Goal: Task Accomplishment & Management: Manage account settings

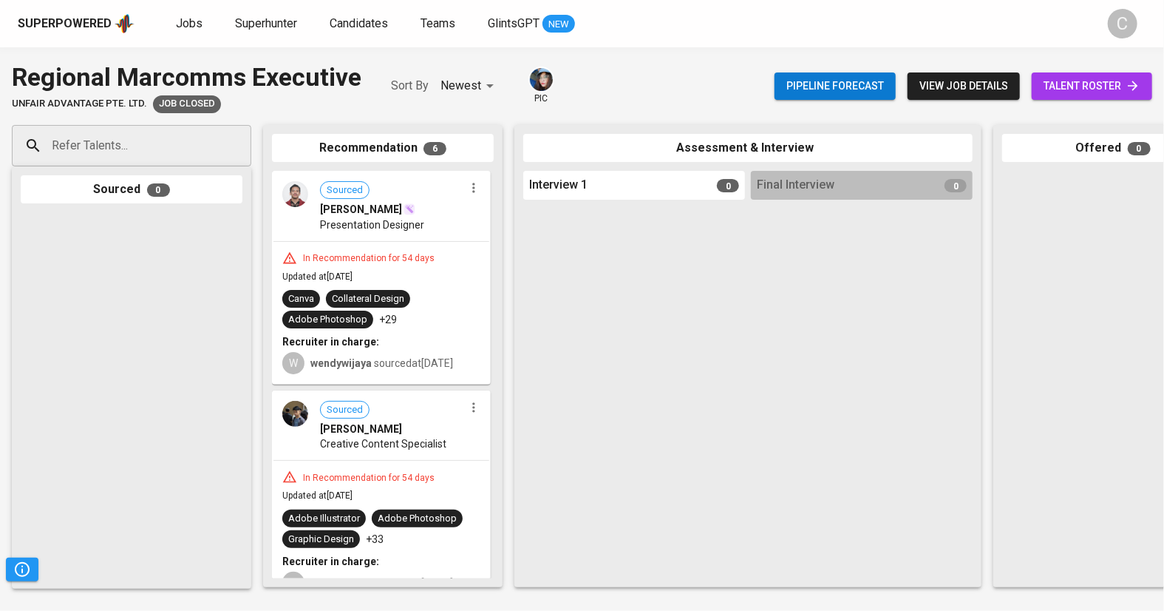
click at [75, 41] on div "Superpowered Jobs Superhunter Candidates Teams GlintsGPT NEW C" at bounding box center [582, 23] width 1164 height 47
click at [81, 21] on div "Superpowered" at bounding box center [65, 24] width 94 height 17
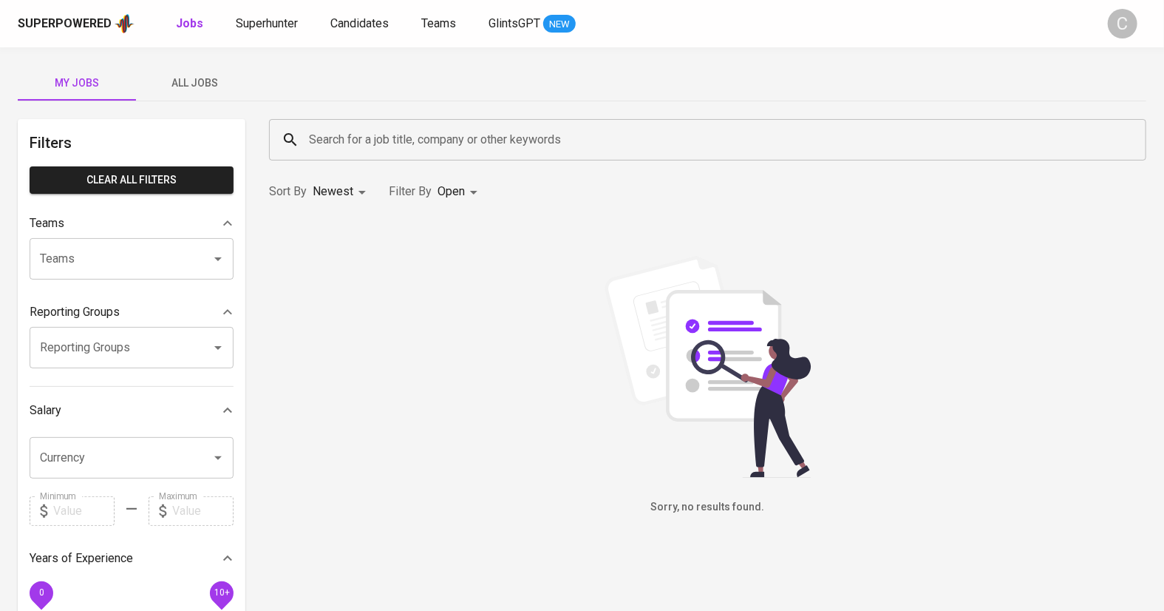
click at [194, 81] on span "All Jobs" at bounding box center [195, 83] width 101 height 18
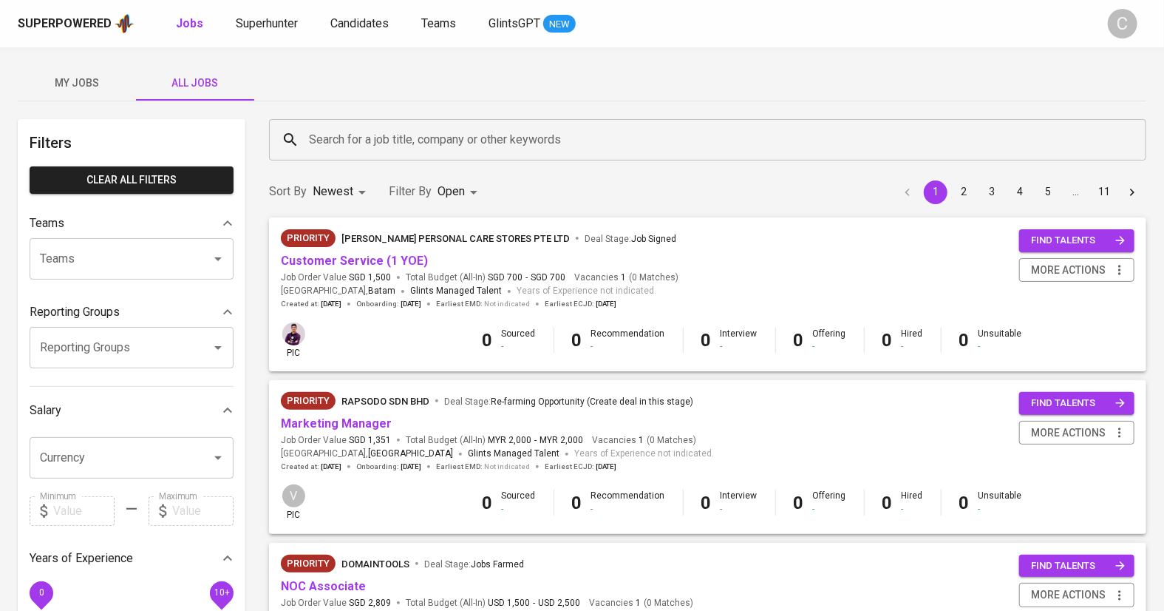
click at [402, 157] on div "Search for a job title, company or other keywords" at bounding box center [707, 139] width 877 height 41
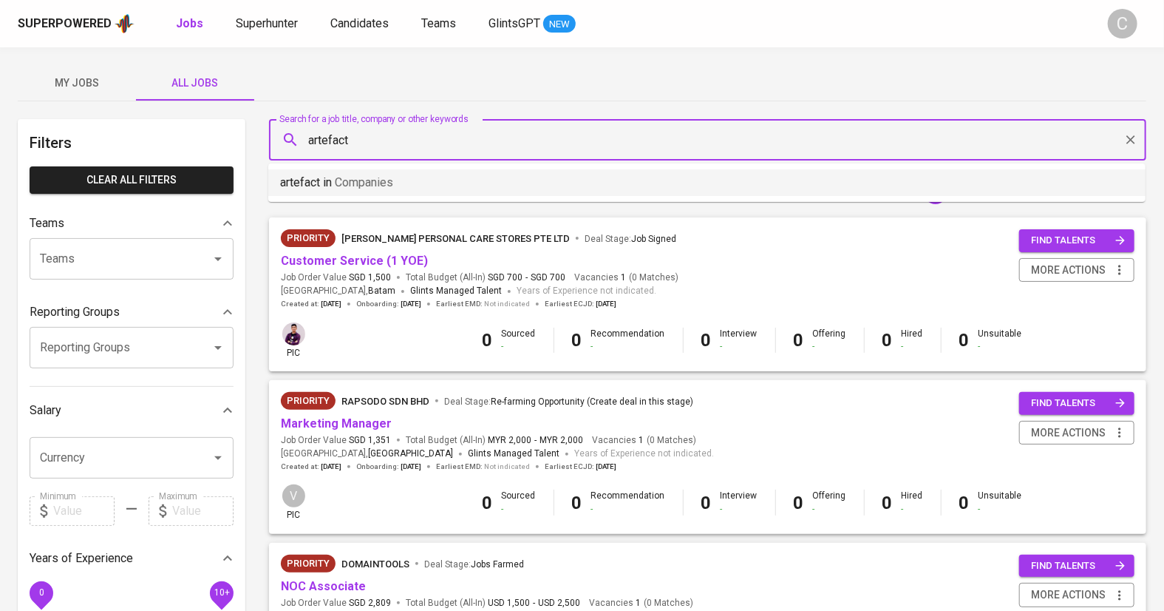
click at [432, 180] on li "artefact in Companies" at bounding box center [706, 182] width 877 height 27
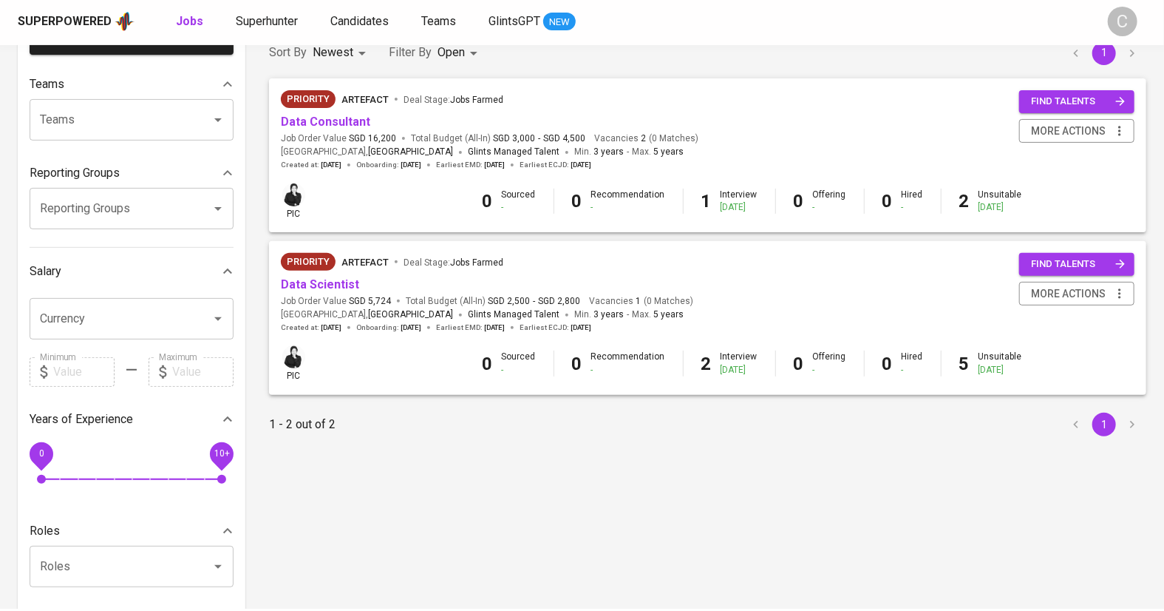
scroll to position [137, 0]
type input "artefact"
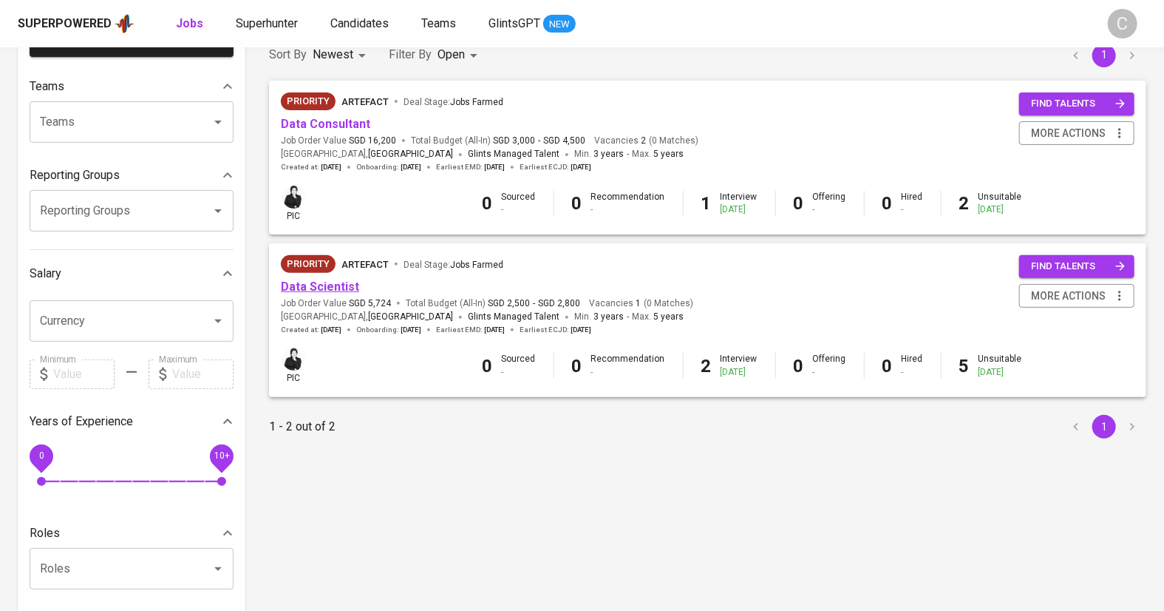
click at [316, 280] on link "Data Scientist" at bounding box center [320, 286] width 78 height 14
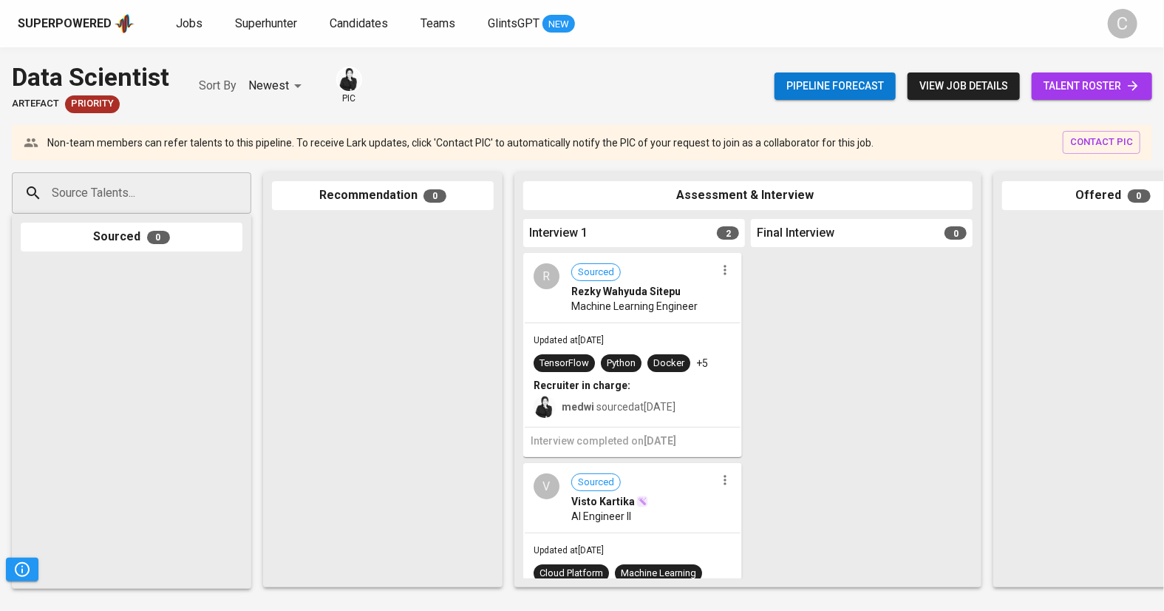
scroll to position [34, 0]
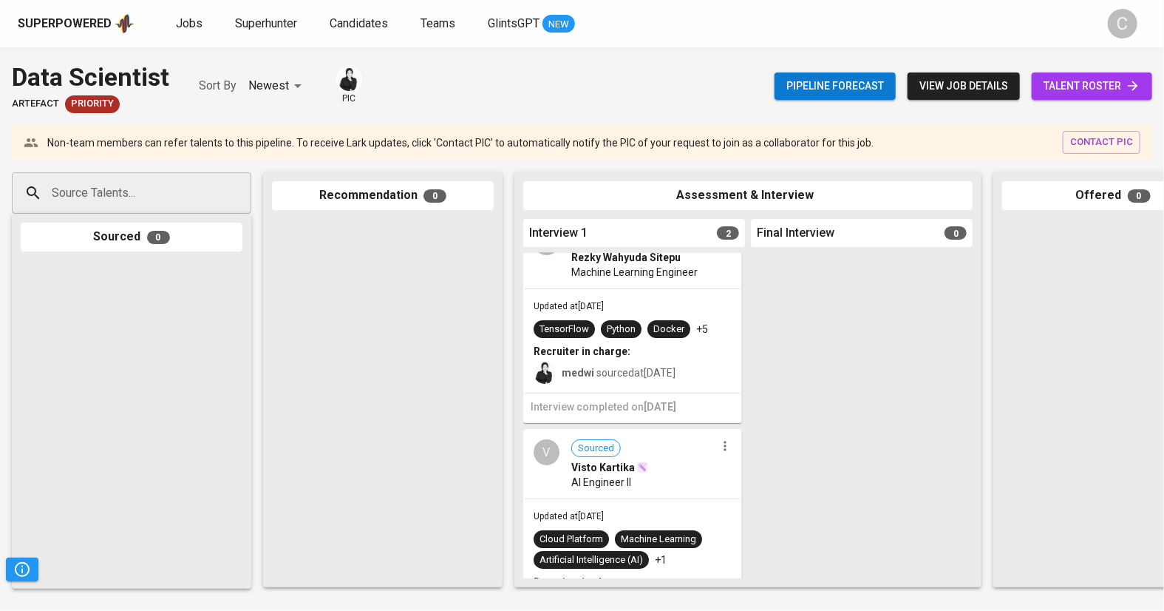
click at [1100, 78] on span "talent roster" at bounding box center [1092, 86] width 97 height 18
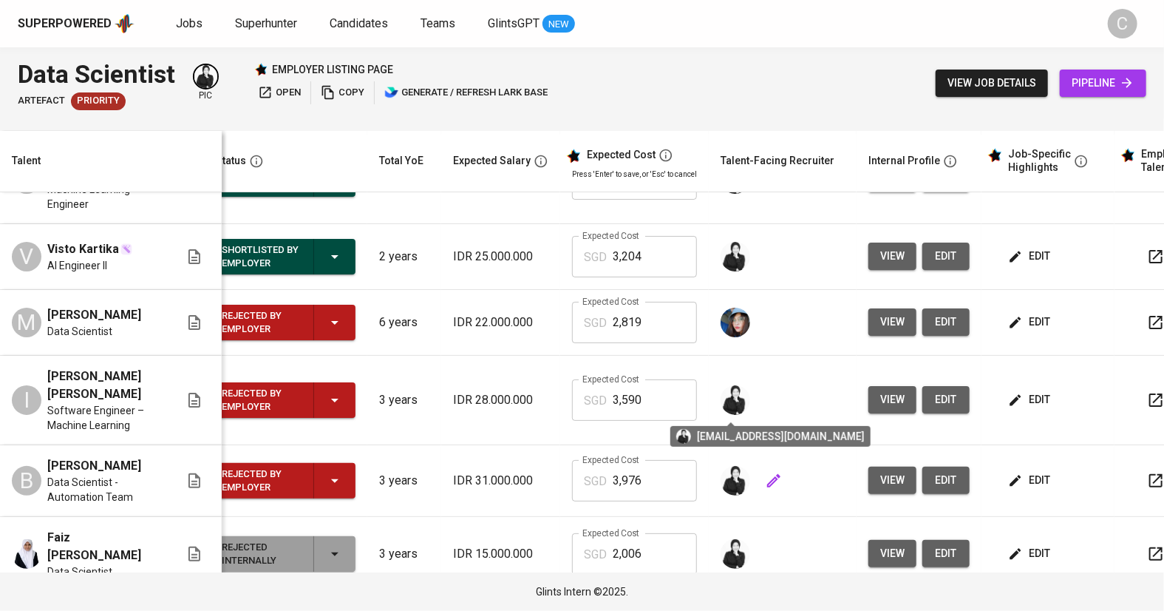
scroll to position [0, 18]
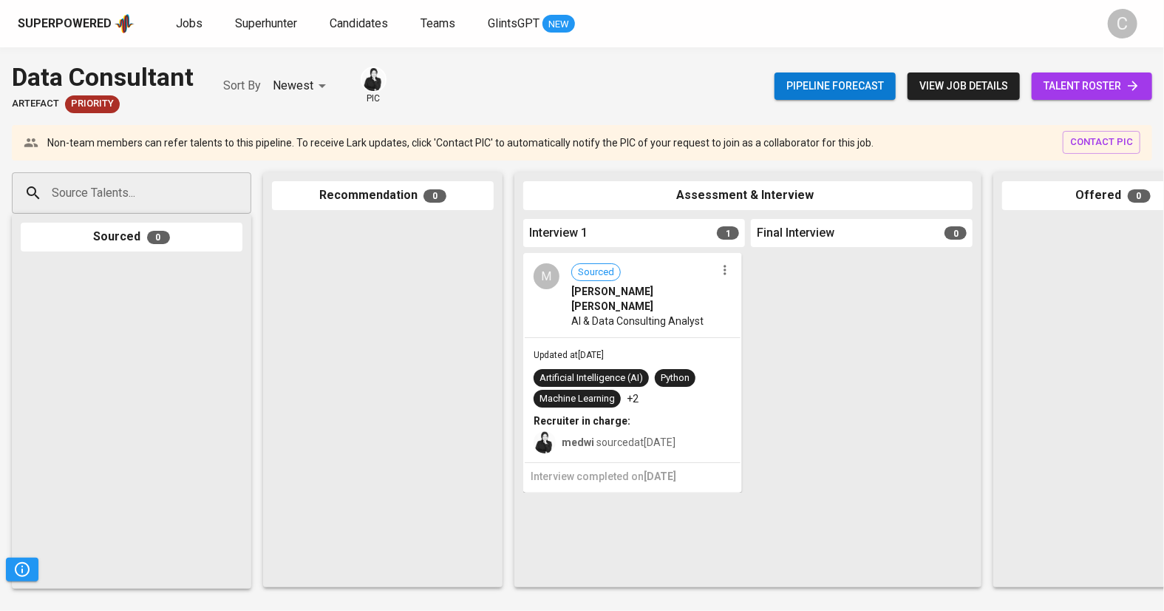
click at [1072, 95] on link "talent roster" at bounding box center [1092, 85] width 120 height 27
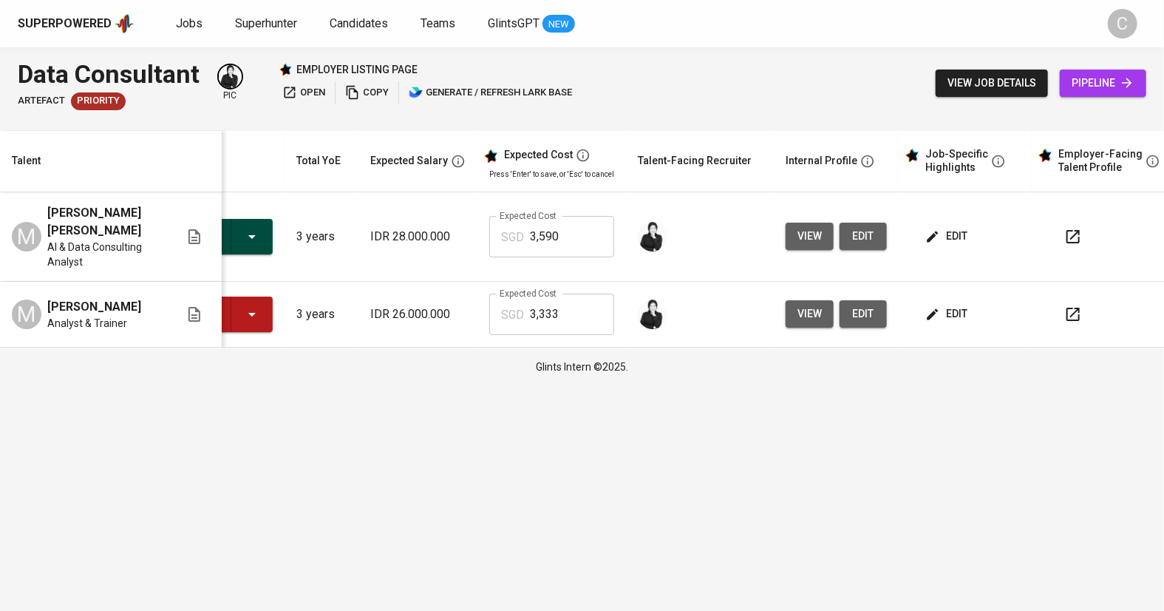
scroll to position [0, 112]
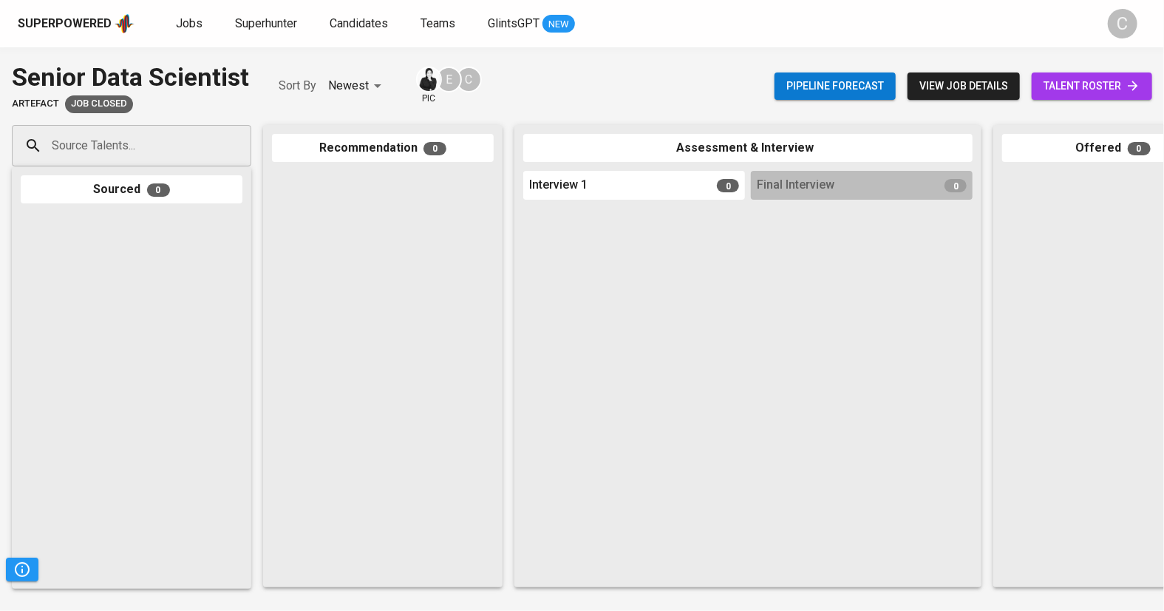
click at [1070, 93] on span "talent roster" at bounding box center [1092, 86] width 97 height 18
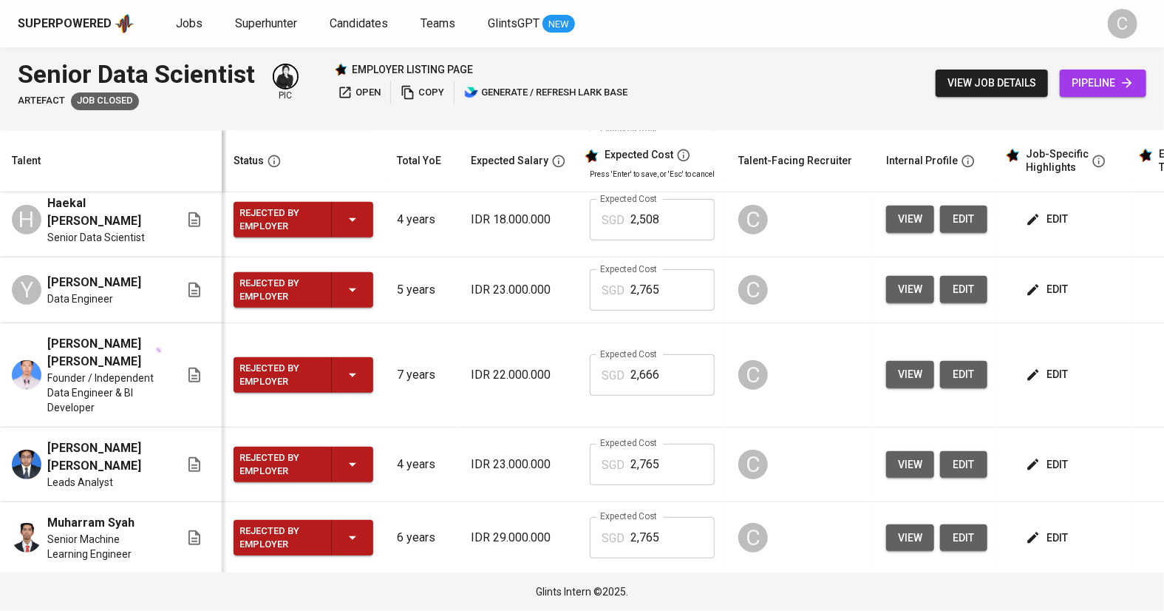
scroll to position [72, 0]
click at [908, 528] on span "view" at bounding box center [910, 537] width 24 height 18
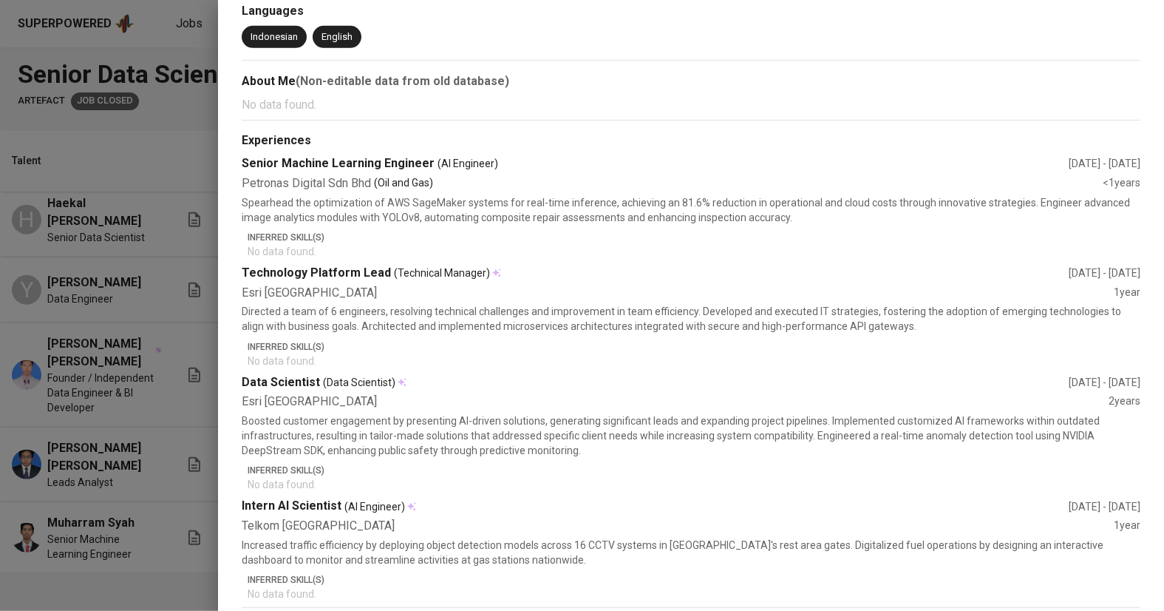
scroll to position [361, 0]
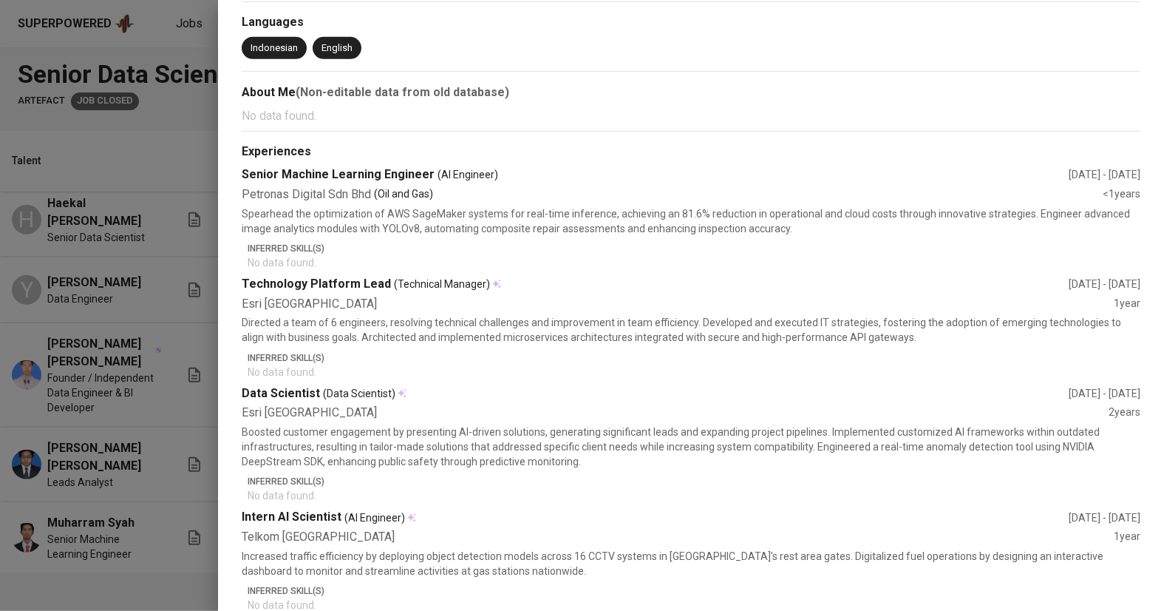
click at [116, 497] on div at bounding box center [582, 305] width 1164 height 611
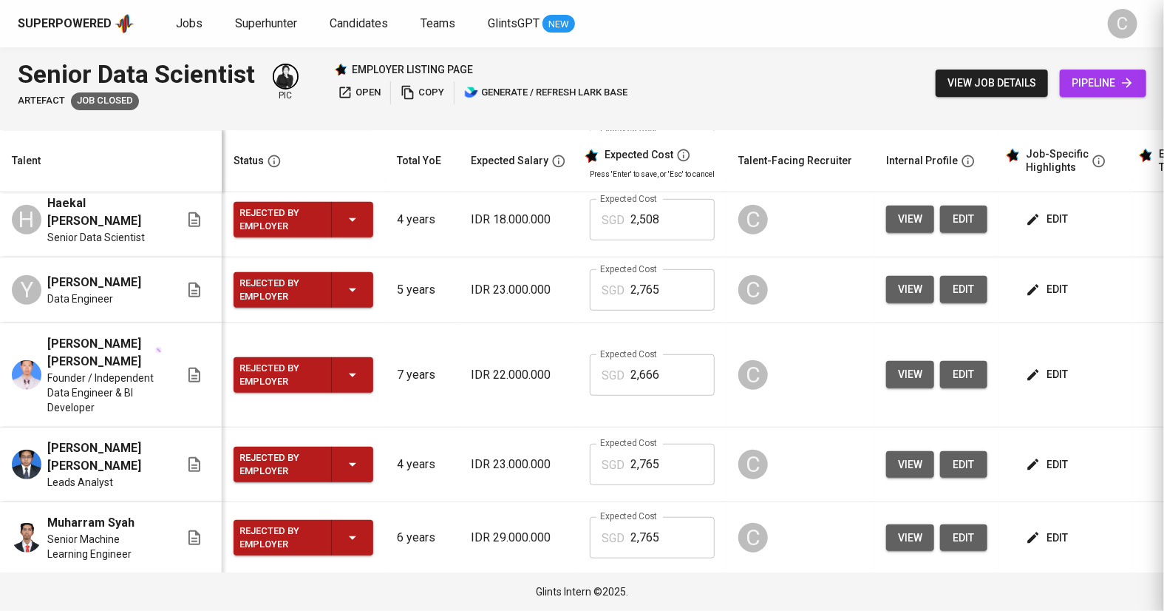
scroll to position [0, 0]
click at [916, 597] on span "view" at bounding box center [910, 606] width 24 height 18
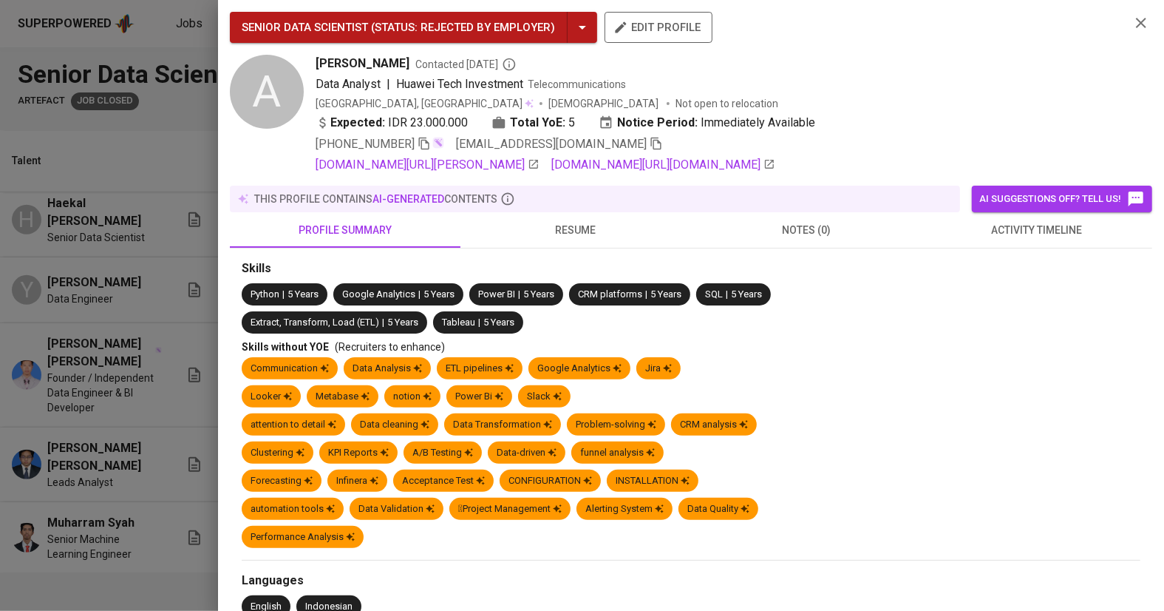
click at [95, 537] on div at bounding box center [582, 305] width 1164 height 611
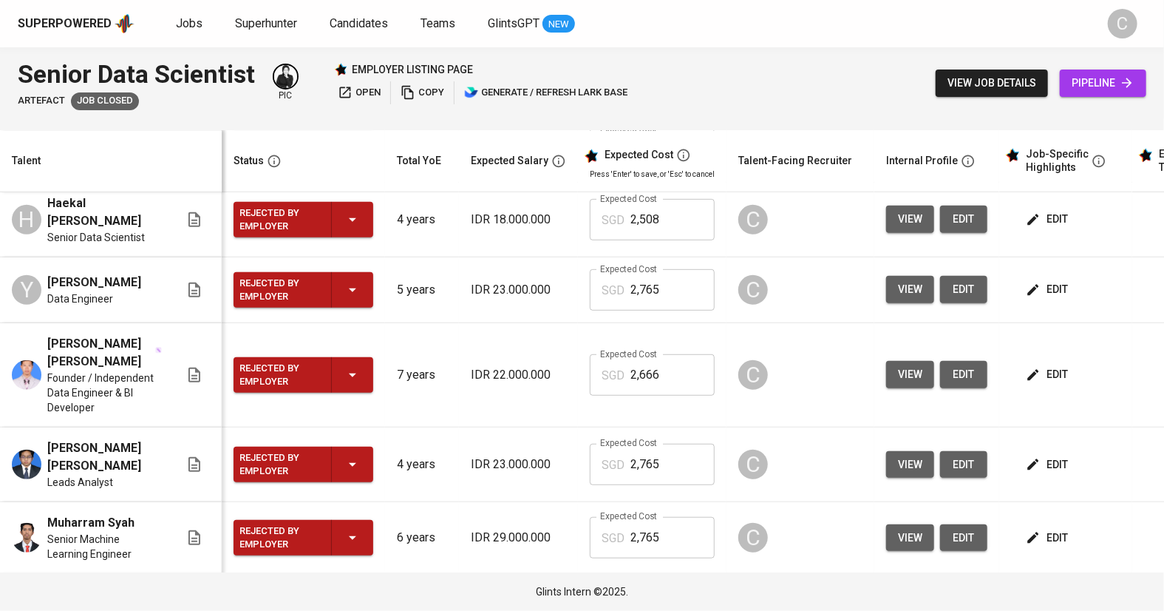
click at [898, 455] on span "view" at bounding box center [910, 464] width 24 height 18
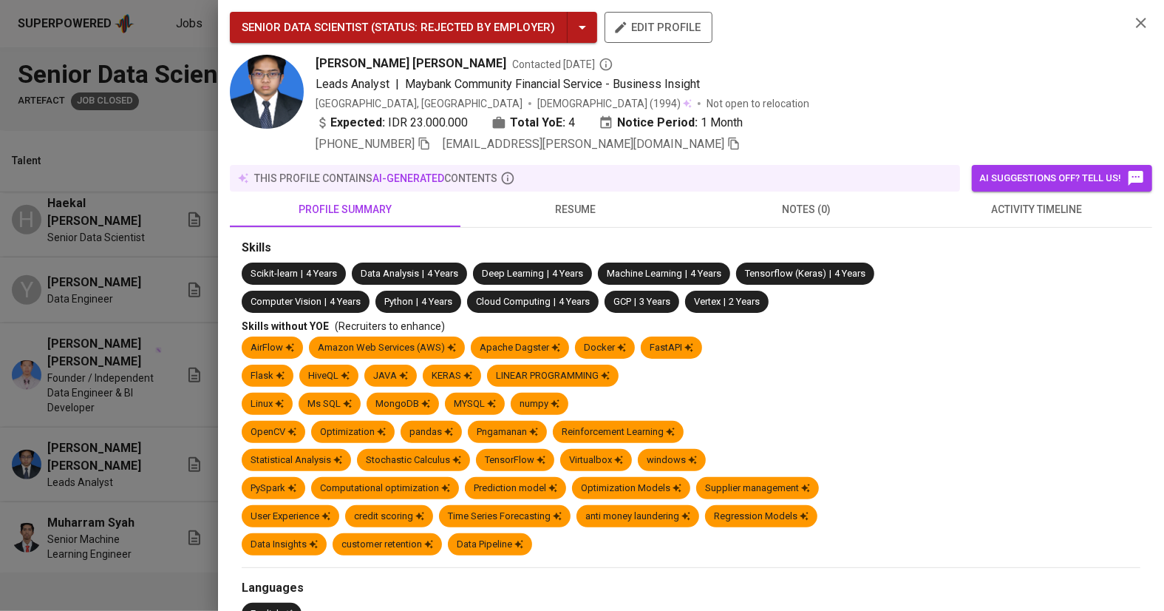
scroll to position [683, 0]
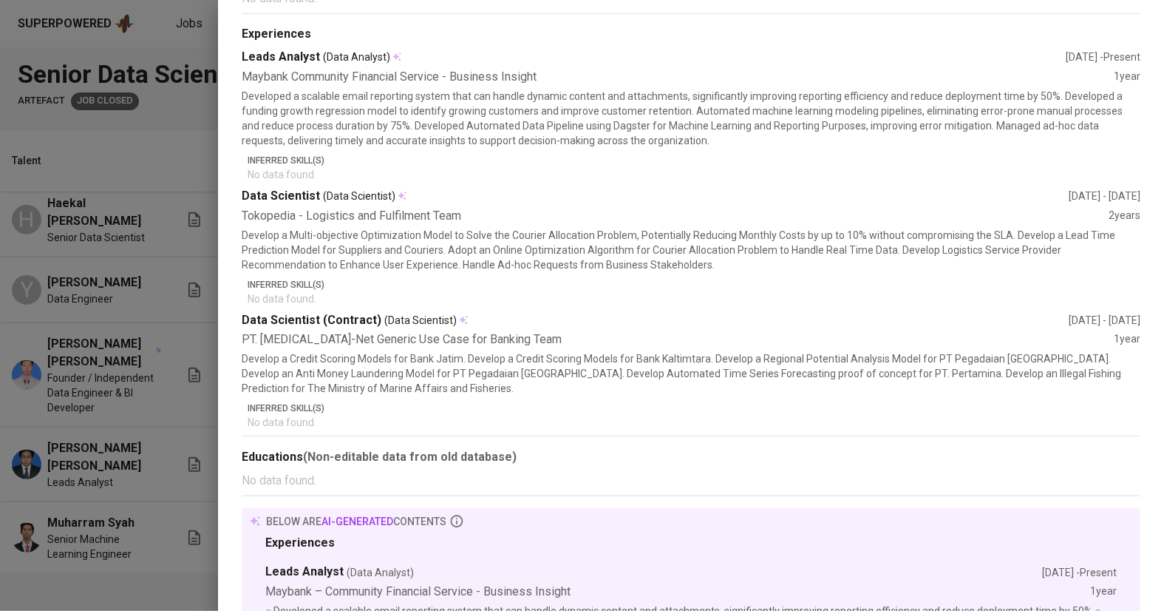
click at [99, 390] on div at bounding box center [582, 305] width 1164 height 611
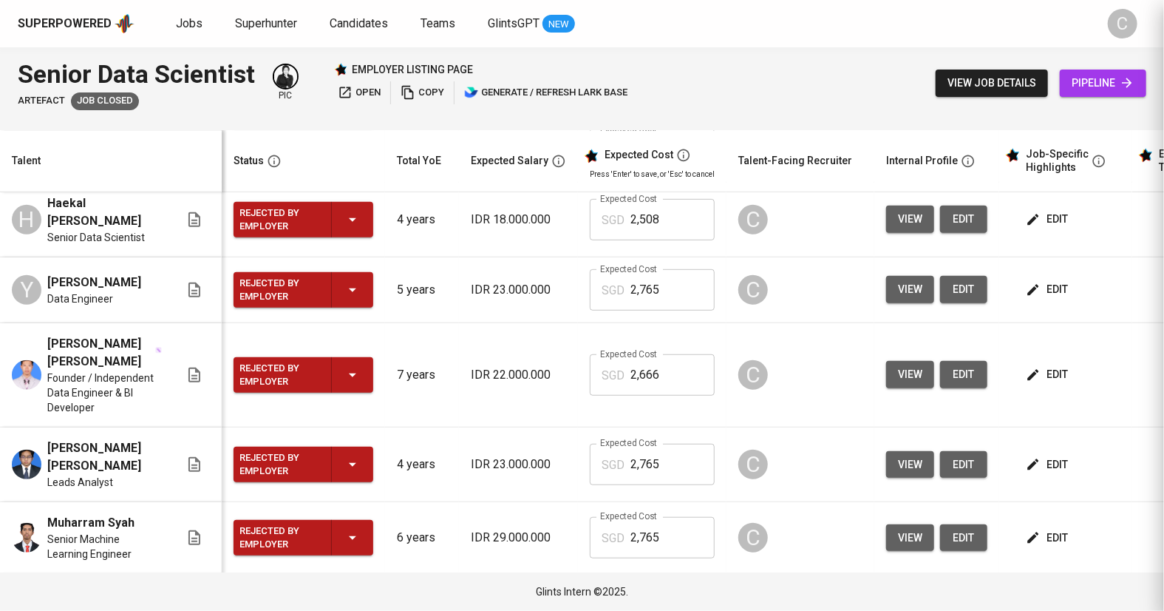
scroll to position [0, 0]
click at [915, 365] on span "view" at bounding box center [910, 374] width 24 height 18
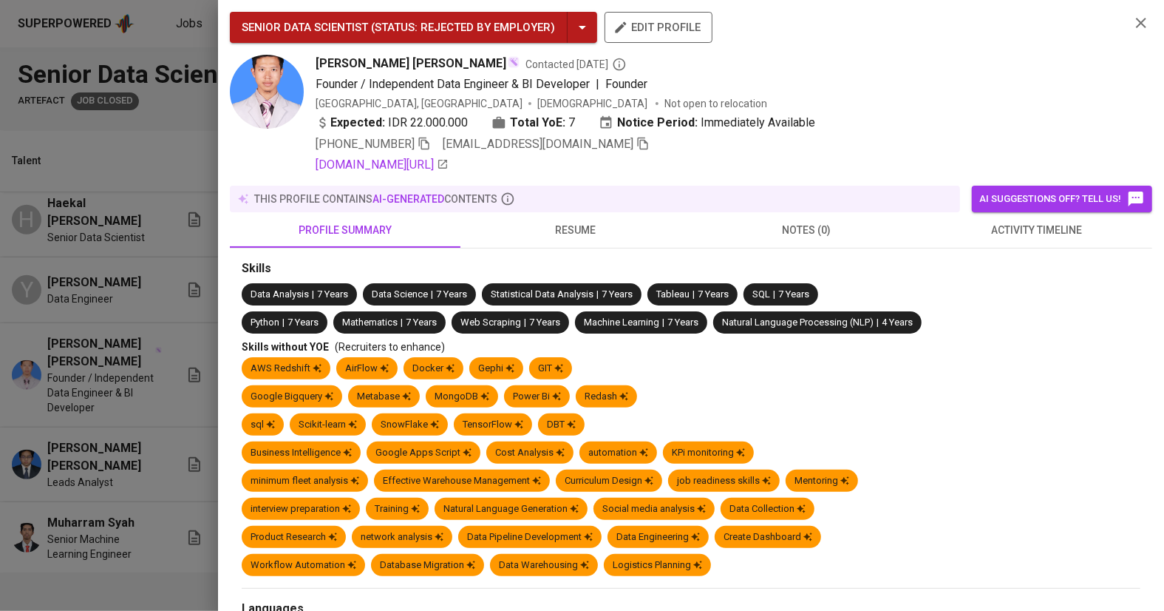
click at [146, 413] on div at bounding box center [582, 305] width 1164 height 611
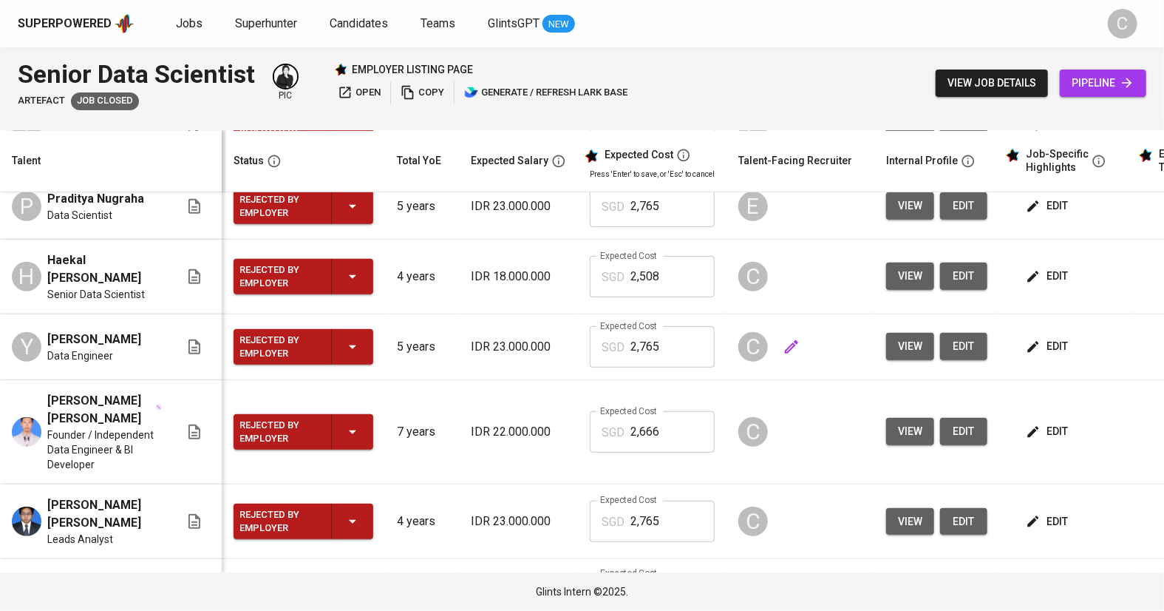
scroll to position [379, 0]
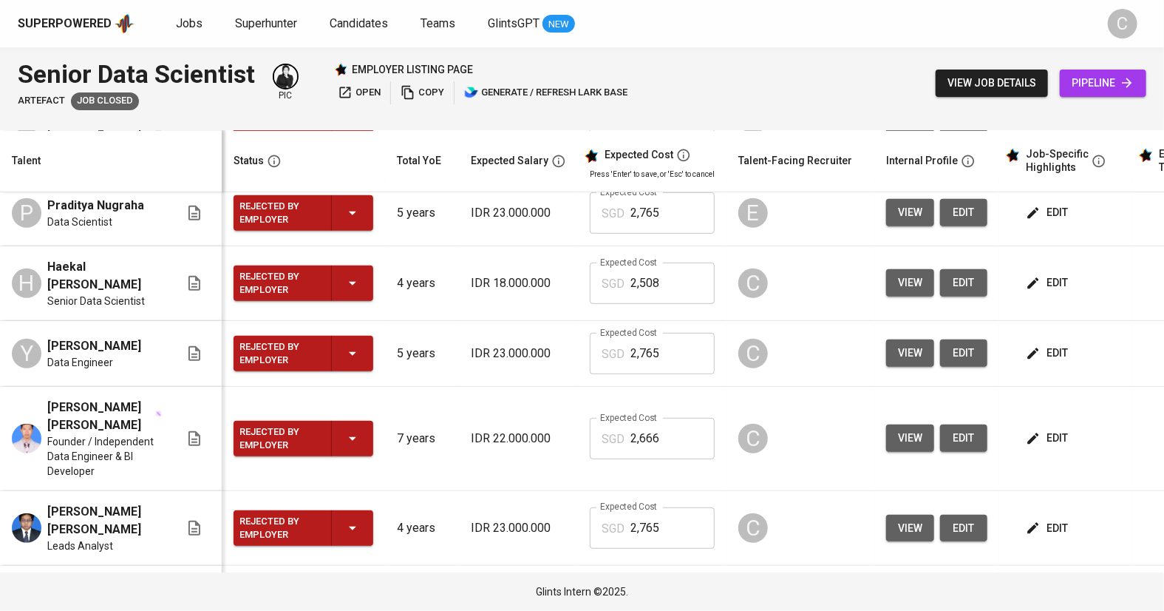
click at [907, 273] on span "view" at bounding box center [910, 282] width 24 height 18
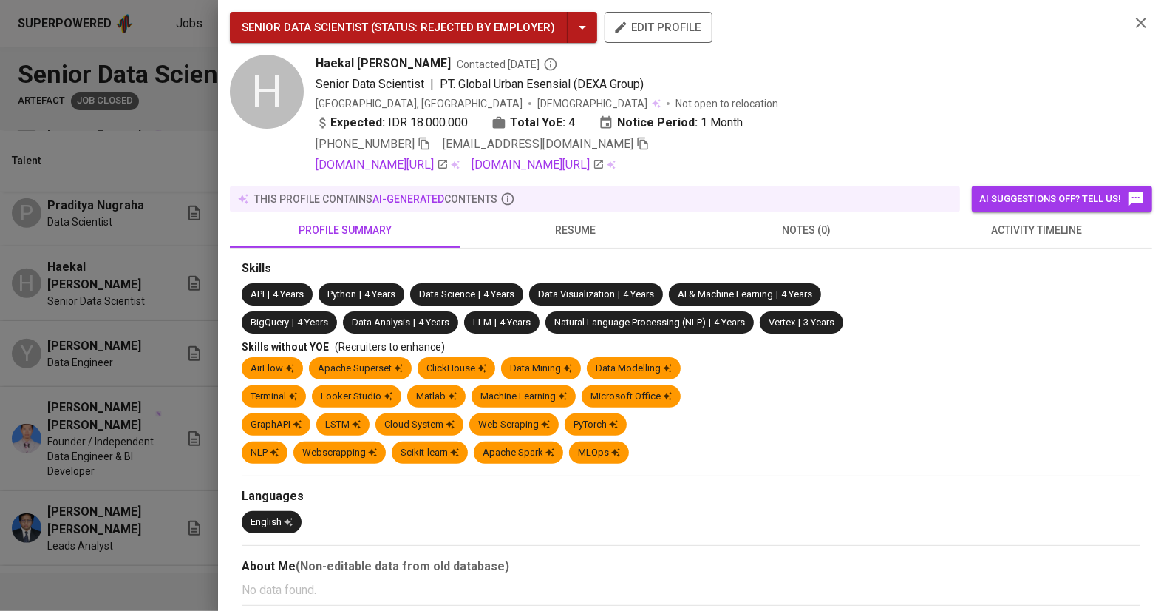
scroll to position [484, 0]
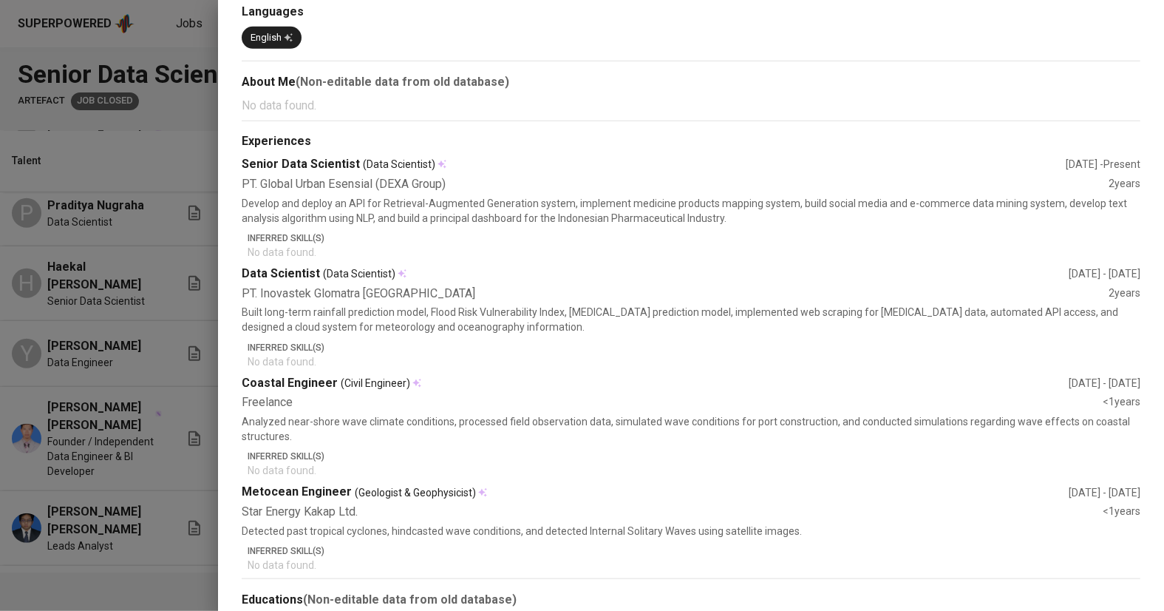
click at [110, 421] on div at bounding box center [582, 305] width 1164 height 611
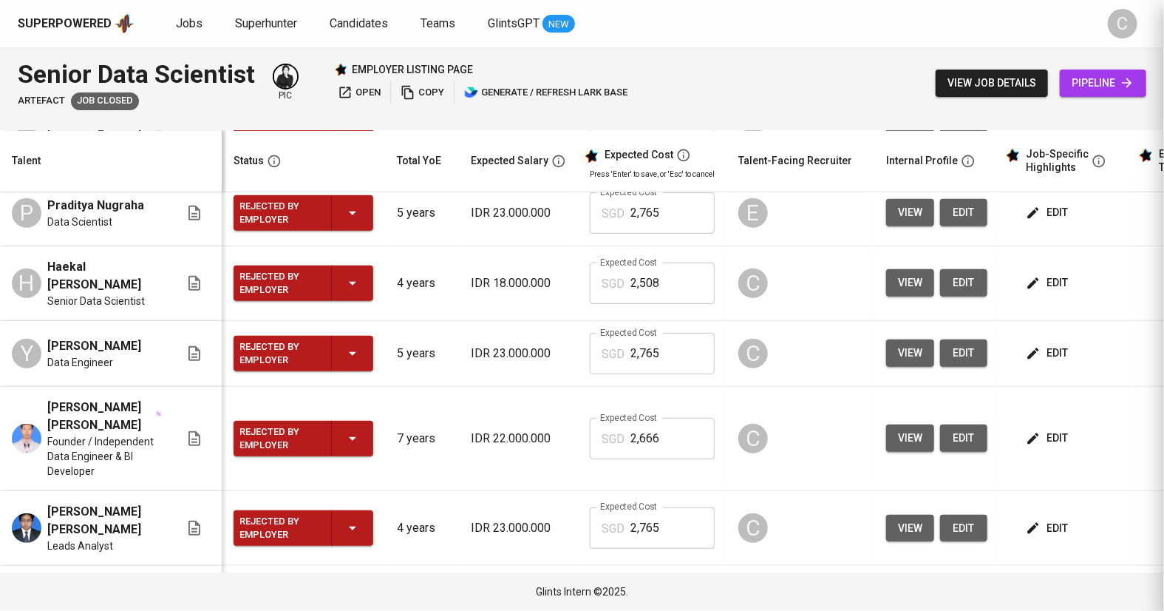
scroll to position [0, 0]
click at [898, 273] on span "view" at bounding box center [910, 282] width 24 height 18
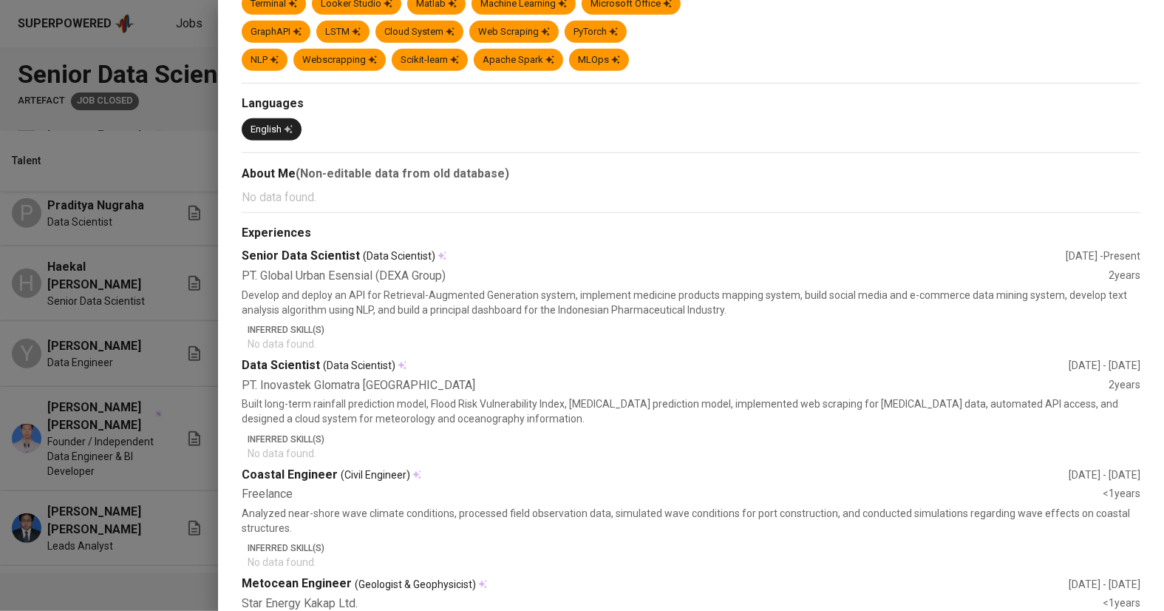
scroll to position [390, 0]
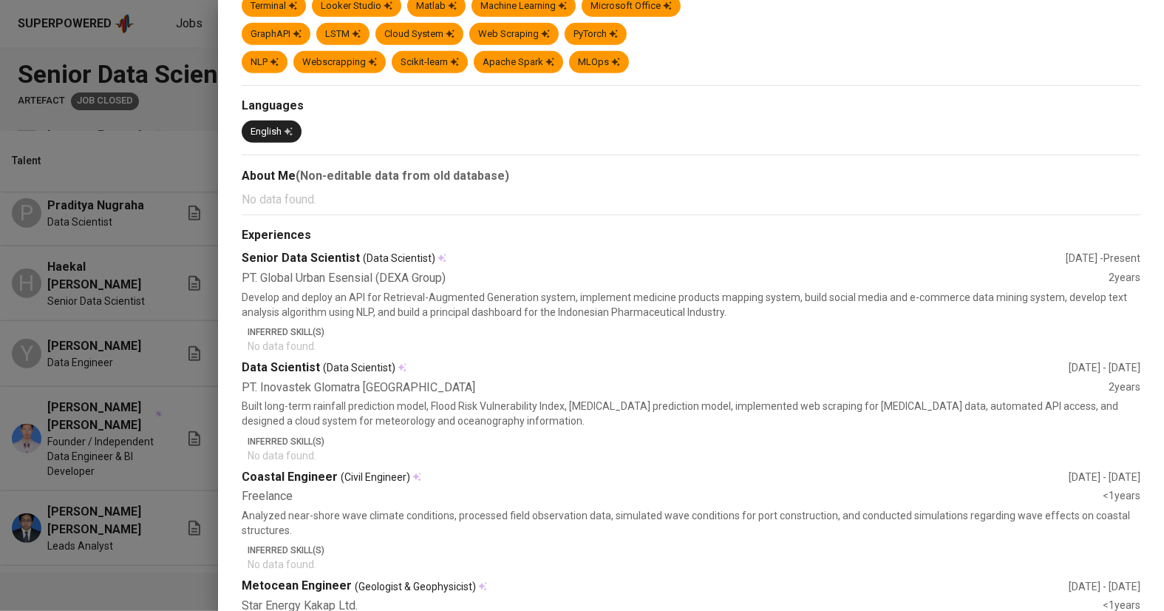
click at [113, 480] on div at bounding box center [582, 305] width 1164 height 611
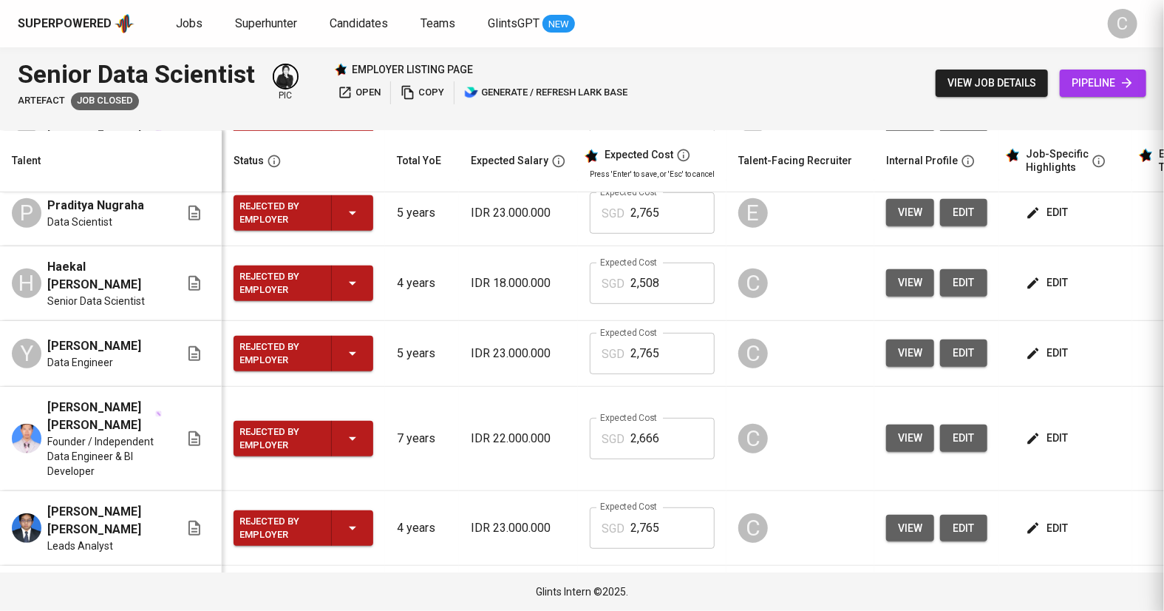
scroll to position [0, 0]
click at [908, 344] on span "view" at bounding box center [910, 353] width 24 height 18
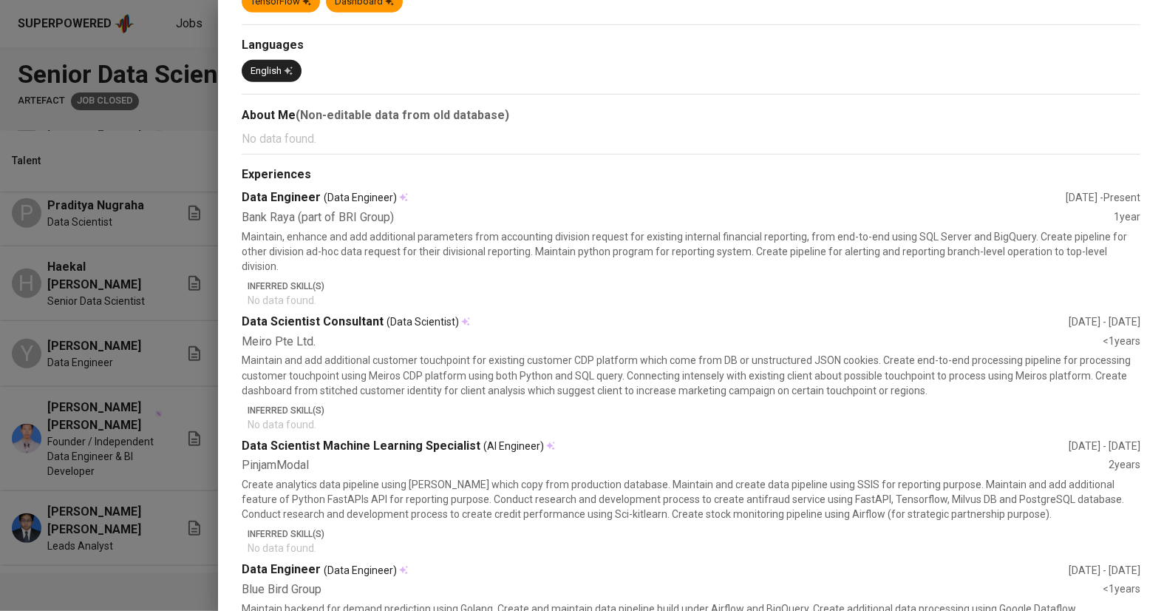
scroll to position [461, 0]
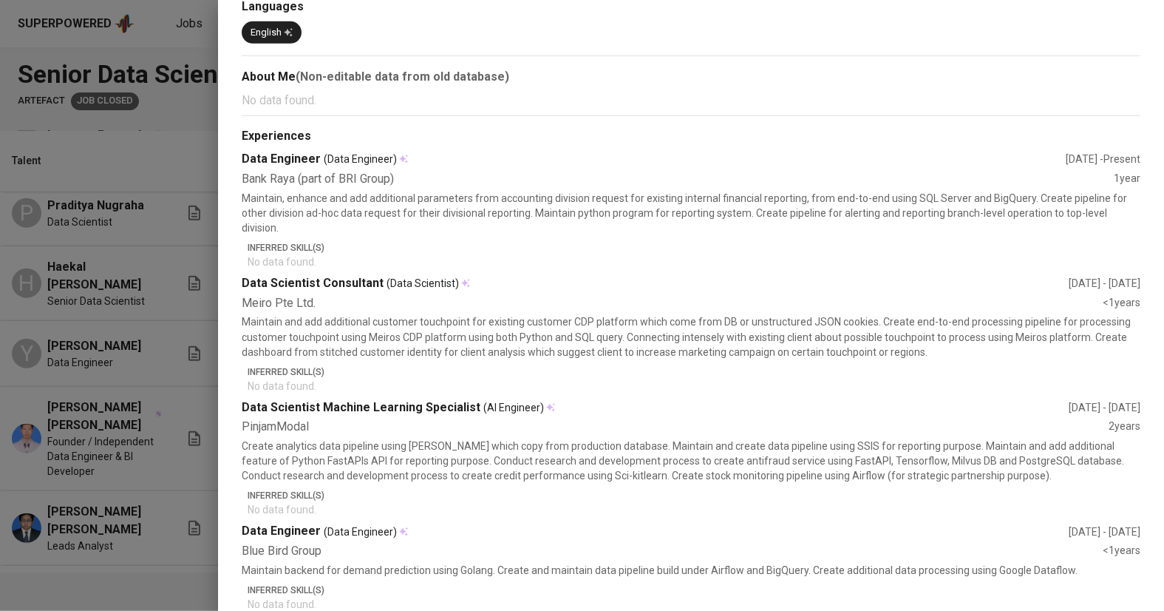
click at [149, 387] on div at bounding box center [582, 305] width 1164 height 611
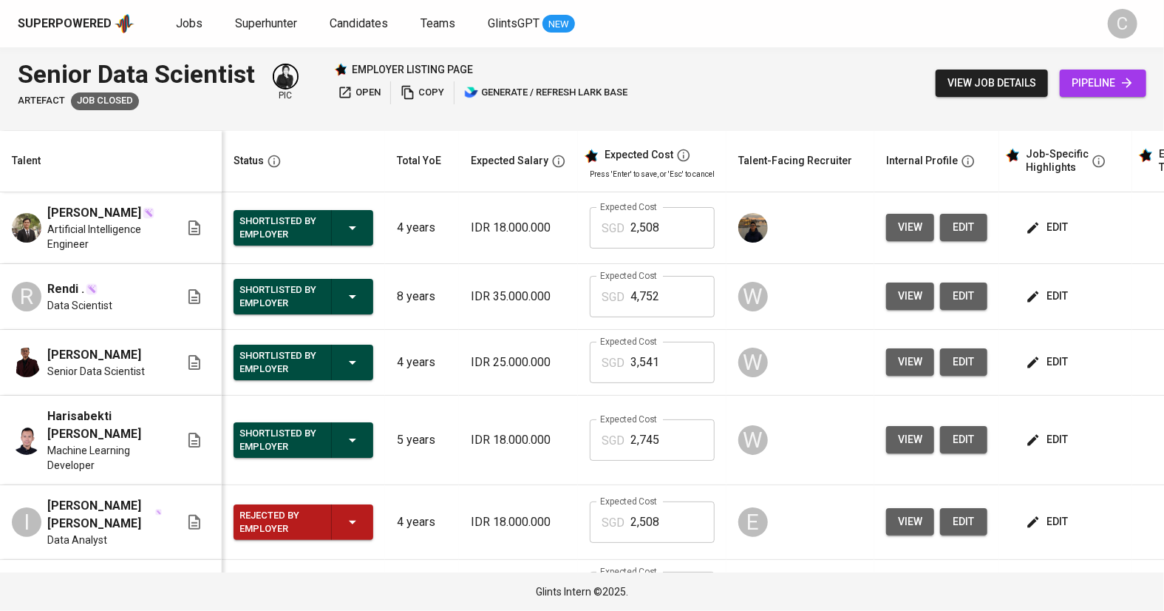
scroll to position [0, 0]
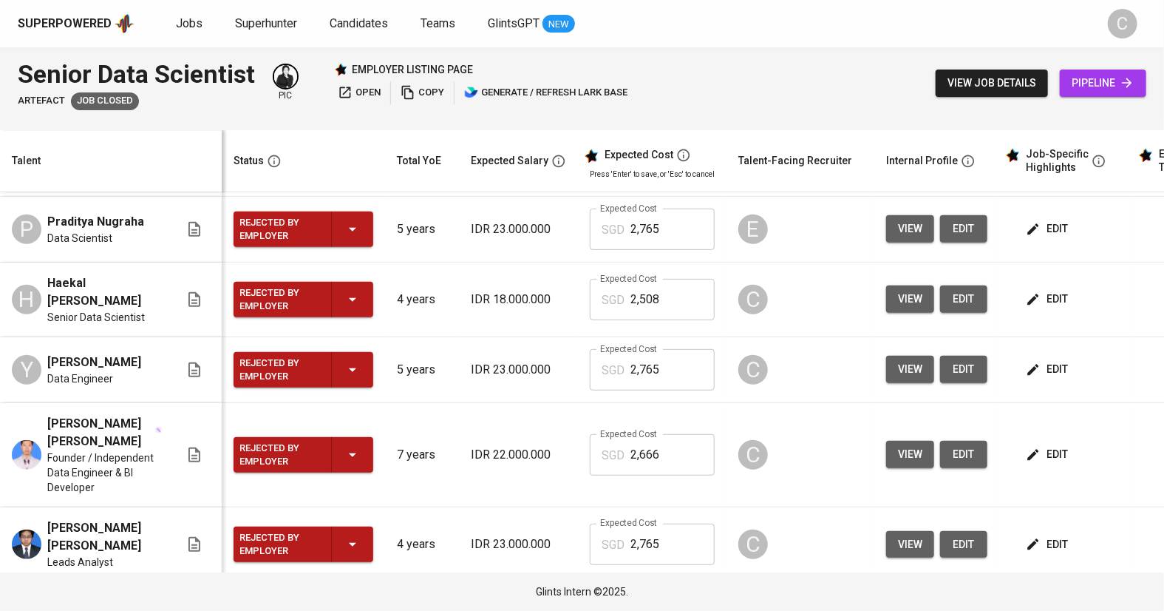
scroll to position [367, 0]
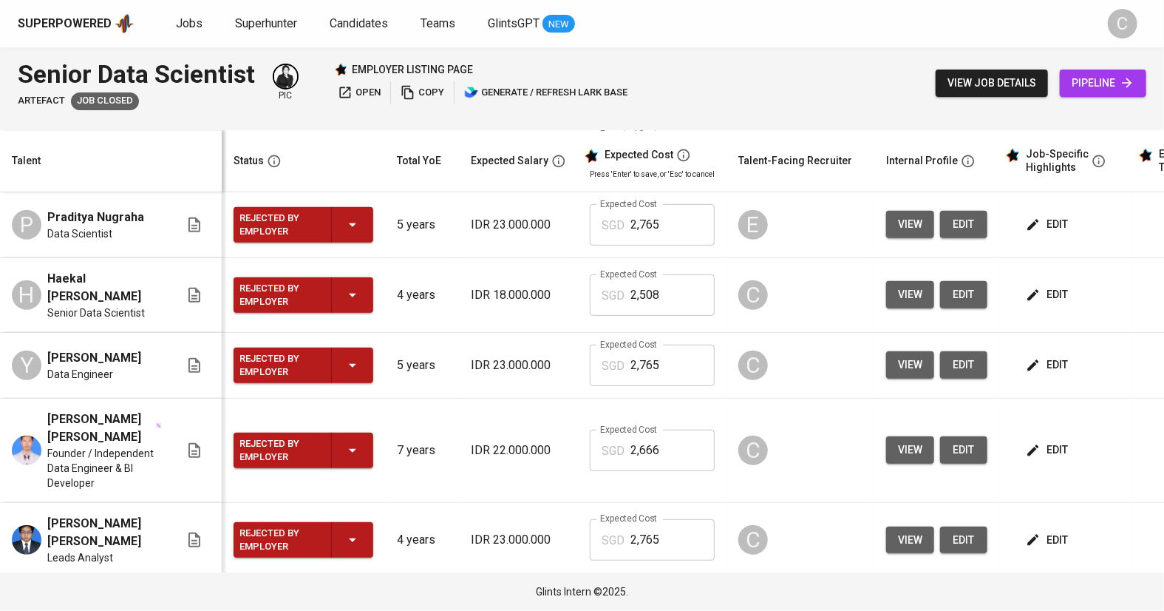
click at [910, 285] on span "view" at bounding box center [910, 294] width 24 height 18
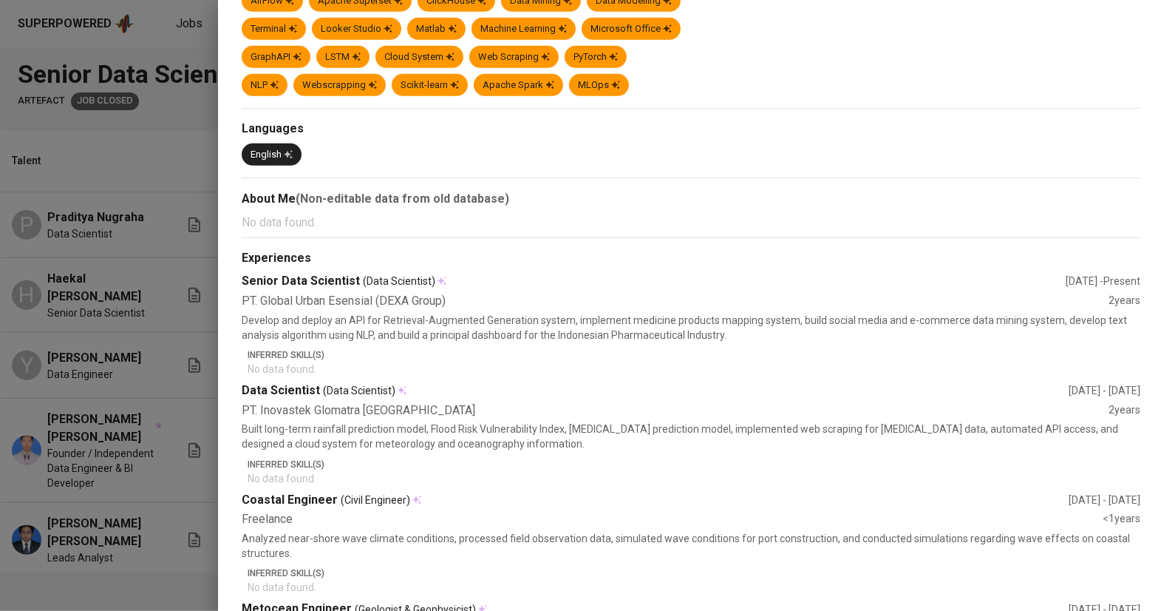
click at [160, 452] on div at bounding box center [582, 305] width 1164 height 611
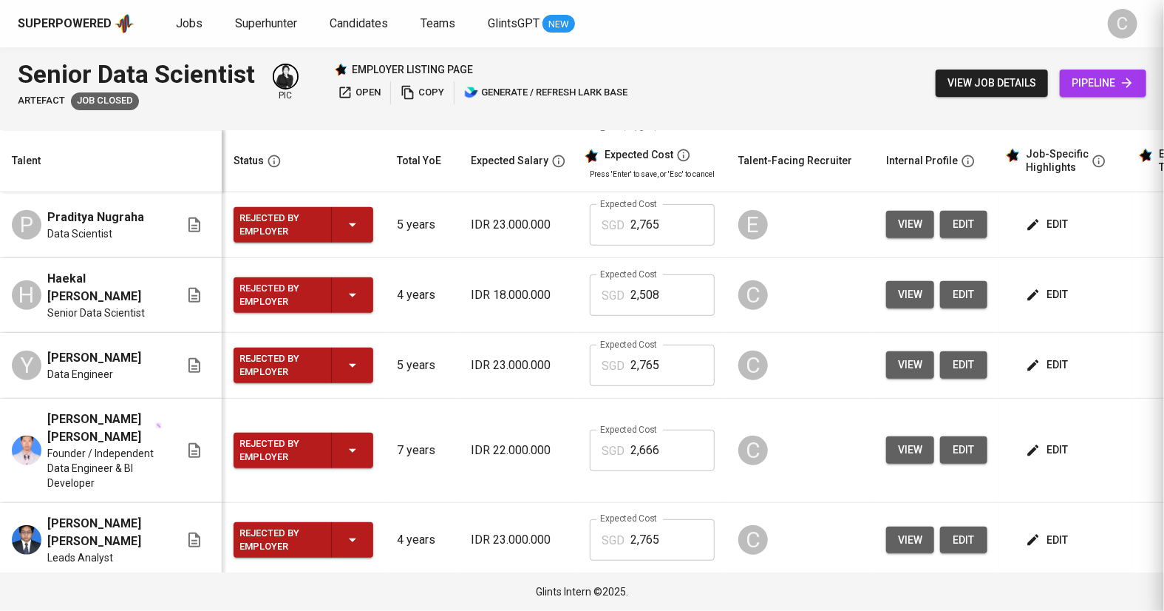
scroll to position [0, 0]
click at [906, 604] on span "view" at bounding box center [910, 613] width 24 height 18
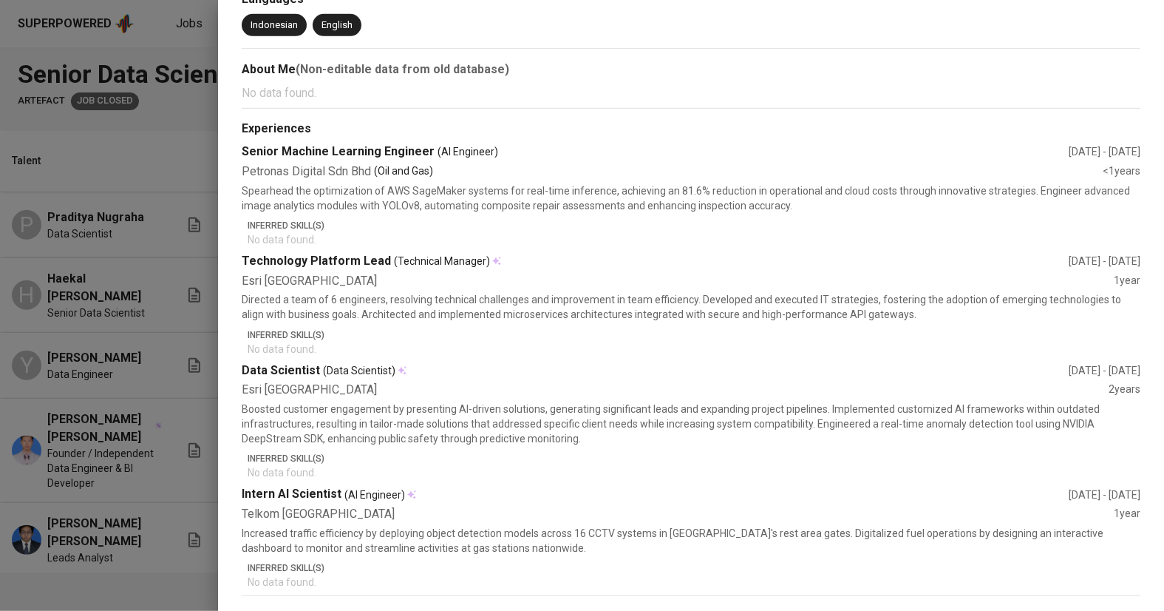
scroll to position [441, 0]
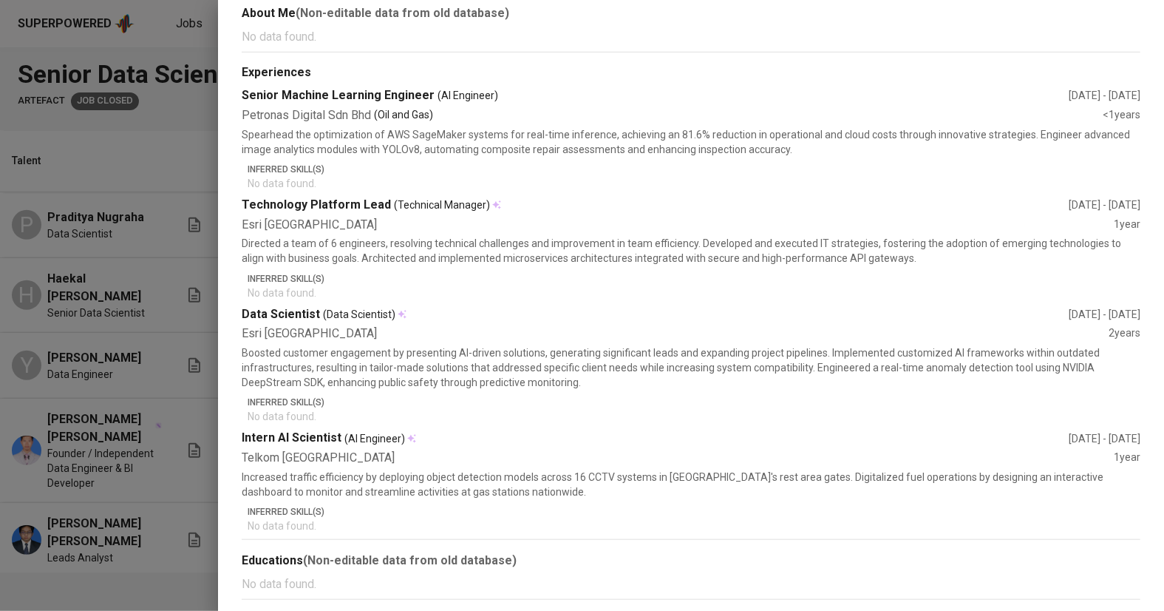
click at [120, 500] on div at bounding box center [582, 305] width 1164 height 611
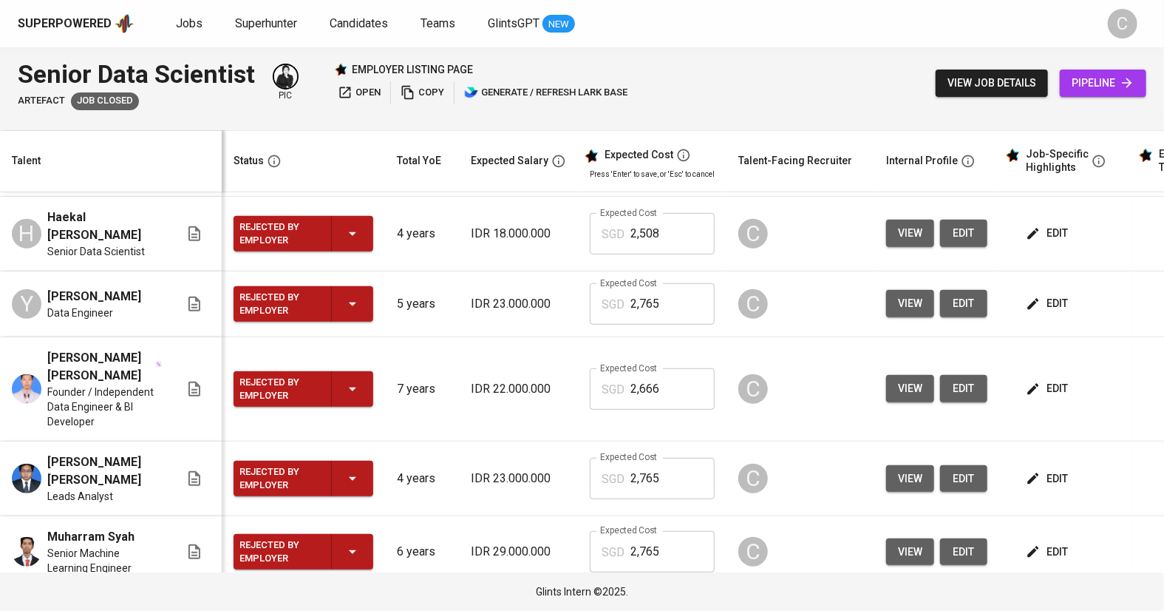
scroll to position [443, 0]
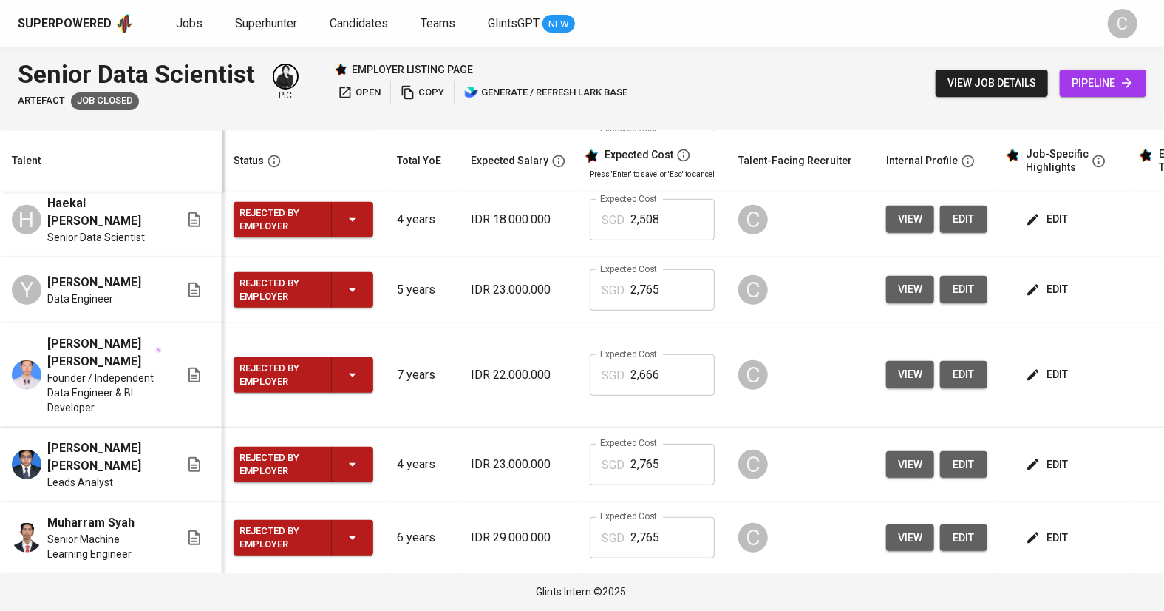
click at [922, 593] on button "view" at bounding box center [910, 606] width 48 height 27
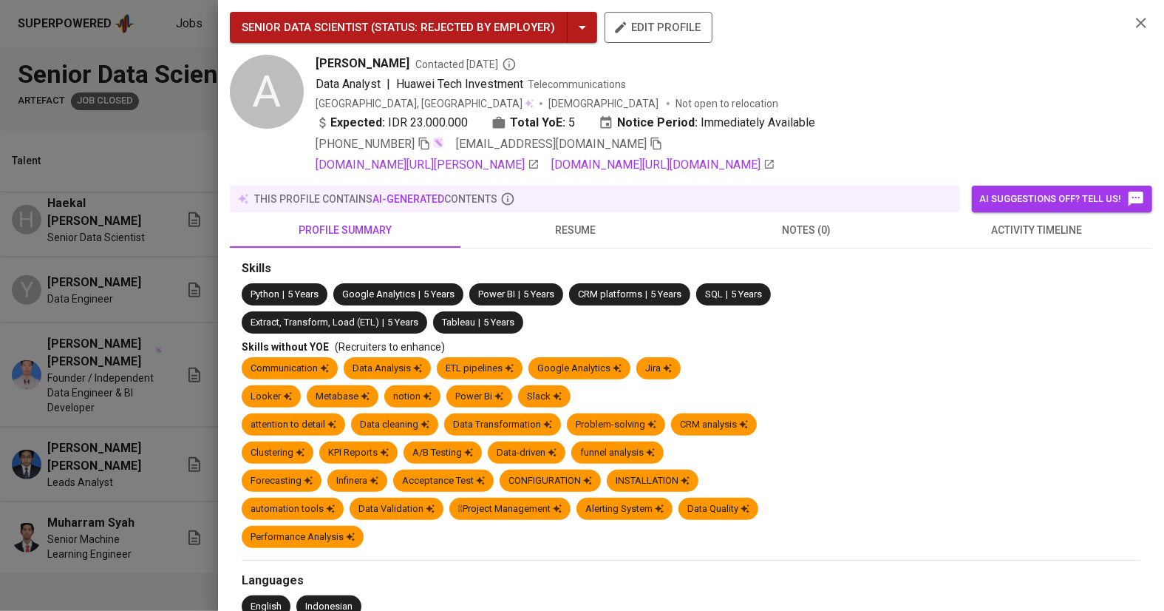
scroll to position [661, 0]
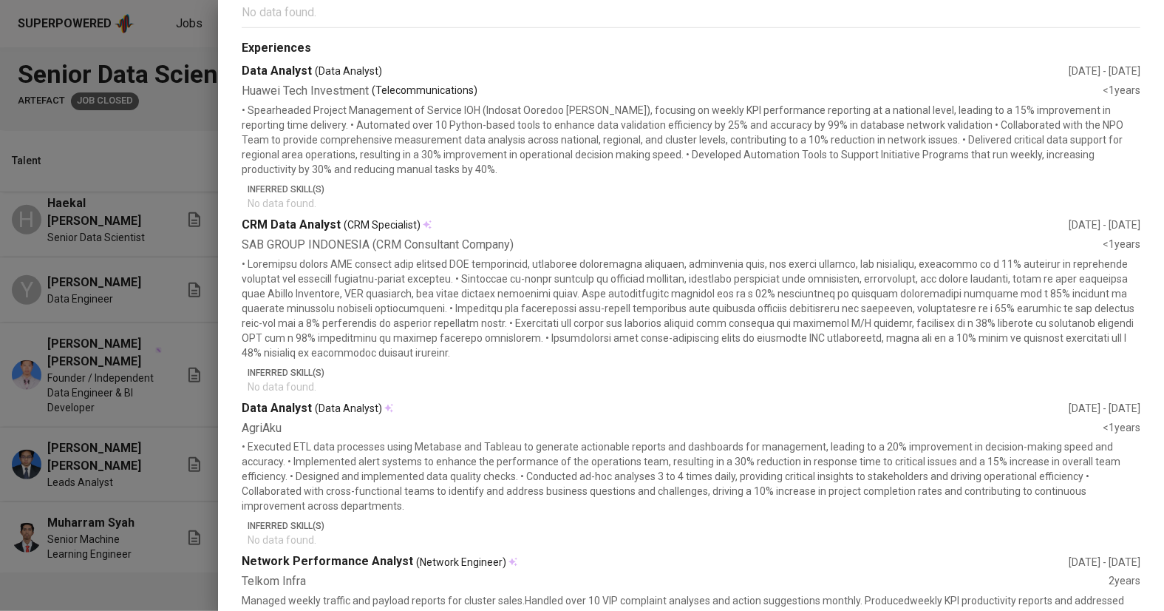
click at [177, 390] on div at bounding box center [582, 305] width 1164 height 611
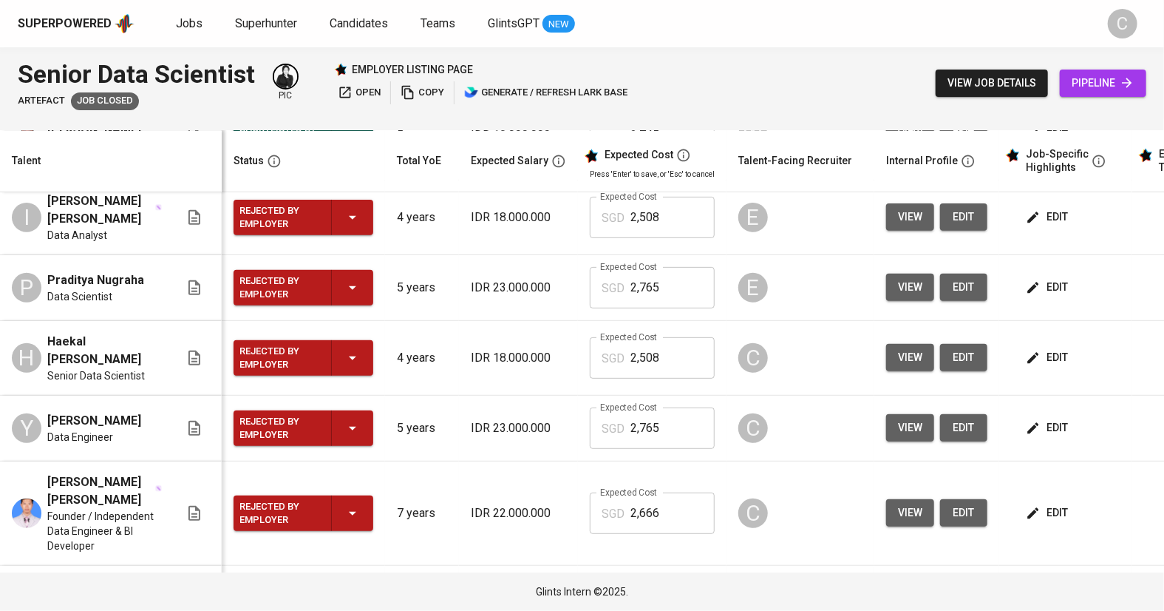
scroll to position [302, 0]
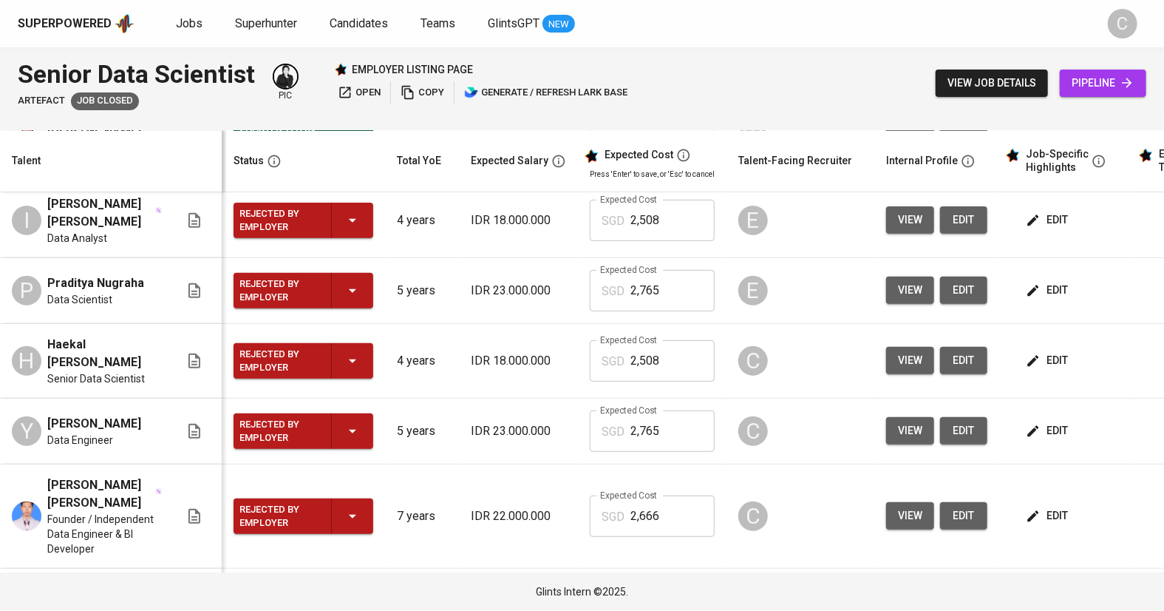
click at [905, 421] on span "view" at bounding box center [910, 430] width 24 height 18
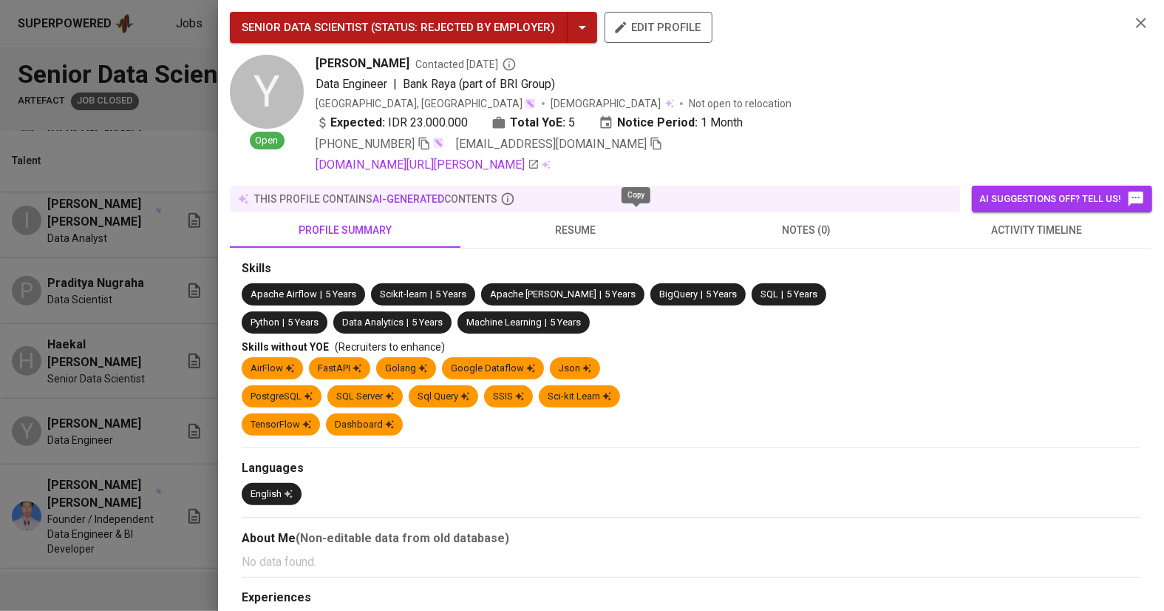
click at [650, 143] on icon "button" at bounding box center [656, 143] width 13 height 13
click at [190, 88] on div at bounding box center [582, 305] width 1164 height 611
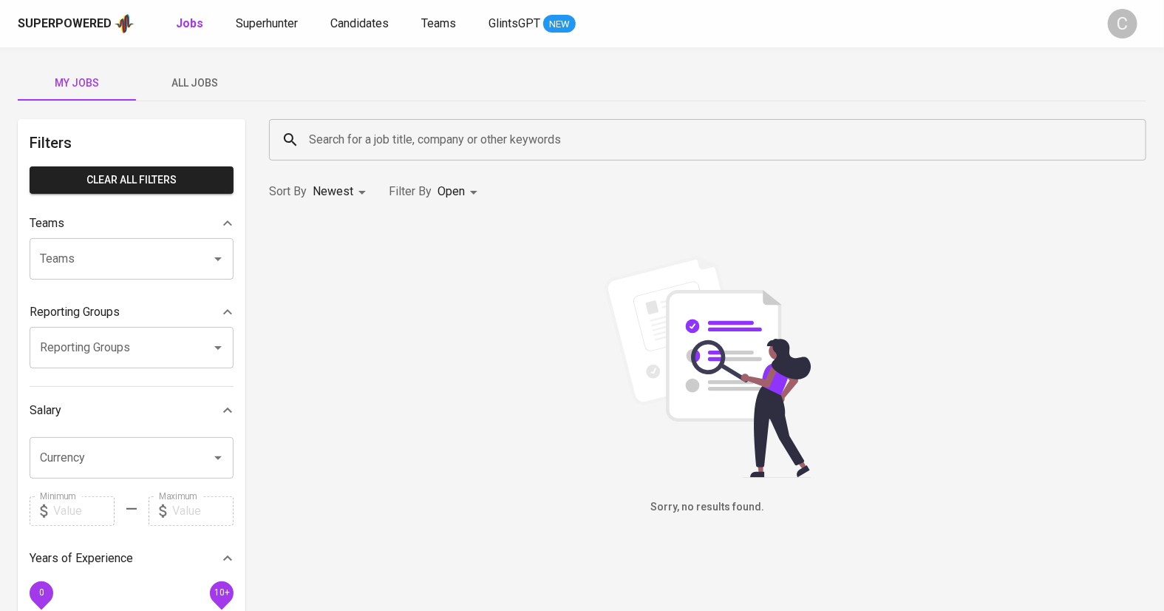
click at [191, 77] on span "All Jobs" at bounding box center [195, 83] width 101 height 18
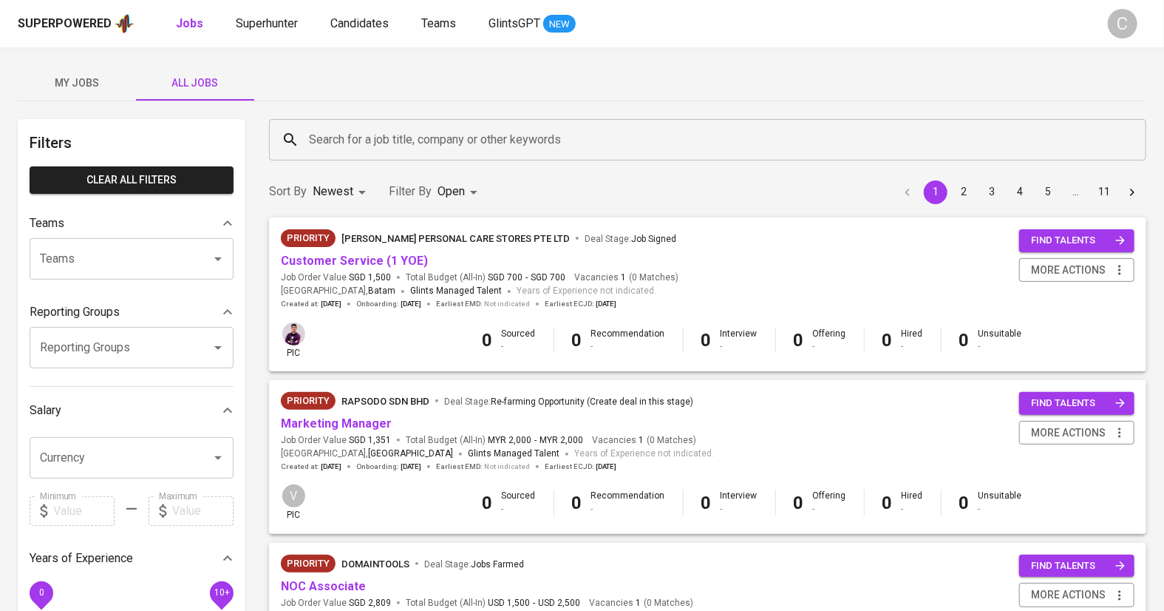
click at [346, 146] on input "Search for a job title, company or other keywords" at bounding box center [711, 140] width 812 height 28
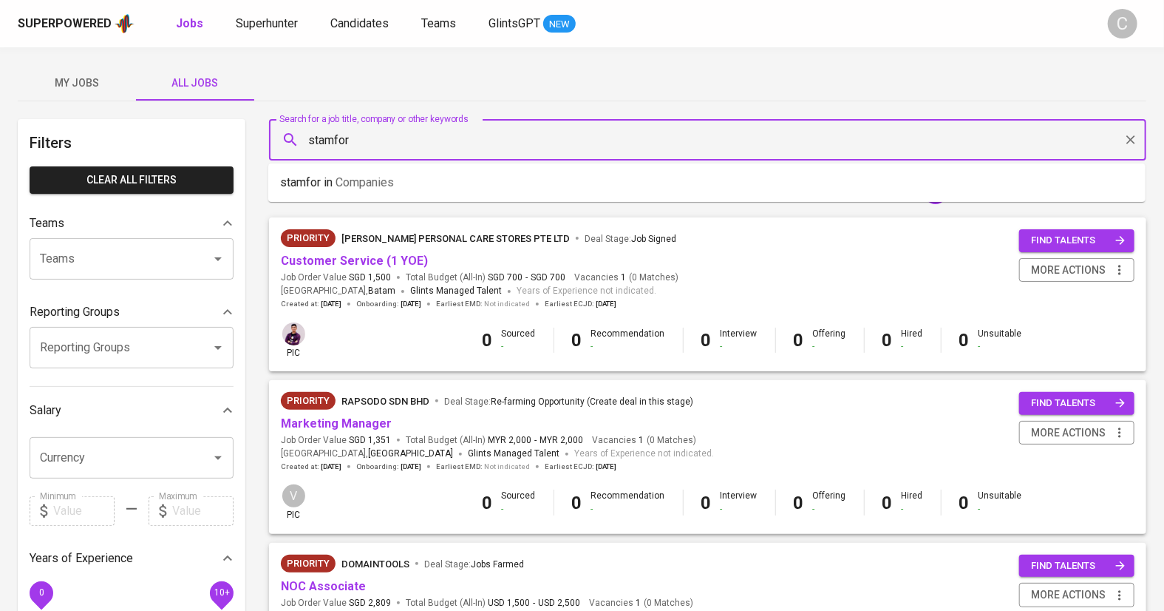
type input "stamford"
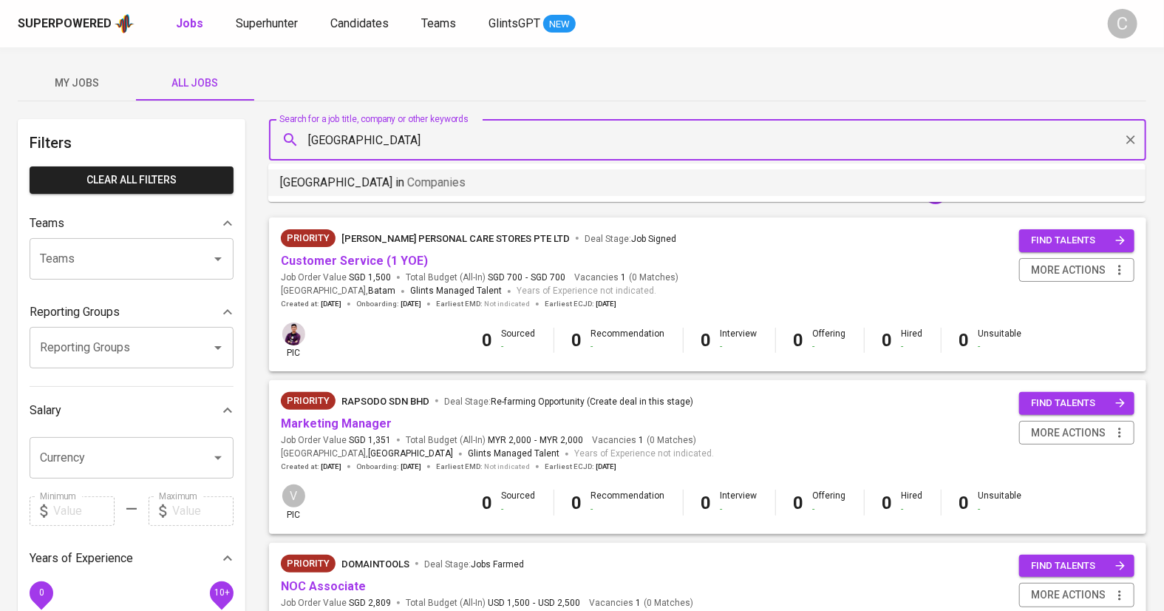
click at [407, 181] on span "Companies" at bounding box center [436, 182] width 58 height 14
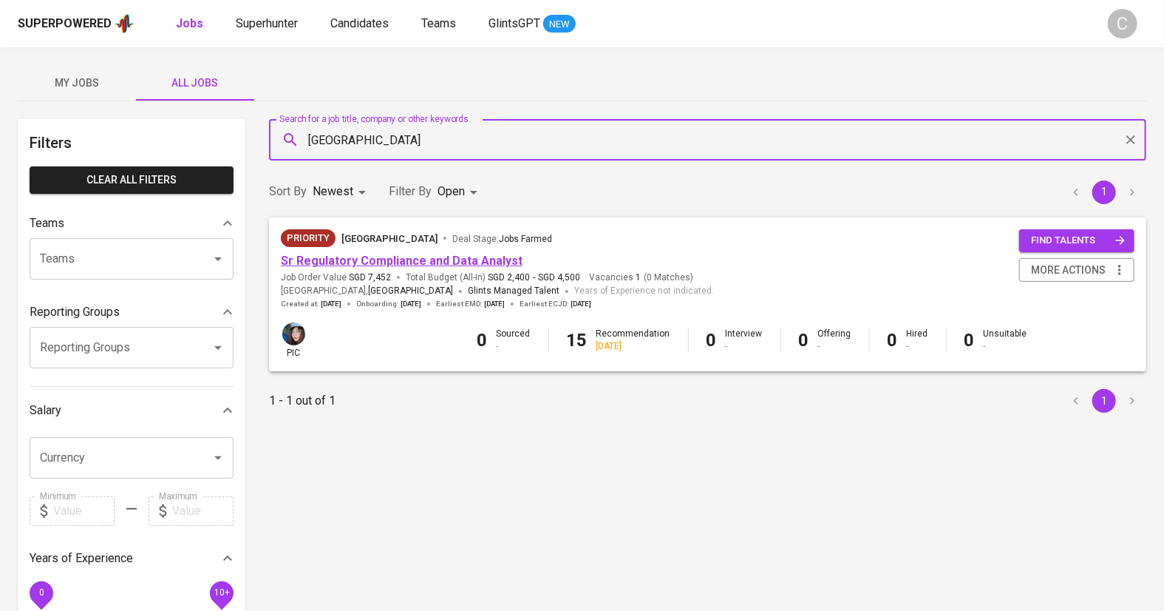
click at [346, 256] on link "Sr Regulatory Compliance and Data Analyst" at bounding box center [402, 261] width 242 height 14
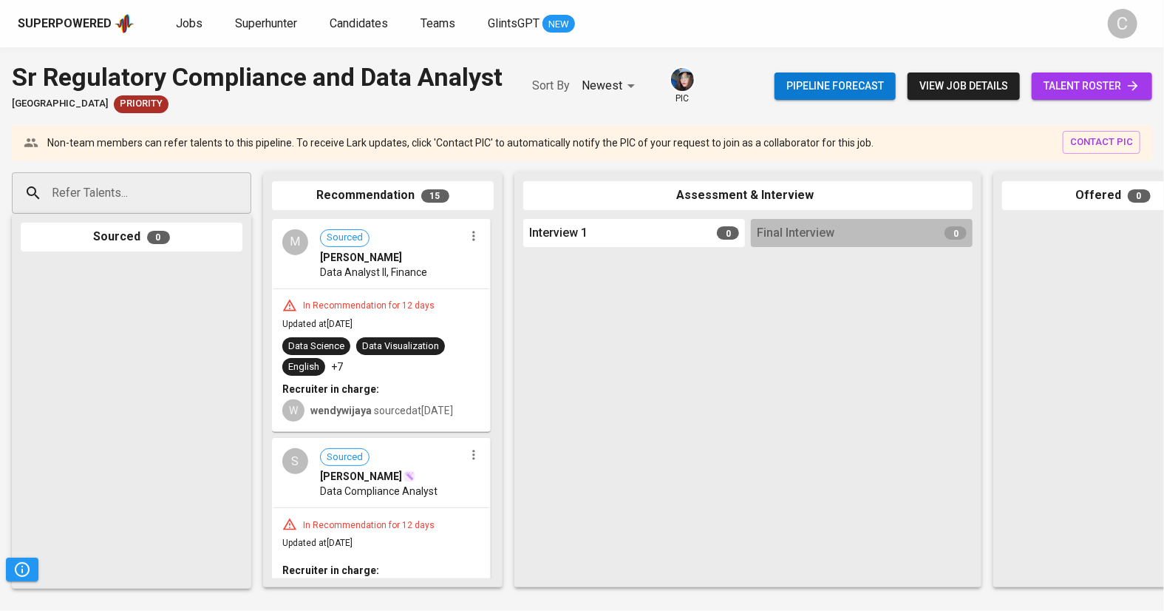
click at [1085, 84] on span "talent roster" at bounding box center [1092, 86] width 97 height 18
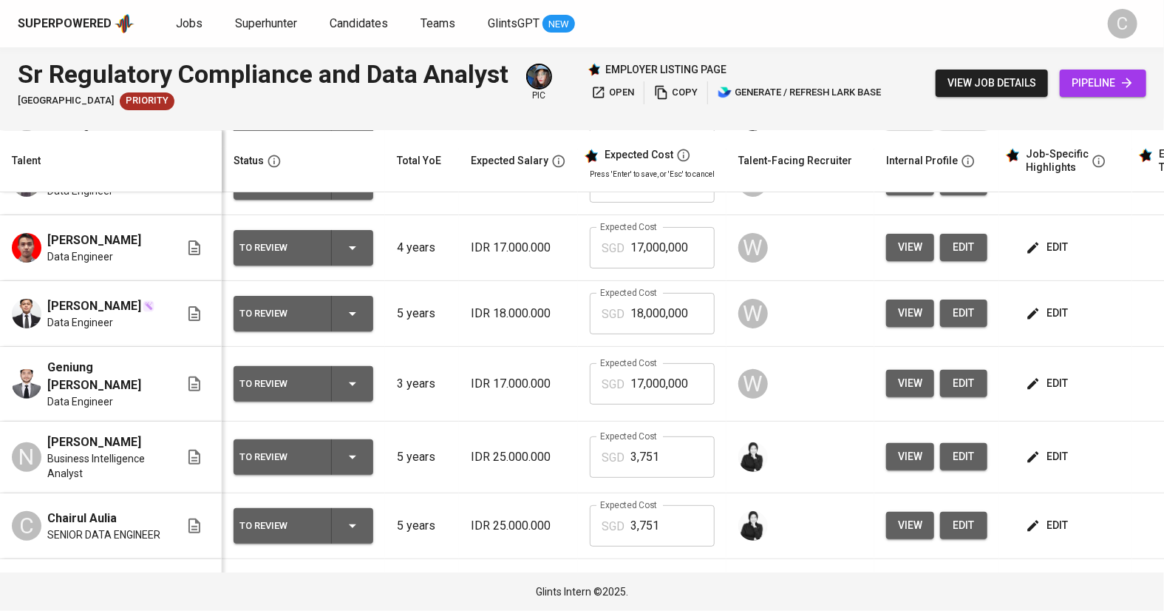
scroll to position [197, 0]
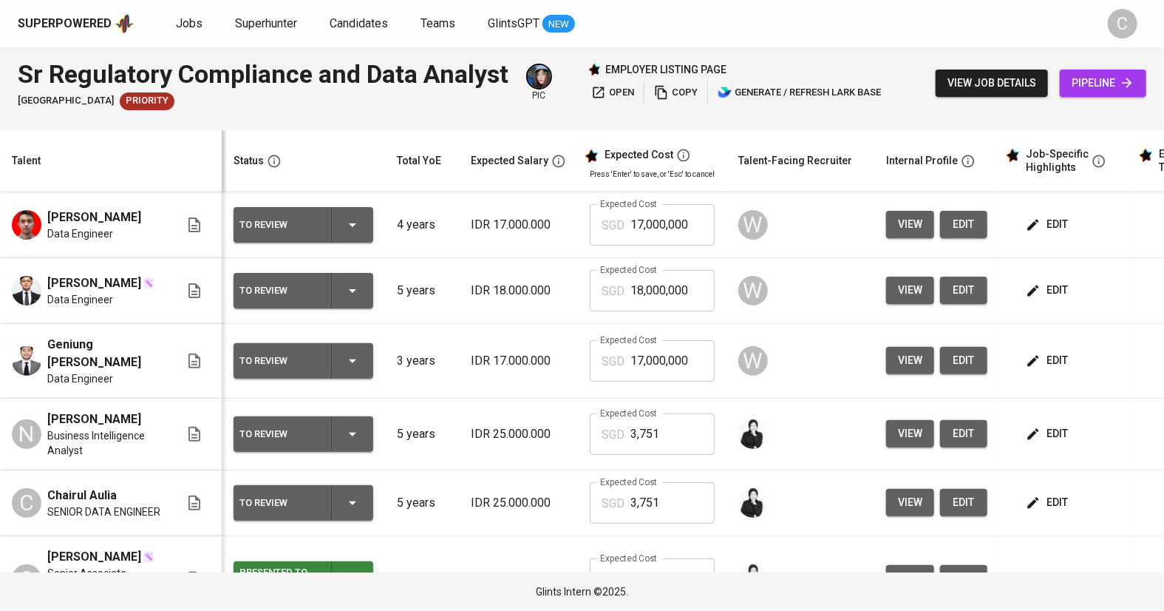
click at [905, 443] on span "view" at bounding box center [910, 433] width 24 height 18
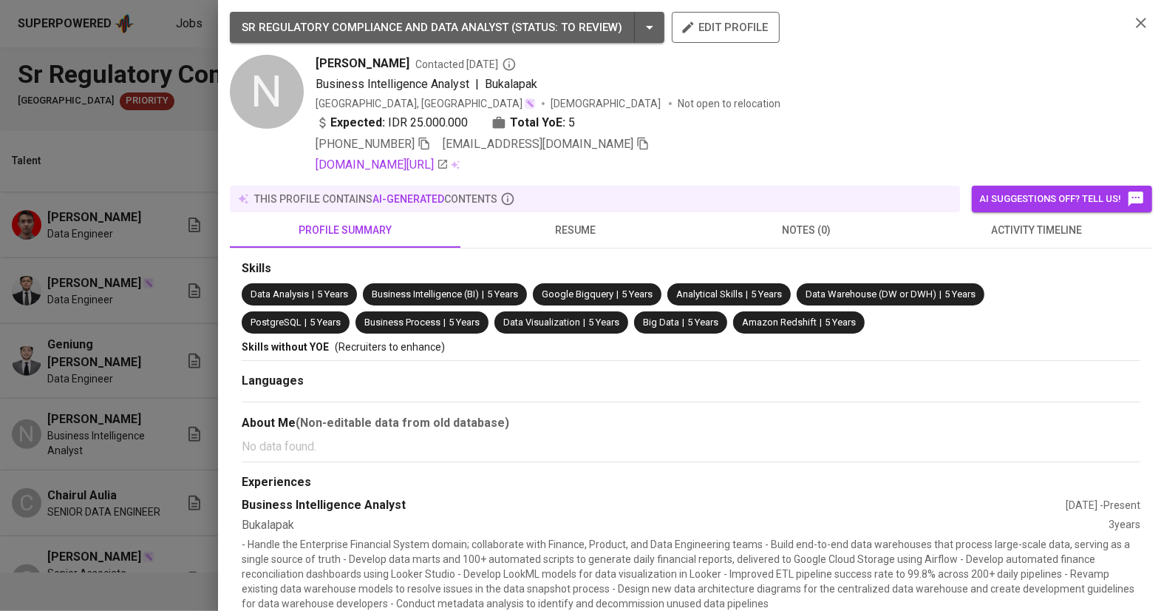
scroll to position [330, 0]
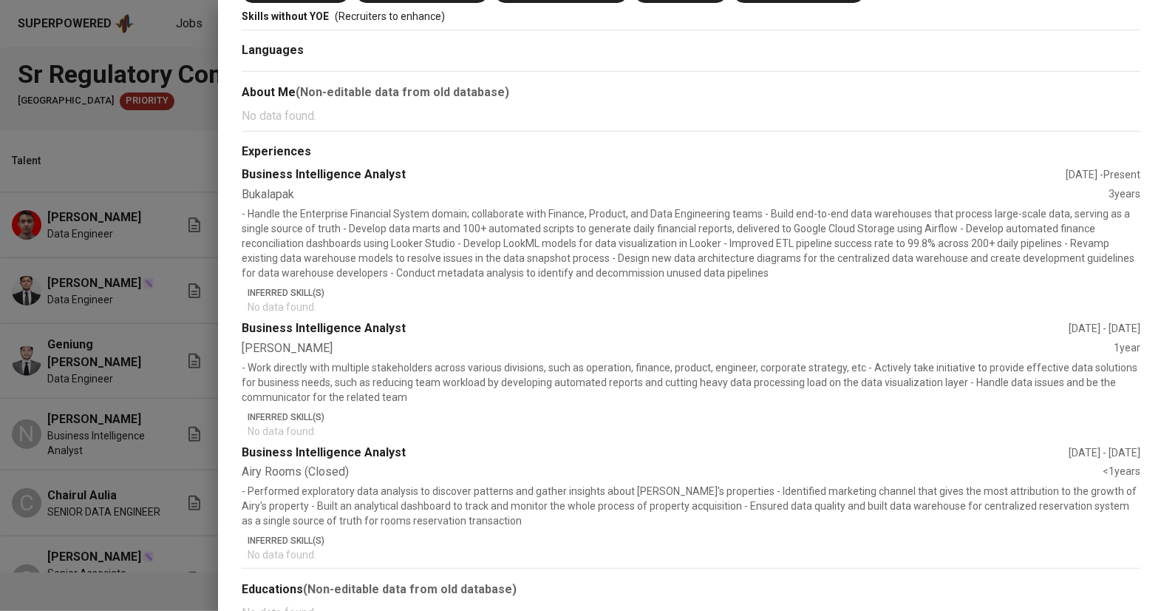
click at [157, 462] on div at bounding box center [582, 305] width 1164 height 611
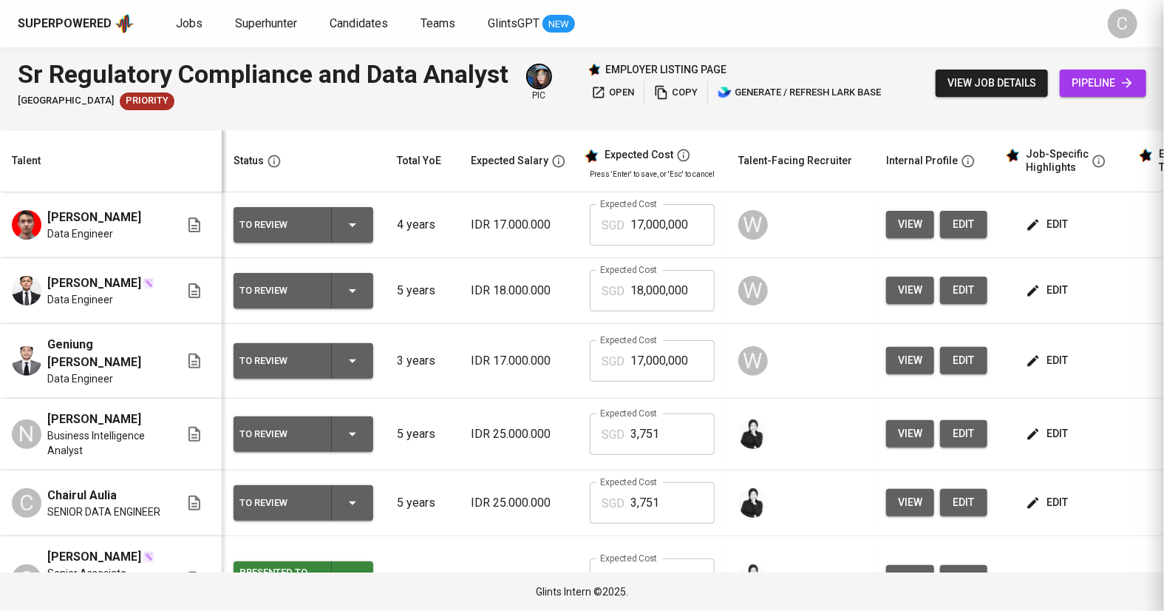
scroll to position [0, 0]
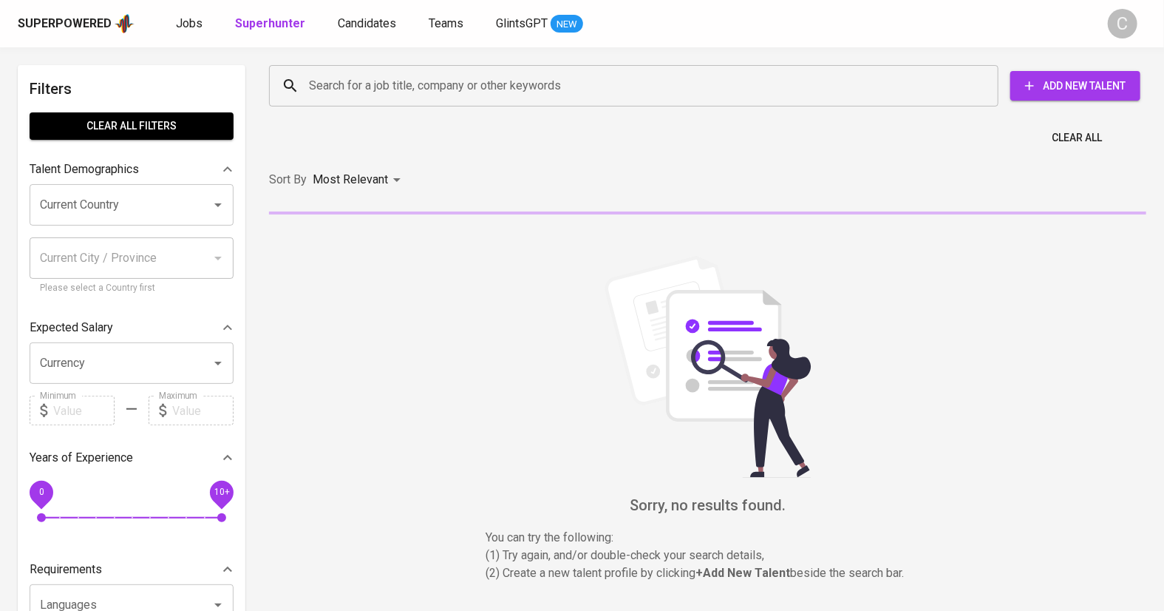
click at [371, 88] on input "Search for a job title, company or other keywords" at bounding box center [637, 86] width 664 height 28
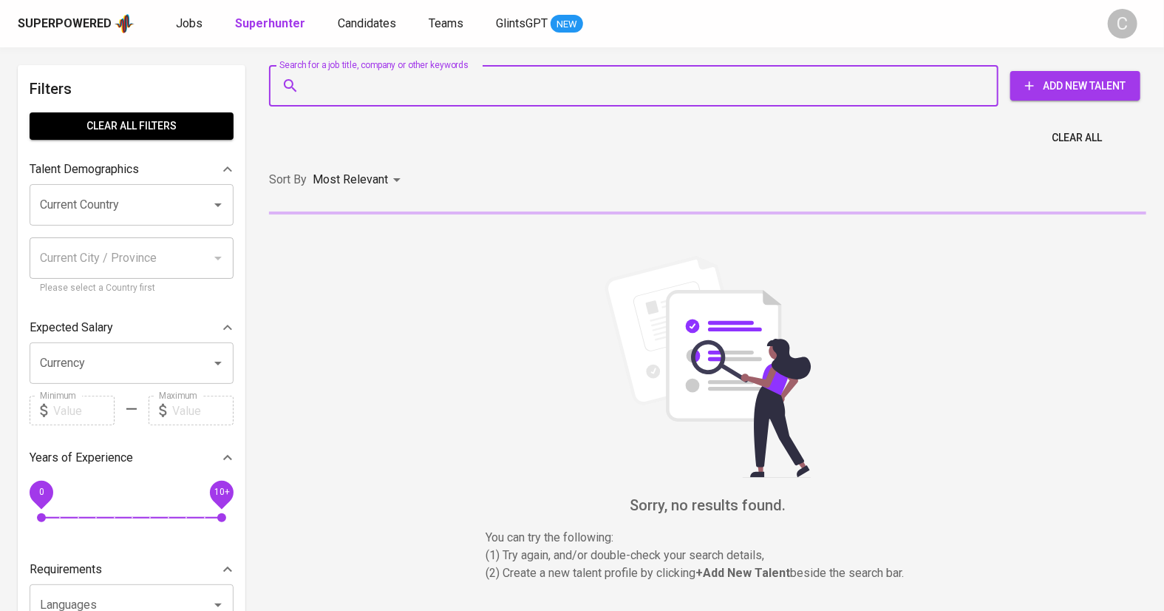
paste input "[EMAIL_ADDRESS][DOMAIN_NAME]"
type input "[EMAIL_ADDRESS][DOMAIN_NAME]"
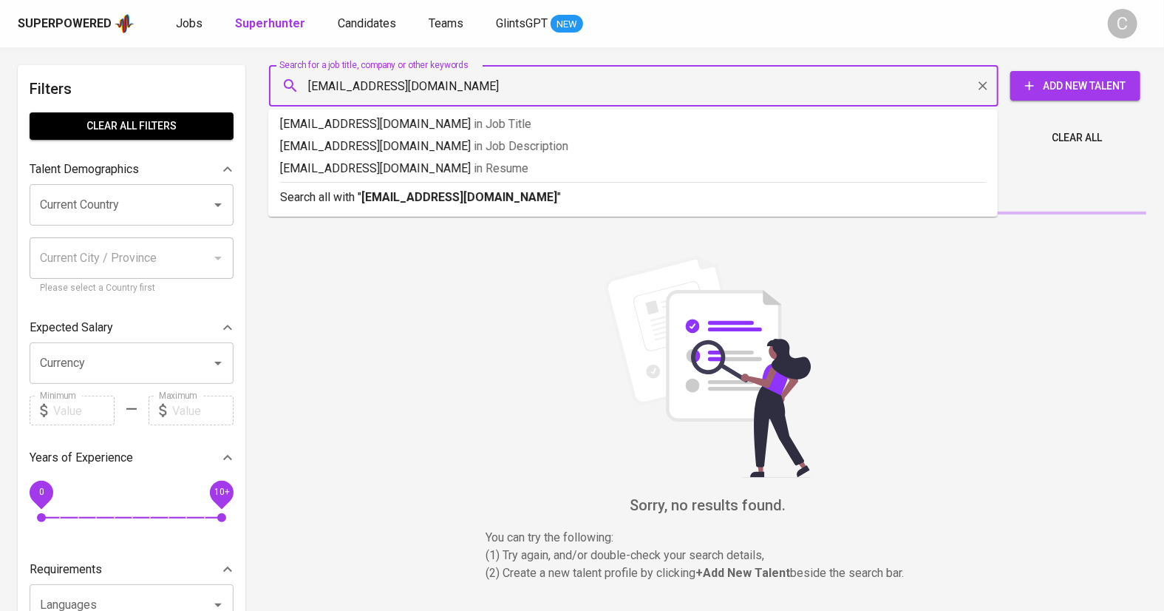
click at [395, 200] on b "[EMAIL_ADDRESS][DOMAIN_NAME]" at bounding box center [459, 197] width 196 height 14
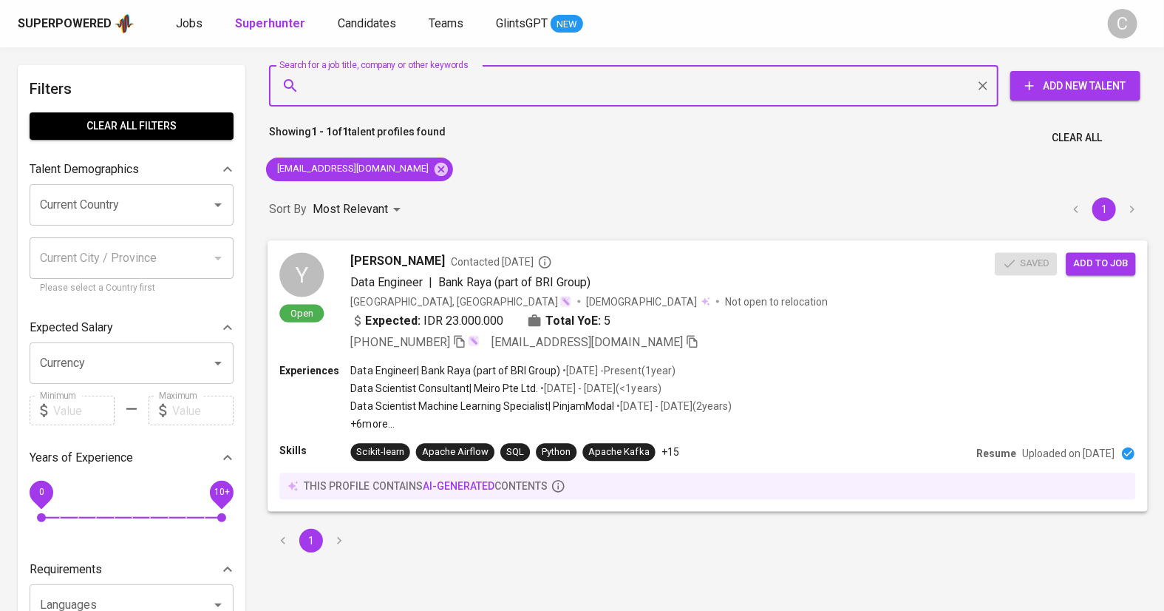
click at [643, 310] on div "[PERSON_NAME] Contacted [DATE] Data Engineer | Bank Raya (part of BRI Group) [G…" at bounding box center [673, 301] width 644 height 98
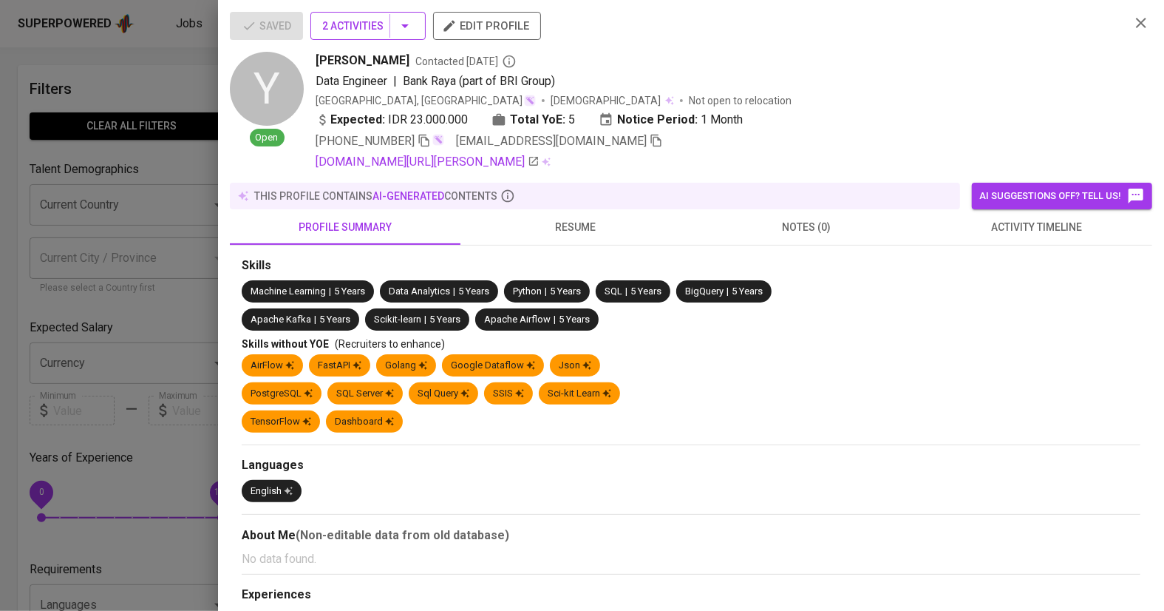
click at [388, 29] on span "2 Activities" at bounding box center [368, 26] width 92 height 18
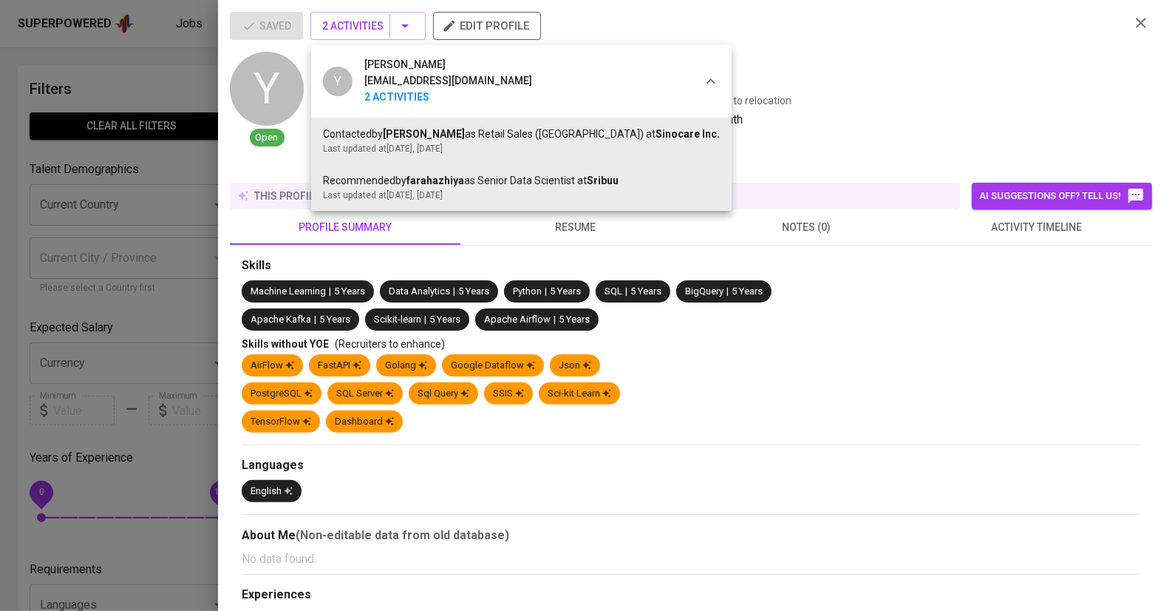
click at [185, 337] on div at bounding box center [582, 305] width 1164 height 611
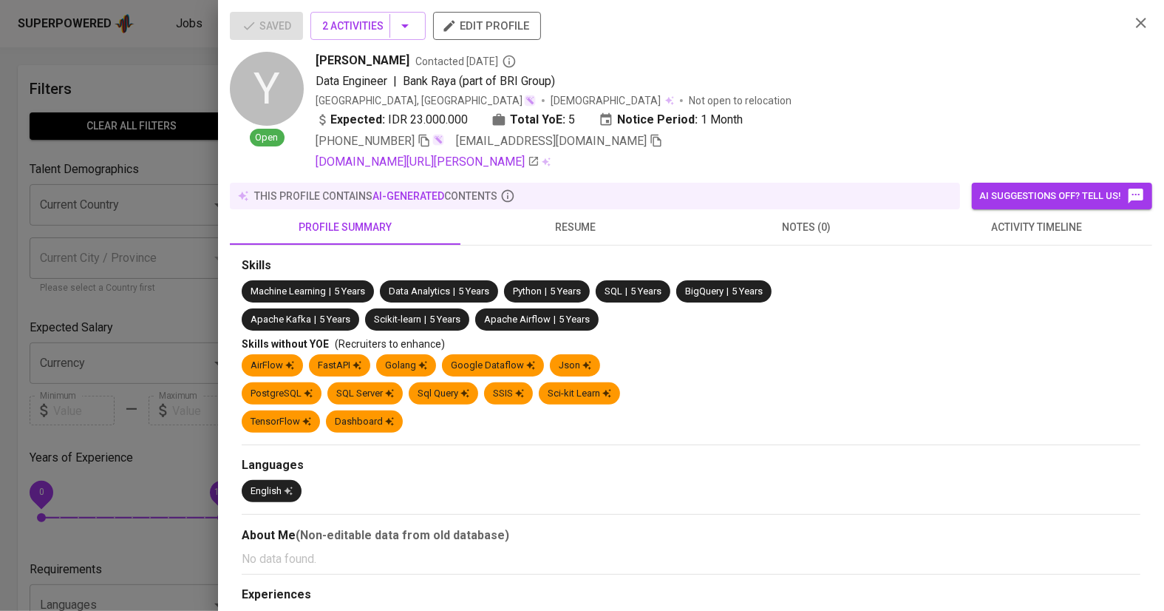
click at [185, 337] on div at bounding box center [582, 305] width 1164 height 611
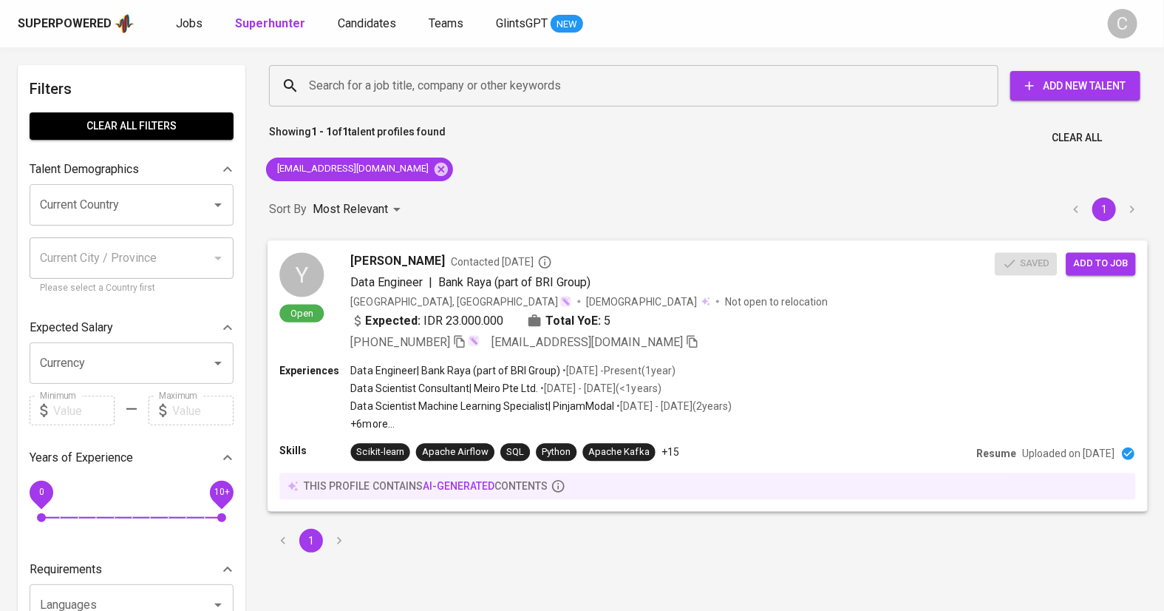
click at [1108, 269] on span "Add to job" at bounding box center [1100, 263] width 55 height 17
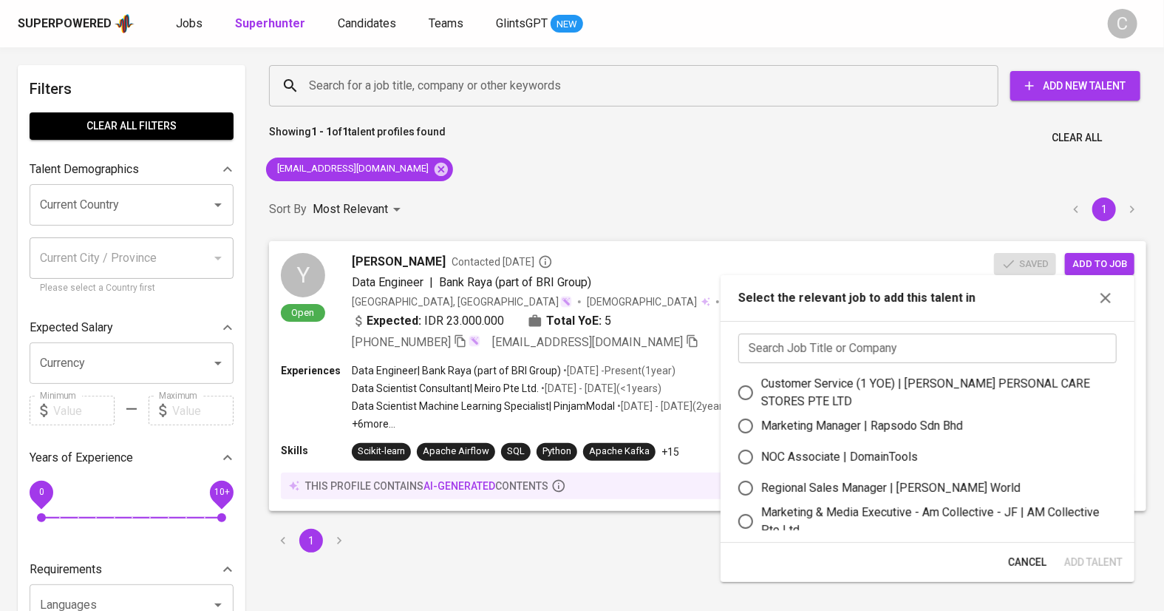
click at [905, 350] on input "text" at bounding box center [927, 348] width 378 height 30
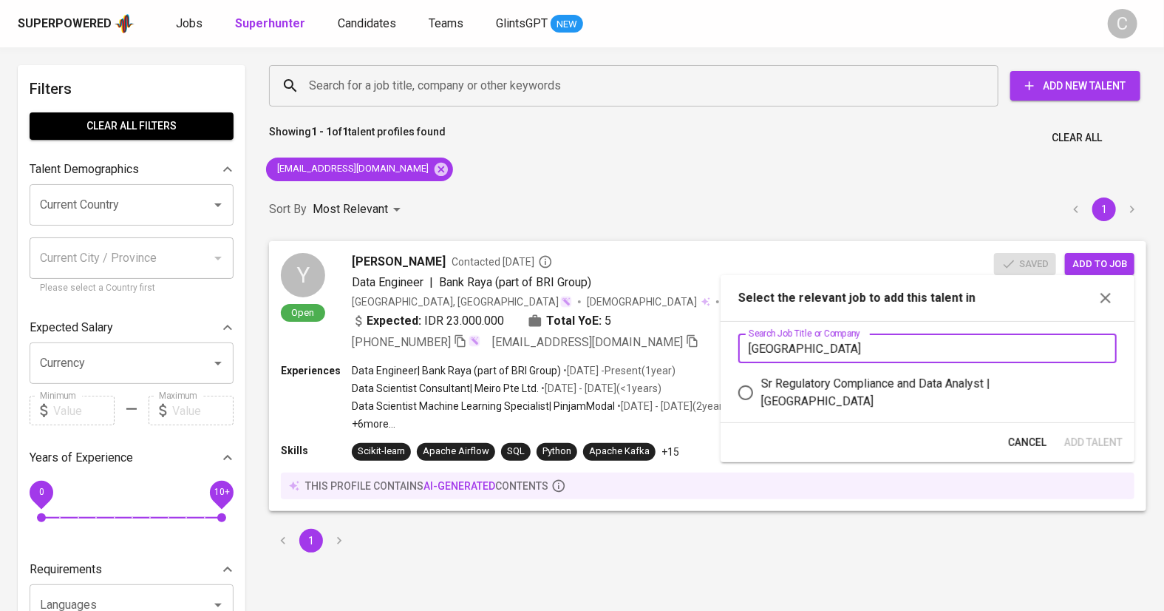
type input "stamford"
click at [845, 401] on div "Sr Regulatory Compliance and Data Analyst | Stamford American International Sch…" at bounding box center [933, 392] width 344 height 35
click at [761, 401] on input "Sr Regulatory Compliance and Data Analyst | Stamford American International Sch…" at bounding box center [745, 392] width 31 height 31
radio input "true"
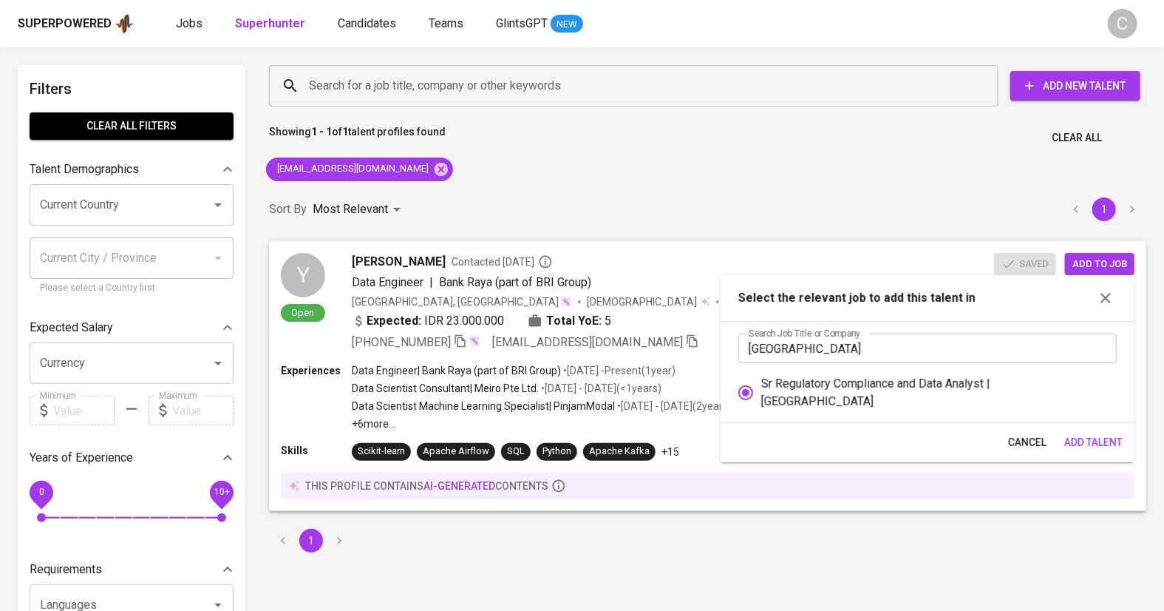
click at [1085, 435] on span "Add Talent" at bounding box center [1093, 442] width 58 height 18
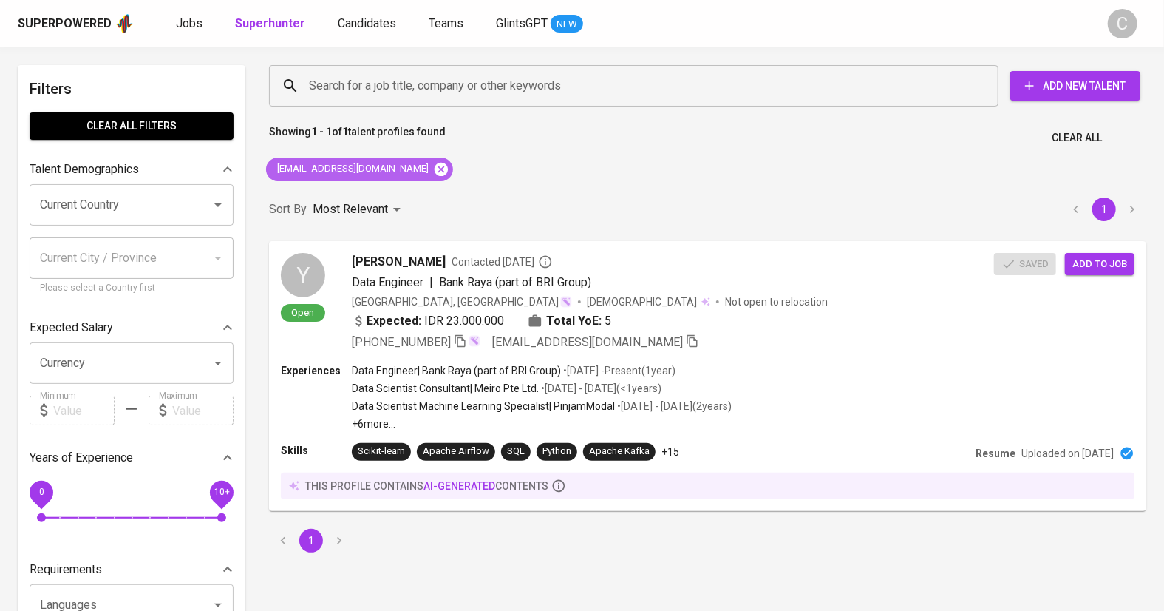
click at [433, 174] on icon at bounding box center [441, 169] width 16 height 16
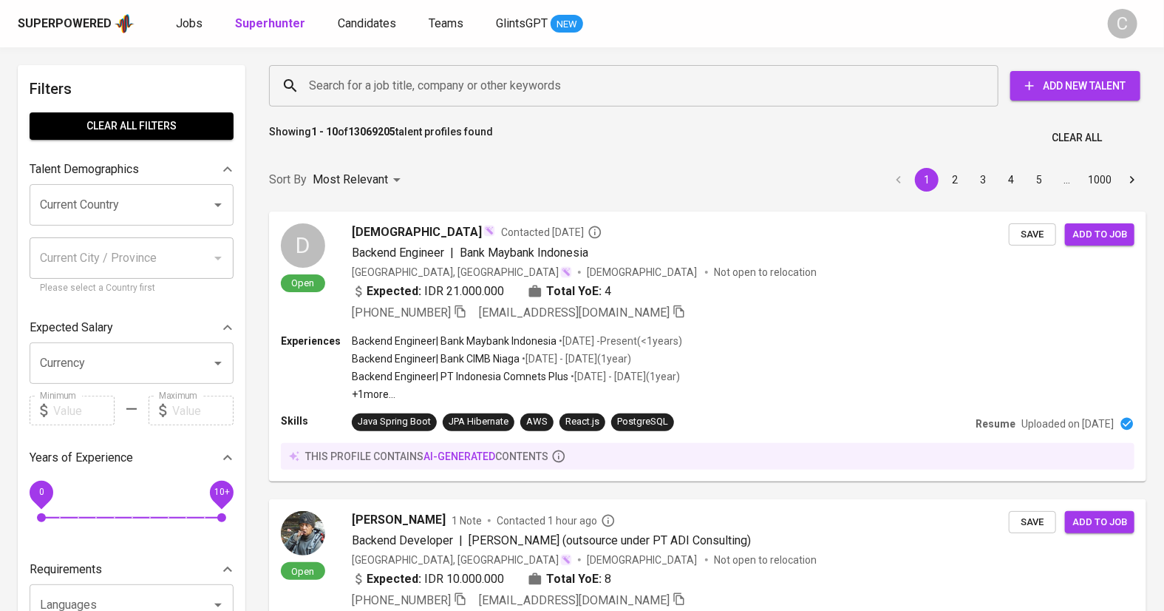
click at [381, 85] on input "Search for a job title, company or other keywords" at bounding box center [637, 86] width 664 height 28
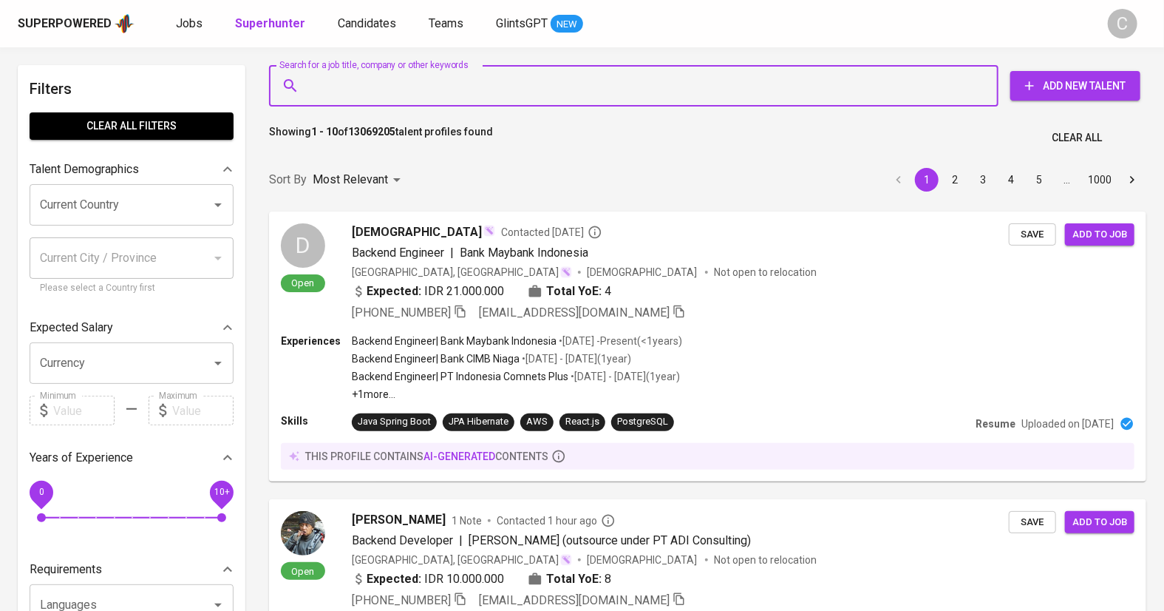
paste input "[EMAIL_ADDRESS][DOMAIN_NAME]"
type input "[EMAIL_ADDRESS][DOMAIN_NAME]"
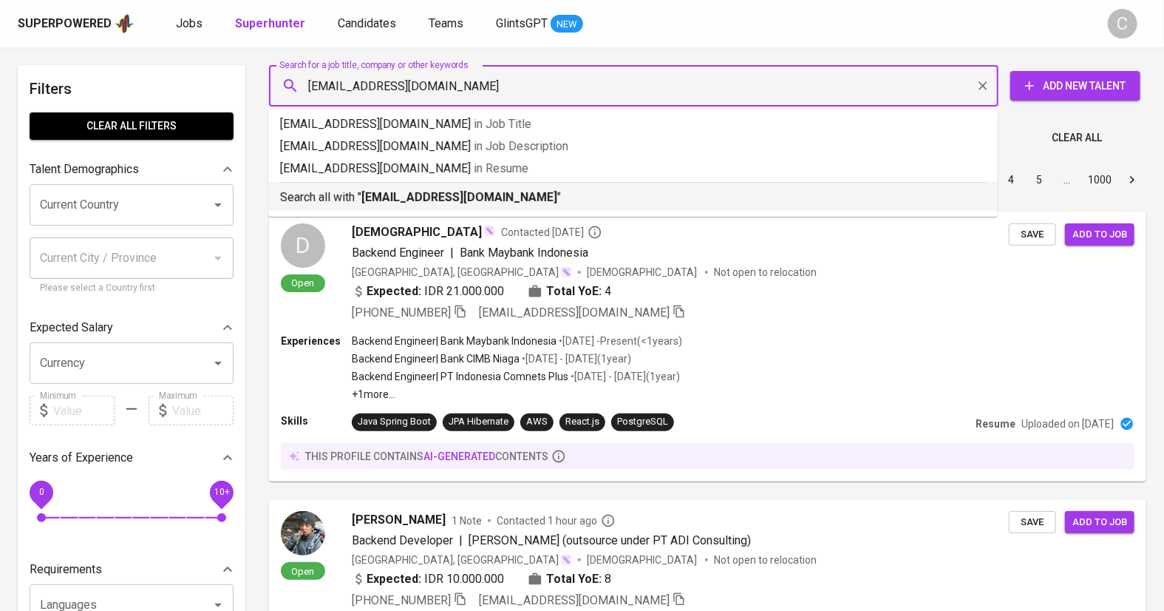
click at [400, 196] on b "[EMAIL_ADDRESS][DOMAIN_NAME]" at bounding box center [459, 197] width 196 height 14
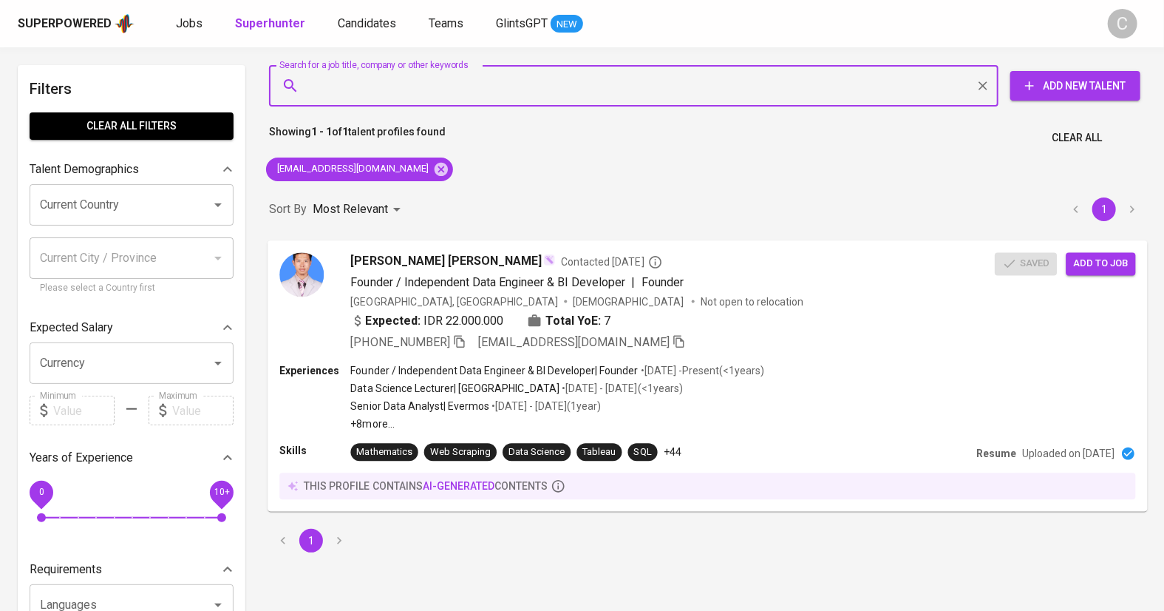
click at [1098, 268] on span "Add to job" at bounding box center [1100, 263] width 55 height 17
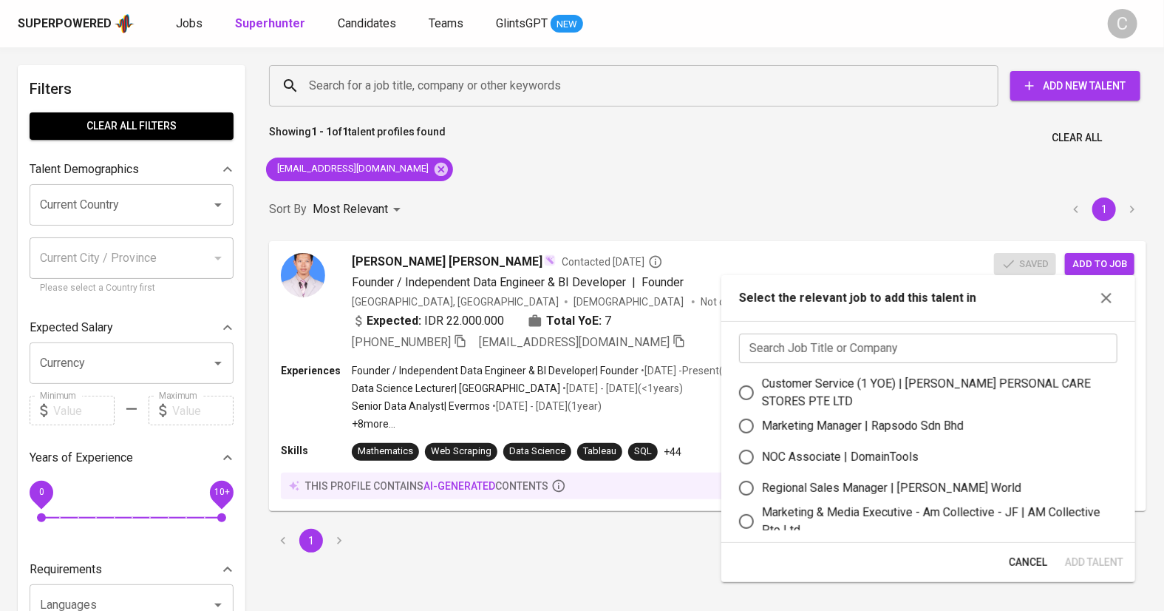
click at [891, 341] on input "text" at bounding box center [928, 348] width 378 height 30
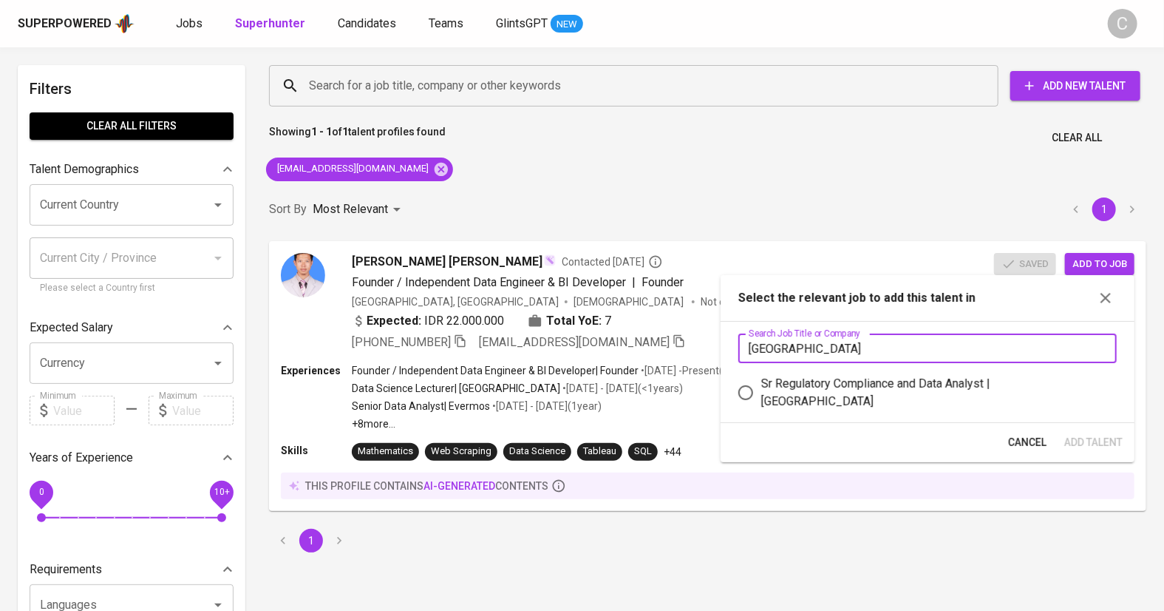
type input "stamford"
click at [865, 386] on div "Sr Regulatory Compliance and Data Analyst | Stamford American International Sch…" at bounding box center [933, 392] width 344 height 35
click at [761, 386] on input "Sr Regulatory Compliance and Data Analyst | Stamford American International Sch…" at bounding box center [745, 392] width 31 height 31
radio input "true"
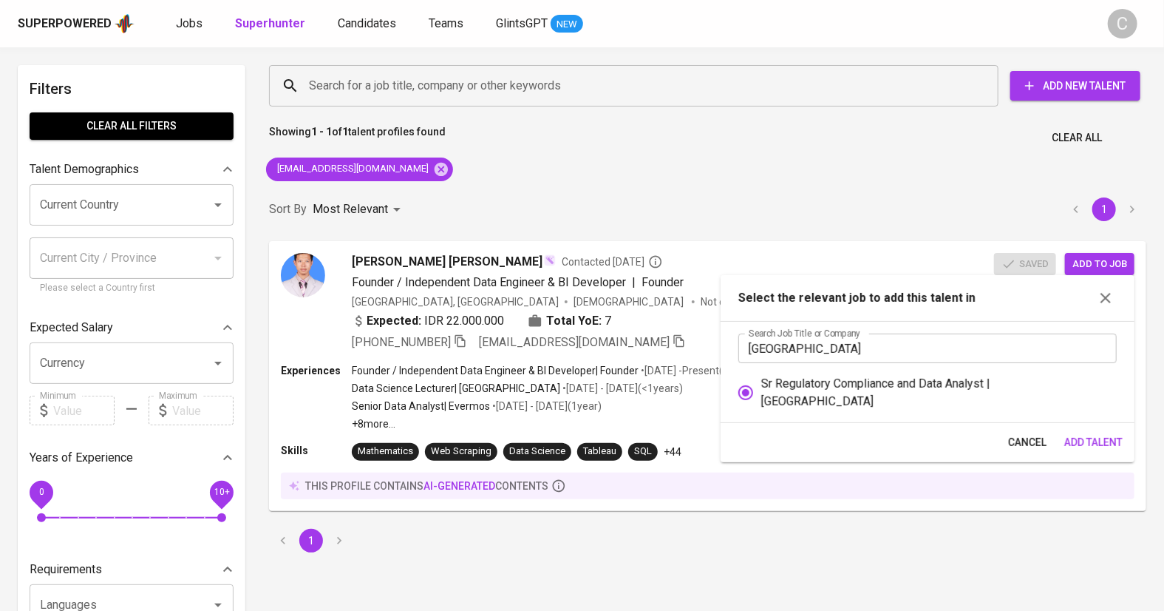
click at [1098, 450] on span "Add Talent" at bounding box center [1093, 442] width 58 height 18
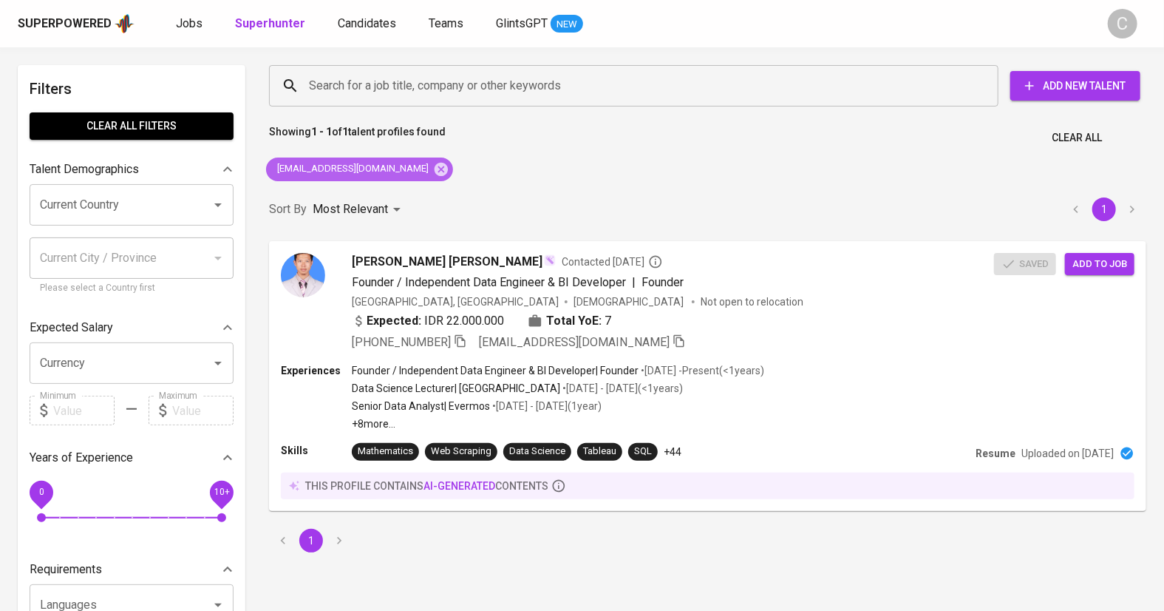
click at [433, 169] on icon at bounding box center [441, 169] width 16 height 16
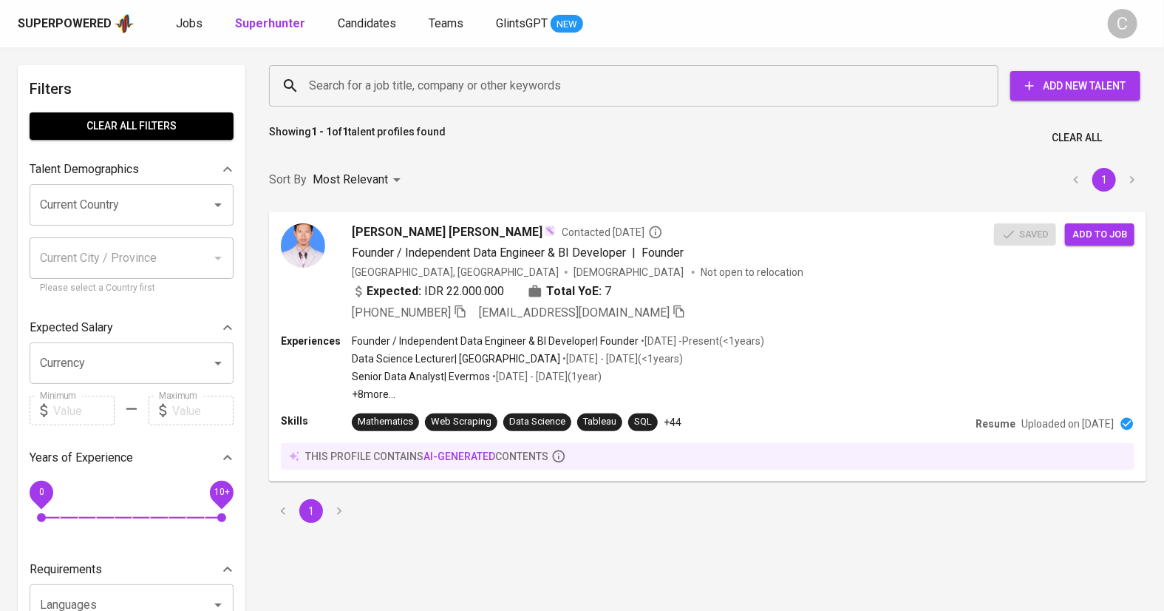
click at [383, 94] on input "Search for a job title, company or other keywords" at bounding box center [637, 86] width 664 height 28
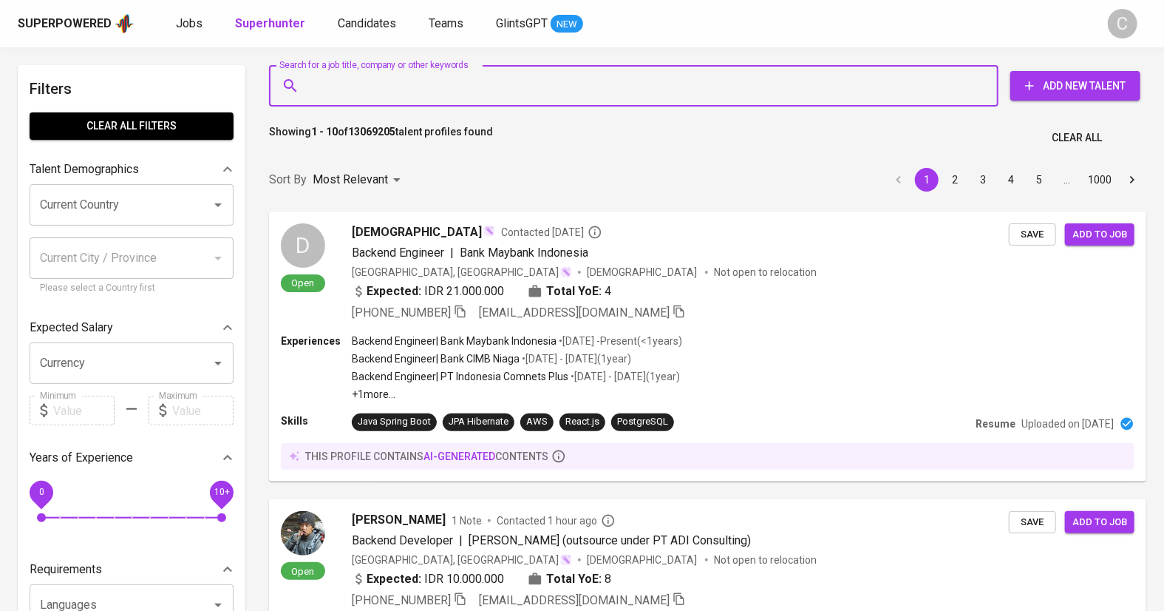
paste input "ashhab.karami@gmail.com"
type input "ashhab.karami@gmail.com"
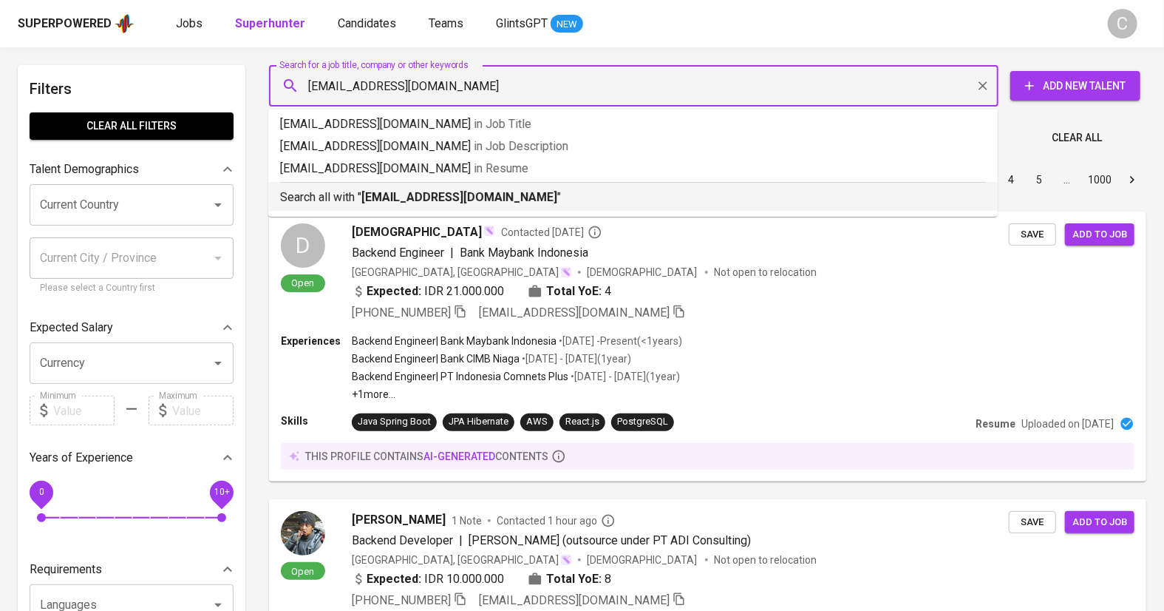
click at [449, 195] on b "ashhab.karami@gmail.com" at bounding box center [459, 197] width 196 height 14
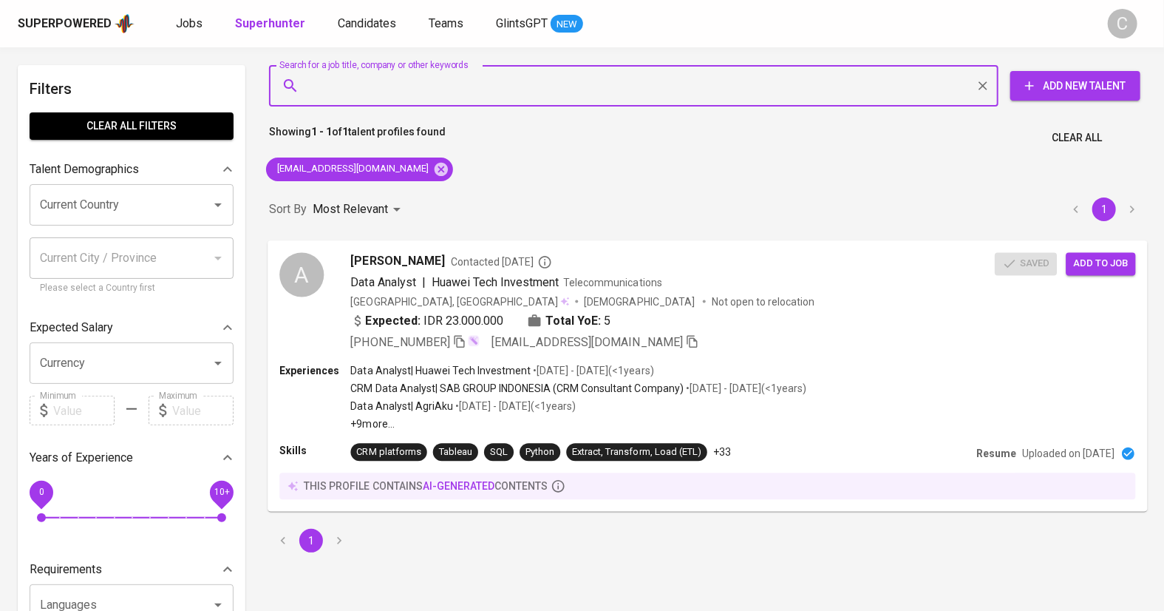
click at [1104, 258] on span "Add to job" at bounding box center [1100, 263] width 55 height 17
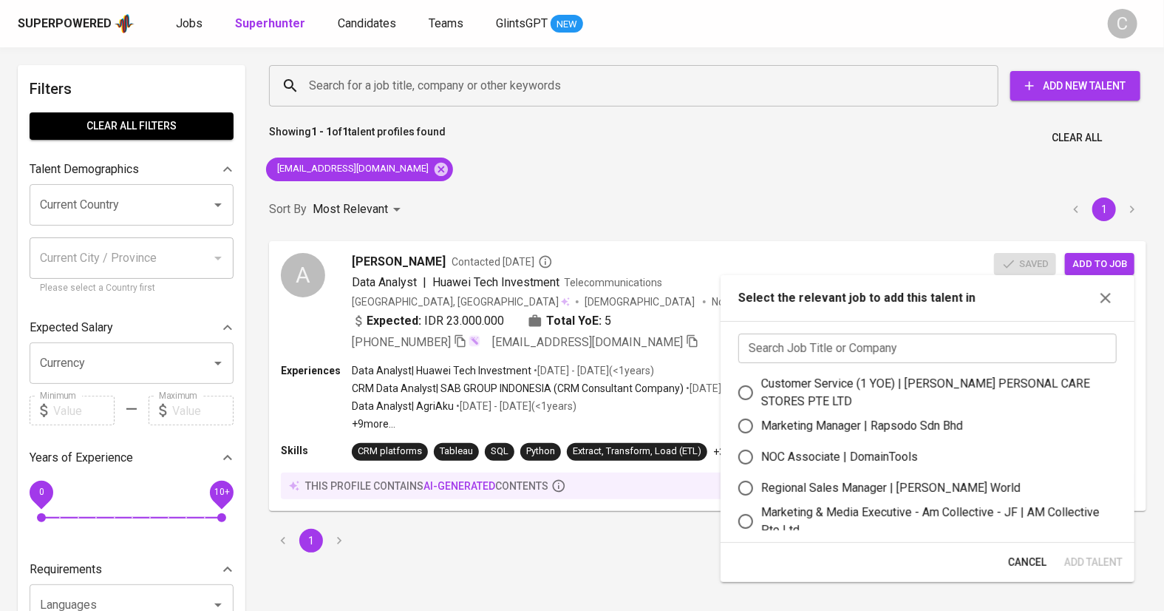
click at [924, 344] on input "text" at bounding box center [927, 348] width 378 height 30
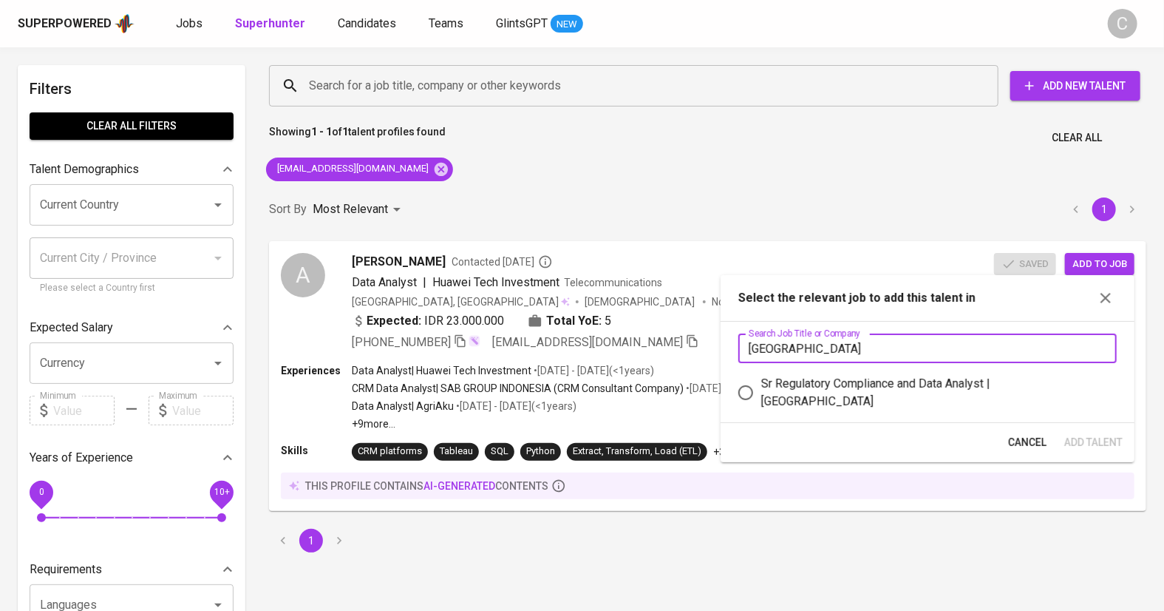
type input "stamford"
click at [888, 393] on div "Sr Regulatory Compliance and Data Analyst | Stamford American International Sch…" at bounding box center [933, 392] width 344 height 35
click at [761, 393] on input "Sr Regulatory Compliance and Data Analyst | Stamford American International Sch…" at bounding box center [745, 392] width 31 height 31
radio input "true"
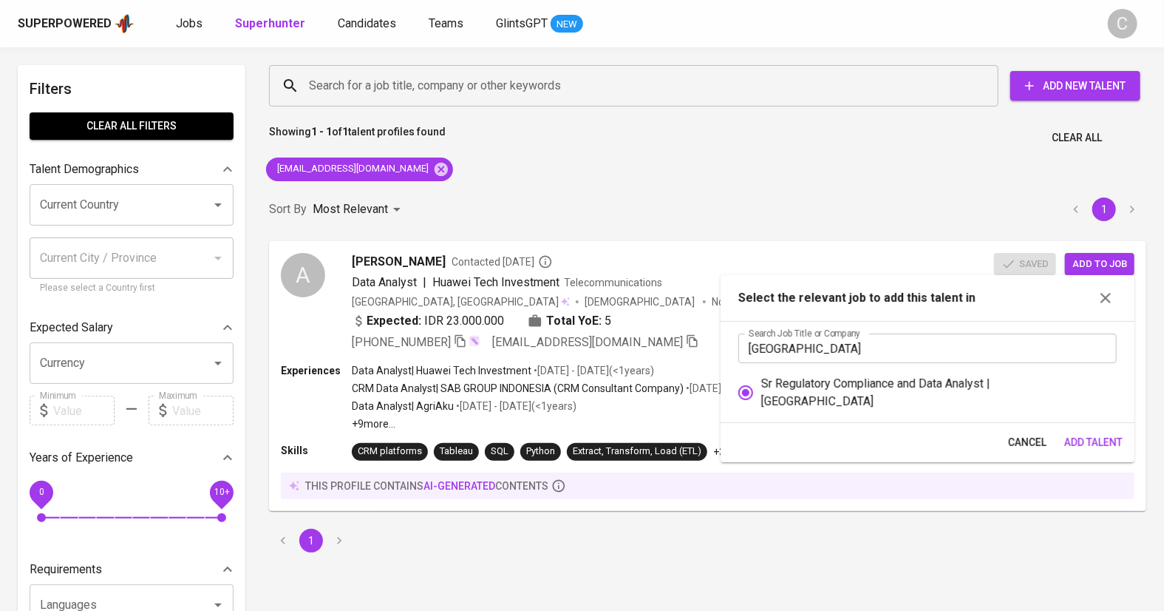
click at [1075, 447] on span "Add Talent" at bounding box center [1093, 442] width 58 height 18
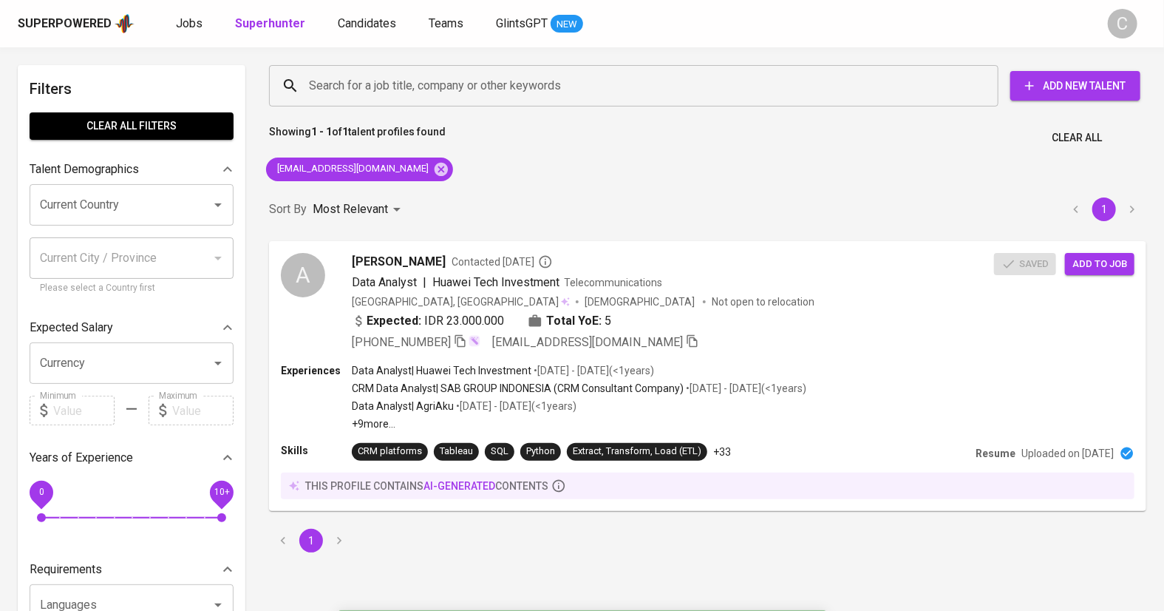
click at [361, 24] on span "Candidates" at bounding box center [367, 23] width 58 height 14
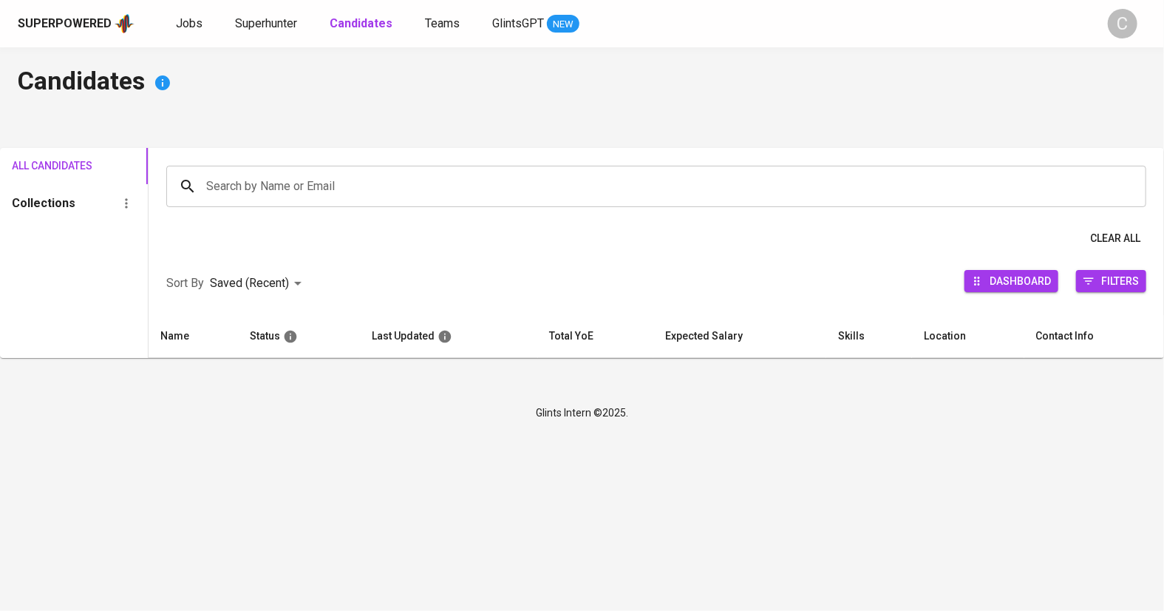
click at [282, 183] on input "Search by Name or Email" at bounding box center [660, 186] width 915 height 28
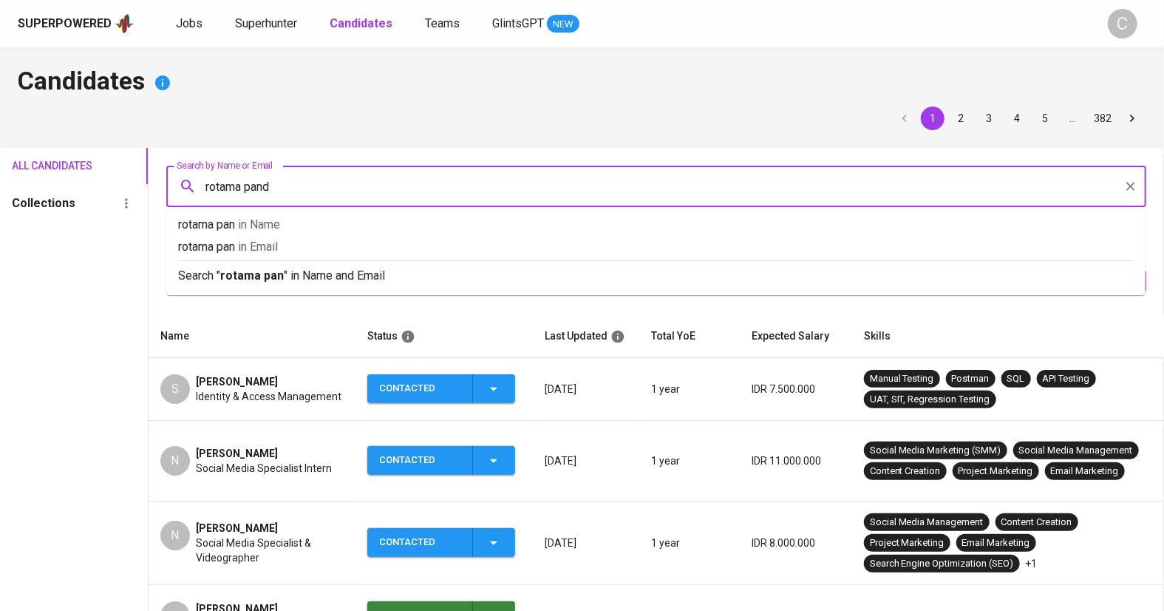
type input "rotama pandi"
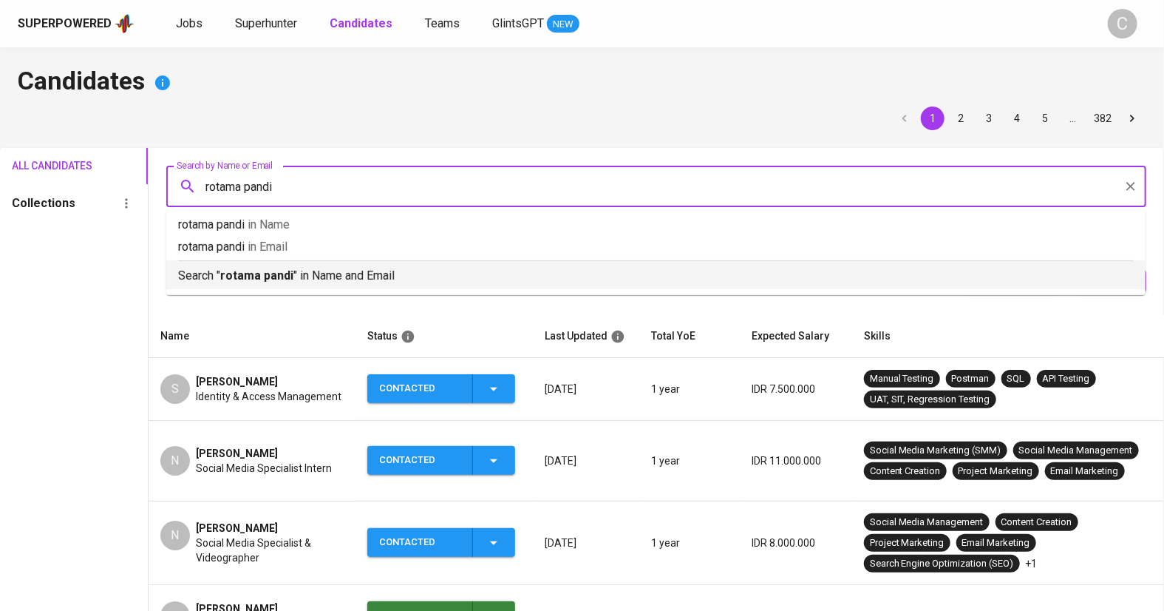
click at [234, 282] on b "rotama pandi" at bounding box center [256, 275] width 73 height 14
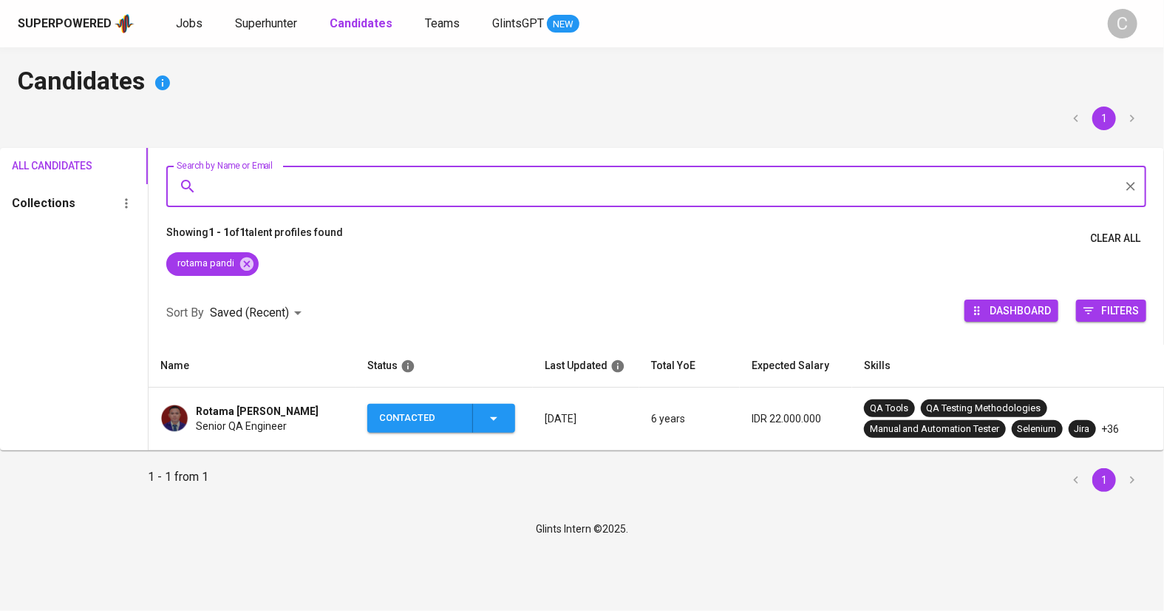
click at [279, 418] on span "Senior QA Engineer" at bounding box center [241, 425] width 91 height 15
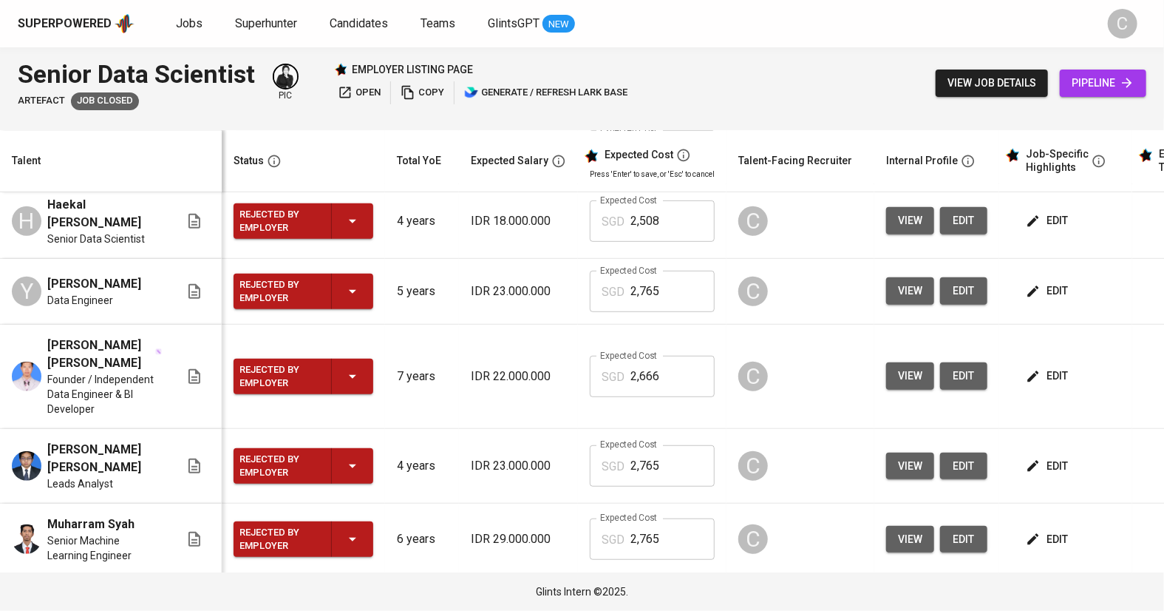
scroll to position [443, 0]
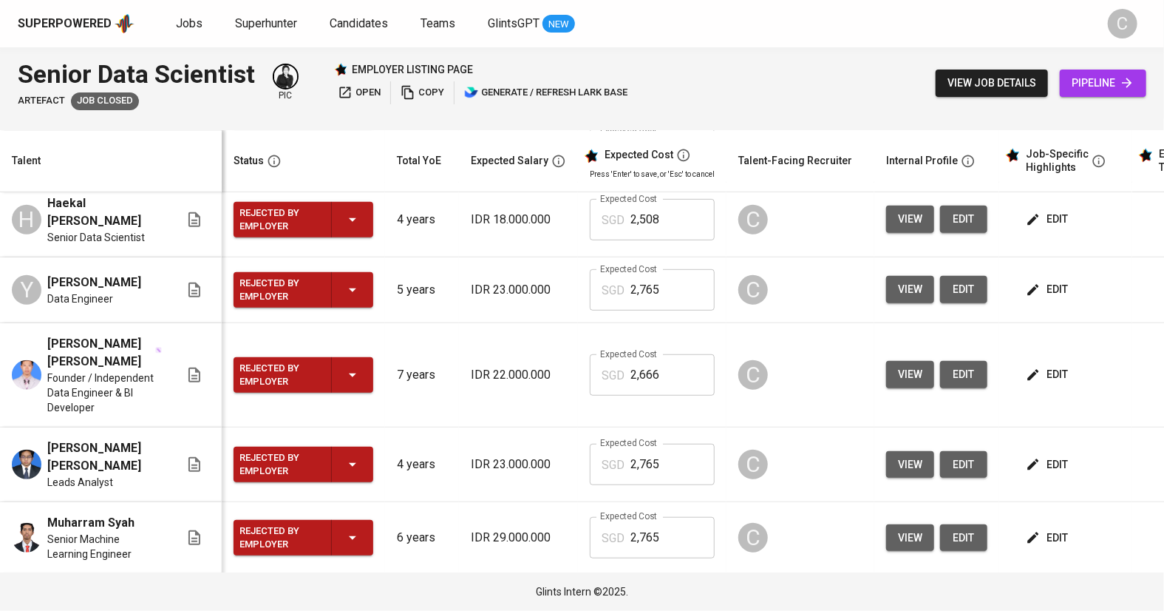
click at [902, 455] on span "view" at bounding box center [910, 464] width 24 height 18
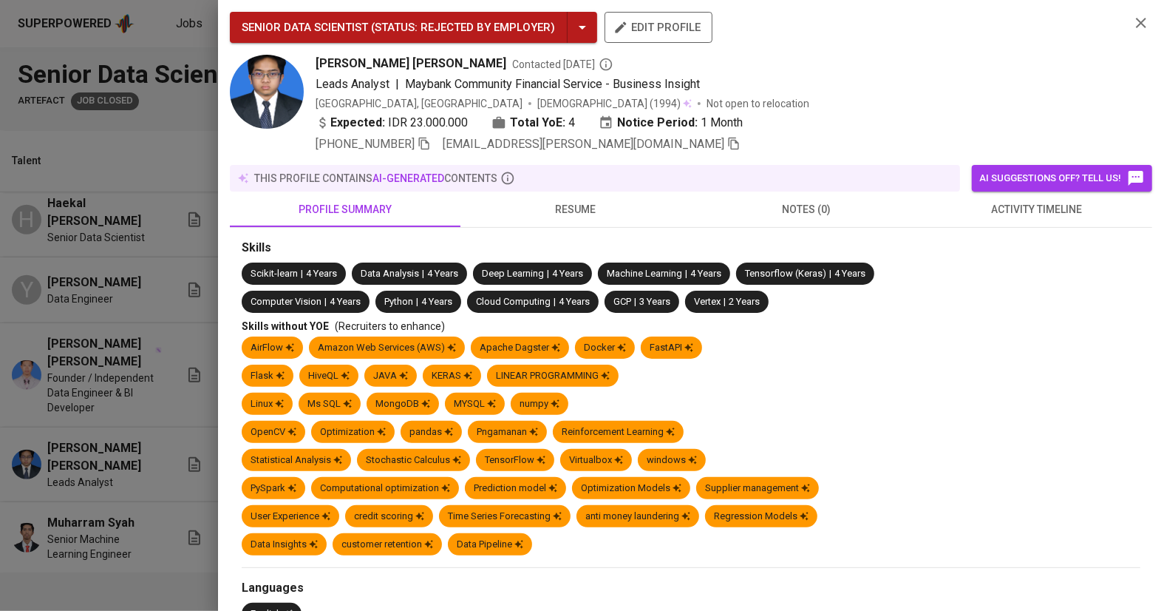
scroll to position [647, 0]
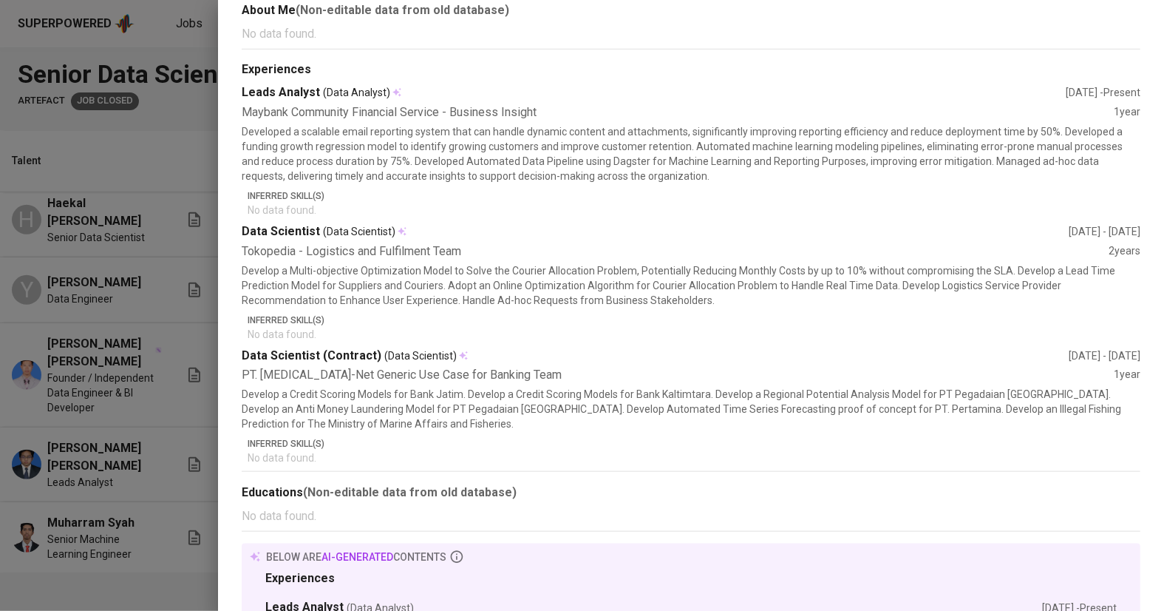
click at [129, 405] on div at bounding box center [582, 305] width 1164 height 611
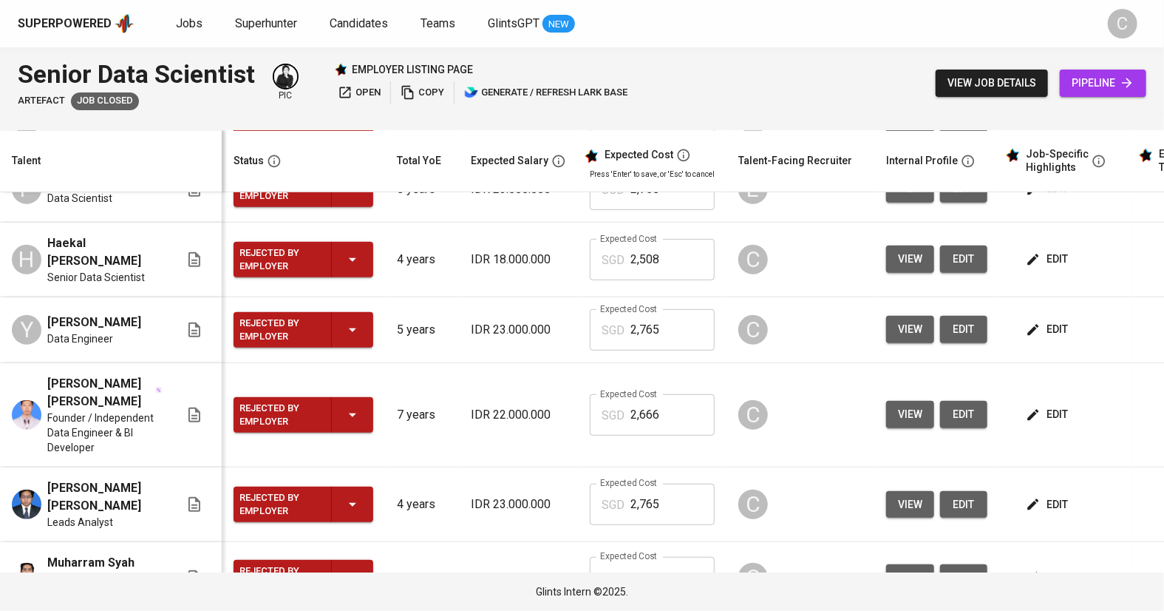
scroll to position [387, 0]
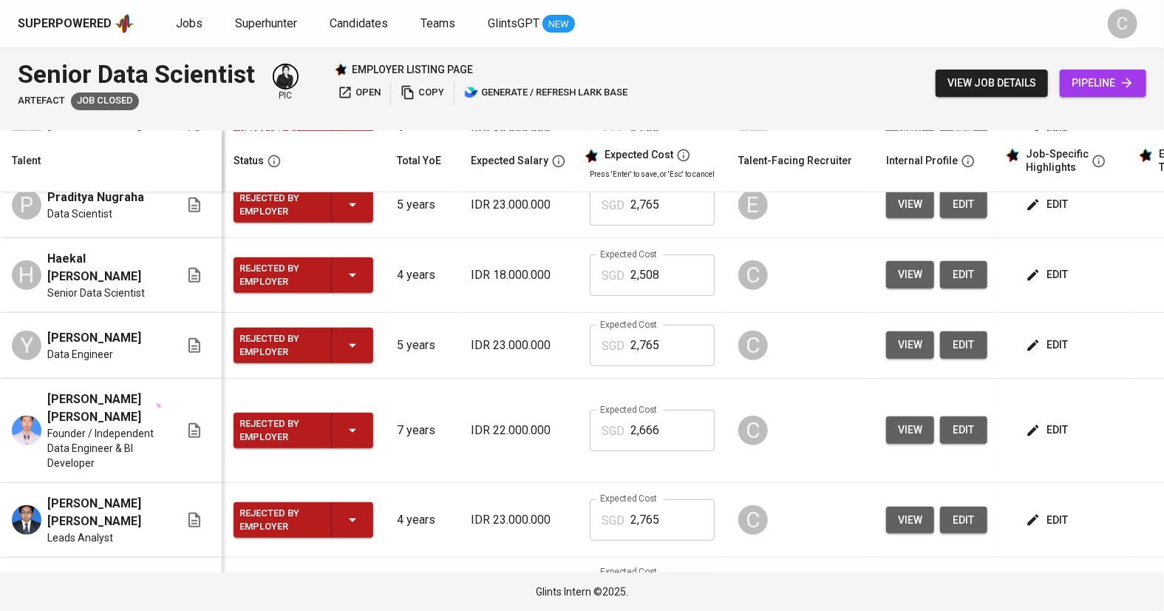
click at [915, 421] on span "view" at bounding box center [910, 430] width 24 height 18
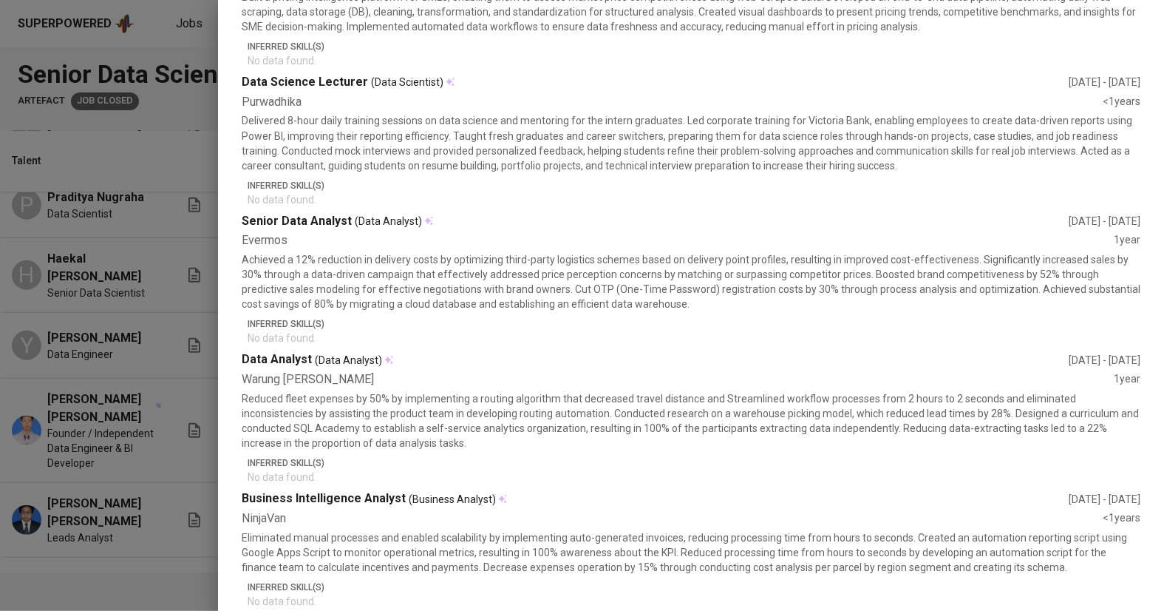
scroll to position [191, 0]
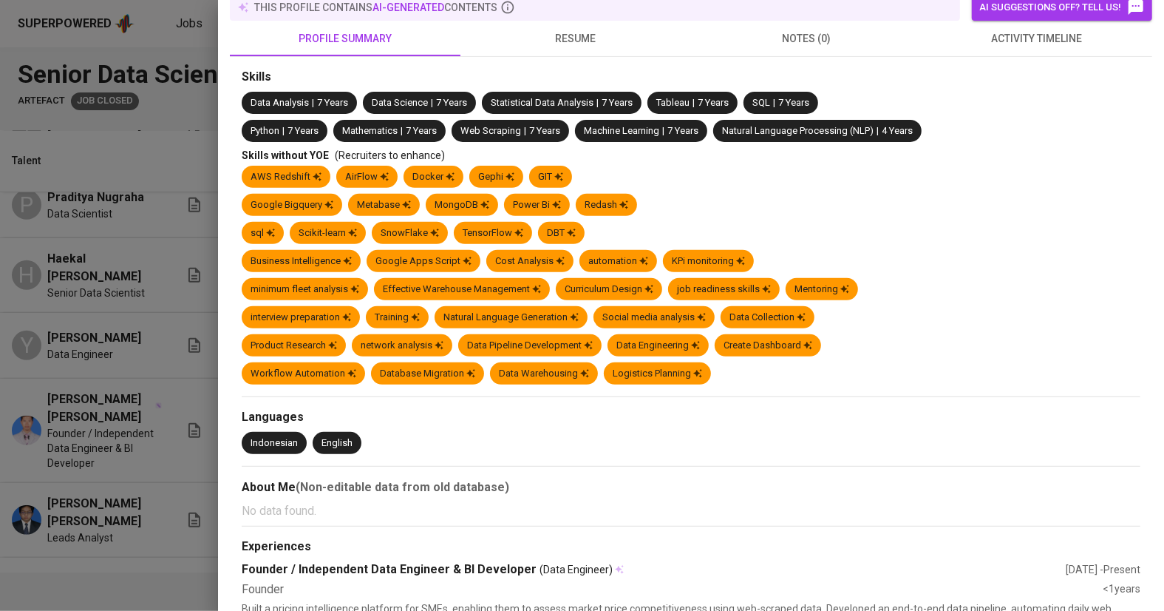
click at [101, 382] on div at bounding box center [582, 305] width 1164 height 611
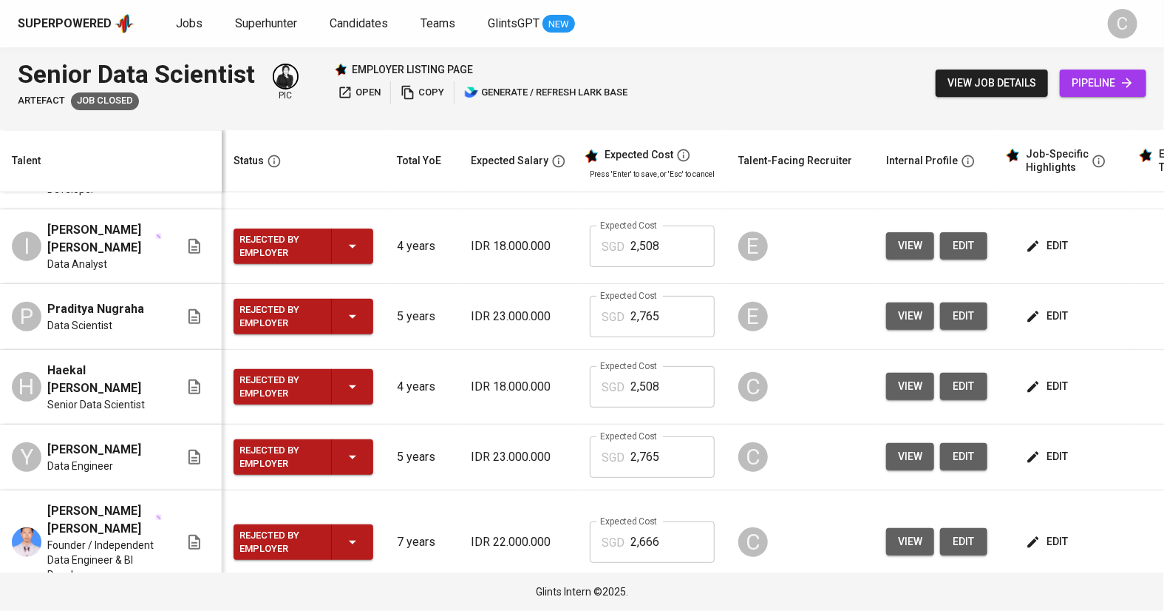
scroll to position [274, 0]
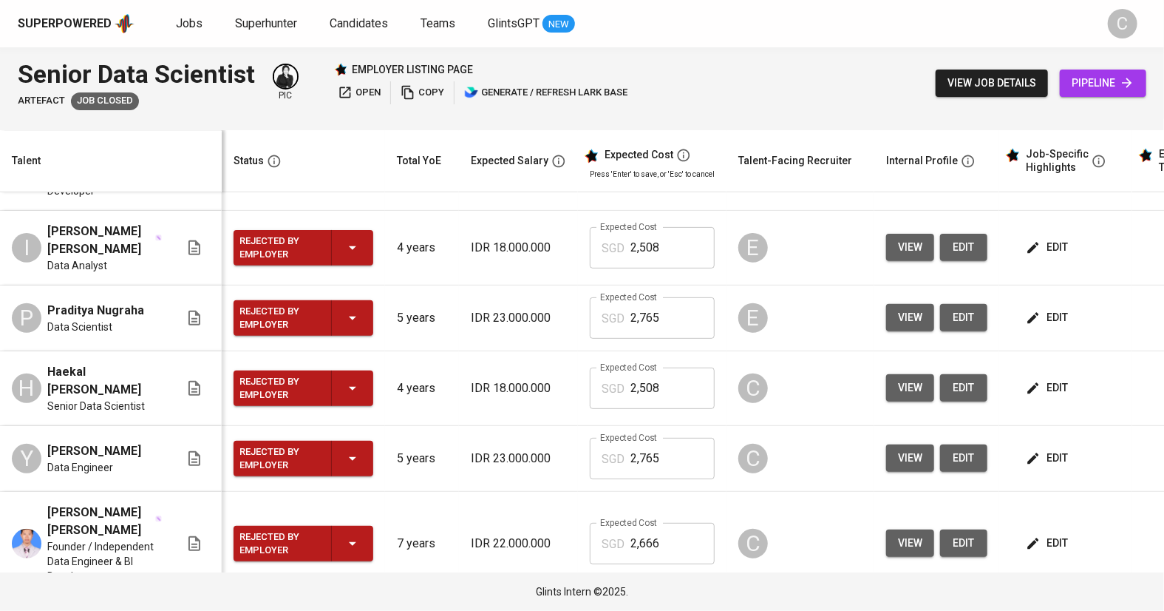
click at [900, 378] on span "view" at bounding box center [910, 387] width 24 height 18
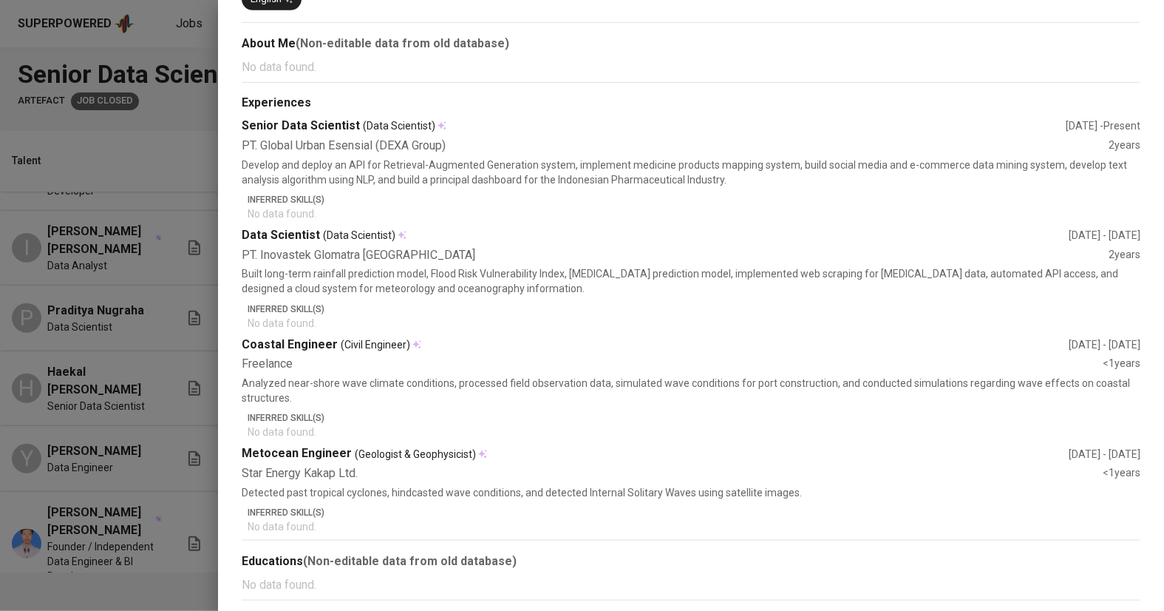
scroll to position [440, 0]
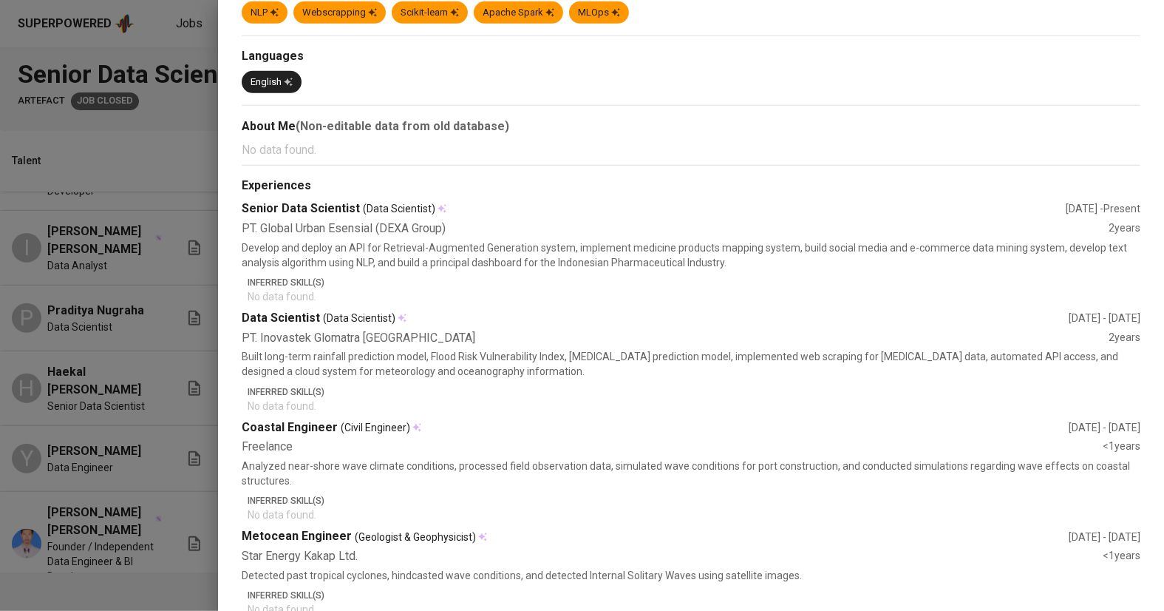
click at [109, 359] on div at bounding box center [582, 305] width 1164 height 611
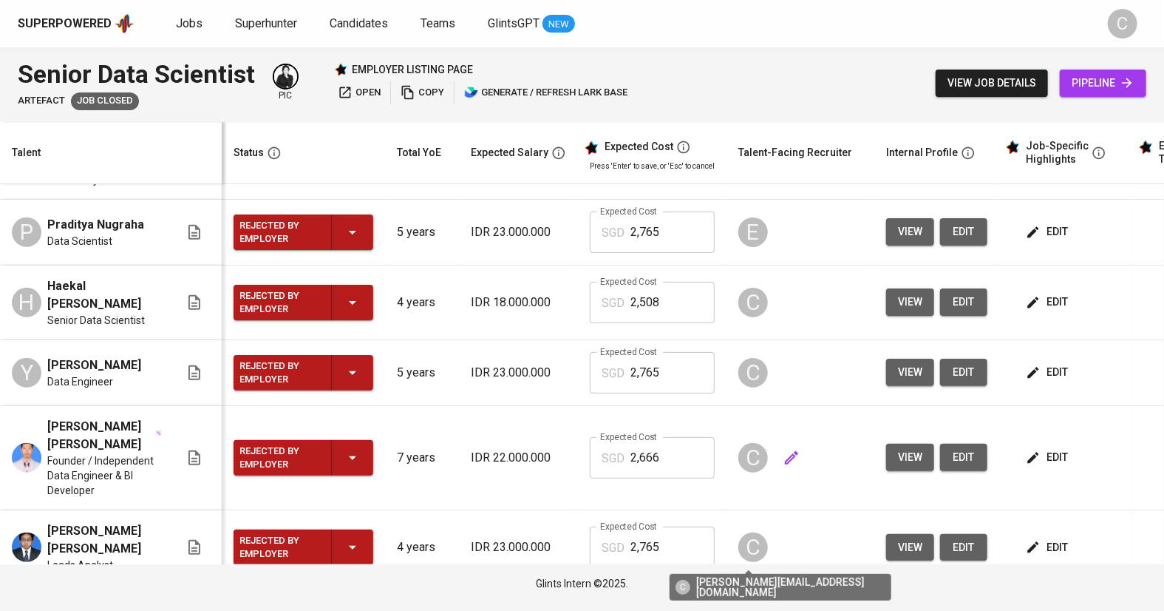
scroll to position [358, 0]
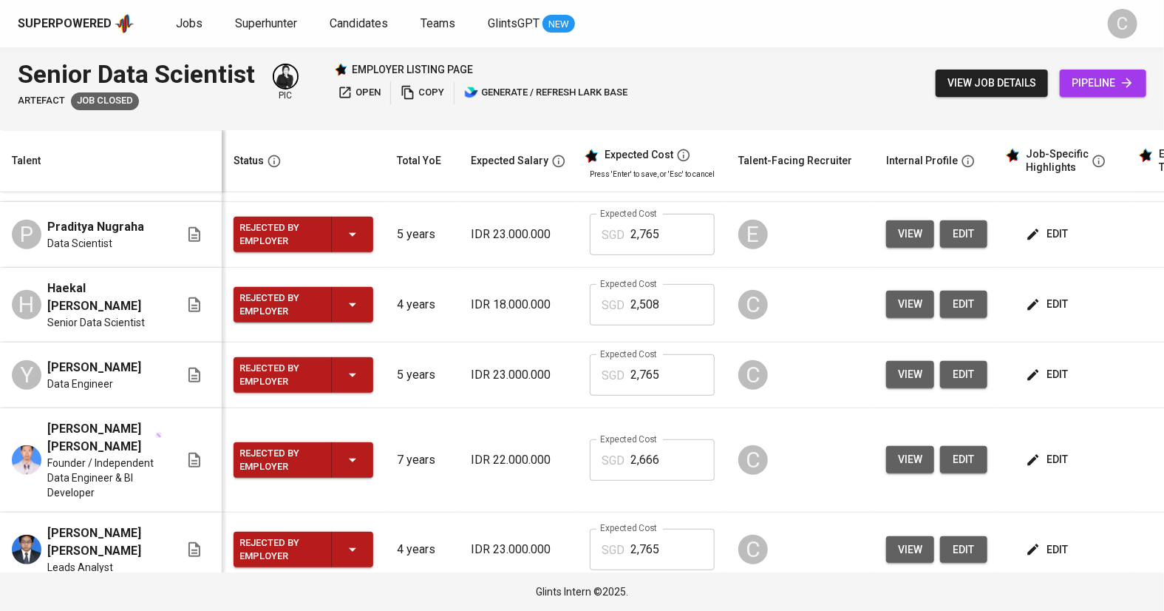
click at [903, 540] on span "view" at bounding box center [910, 549] width 24 height 18
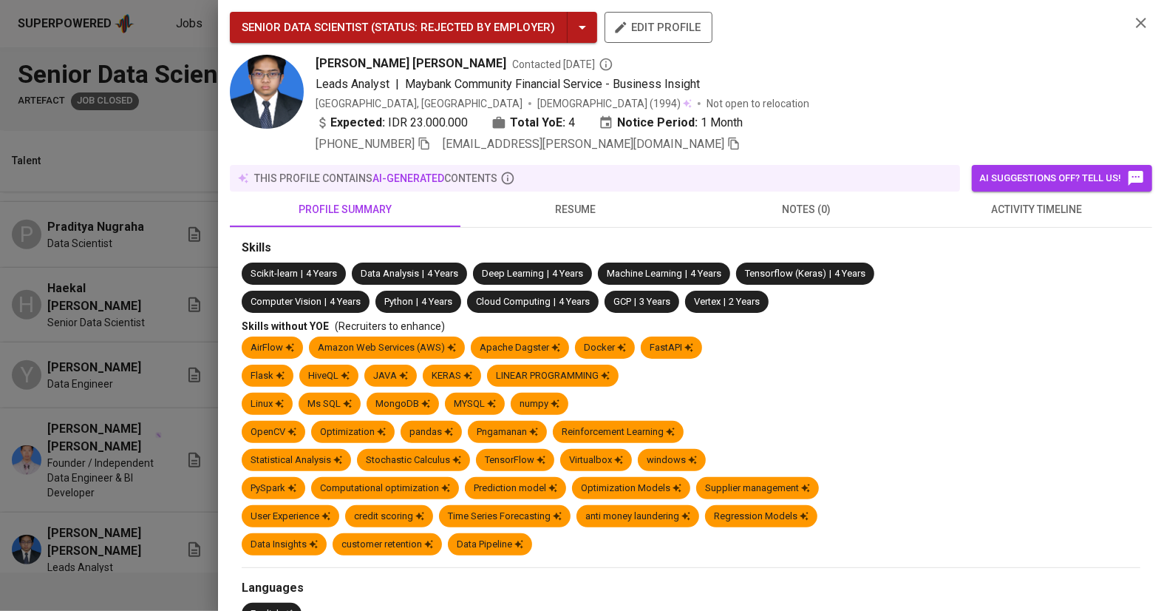
scroll to position [579, 0]
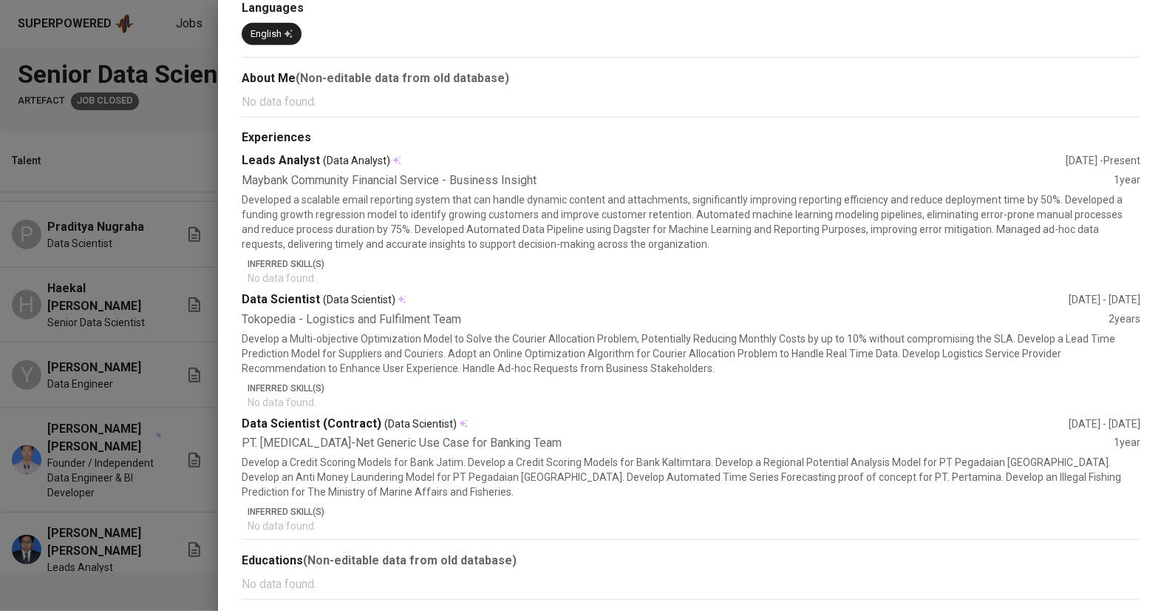
click at [163, 390] on div at bounding box center [582, 305] width 1164 height 611
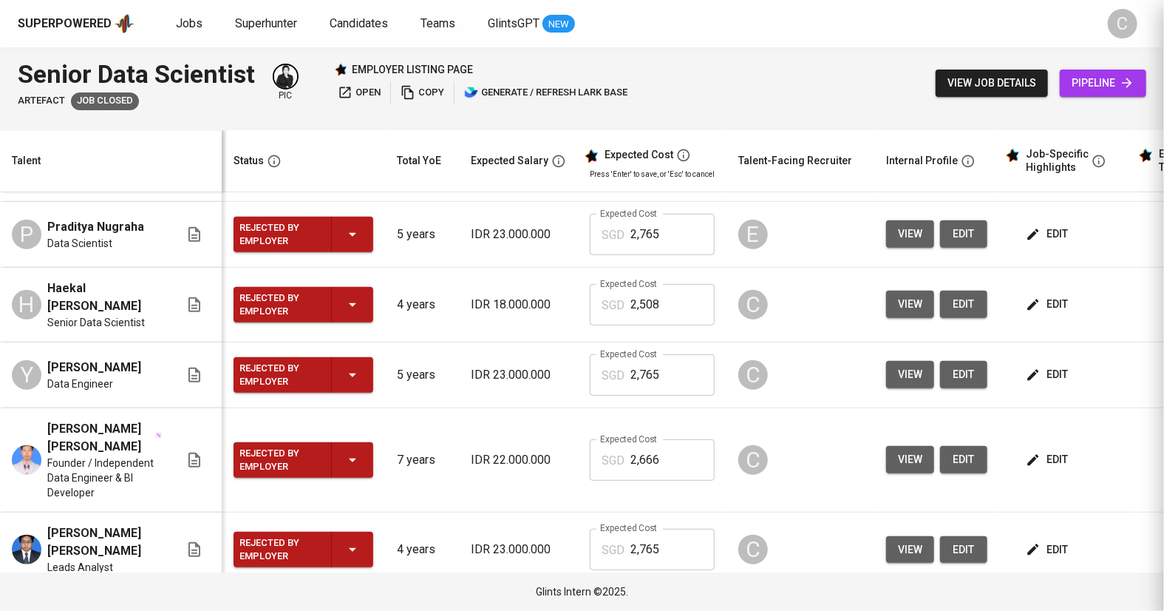
scroll to position [0, 0]
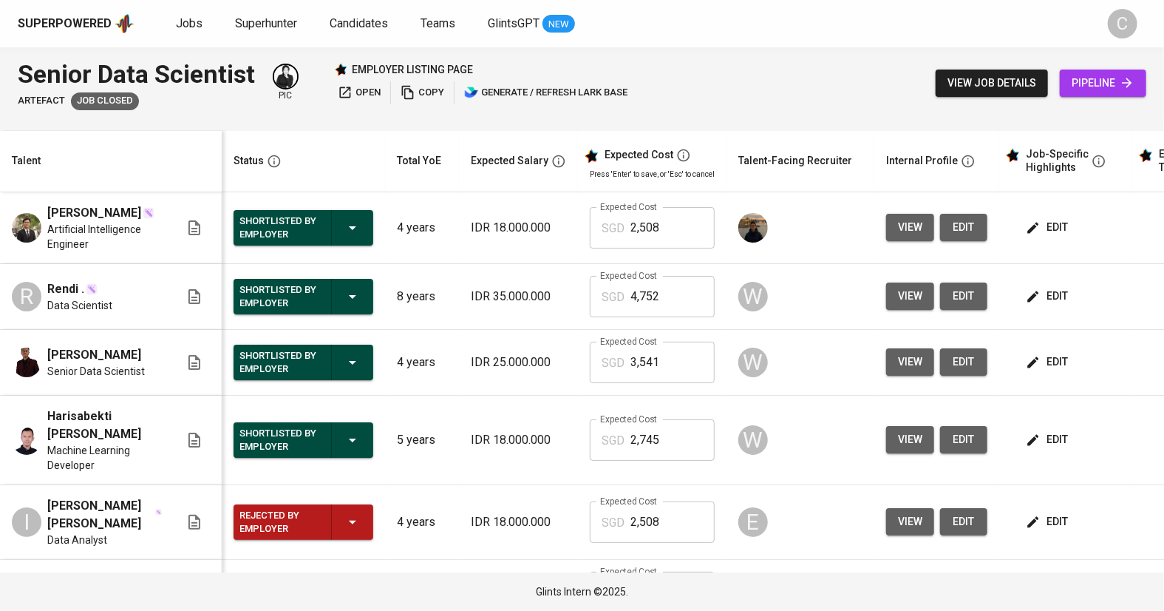
scroll to position [443, 0]
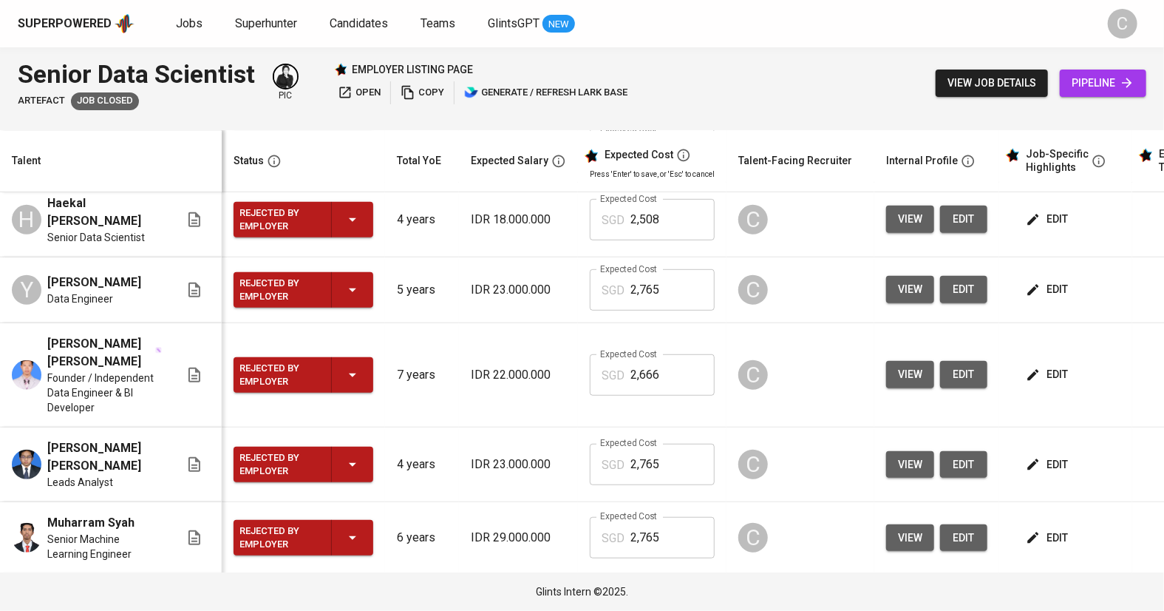
click at [909, 365] on span "view" at bounding box center [910, 374] width 24 height 18
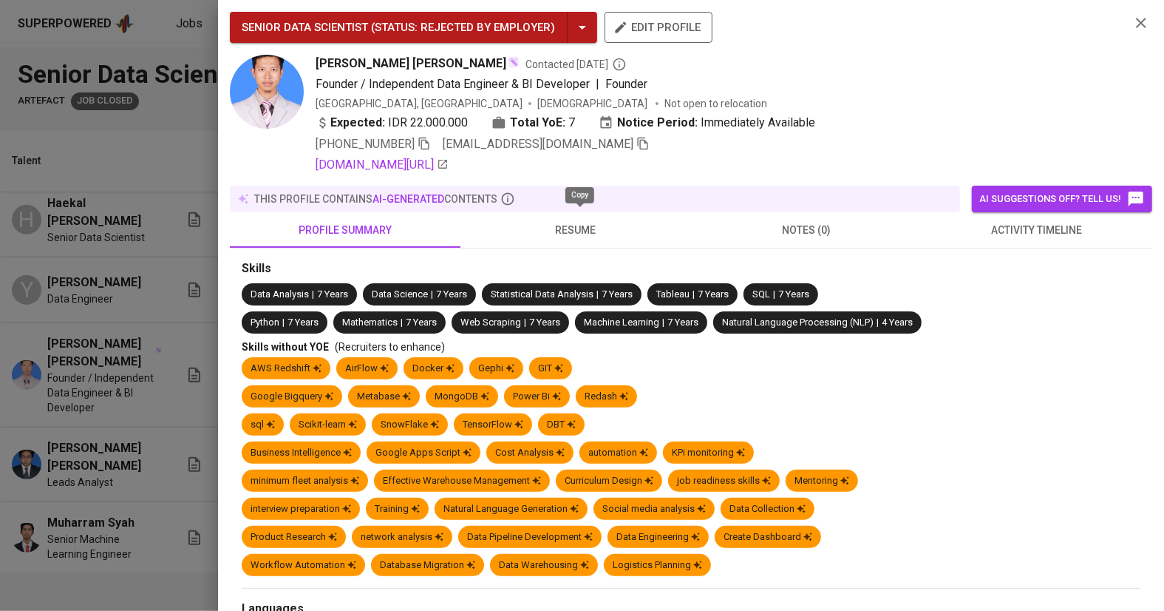
click at [636, 145] on icon "button" at bounding box center [642, 143] width 13 height 13
click at [78, 480] on div at bounding box center [582, 305] width 1164 height 611
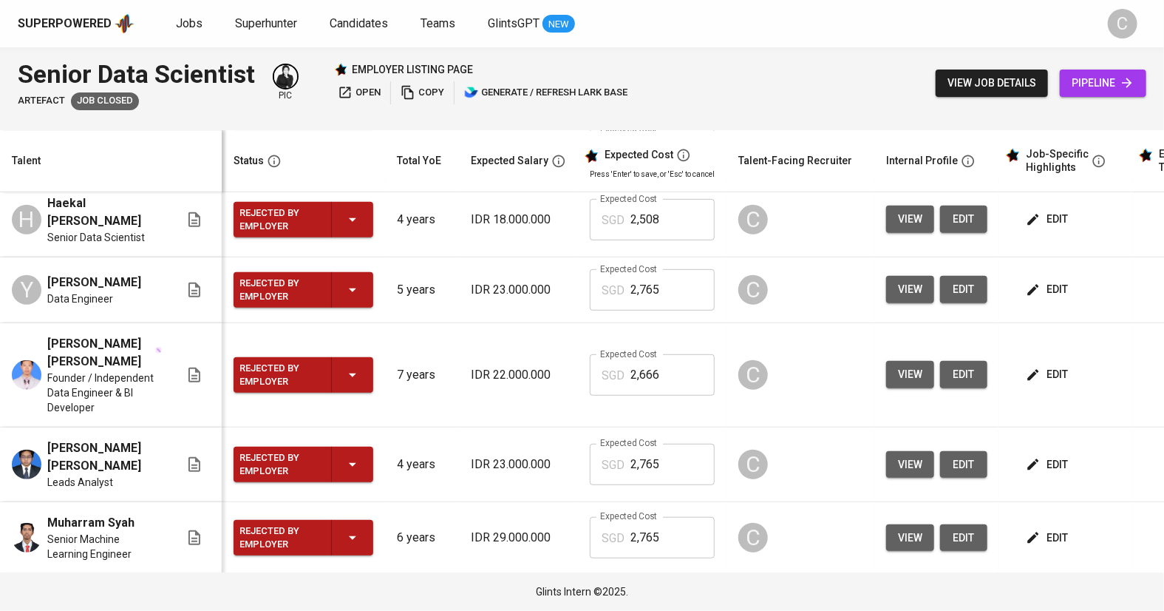
click at [904, 597] on span "view" at bounding box center [910, 606] width 24 height 18
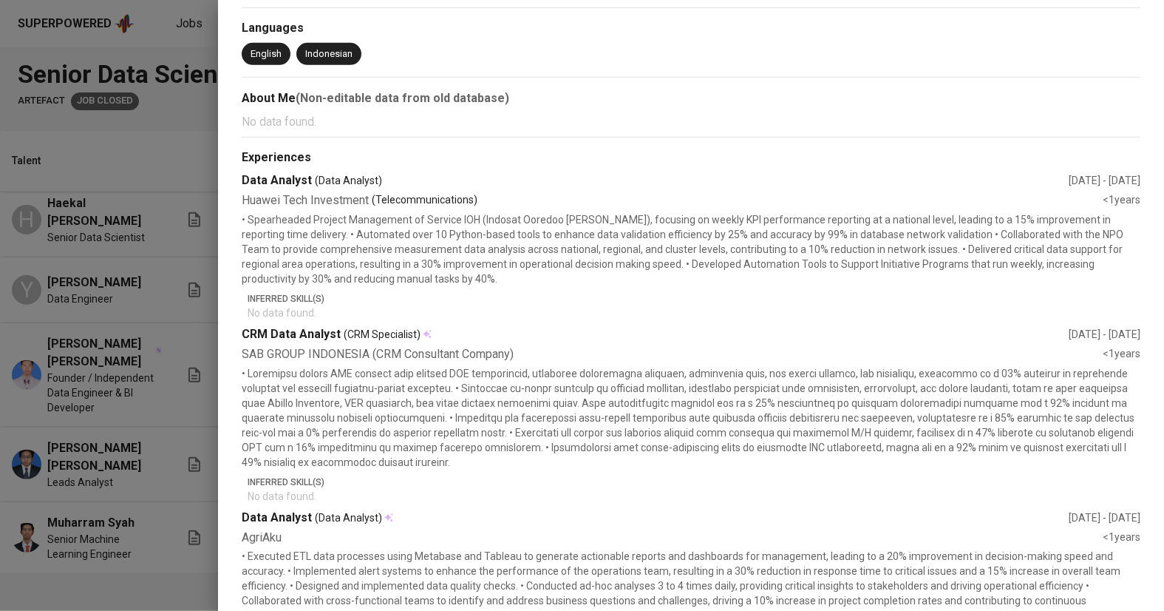
scroll to position [0, 0]
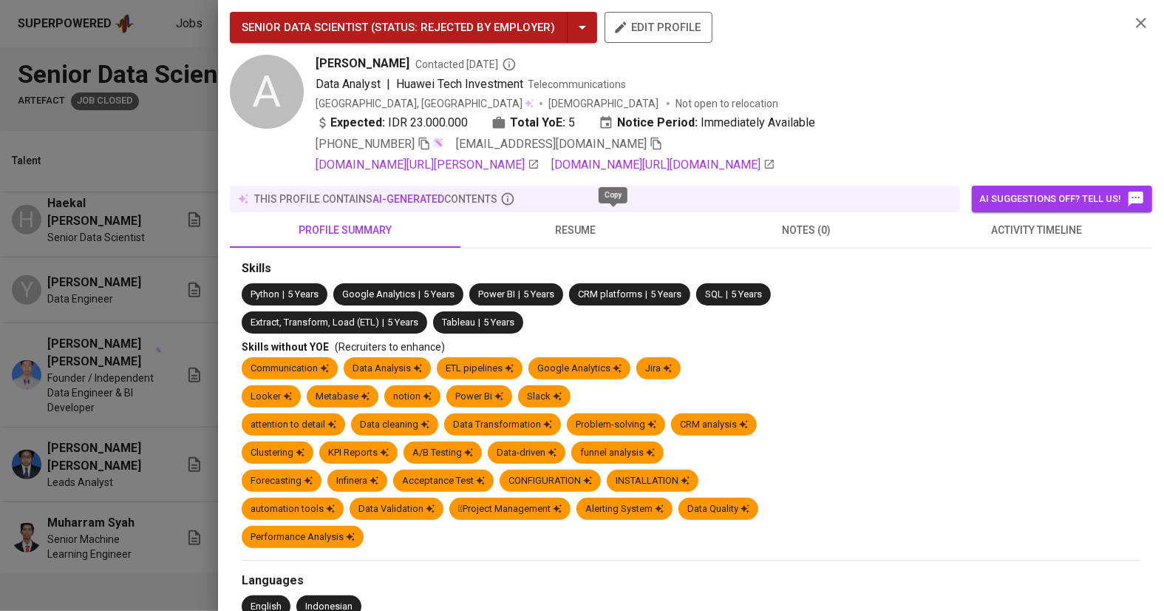
click at [650, 149] on icon "button" at bounding box center [656, 143] width 13 height 13
click at [108, 418] on div at bounding box center [582, 305] width 1164 height 611
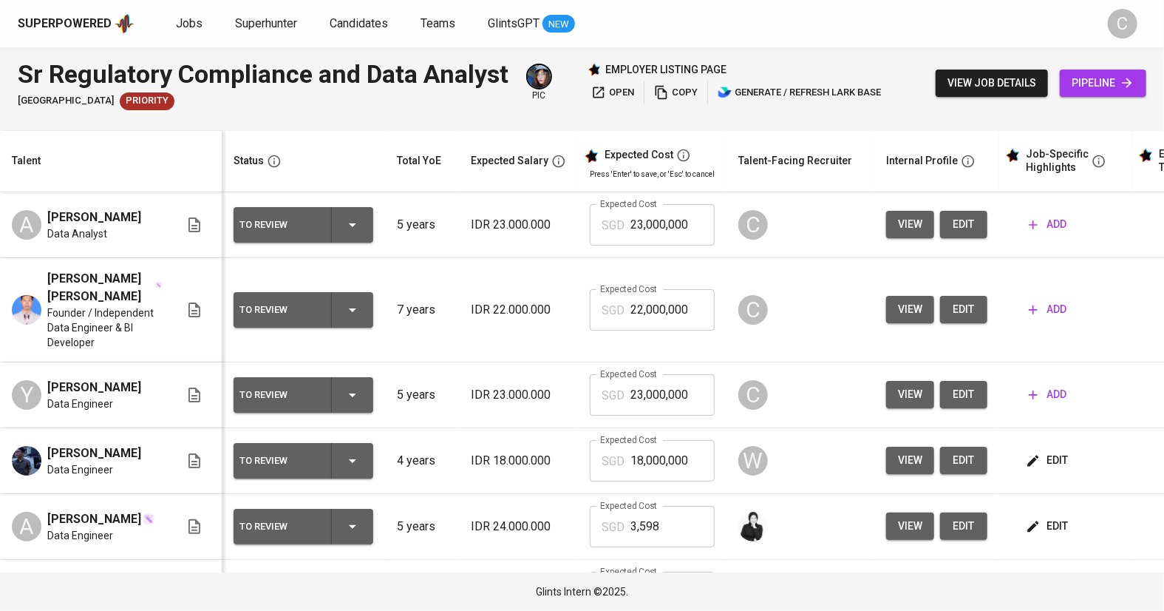
click at [548, 0] on html "Superpowered Jobs Superhunter Candidates Teams GlintsGPT NEW C Sr Regulatory Co…" at bounding box center [582, 305] width 1164 height 611
click at [1035, 219] on icon "button" at bounding box center [1033, 224] width 15 height 15
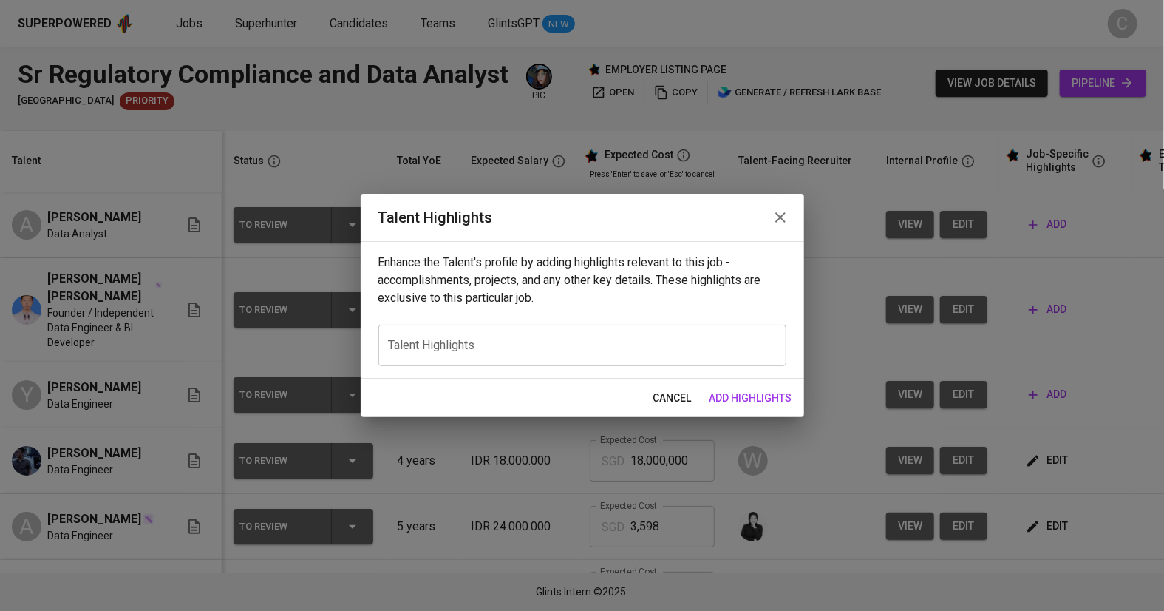
click at [514, 340] on textarea at bounding box center [582, 345] width 387 height 14
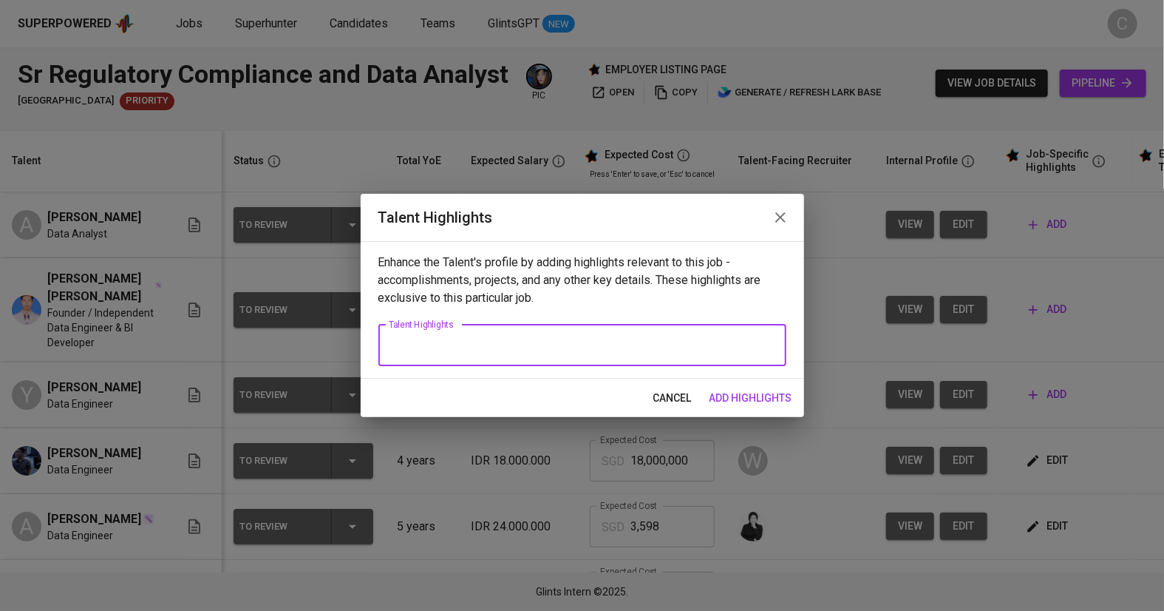
paste textarea "Ashhab is a highly skilled Data Analyst with over five years of experience. He …"
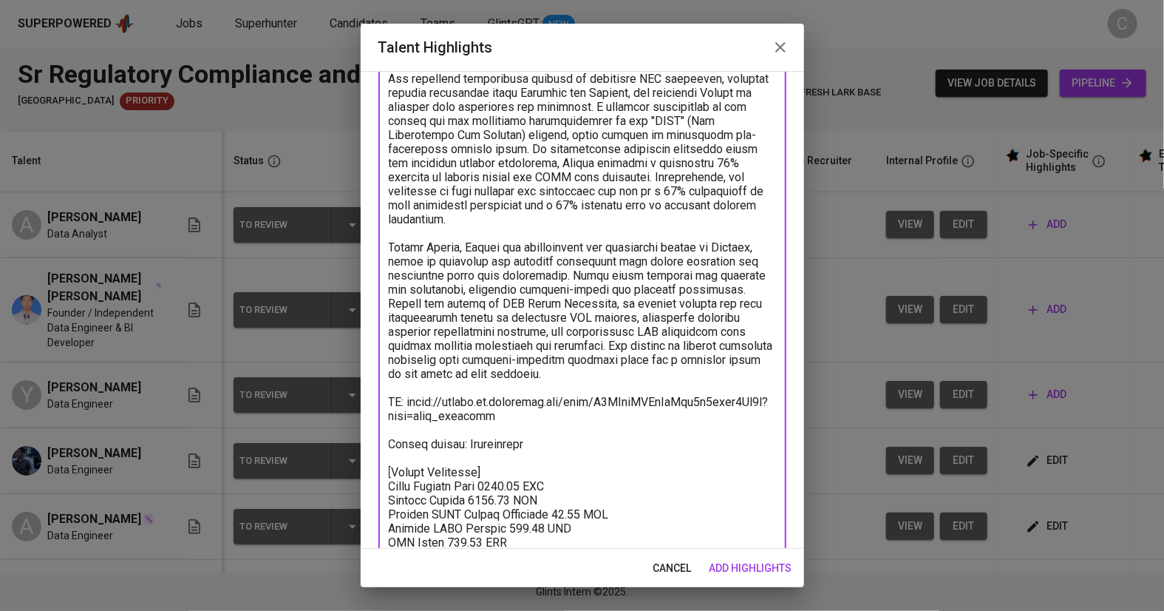
click at [610, 528] on textarea at bounding box center [582, 240] width 387 height 618
click at [600, 536] on textarea at bounding box center [582, 240] width 387 height 618
click at [590, 542] on textarea at bounding box center [582, 240] width 387 height 618
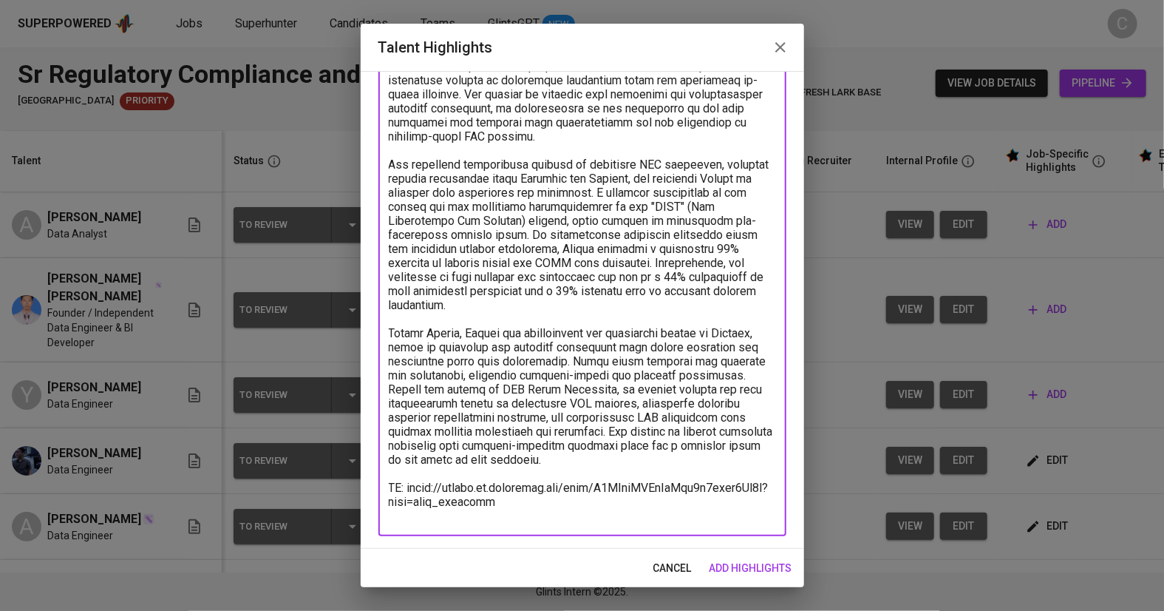
scroll to position [151, 0]
type textarea "Ashhab is a highly skilled Data Analyst with over five years of experience. He …"
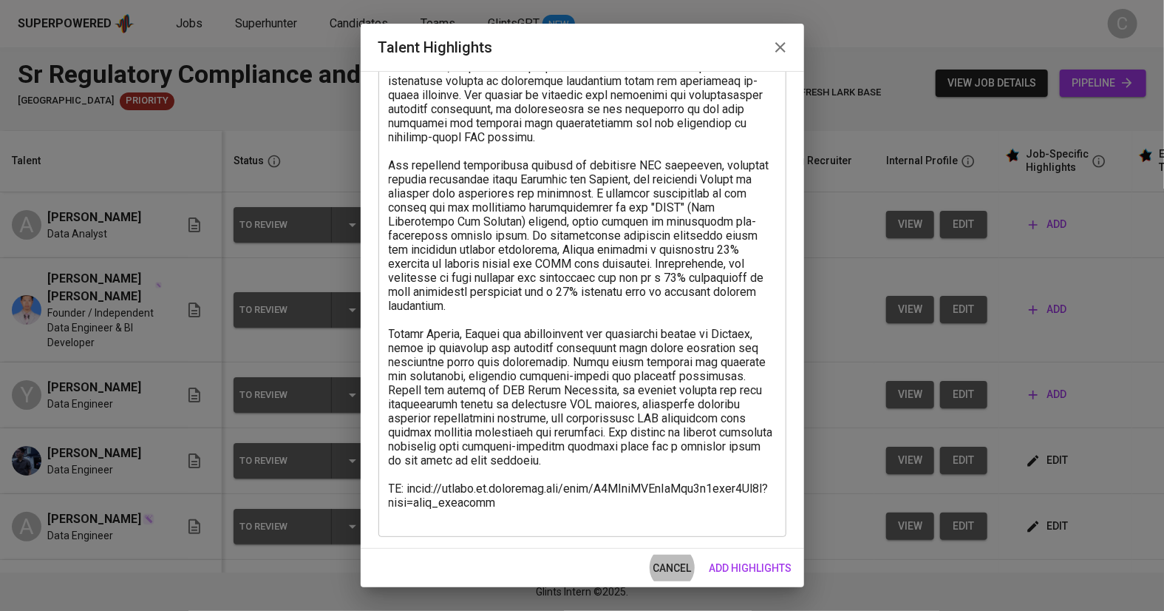
click at [579, 533] on div "x Talent Highlights" at bounding box center [582, 270] width 408 height 533
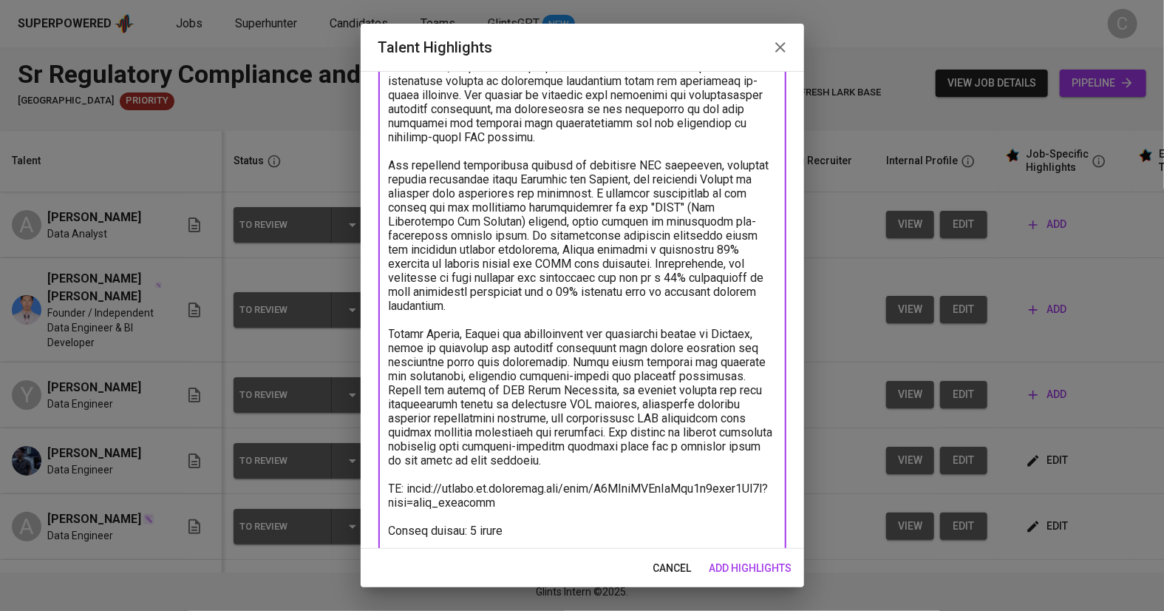
scroll to position [153, 0]
paste textarea "https://glints.sg.larksuite.com/file/FIOxbSYKpo5FbvxiVJYlCLklgwh?from=from_copy…"
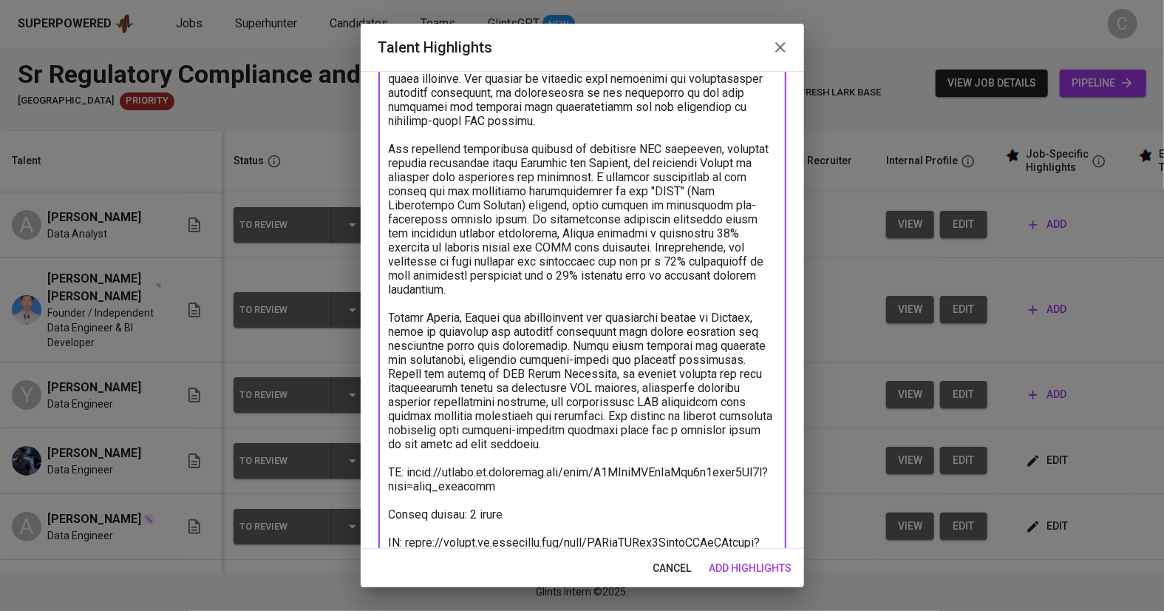
type textarea "Ashhab is a highly skilled Data Analyst with over five years of experience. He …"
click at [747, 565] on span "add highlights" at bounding box center [751, 568] width 83 height 18
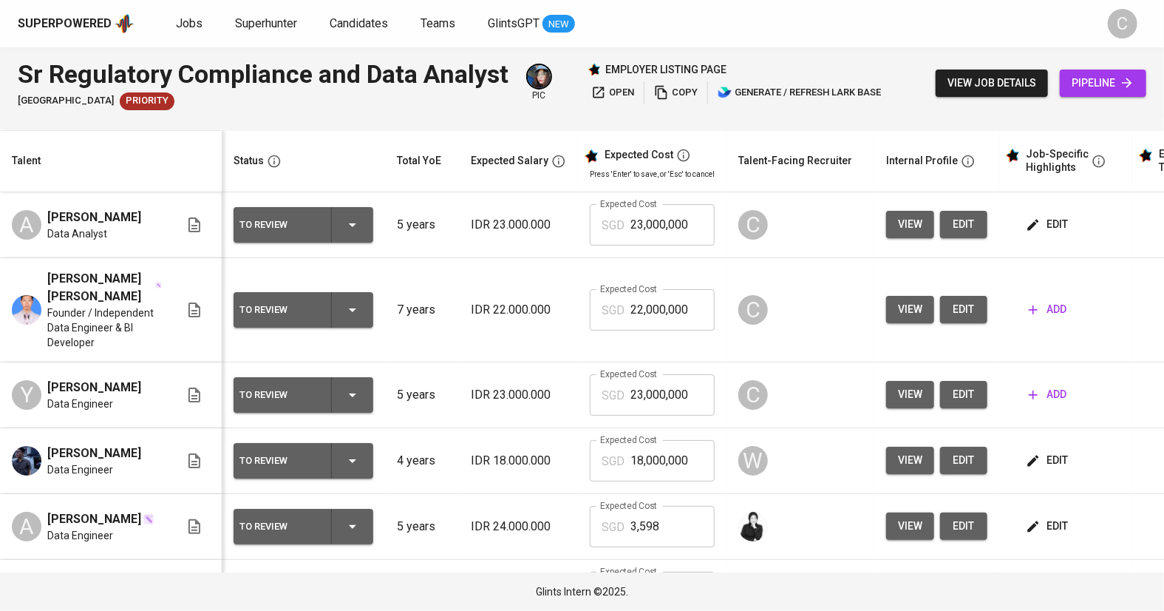
click at [1055, 313] on span "add" at bounding box center [1048, 309] width 38 height 18
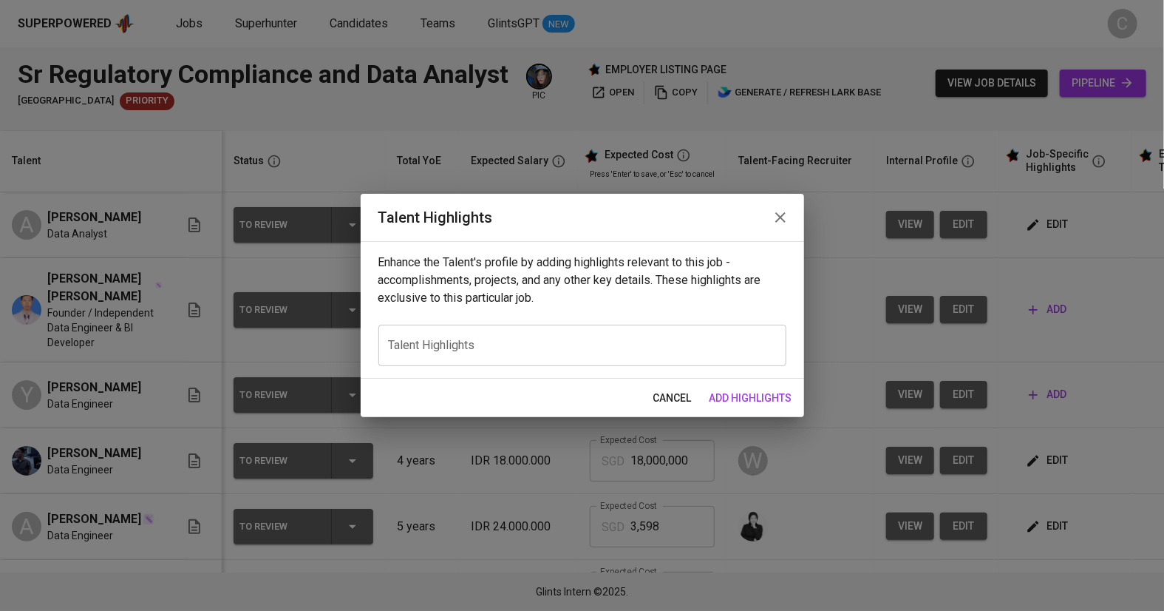
click at [625, 345] on textarea at bounding box center [582, 345] width 387 height 14
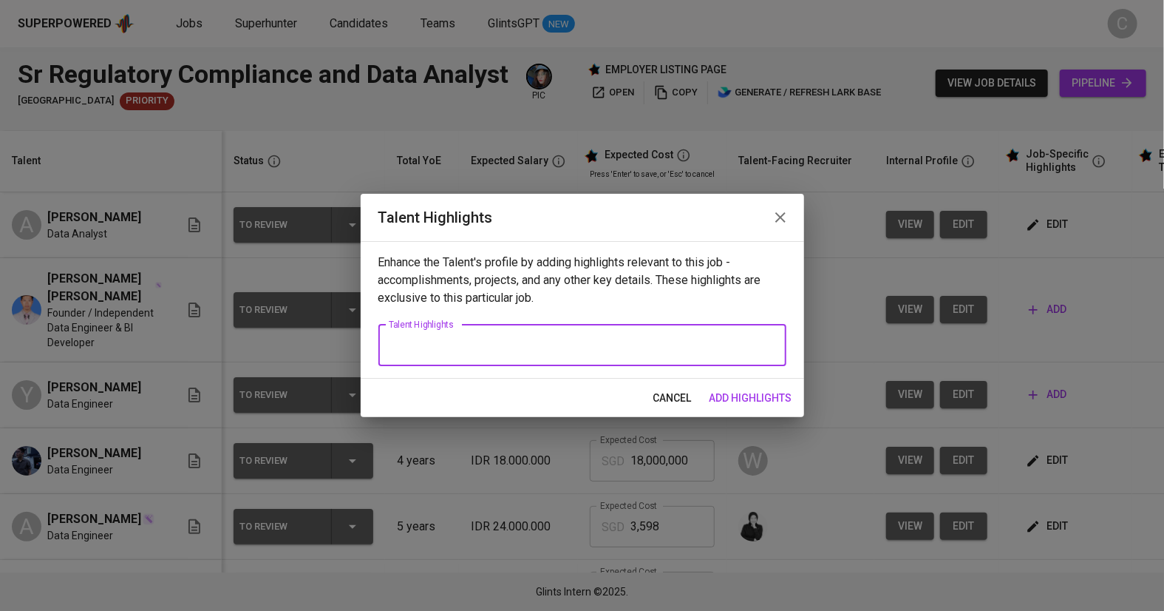
paste textarea "Wildan is a seasoned data professional with over six years of experience in dat…"
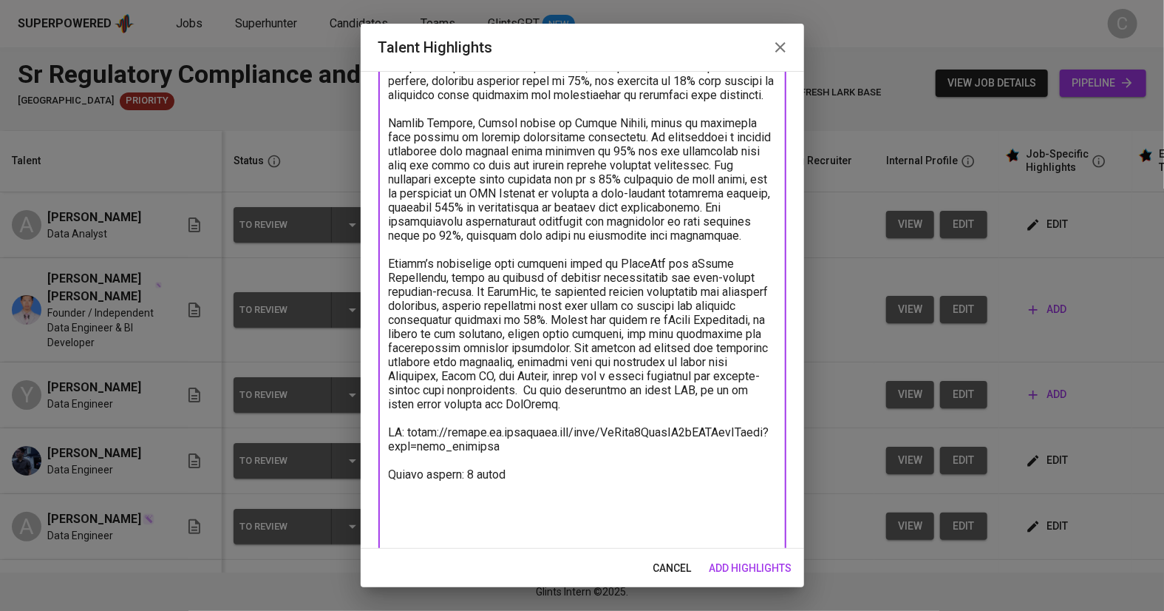
scroll to position [237, 0]
paste textarea "https://glints.sg.larksuite.com/minutes/obsgxho44in76gx15d65g66m"
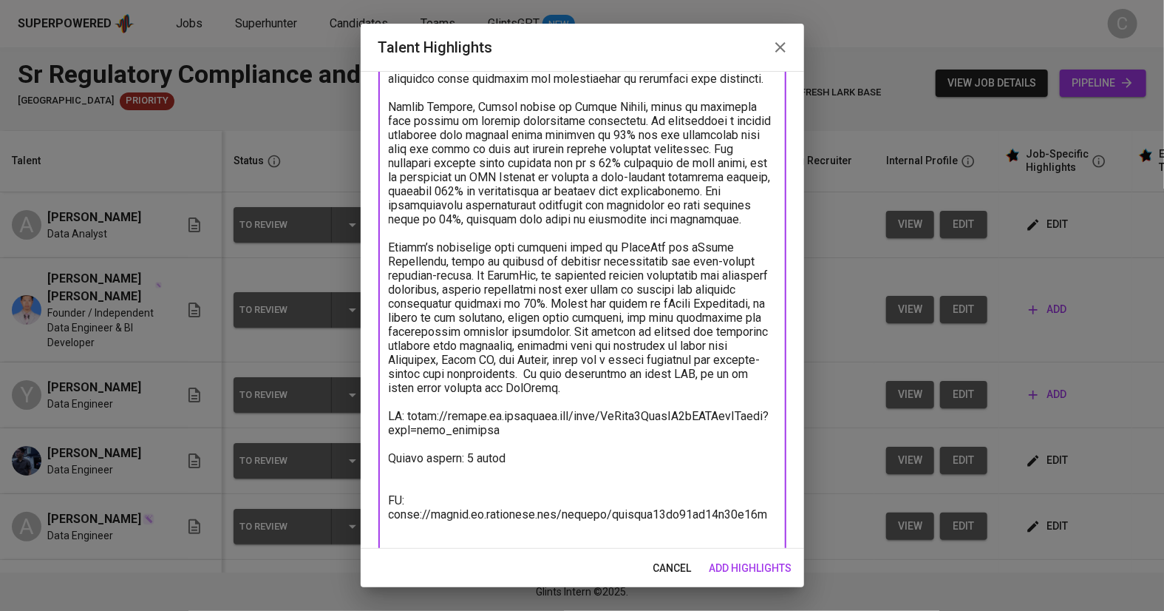
scroll to position [277, 0]
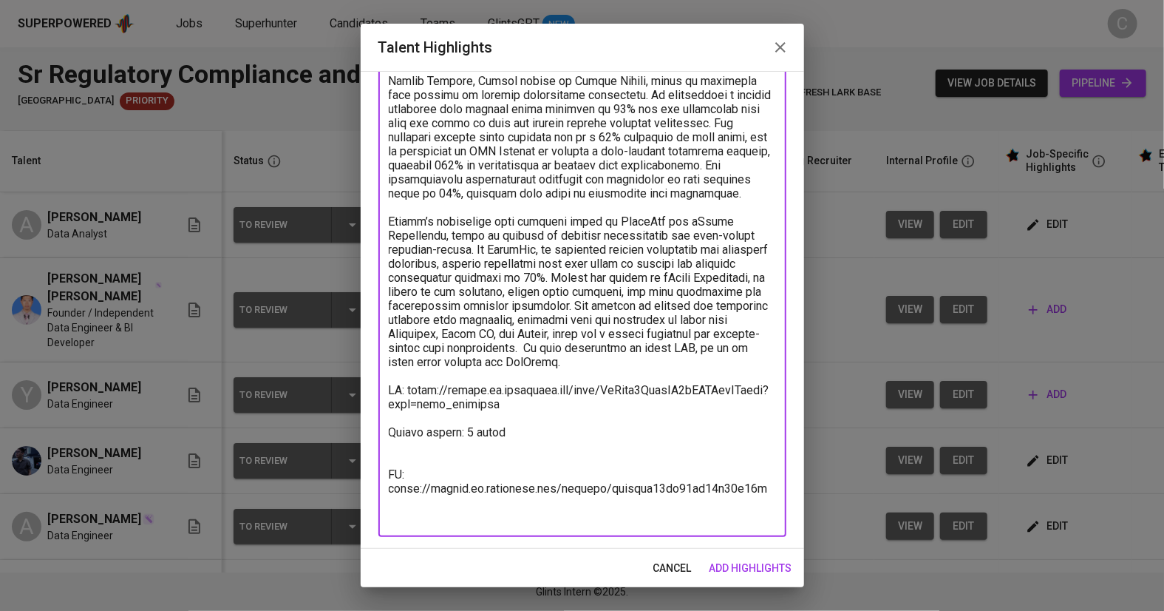
type textarea "Wildan is a seasoned data professional with over six years of experience in dat…"
click at [768, 561] on span "add highlights" at bounding box center [751, 568] width 83 height 18
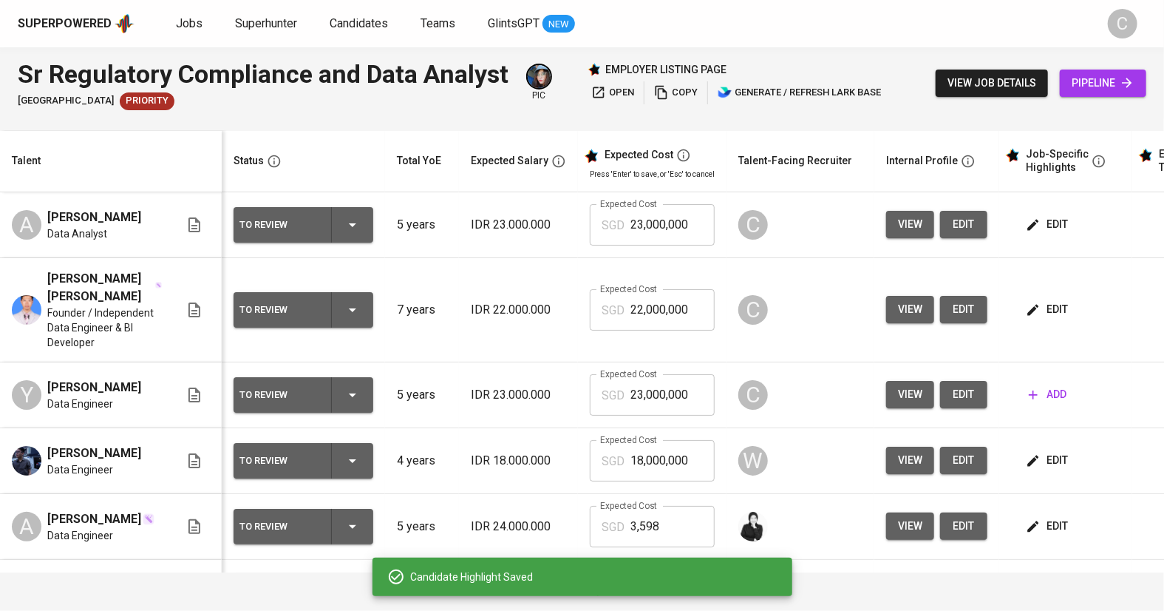
click at [1053, 396] on span "add" at bounding box center [1048, 394] width 38 height 18
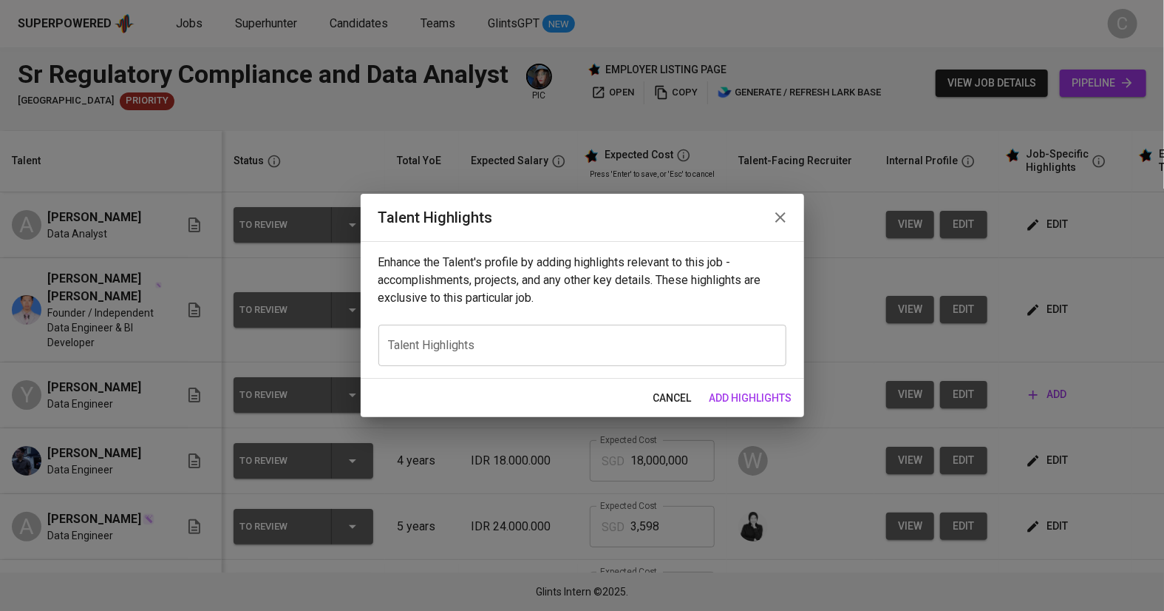
click at [558, 344] on textarea at bounding box center [582, 345] width 387 height 14
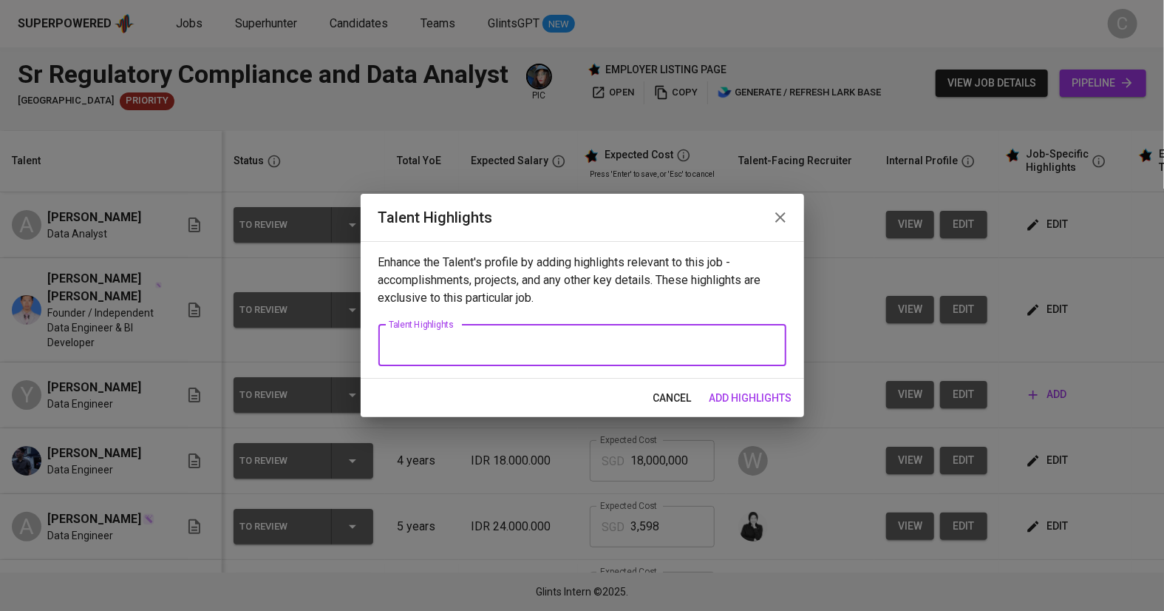
paste textarea "Yosafat is a skilled data engineer with over five years of experience in financ…"
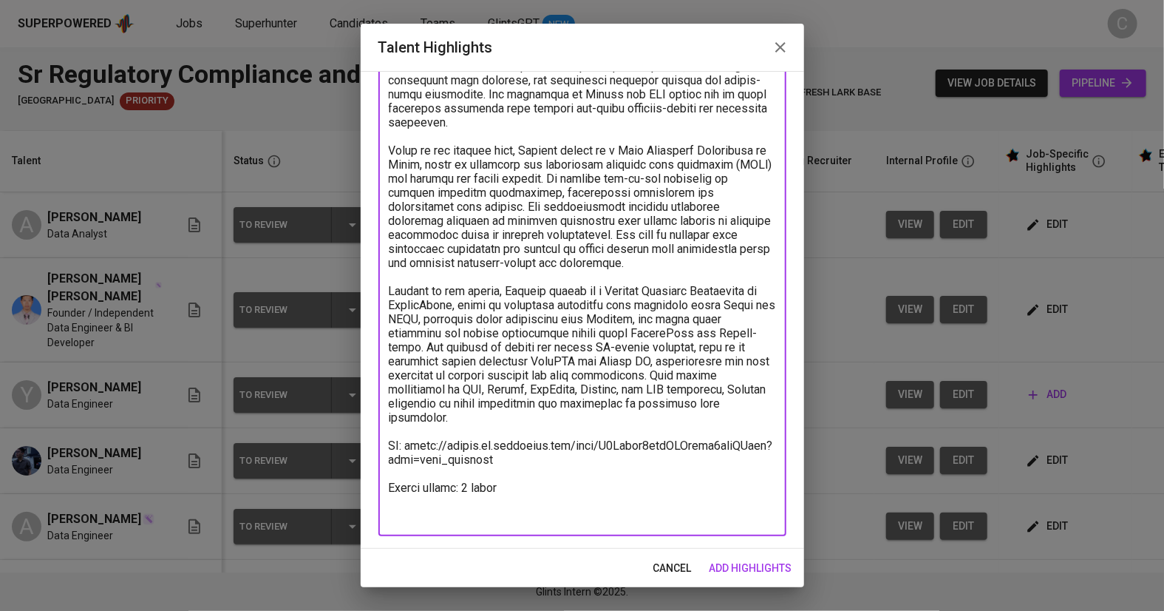
scroll to position [178, 0]
type textarea "Yosafat is a skilled data engineer with over five years of experience in financ…"
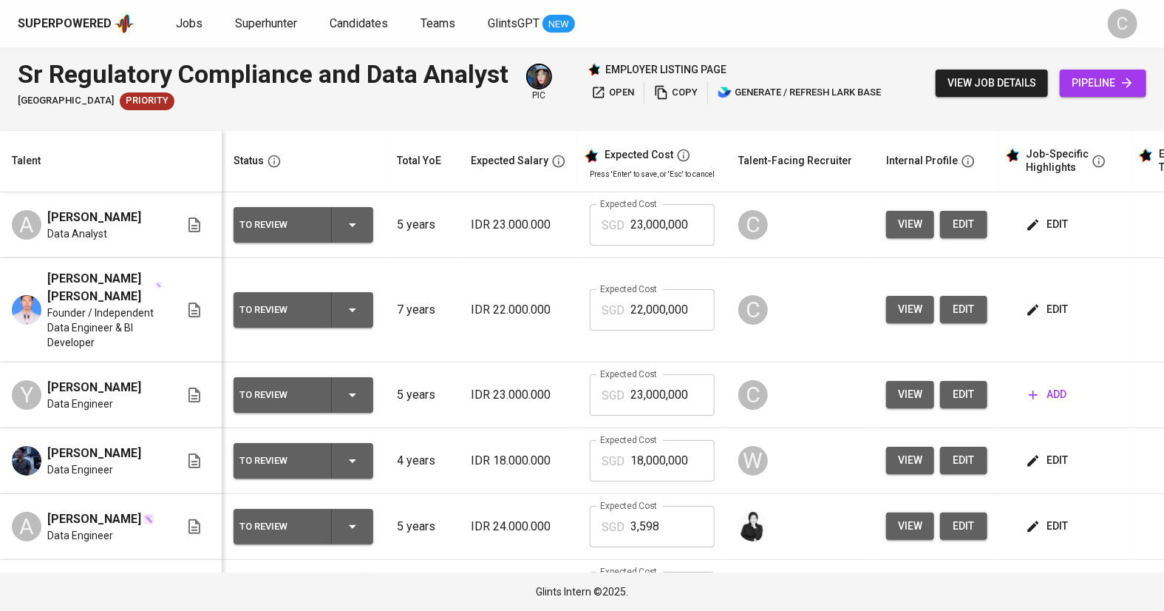
click at [1068, 395] on button "add" at bounding box center [1048, 394] width 50 height 27
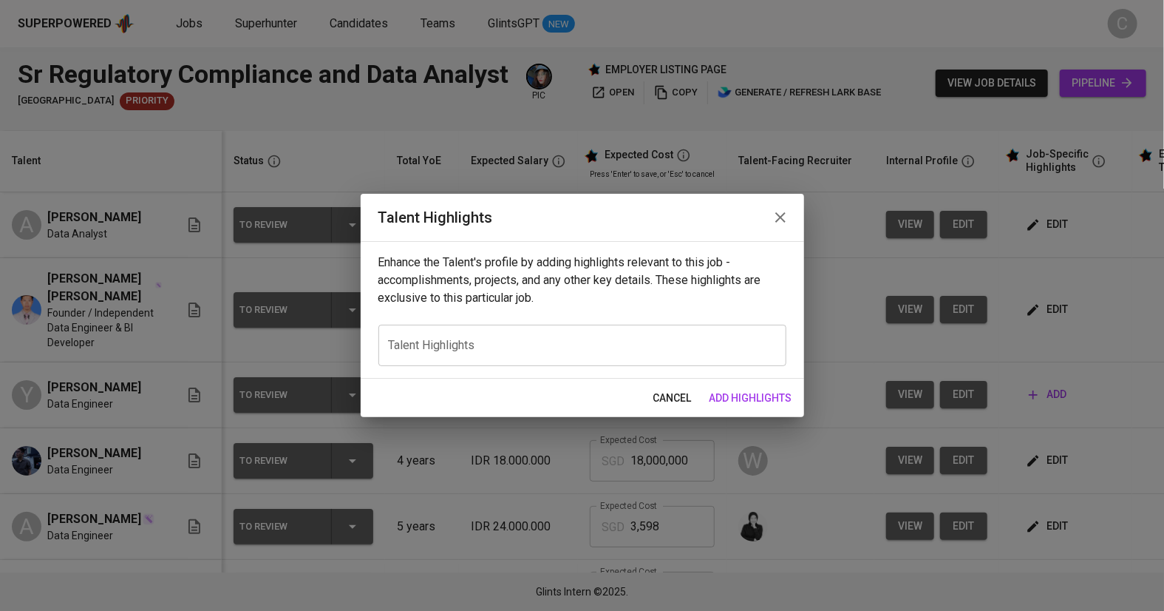
click at [551, 339] on textarea at bounding box center [582, 345] width 387 height 14
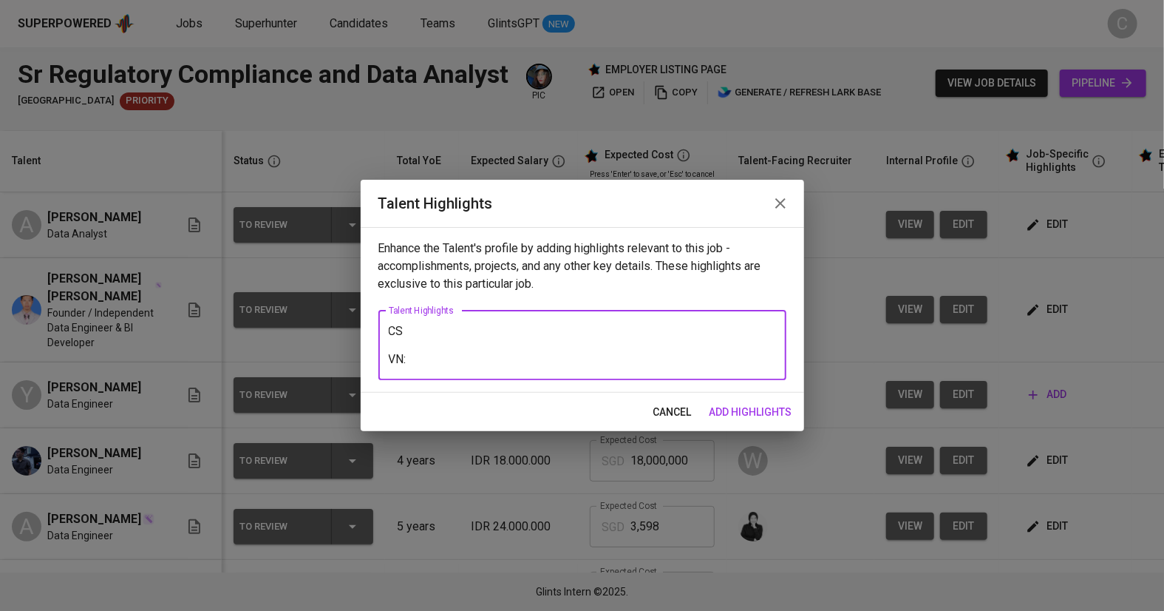
paste textarea "https://glints.sg.larksuite.com/minutes/obsgxjql7p5ok36q95qcb613"
click at [439, 333] on textarea "CS VN: https://glints.sg.larksuite.com/minutes/obsgxjql7p5ok36q95qcb613" at bounding box center [582, 345] width 387 height 42
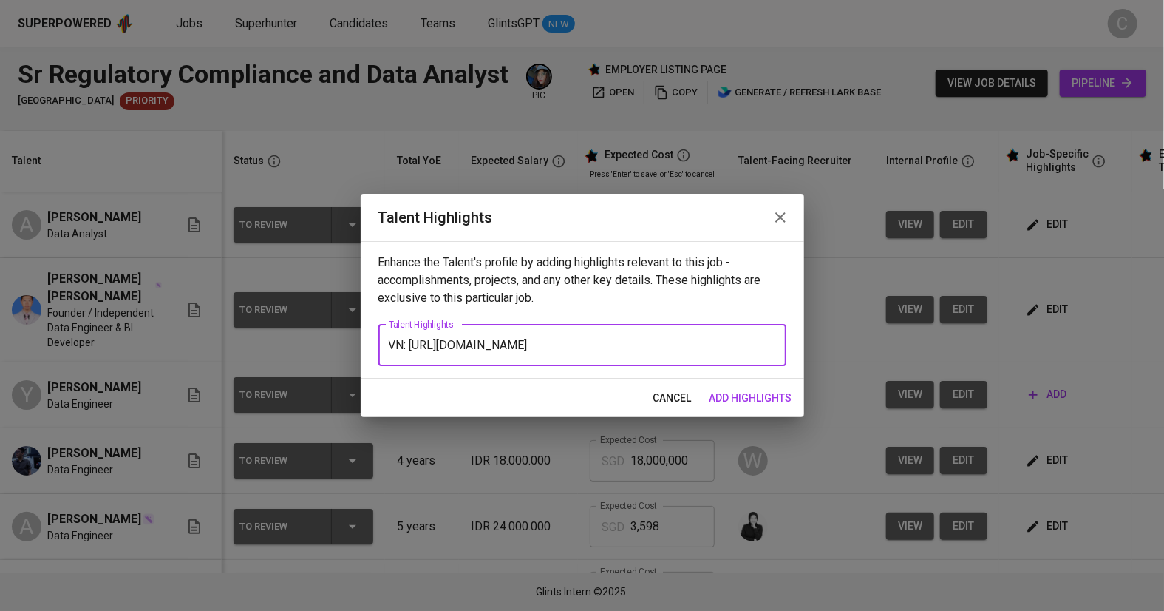
paste textarea "Yosafat is a skilled data engineer with over five years of experience in financ…"
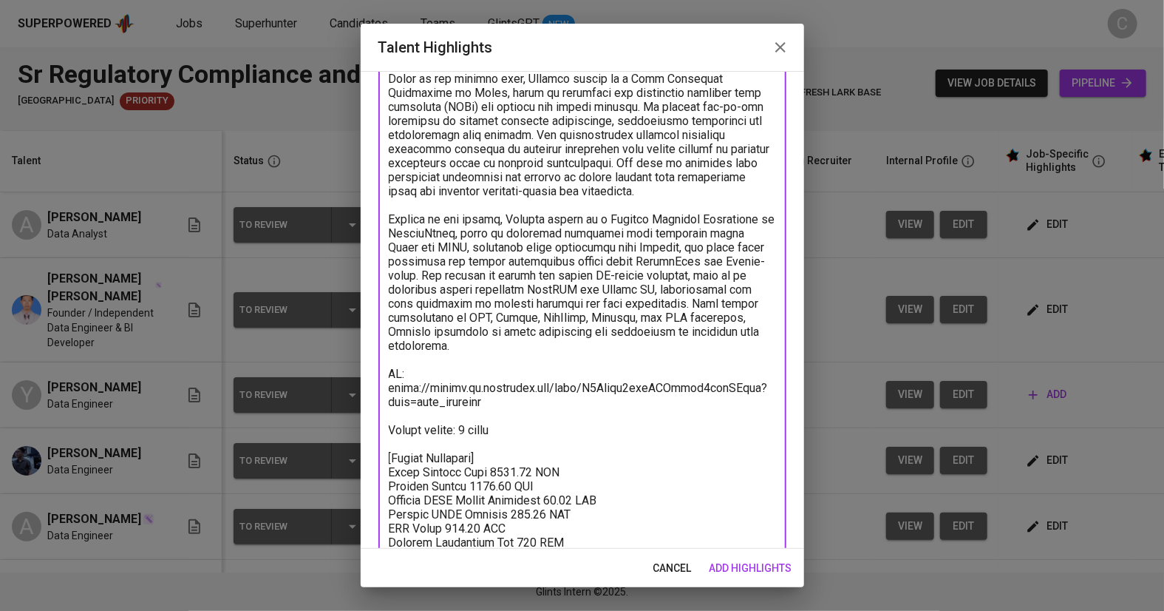
scroll to position [305, 0]
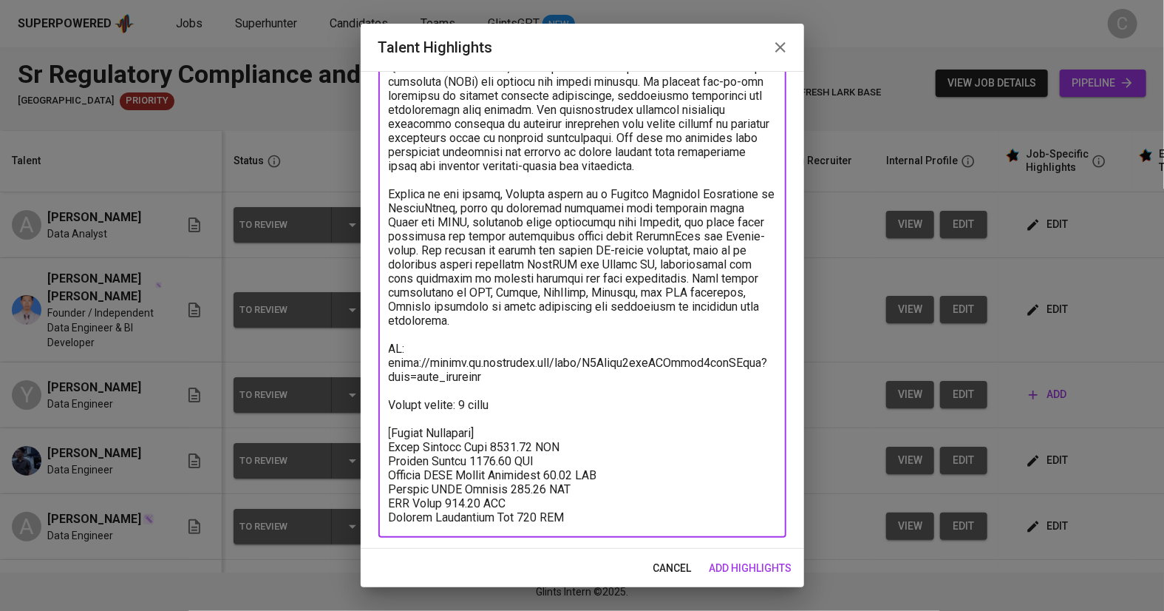
click at [605, 499] on textarea at bounding box center [582, 194] width 387 height 660
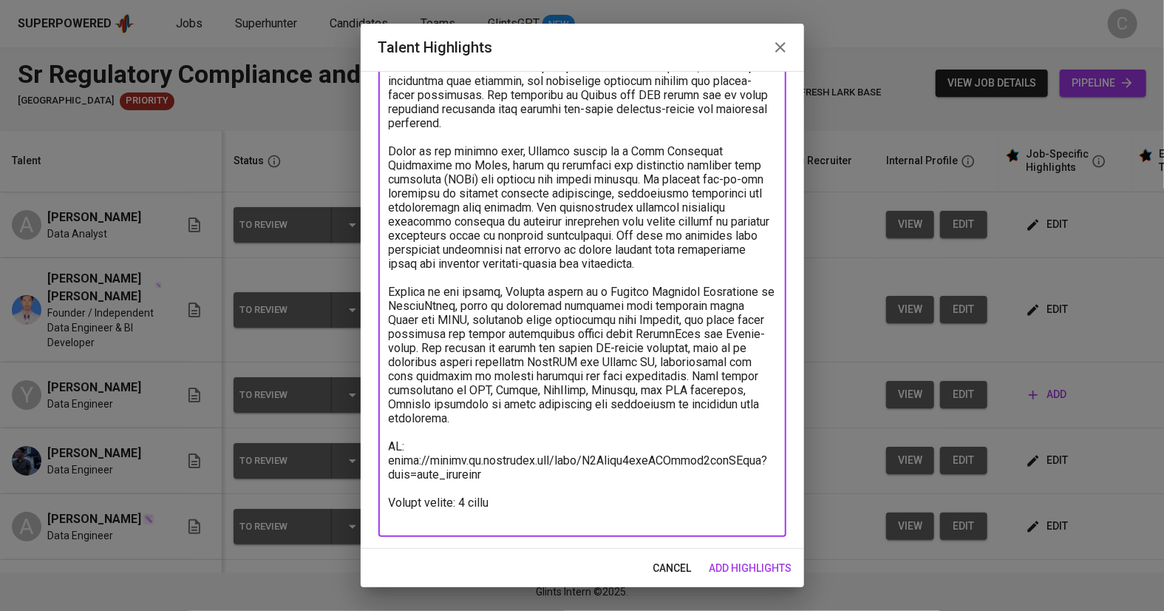
scroll to position [0, 0]
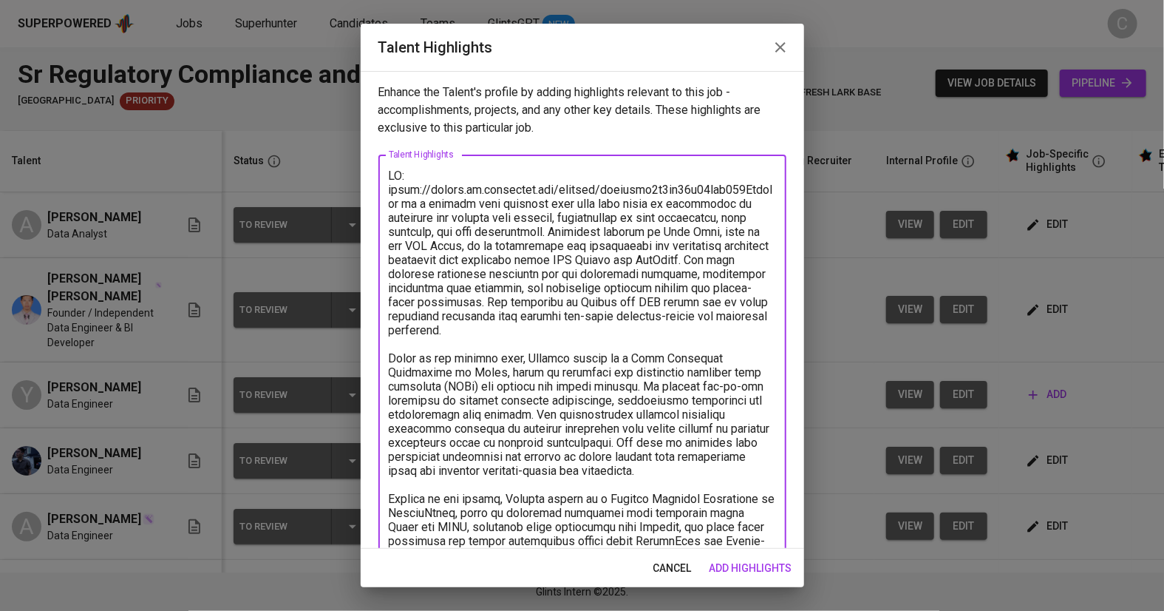
click at [749, 191] on textarea at bounding box center [582, 450] width 387 height 562
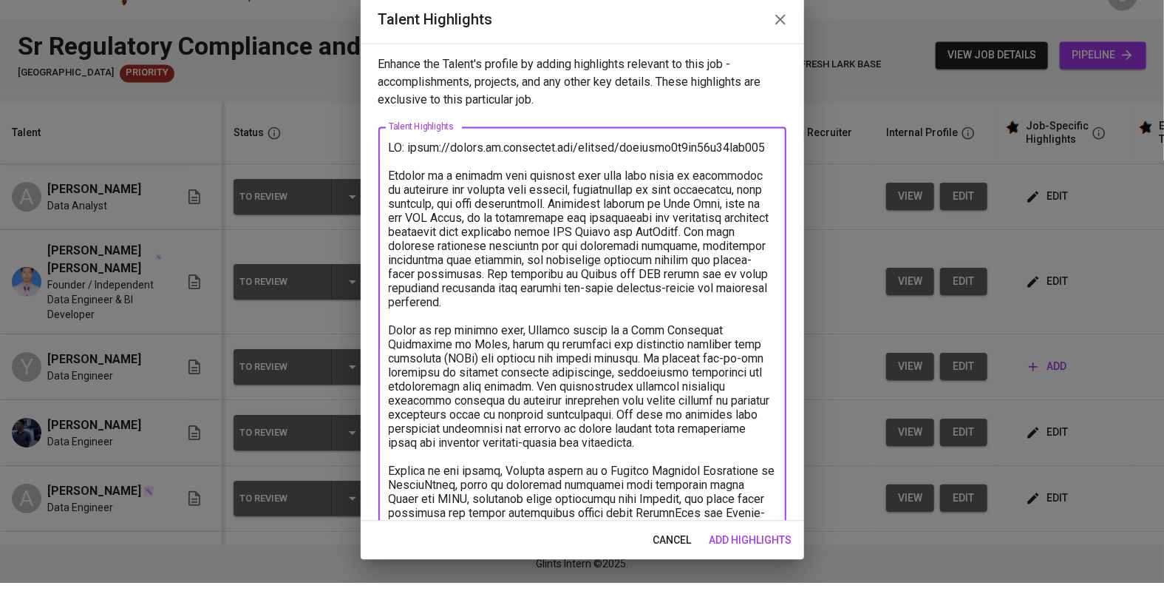
click at [769, 157] on div "x Talent Highlights" at bounding box center [582, 448] width 408 height 589
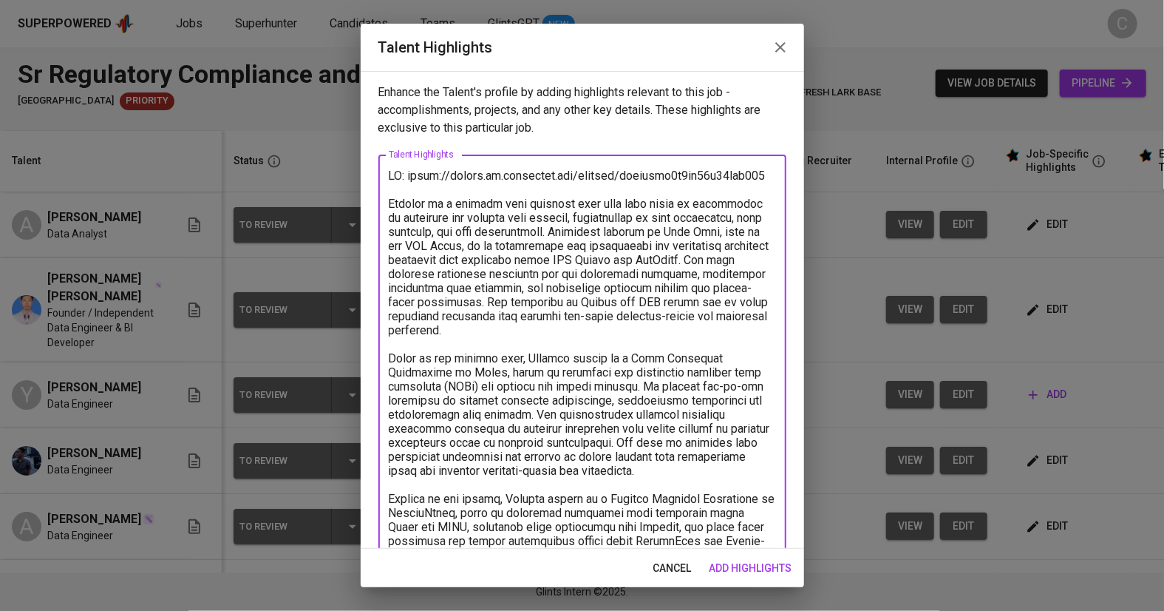
click at [774, 174] on textarea at bounding box center [582, 450] width 387 height 562
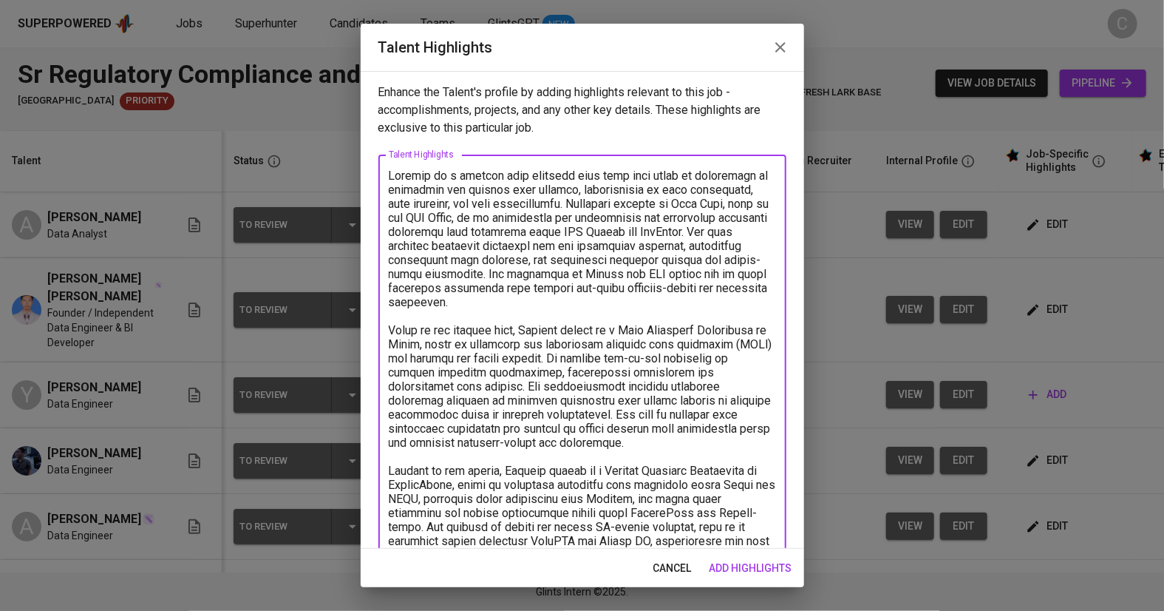
click at [590, 260] on textarea at bounding box center [582, 436] width 387 height 534
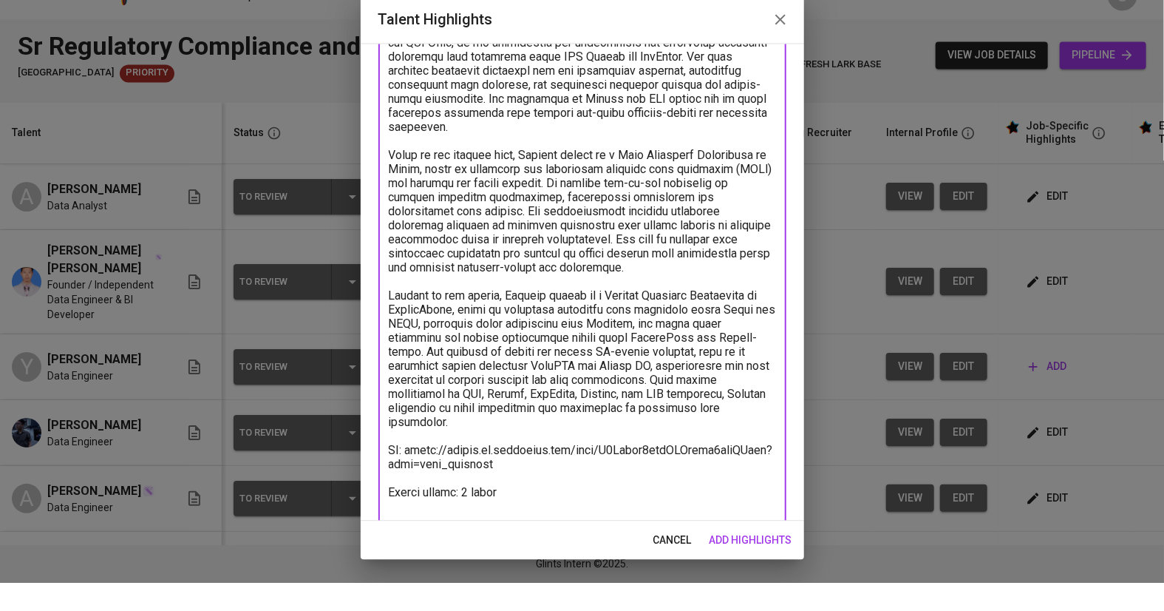
scroll to position [178, 0]
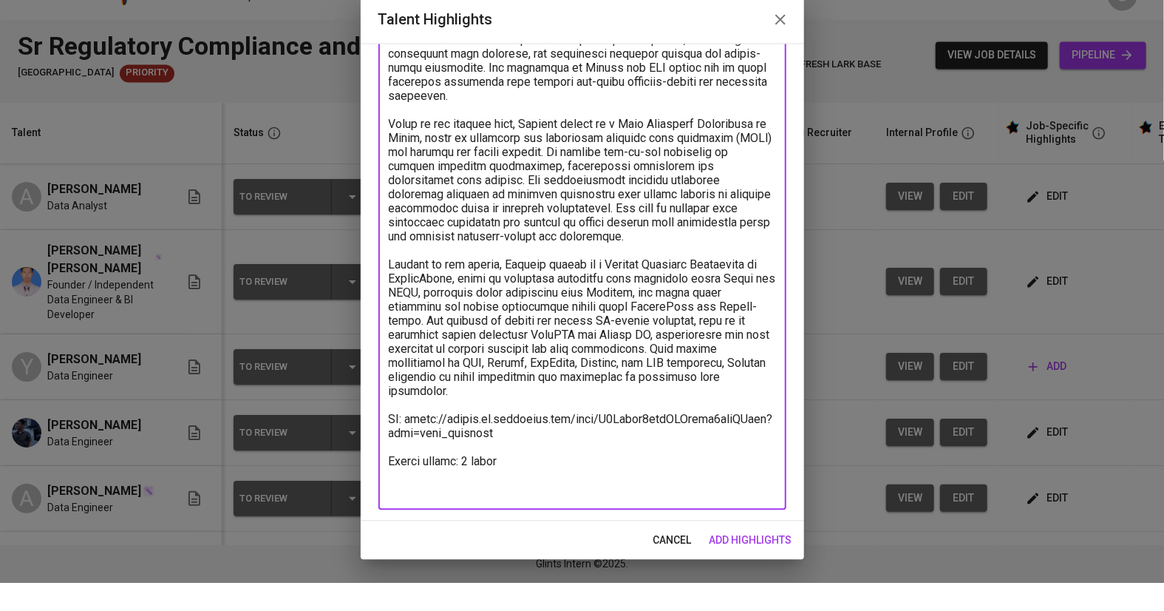
click at [422, 517] on textarea at bounding box center [582, 257] width 387 height 534
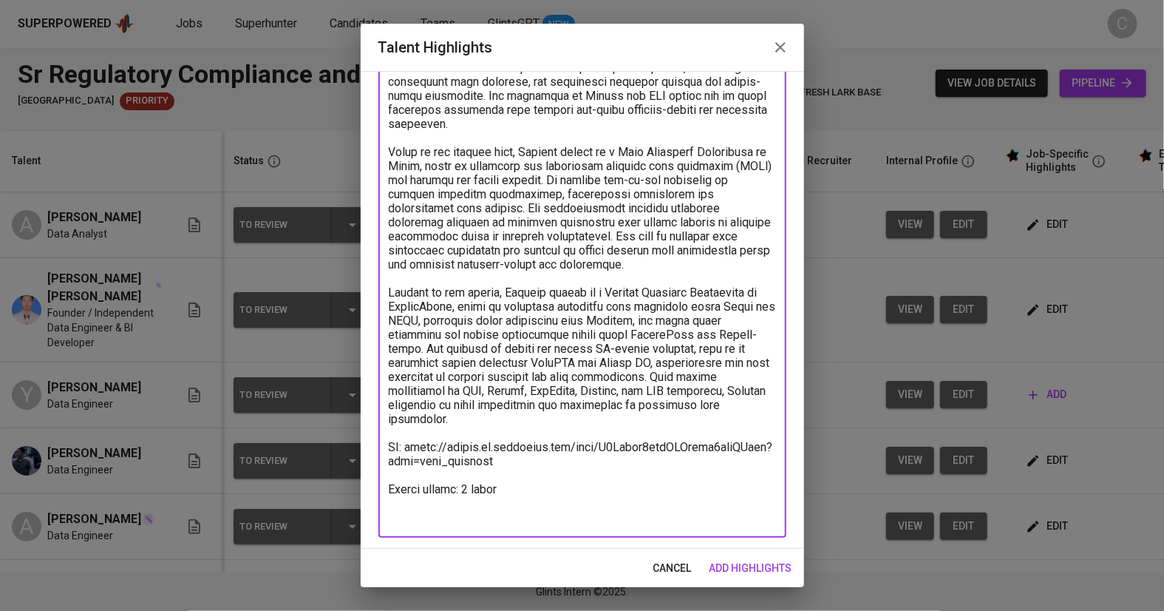
paste textarea "VN: https://glints.sg.larksuite.com/minutes/obsgxjql7p5ok36q95qcb613"
click at [516, 489] on textarea at bounding box center [582, 257] width 387 height 534
type textarea "Yosafat is a skilled data engineer with over five years of experience in financ…"
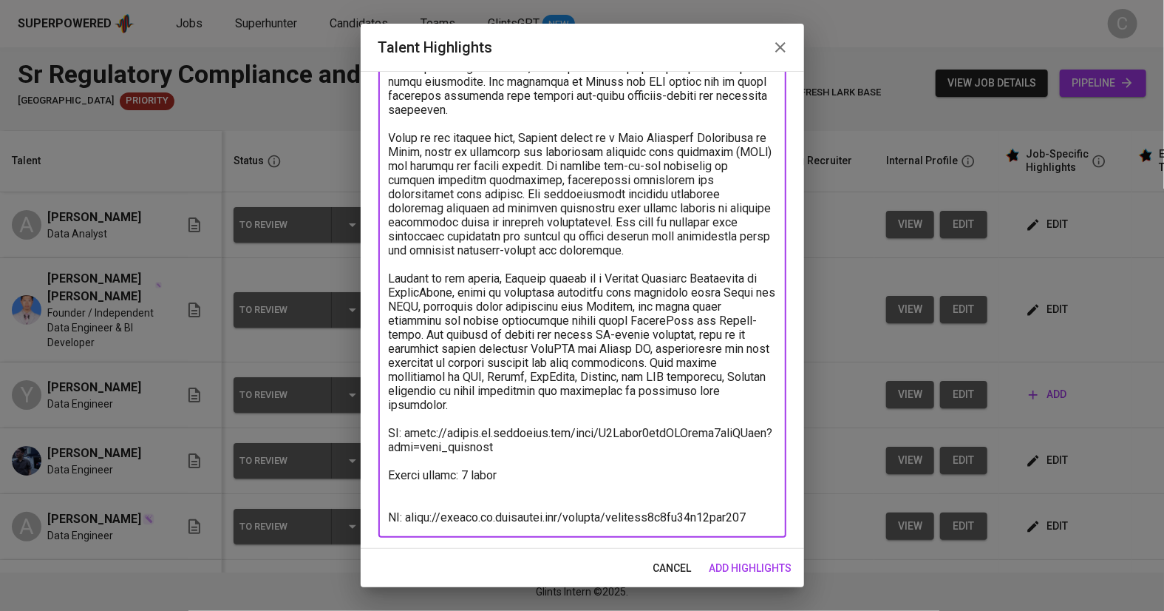
click at [751, 571] on span "add highlights" at bounding box center [751, 568] width 83 height 18
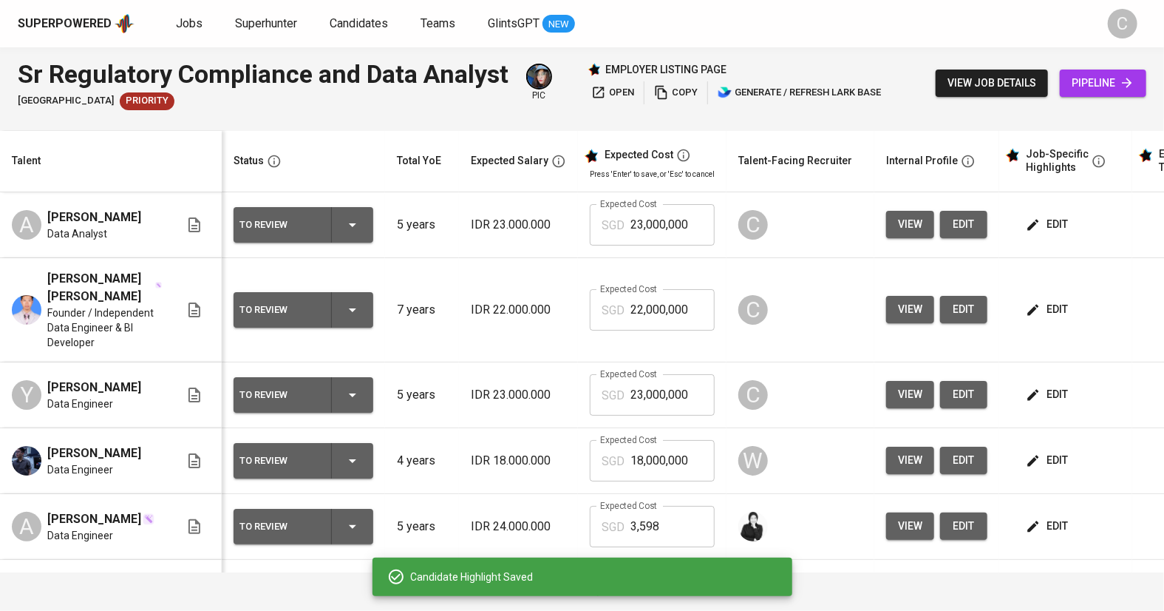
click at [607, 95] on span "open" at bounding box center [612, 92] width 43 height 17
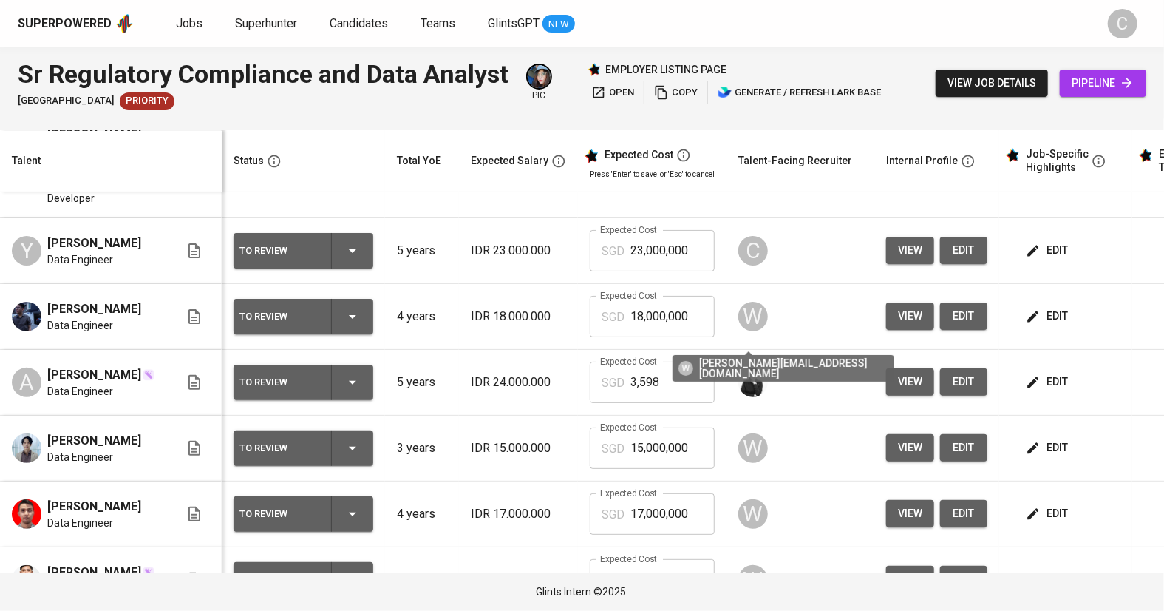
scroll to position [131, 0]
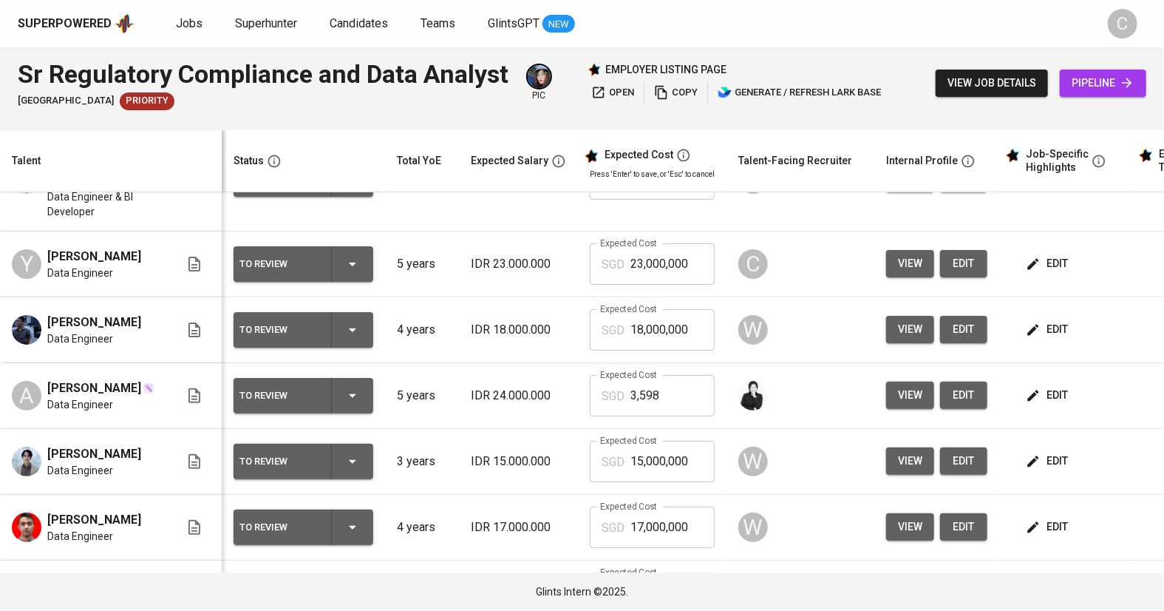
click at [963, 265] on span "edit" at bounding box center [964, 263] width 24 height 18
click at [682, 398] on input "3,598" at bounding box center [672, 395] width 84 height 41
click at [681, 271] on input "23,000,000" at bounding box center [672, 263] width 84 height 41
type input "2"
paste input "3,598"
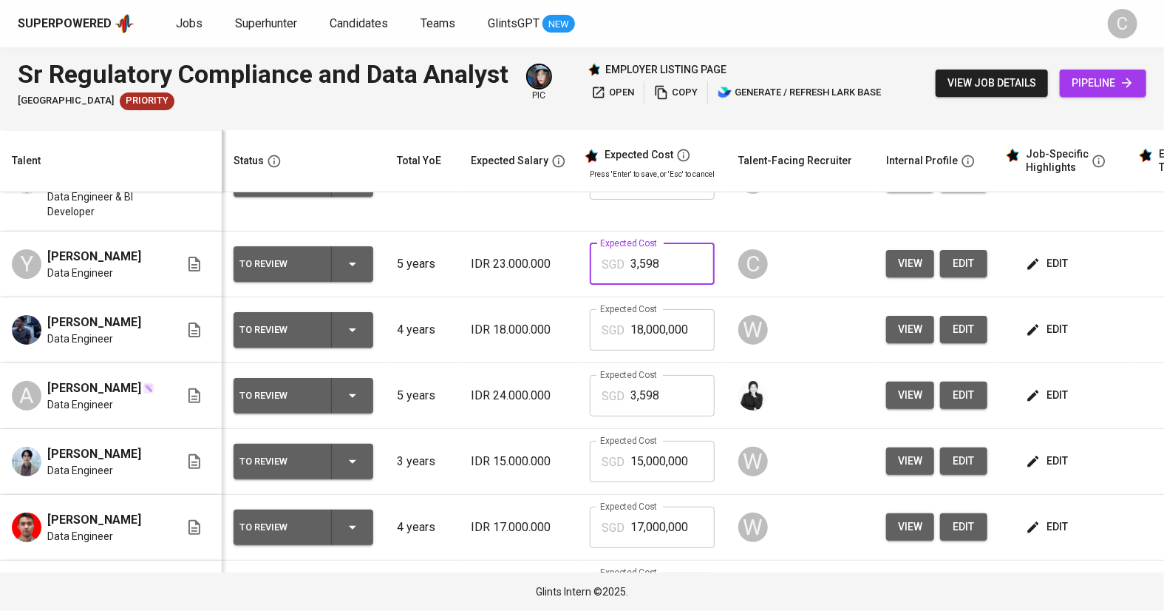
type input "3,598"
click at [1050, 404] on span "edit" at bounding box center [1048, 395] width 39 height 18
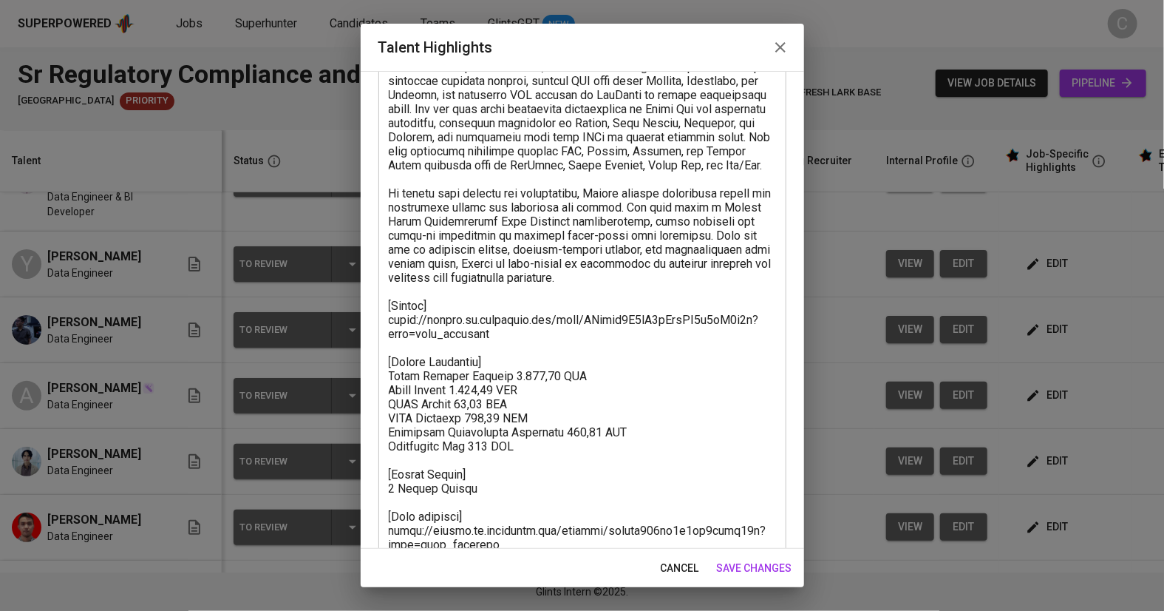
scroll to position [138, 0]
click at [541, 459] on textarea at bounding box center [582, 297] width 387 height 534
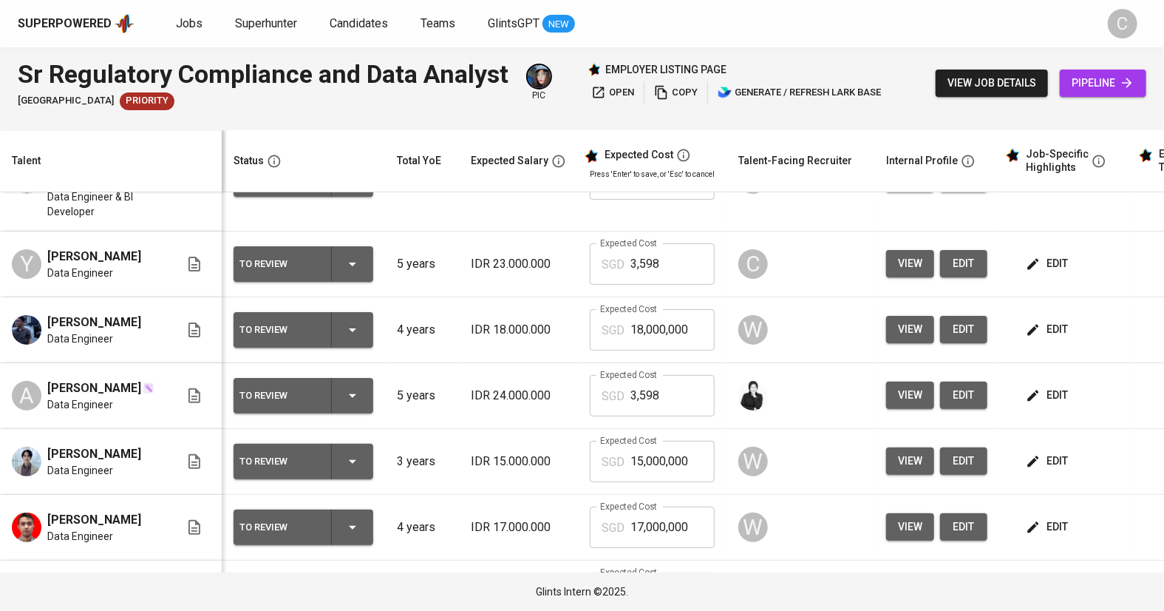
click at [1052, 269] on span "edit" at bounding box center [1048, 263] width 39 height 18
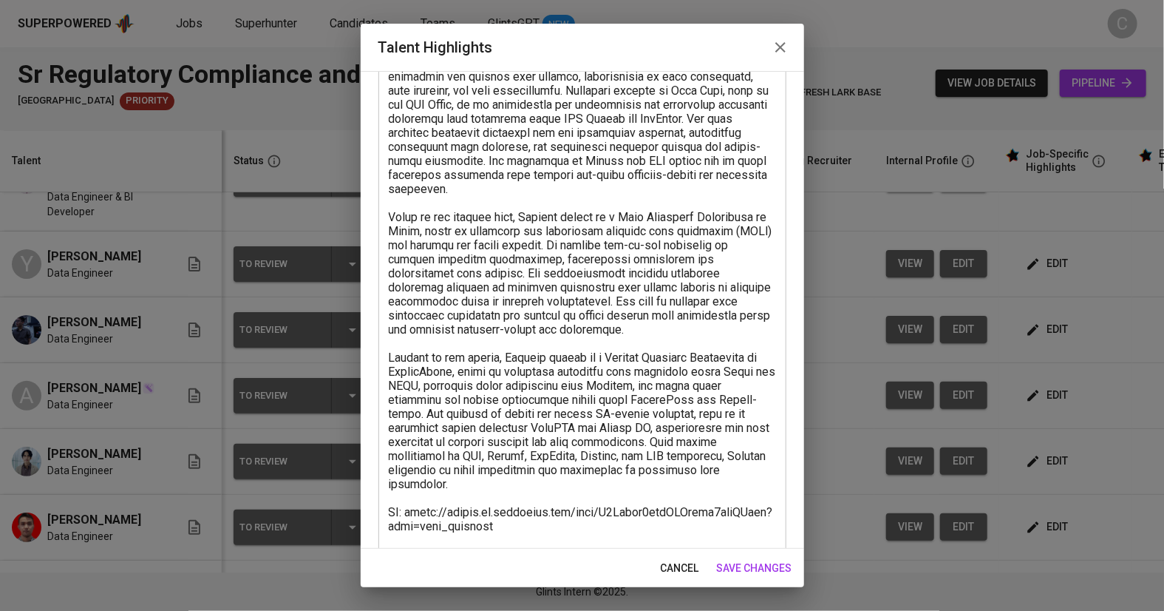
scroll to position [192, 0]
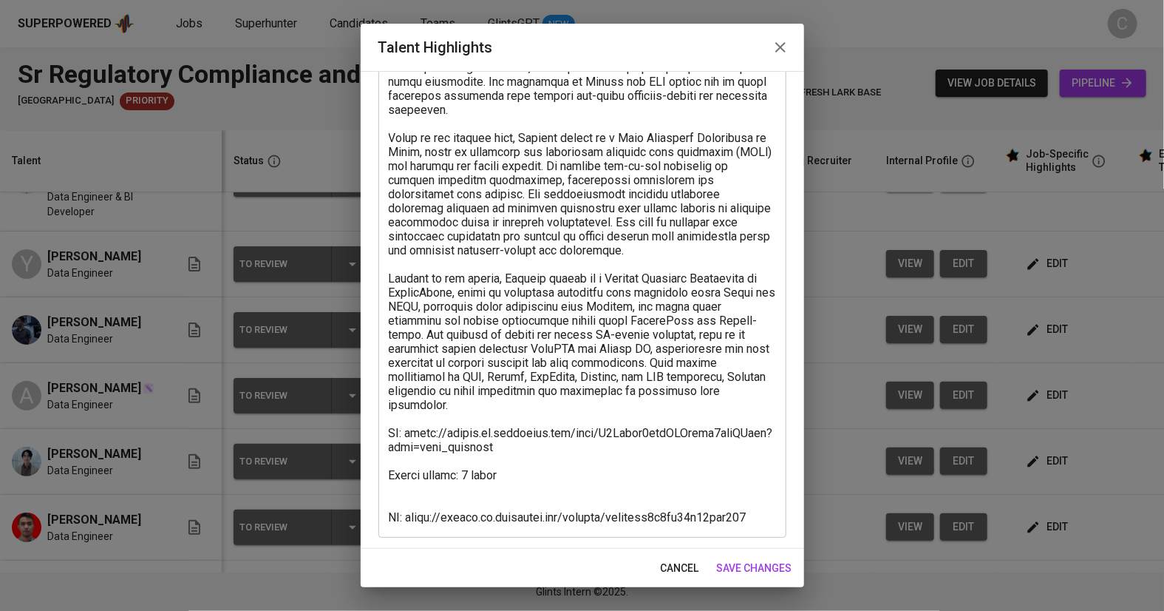
click at [419, 487] on textarea at bounding box center [582, 250] width 387 height 548
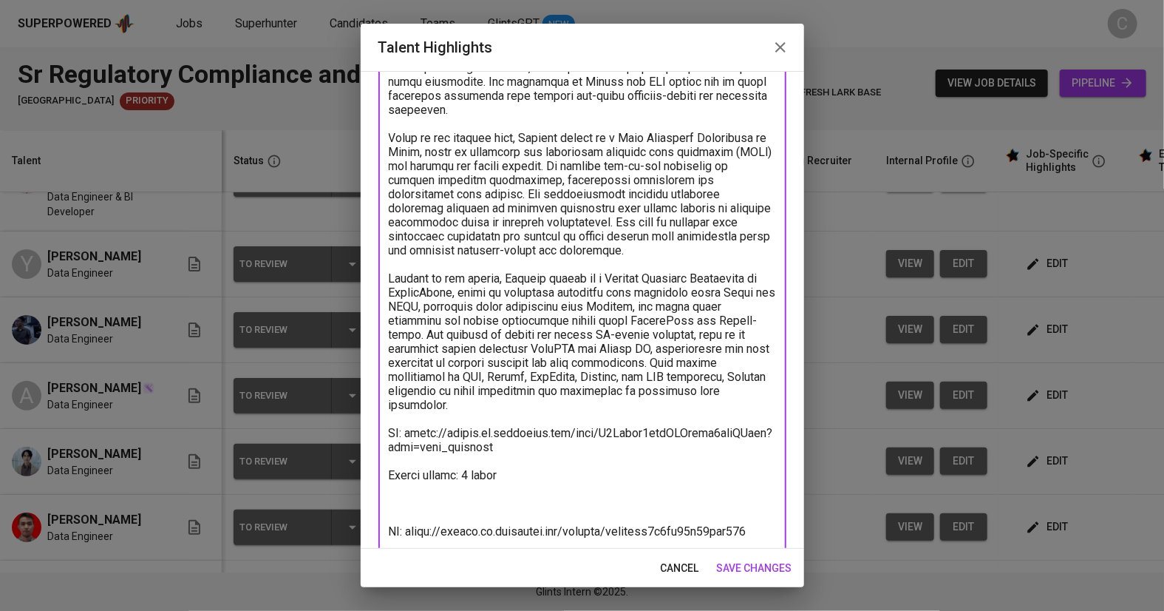
paste textarea "[Salary Breakdown] Total Pricing Monthly 3.597,79 SGD Basic Salary 2.813,01 SGD…"
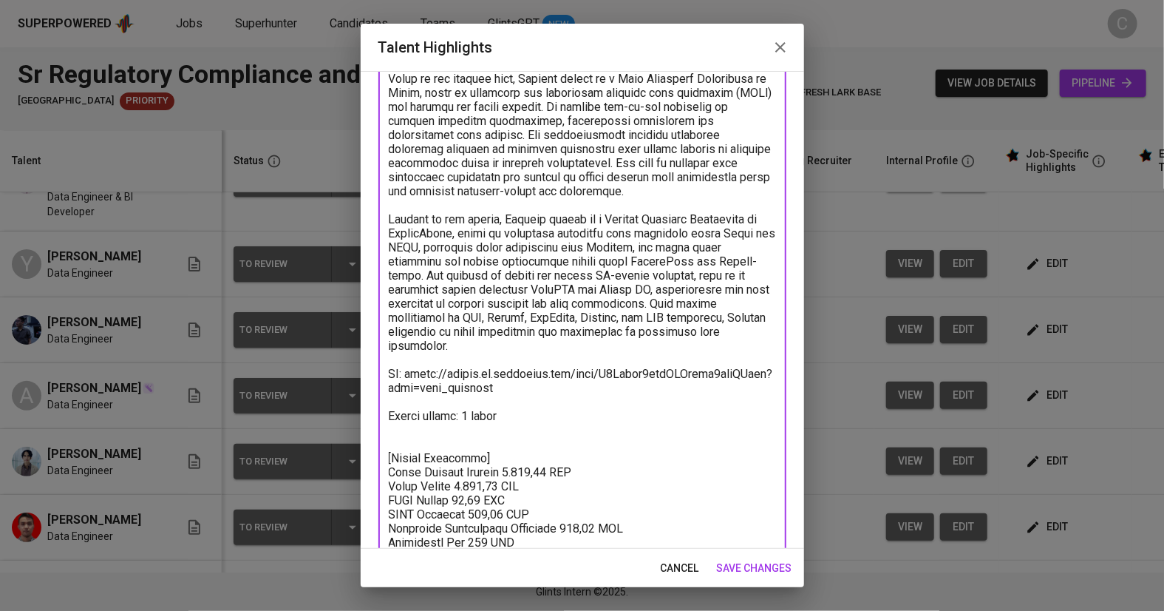
click at [401, 438] on textarea at bounding box center [582, 247] width 387 height 660
type textarea "Yosafat is a skilled data engineer with over five years of experience in financ…"
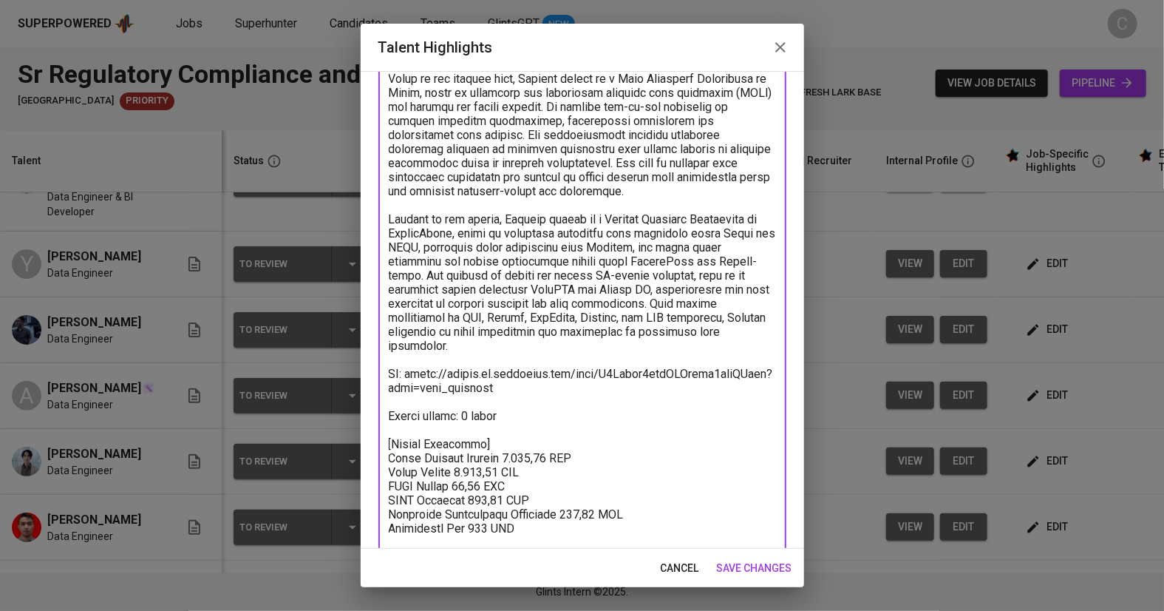
scroll to position [290, 0]
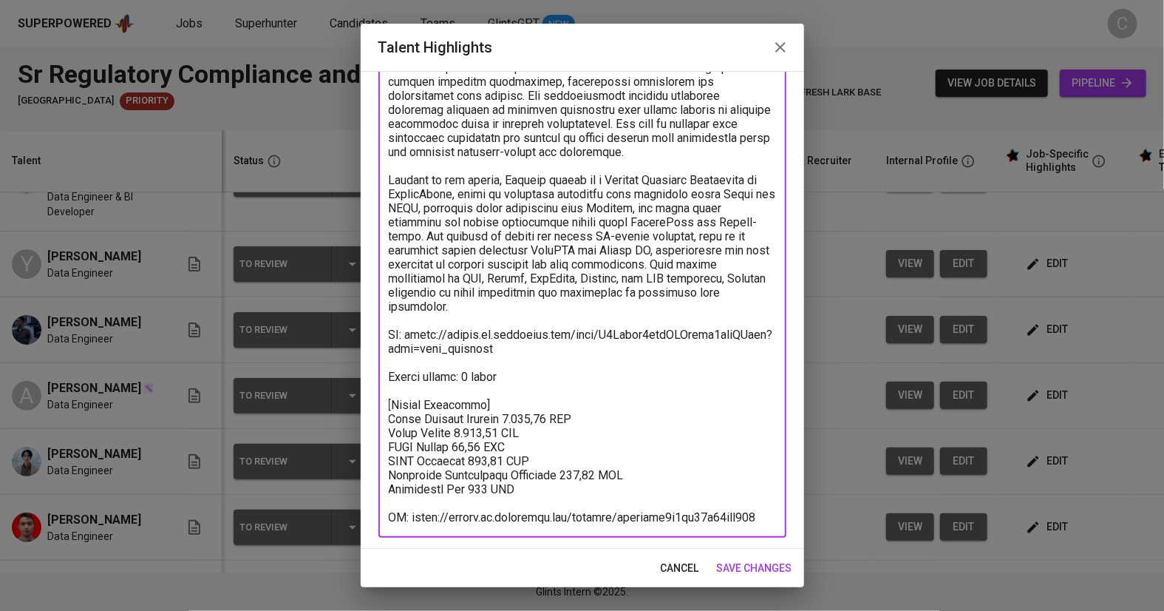
click at [510, 367] on textarea at bounding box center [582, 201] width 387 height 646
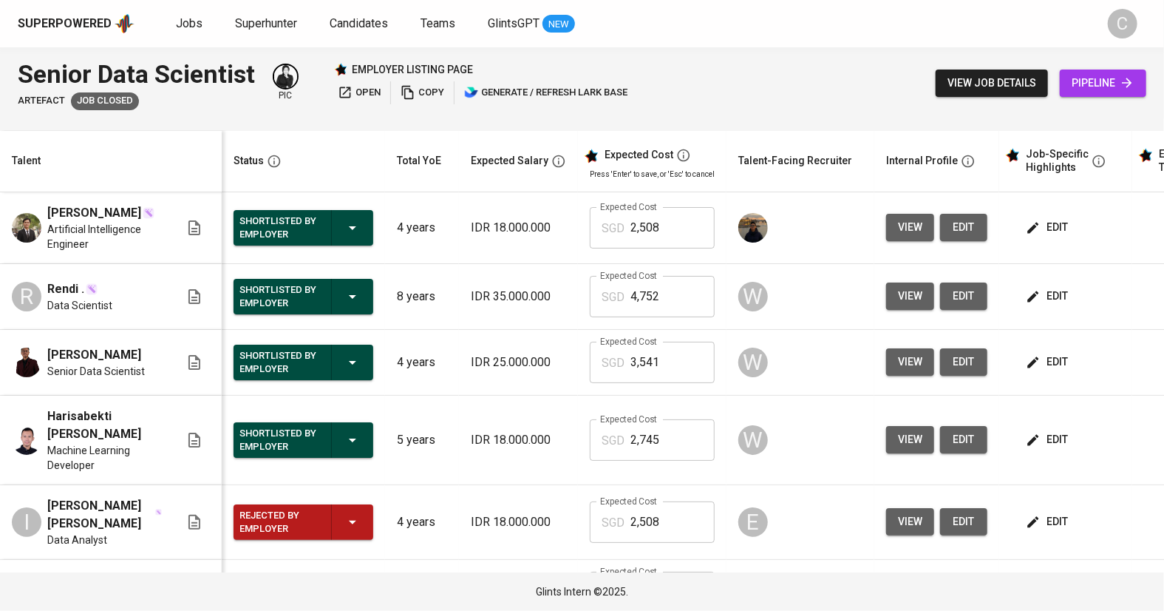
scroll to position [443, 0]
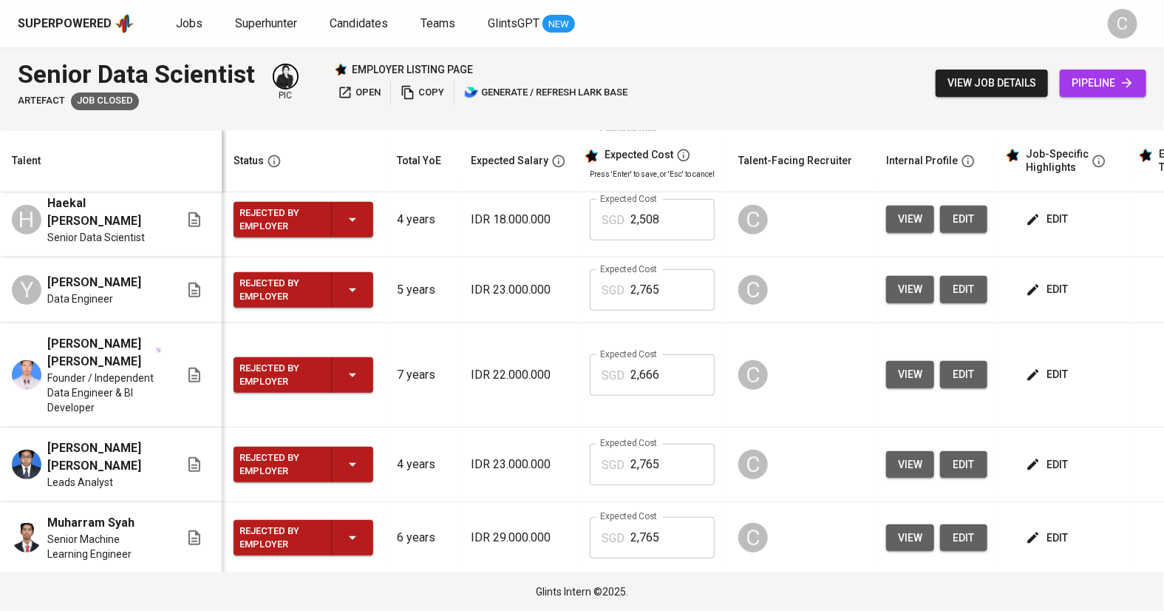
click at [1037, 597] on span "edit" at bounding box center [1048, 606] width 39 height 18
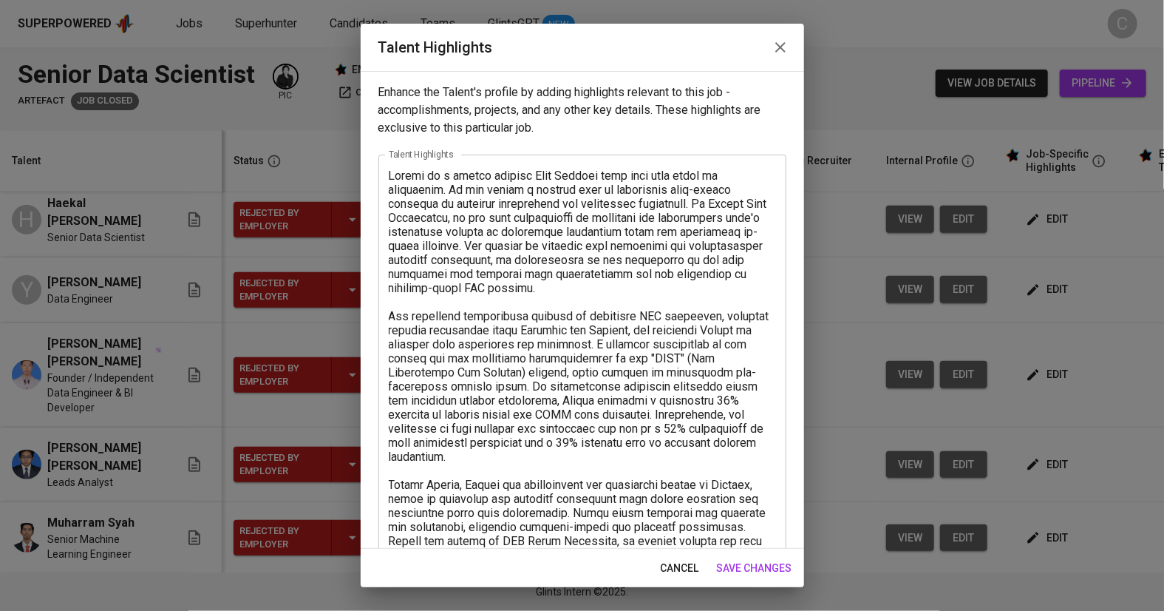
click at [669, 384] on textarea at bounding box center [582, 478] width 387 height 618
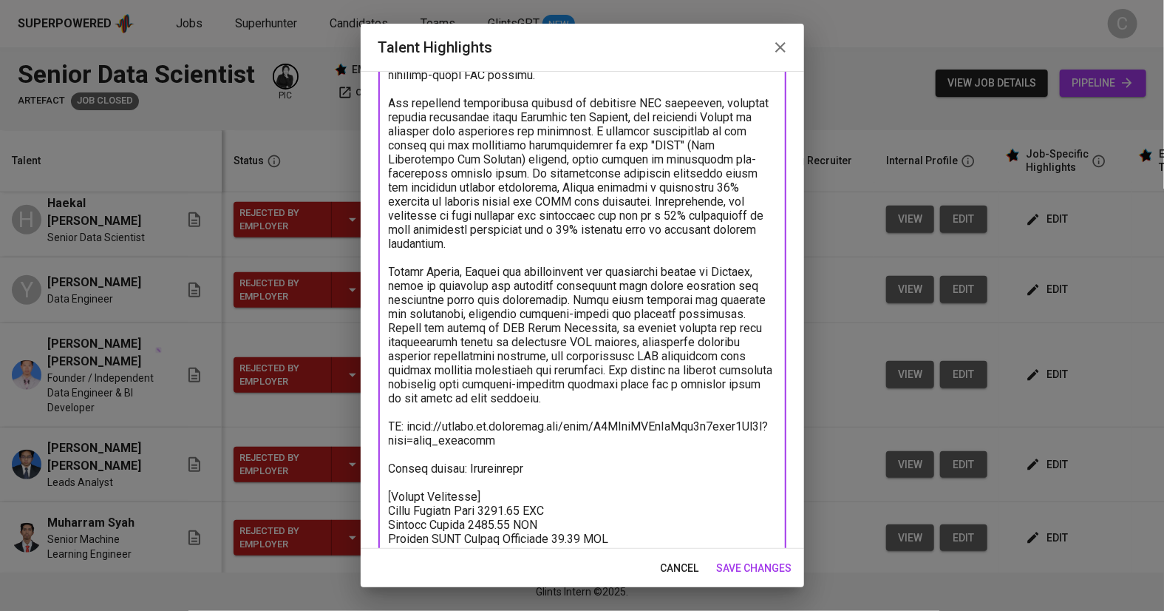
scroll to position [263, 0]
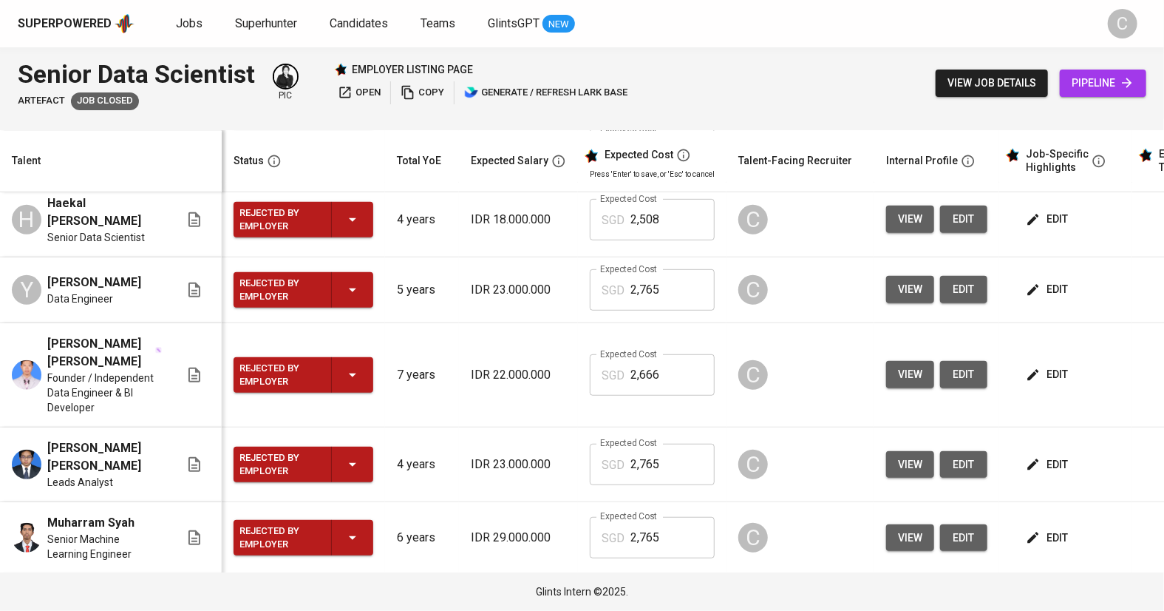
click at [1052, 365] on span "edit" at bounding box center [1048, 374] width 39 height 18
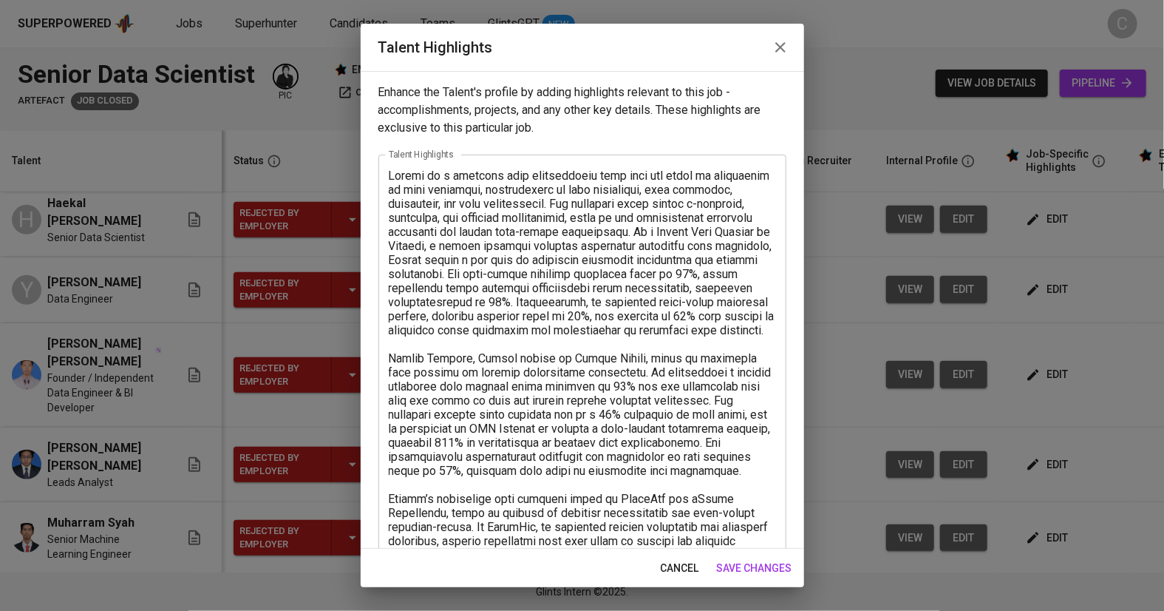
click at [458, 410] on textarea at bounding box center [582, 513] width 387 height 688
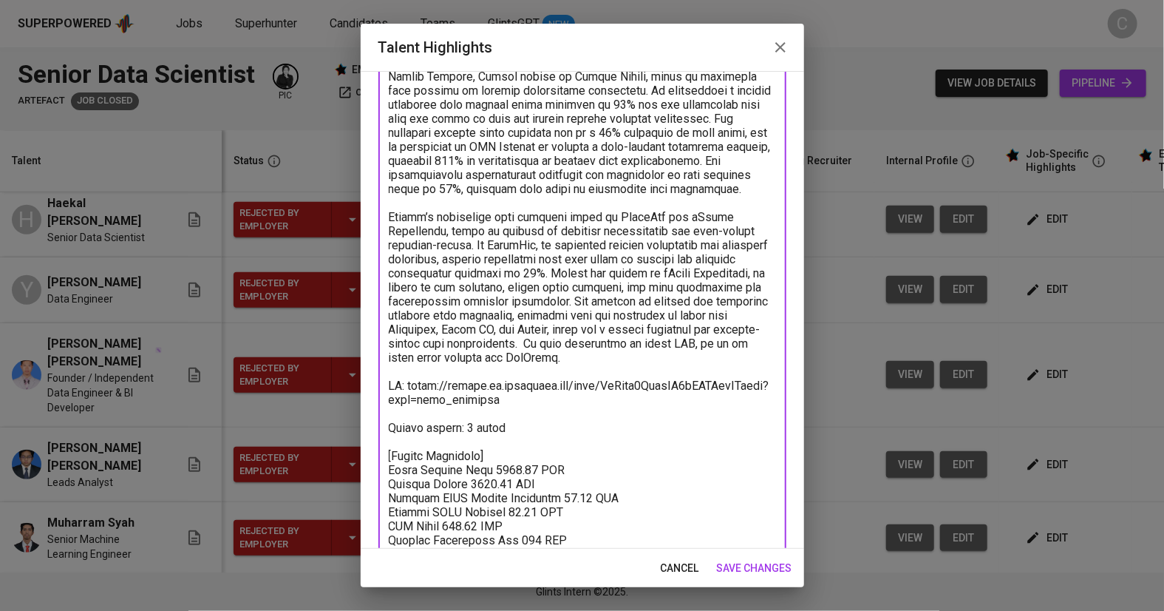
scroll to position [333, 0]
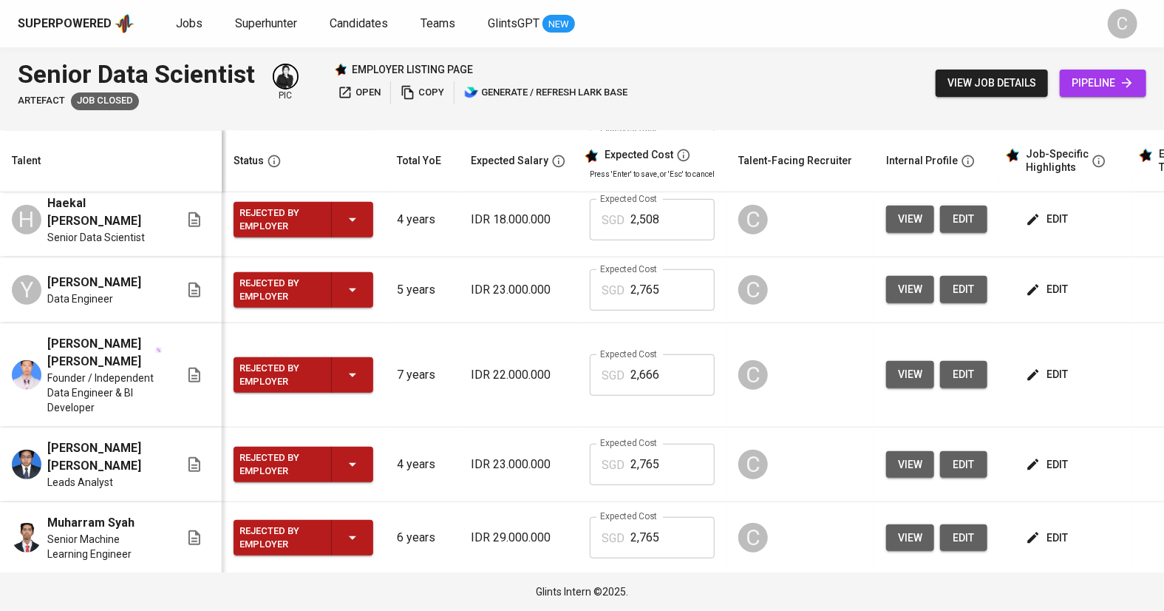
click at [1043, 280] on span "edit" at bounding box center [1048, 289] width 39 height 18
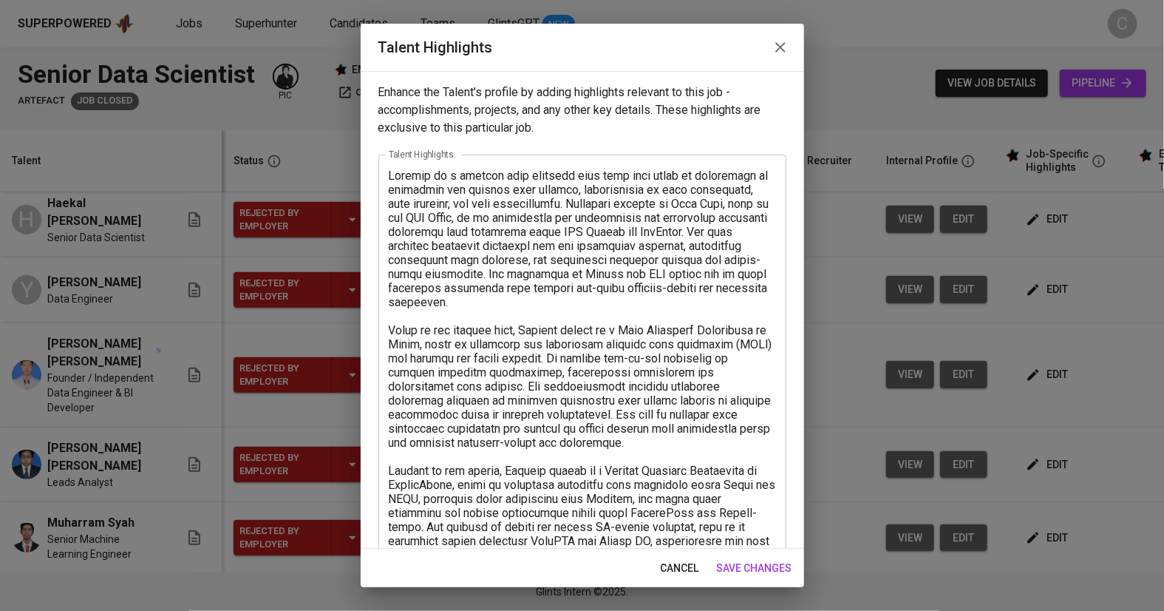
click at [604, 361] on textarea at bounding box center [582, 485] width 387 height 632
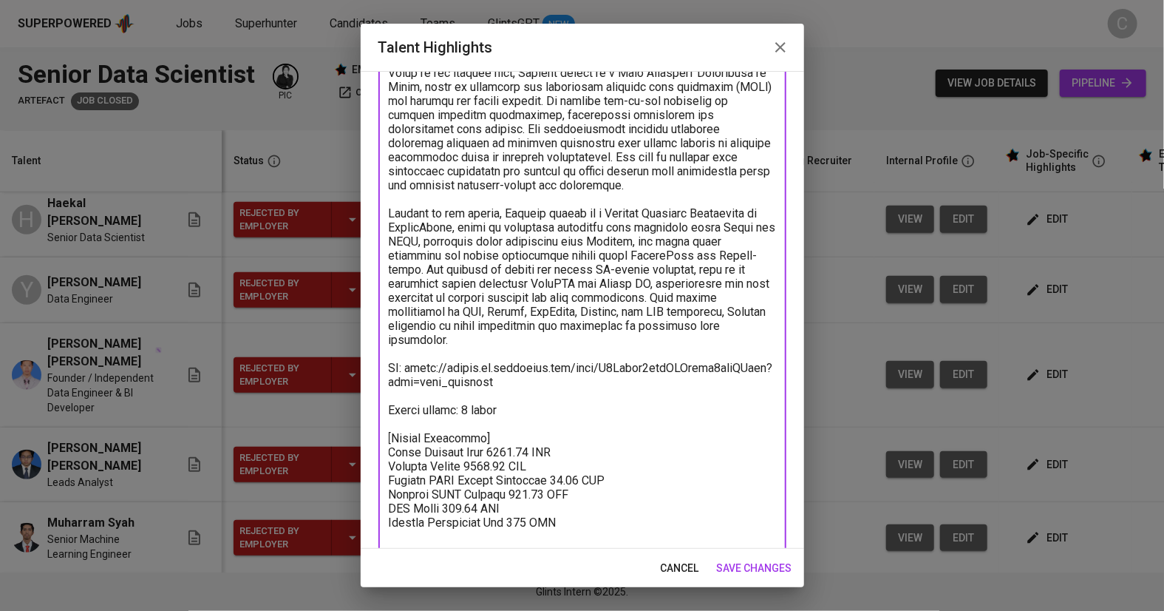
scroll to position [277, 0]
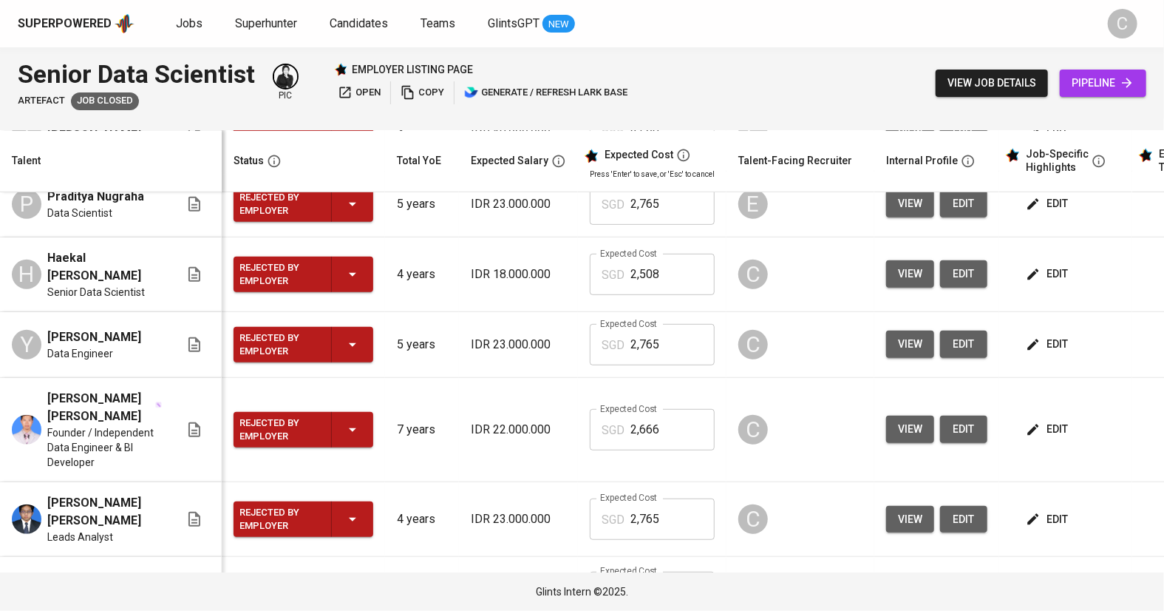
scroll to position [389, 0]
click at [1043, 348] on span "edit" at bounding box center [1048, 343] width 39 height 18
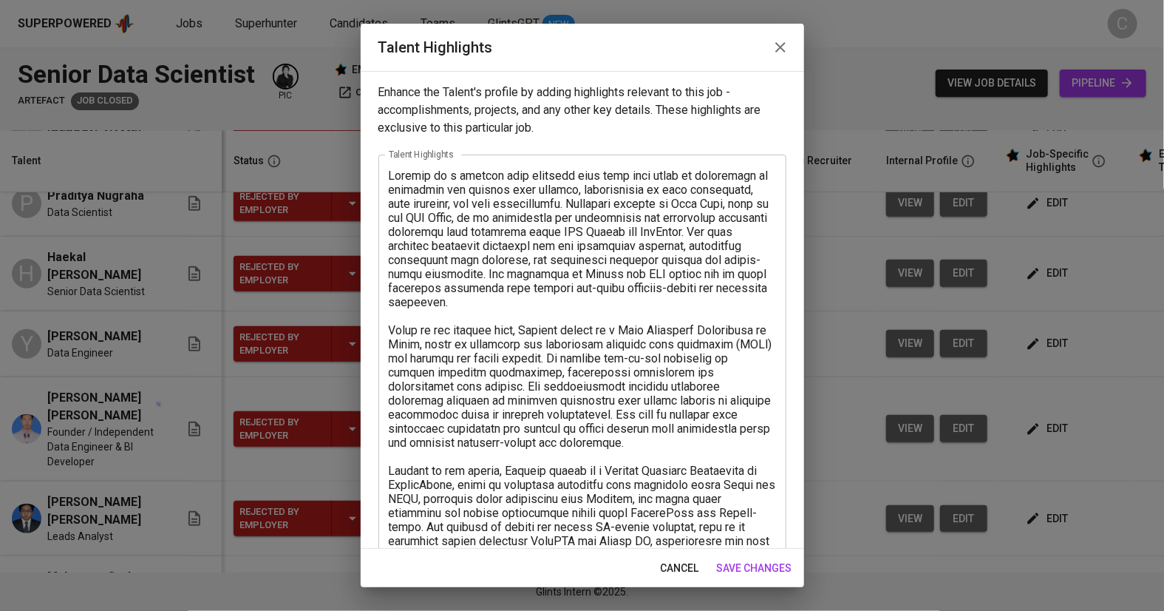
click at [517, 381] on textarea at bounding box center [582, 485] width 387 height 632
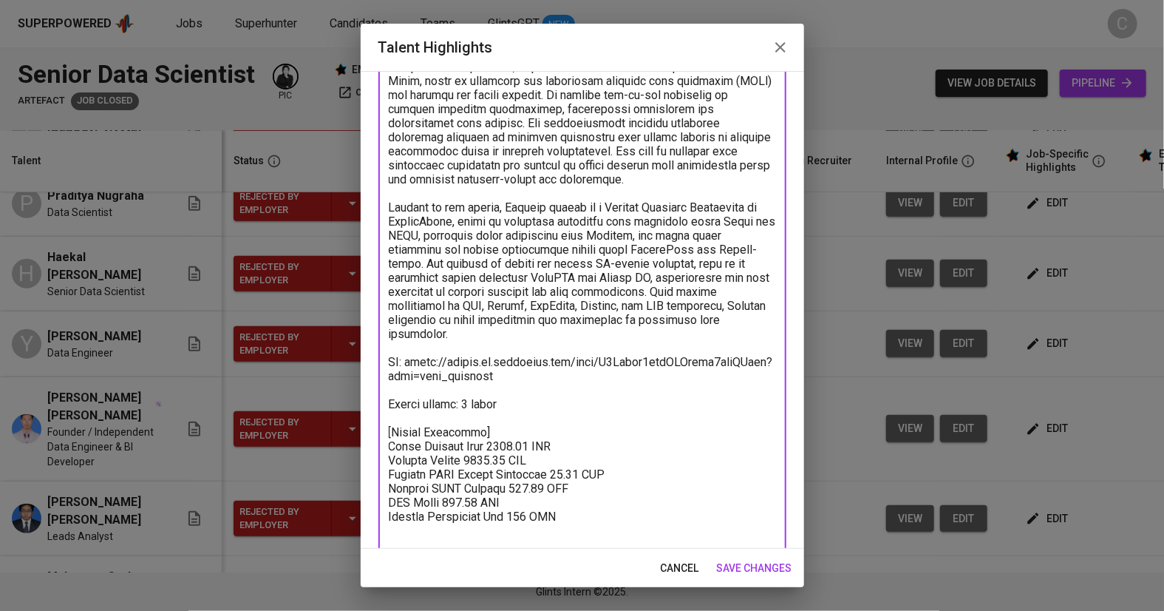
scroll to position [277, 0]
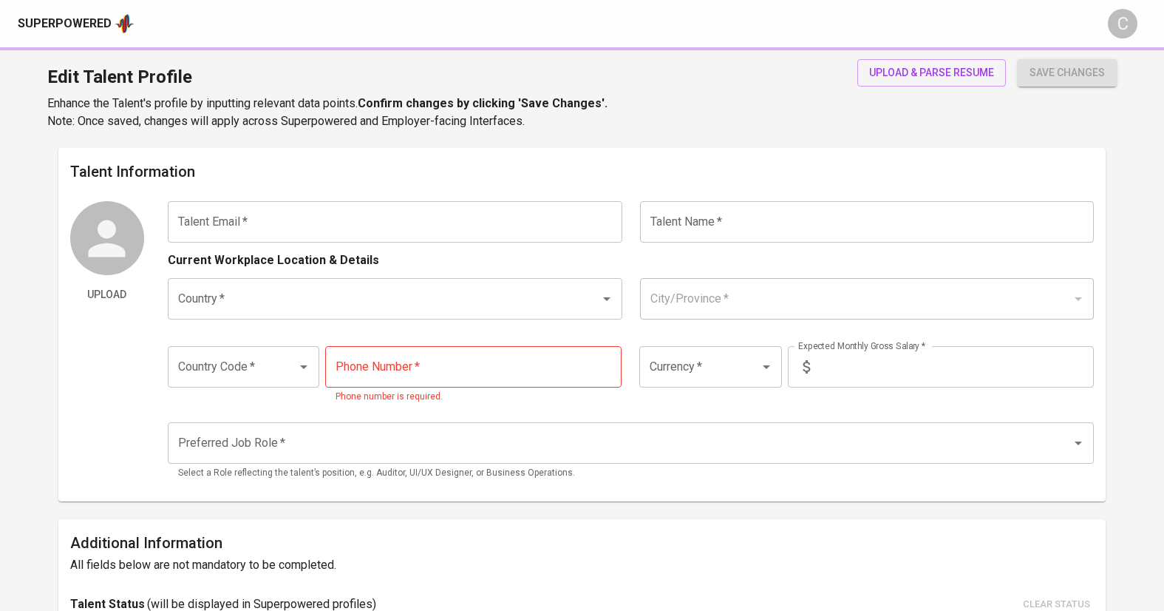
type input "[EMAIL_ADDRESS][DOMAIN_NAME]"
type input "[PERSON_NAME]"
type input "[GEOGRAPHIC_DATA]"
type input "[GEOGRAPHIC_DATA], [GEOGRAPHIC_DATA]"
type input "+62"
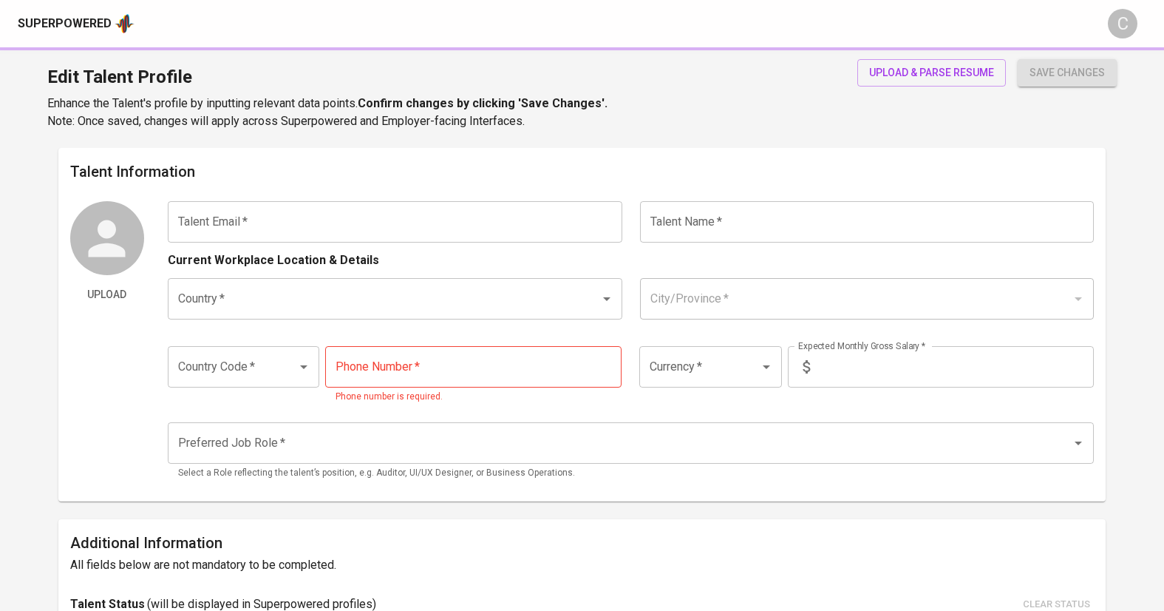
type input "[PHONE_NUMBER]"
type input "IDR"
type input "Data Scientist"
radio input "true"
type input "5"
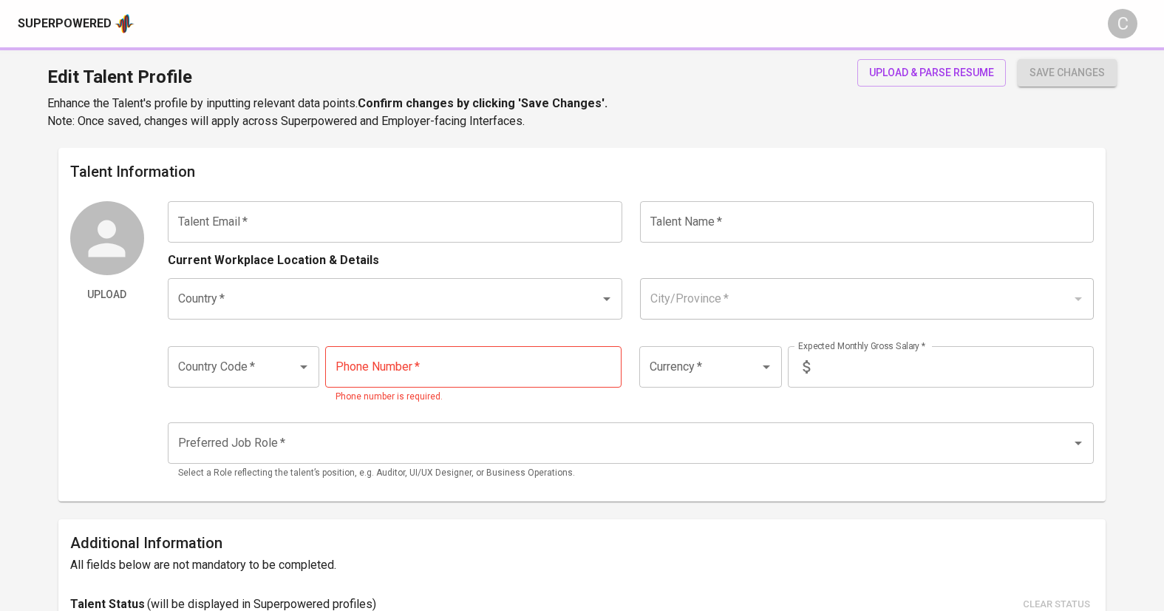
type input "1 Month"
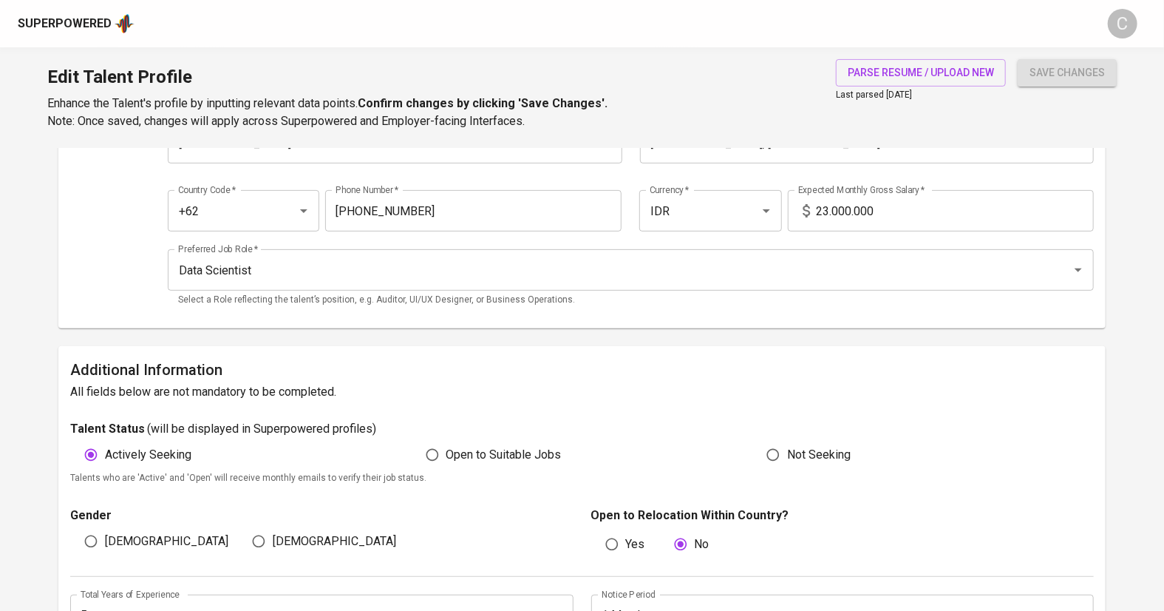
scroll to position [154, 0]
click at [826, 211] on input "23.000.000" at bounding box center [955, 212] width 278 height 41
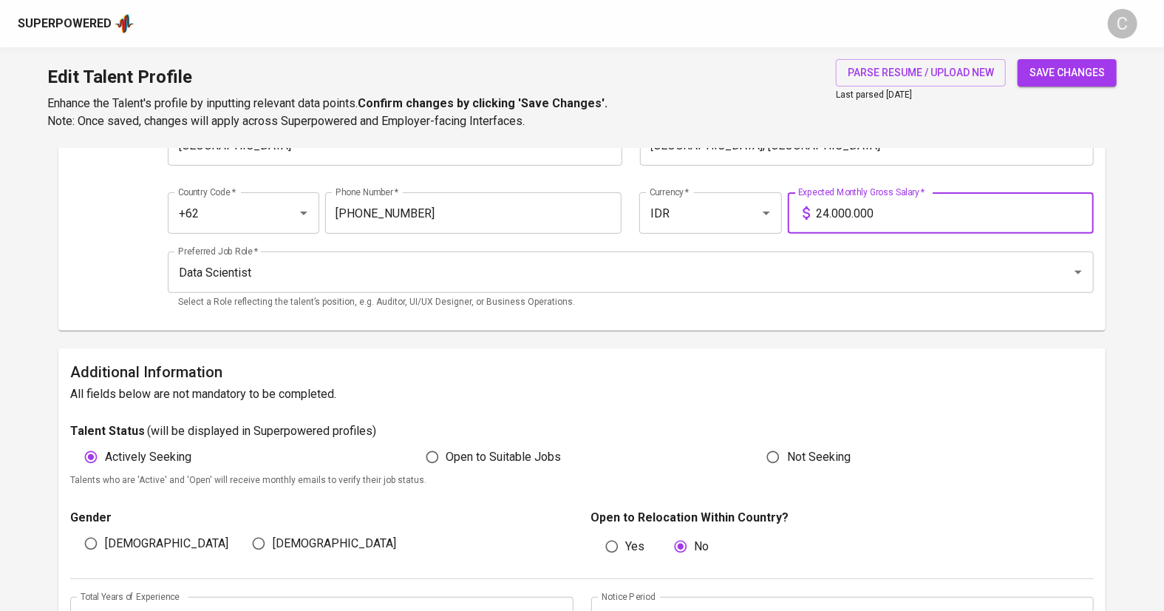
type input "24.000.000"
click at [1044, 75] on span "save changes" at bounding box center [1067, 73] width 75 height 18
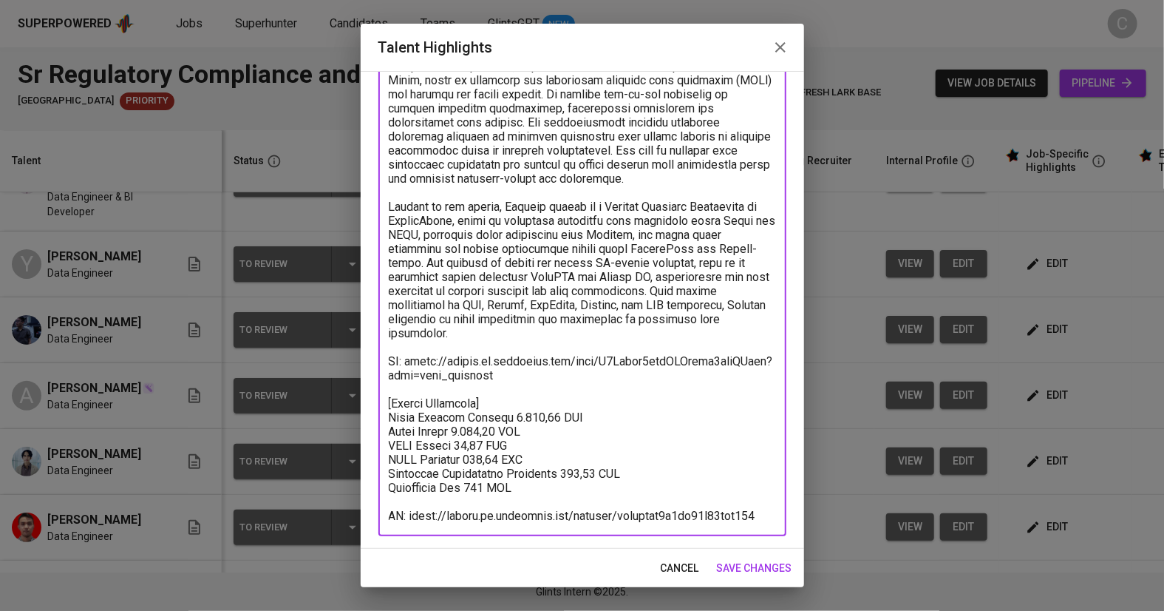
scroll to position [263, 0]
click at [542, 485] on textarea at bounding box center [582, 214] width 387 height 618
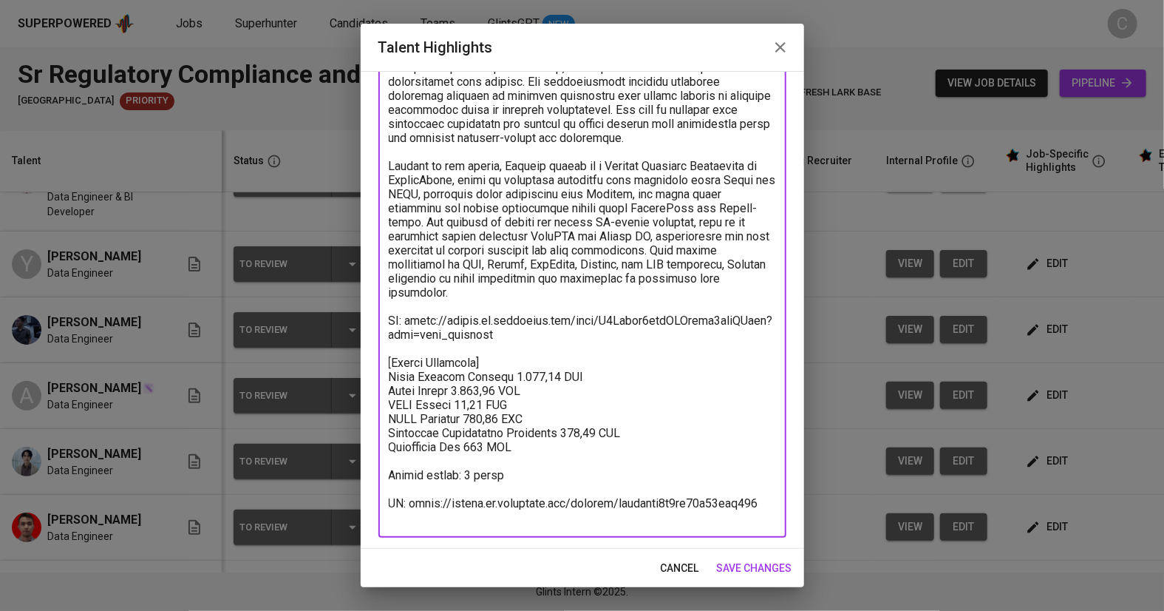
scroll to position [290, 0]
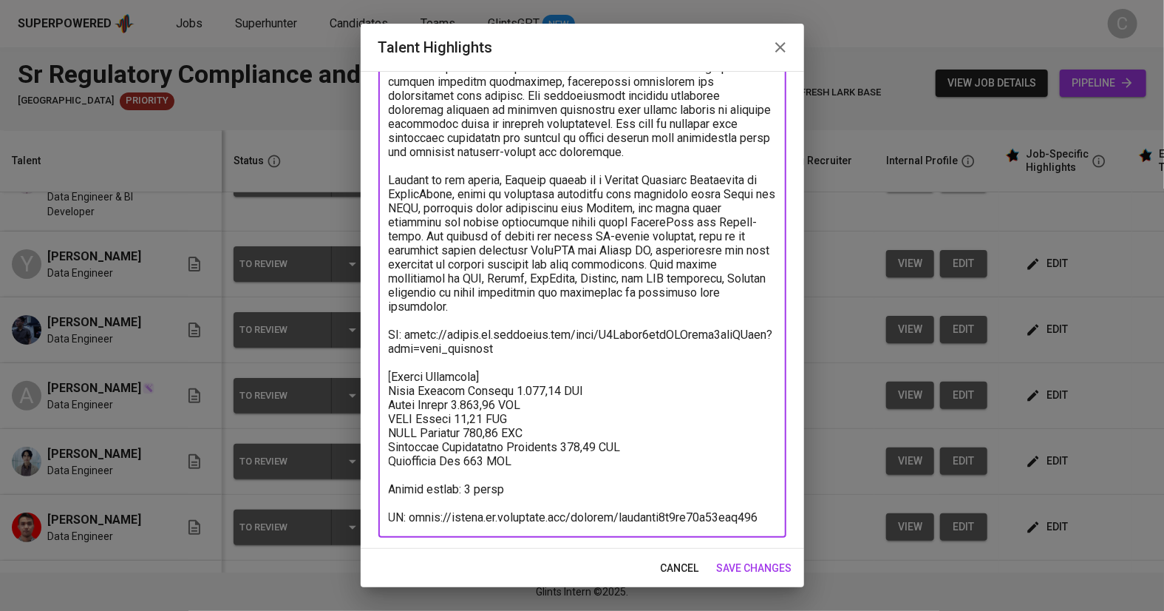
type textarea "Yosafat is a skilled data engineer with over five years of experience in financ…"
click at [749, 572] on span "save changes" at bounding box center [754, 568] width 75 height 18
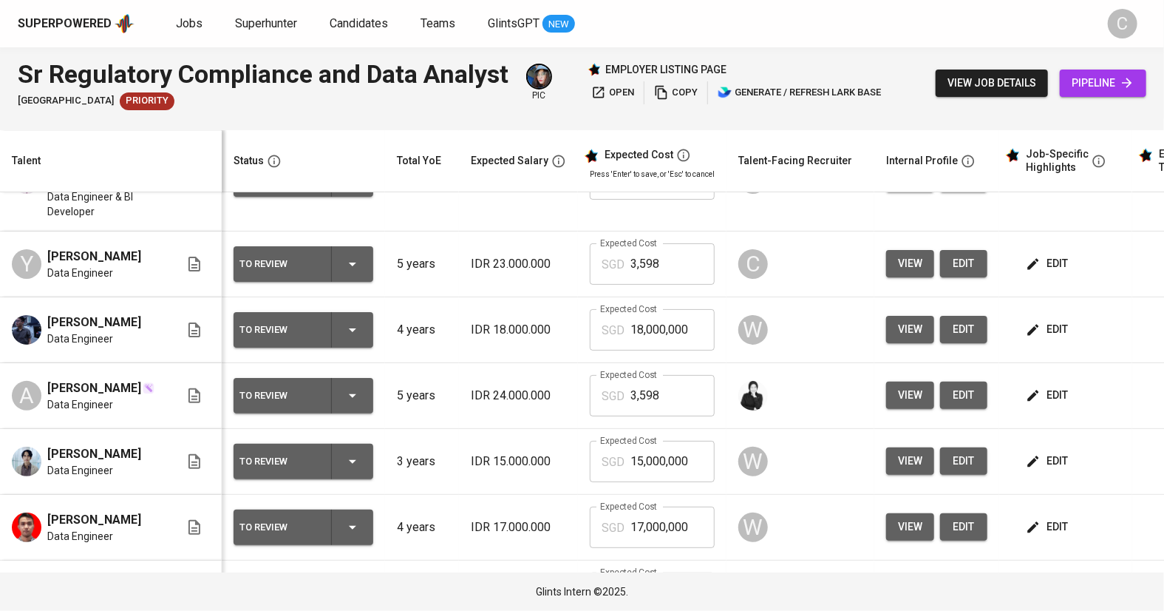
click at [1045, 404] on span "edit" at bounding box center [1048, 395] width 39 height 18
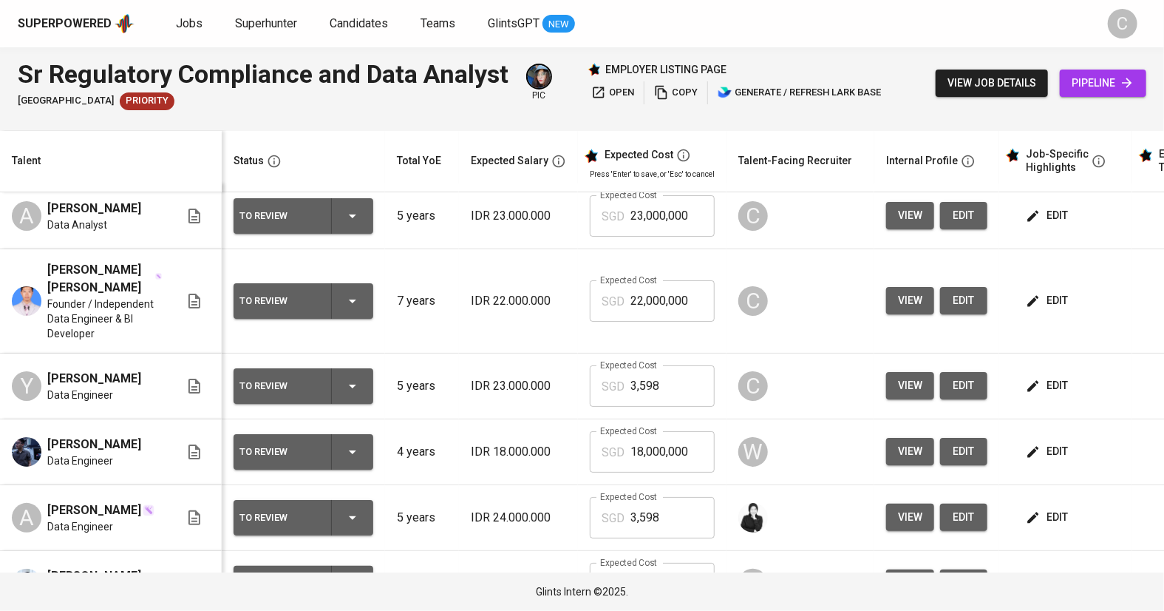
scroll to position [0, 0]
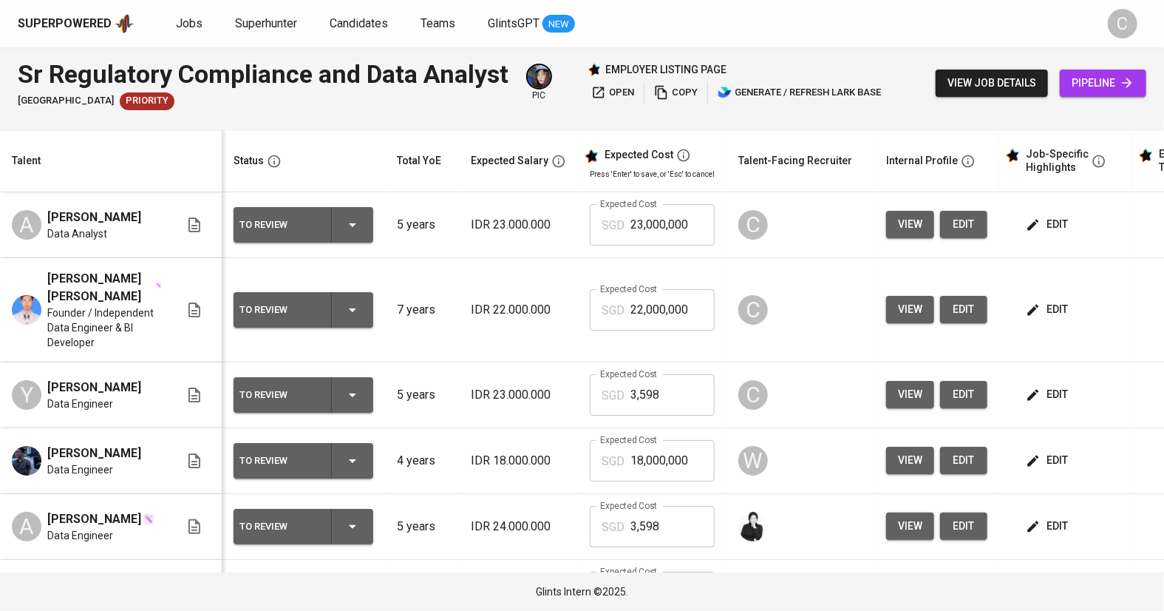
click at [965, 308] on span "edit" at bounding box center [964, 309] width 24 height 18
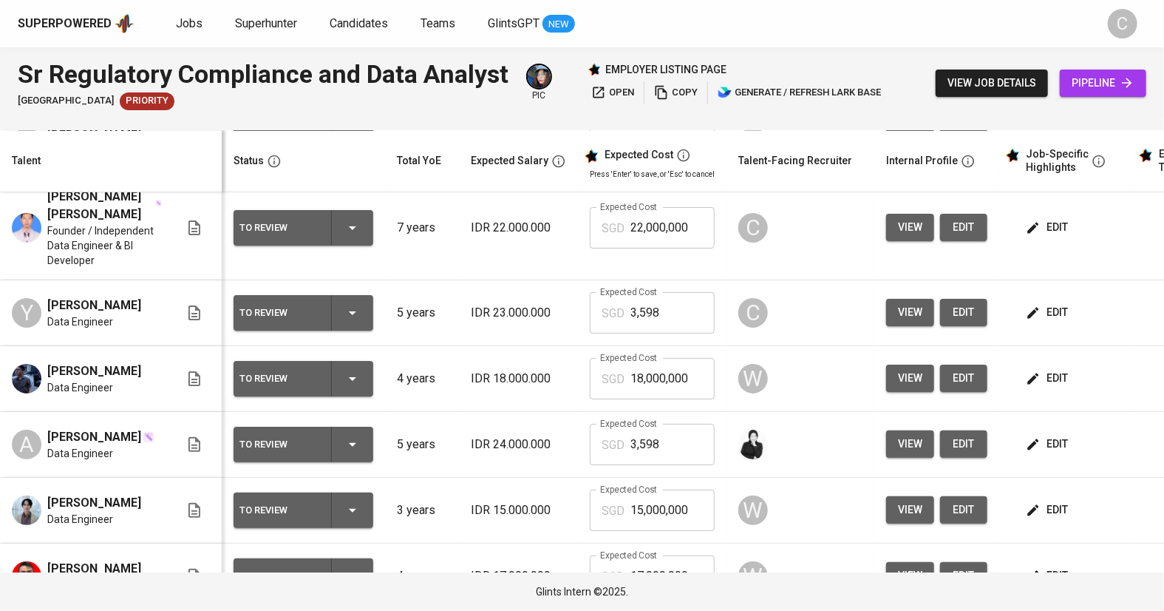
scroll to position [81, 0]
click at [665, 424] on input "3,598" at bounding box center [672, 444] width 84 height 41
click at [686, 208] on input "22,000,000" at bounding box center [672, 228] width 84 height 41
type input "2"
paste input "3,598"
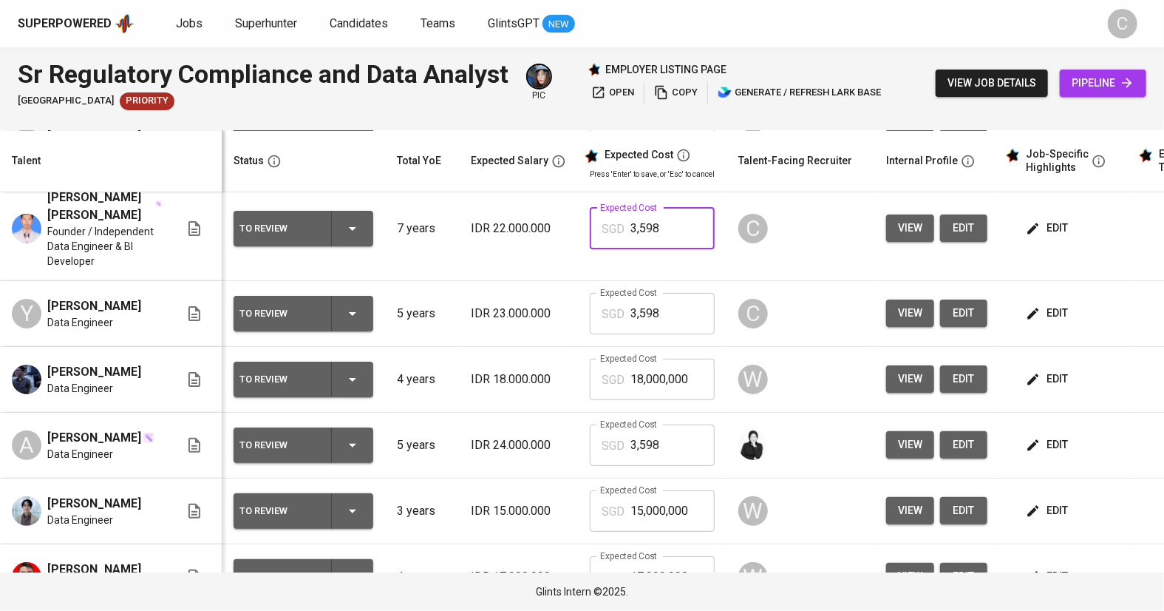
type input "3,598"
click at [1047, 304] on span "edit" at bounding box center [1048, 313] width 39 height 18
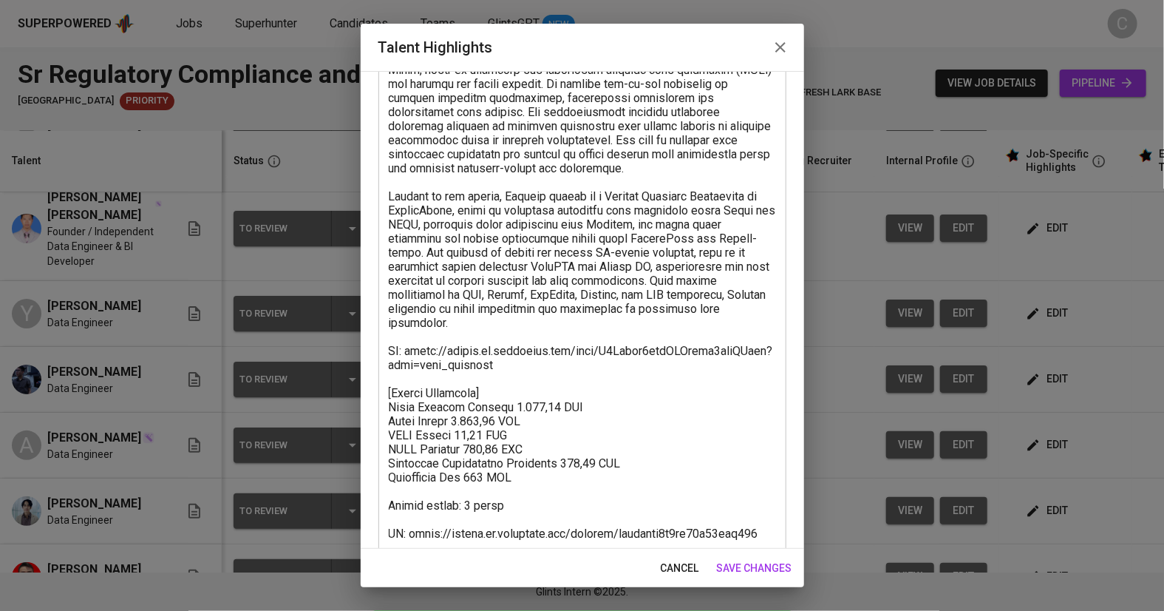
scroll to position [290, 0]
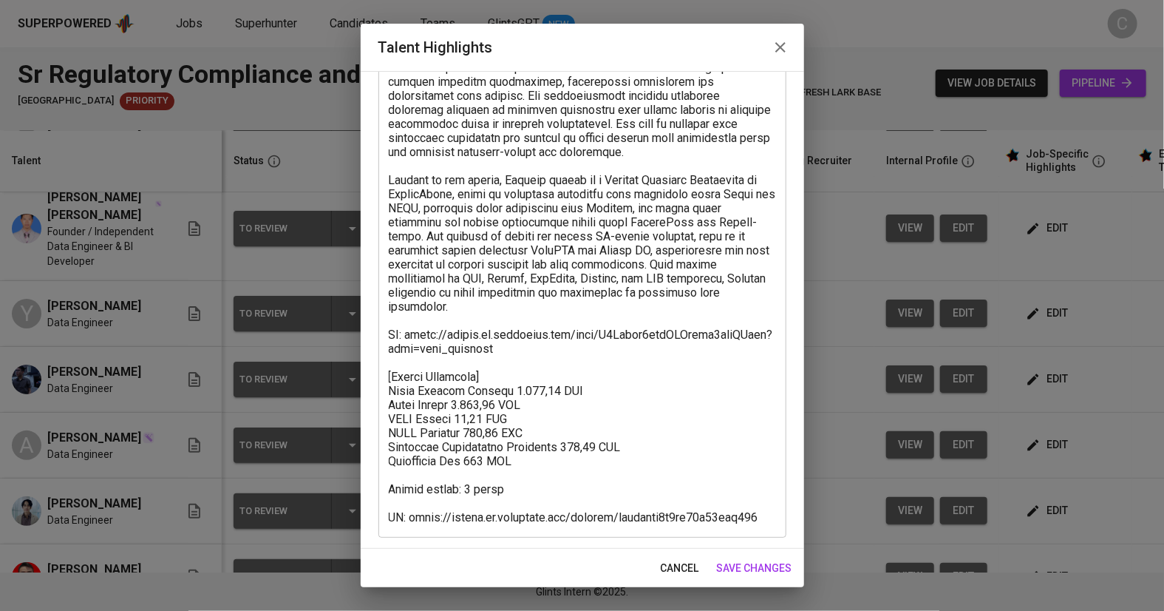
click at [529, 455] on textarea at bounding box center [582, 201] width 387 height 646
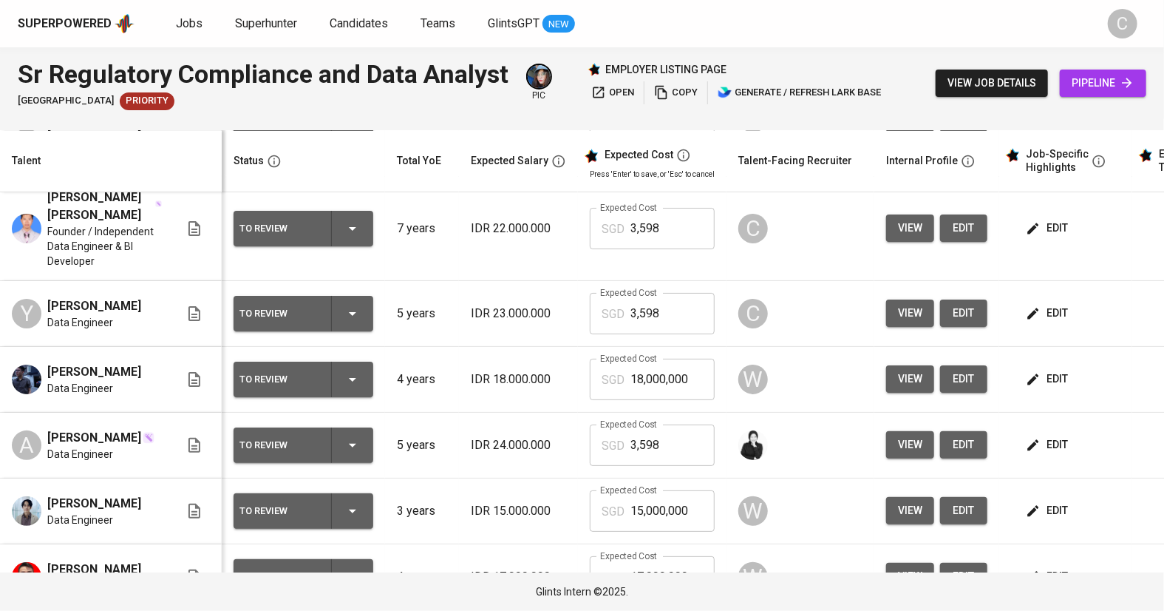
click at [1055, 219] on span "edit" at bounding box center [1048, 228] width 39 height 18
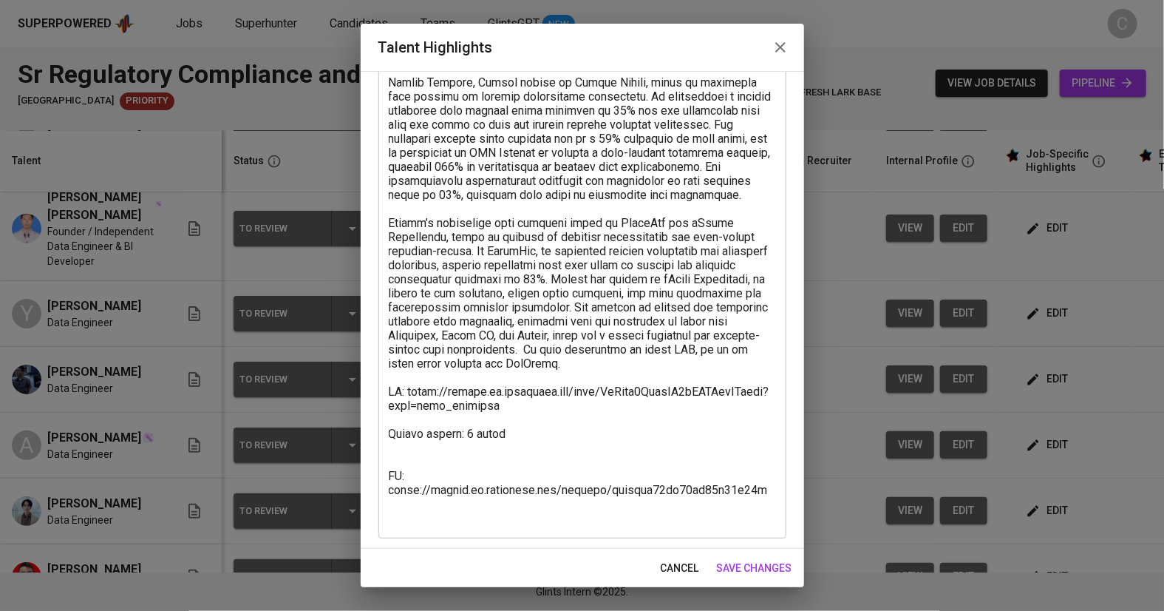
scroll to position [277, 0]
click at [398, 446] on textarea at bounding box center [582, 207] width 387 height 632
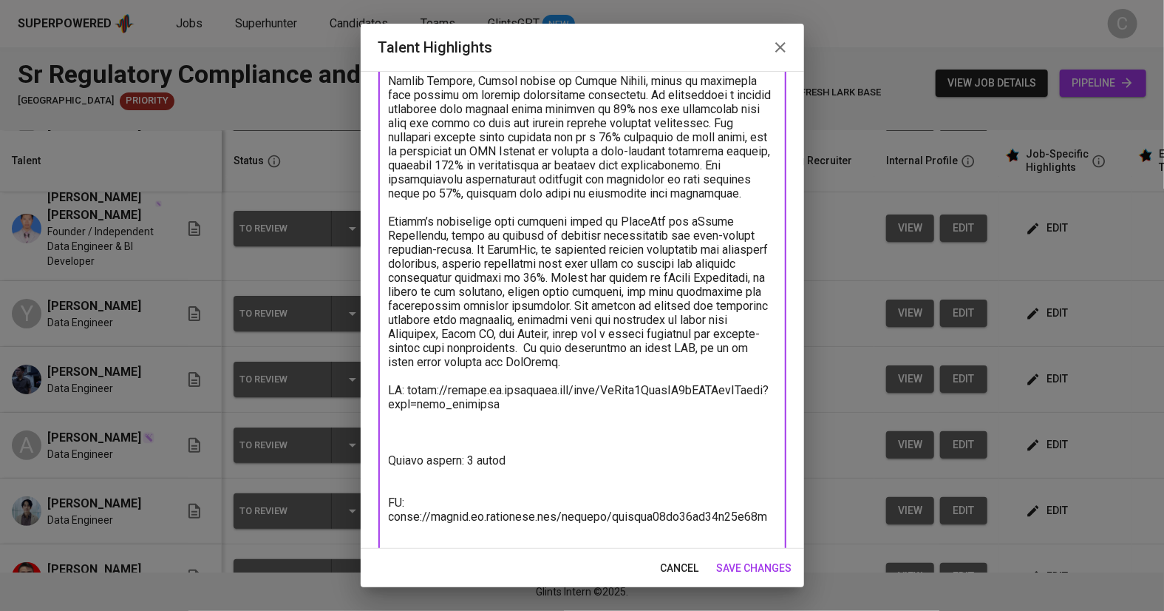
paste textarea "[Salary Breakdown] Total Pricing Monthly 3.597,79 SGD Basic Salary 2.813,01 SGD…"
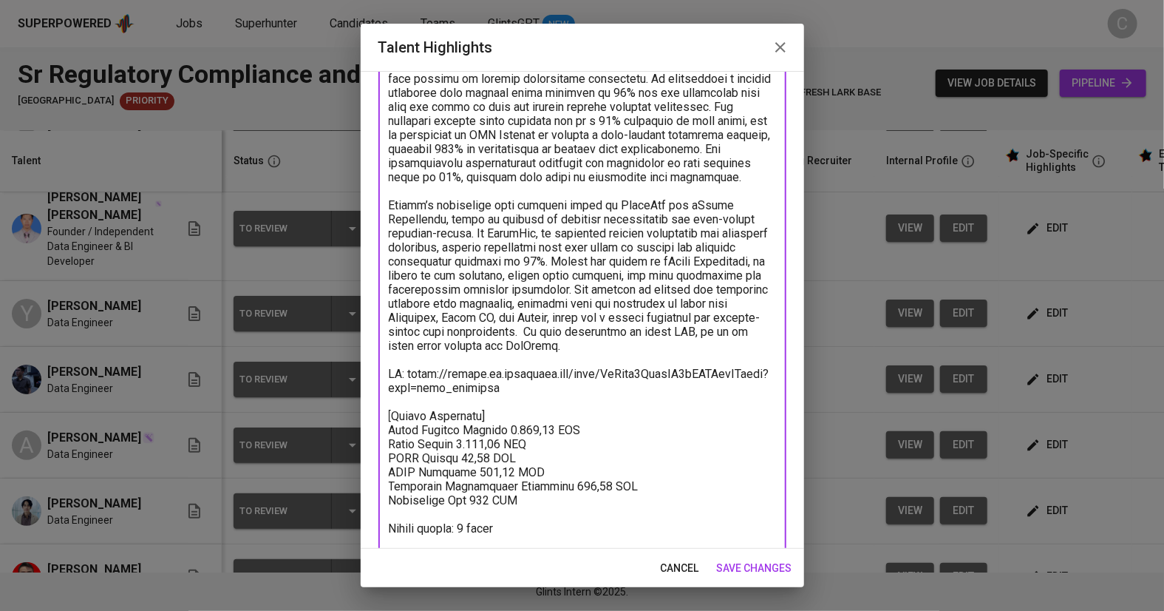
scroll to position [336, 0]
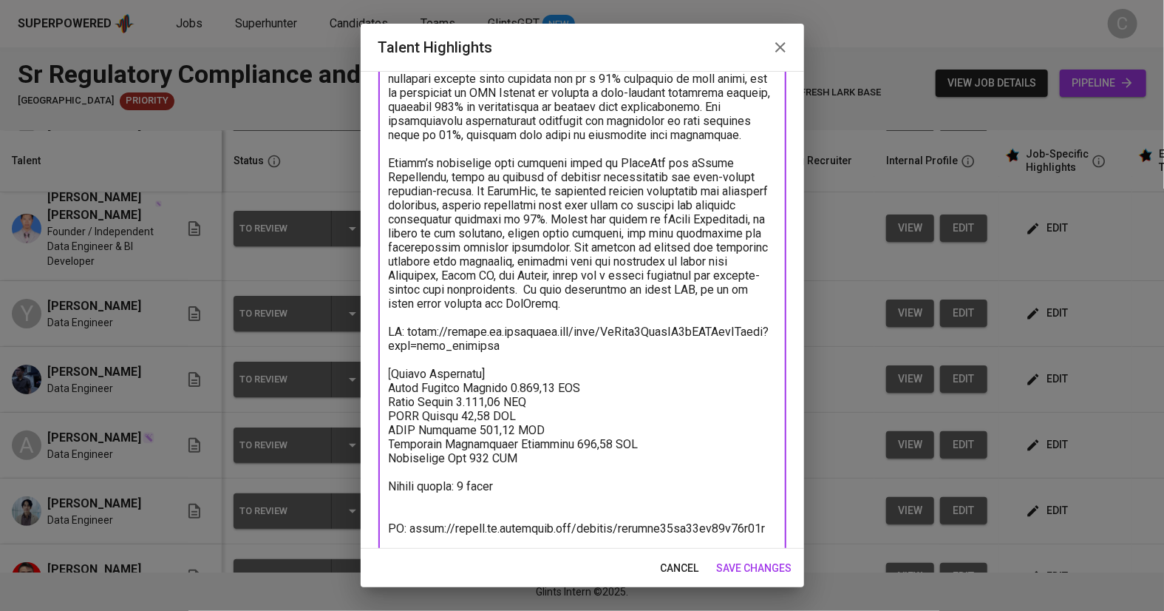
type textarea "Wildan is a seasoned data professional with over six years of experience in dat…"
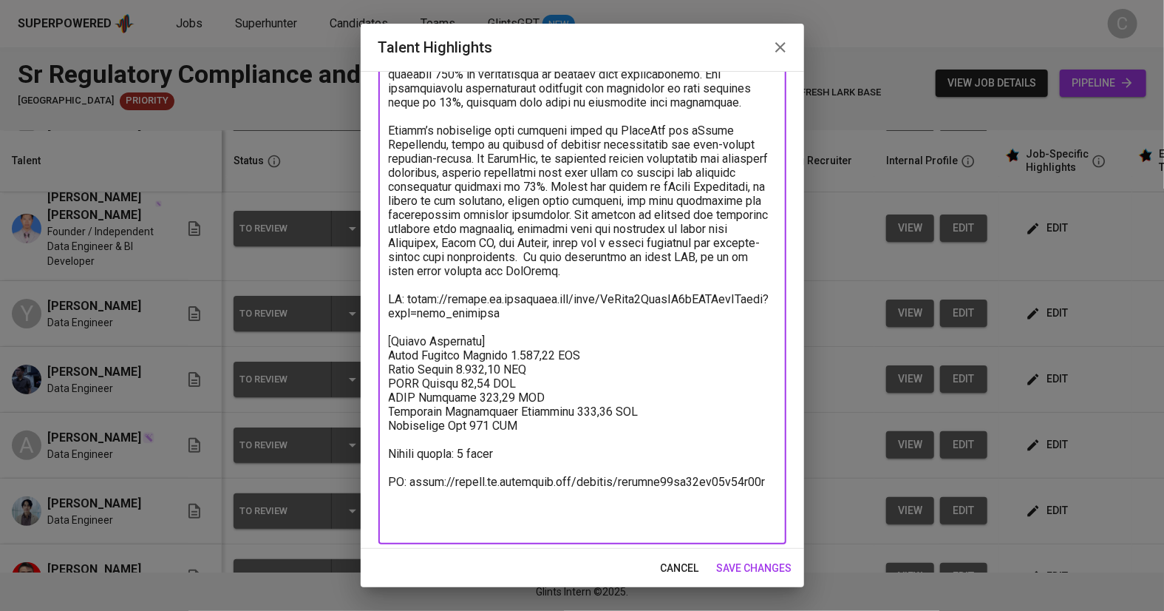
scroll to position [375, 0]
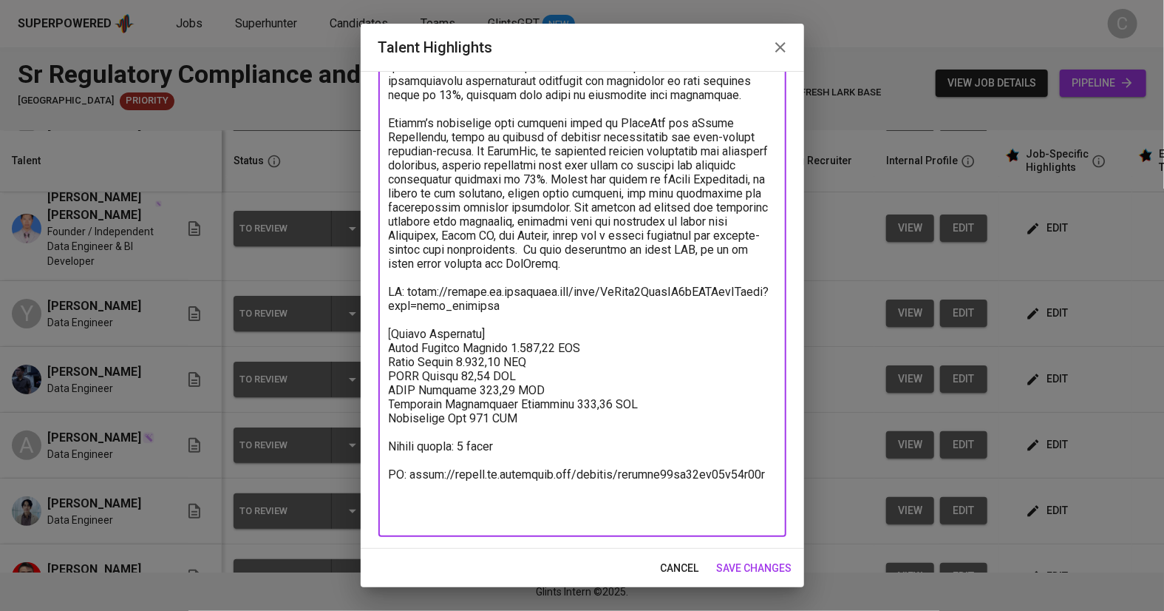
click at [762, 568] on span "save changes" at bounding box center [754, 568] width 75 height 18
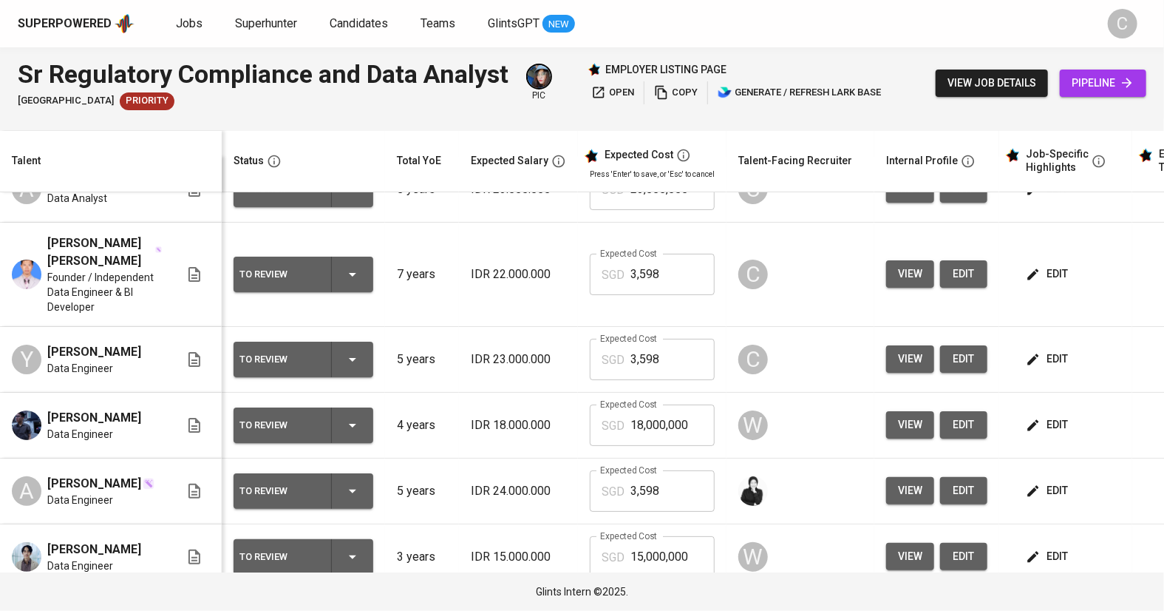
scroll to position [0, 0]
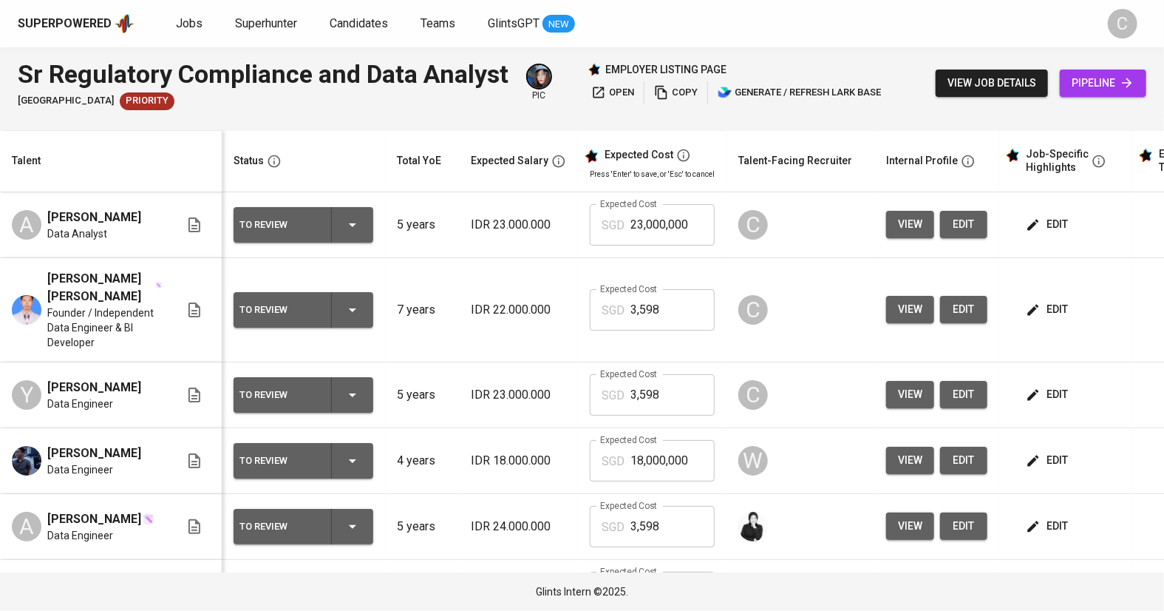
click at [954, 215] on span "edit" at bounding box center [964, 224] width 24 height 18
click at [673, 289] on input "3,598" at bounding box center [672, 309] width 84 height 41
click at [690, 204] on input "23,000,000" at bounding box center [672, 224] width 84 height 41
type input "2"
paste input "3,598"
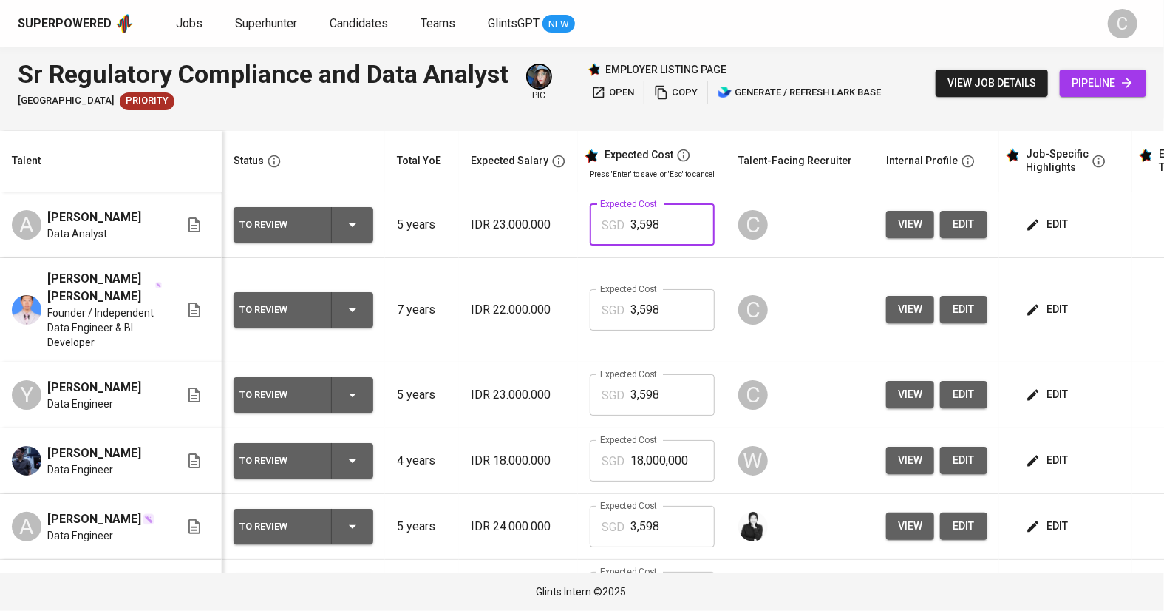
type input "3,598"
click at [1062, 300] on span "edit" at bounding box center [1048, 309] width 39 height 18
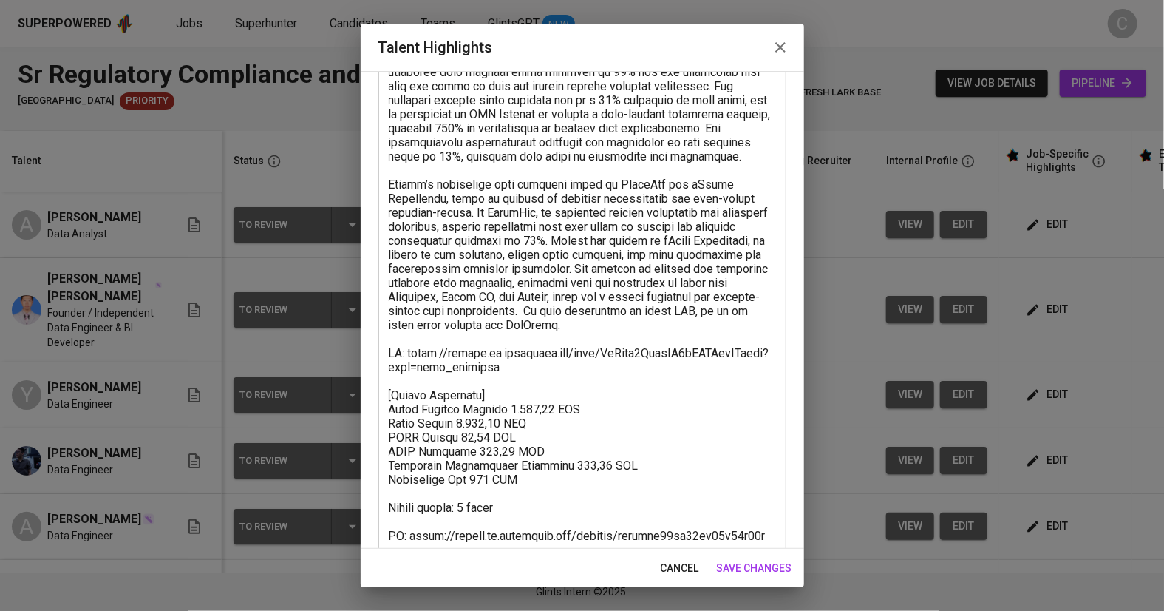
scroll to position [375, 0]
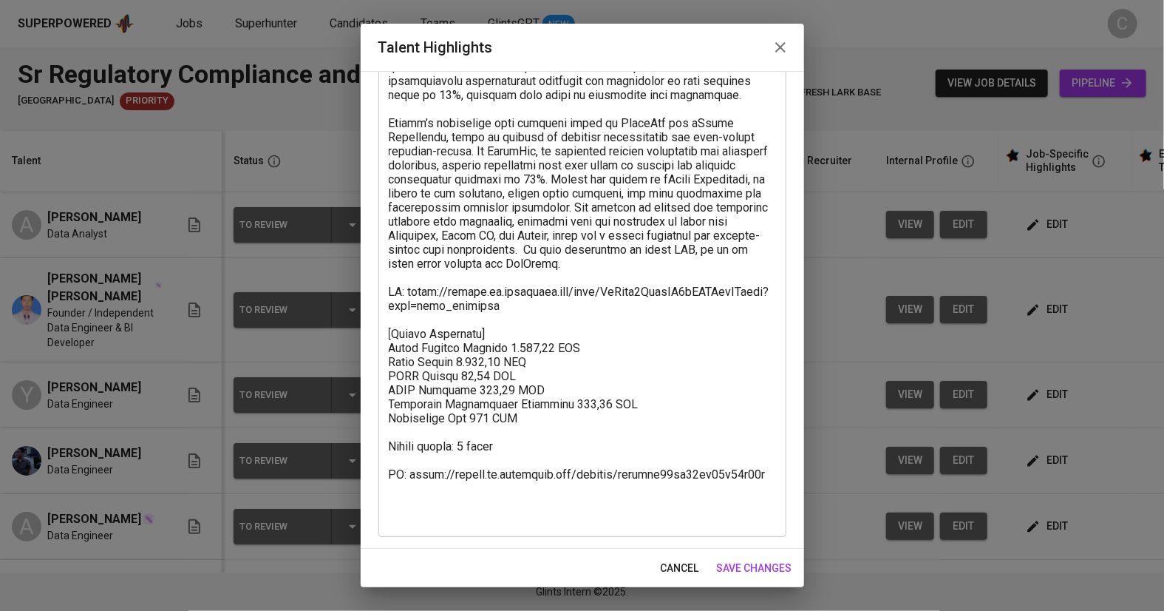
click at [525, 452] on textarea at bounding box center [582, 158] width 387 height 730
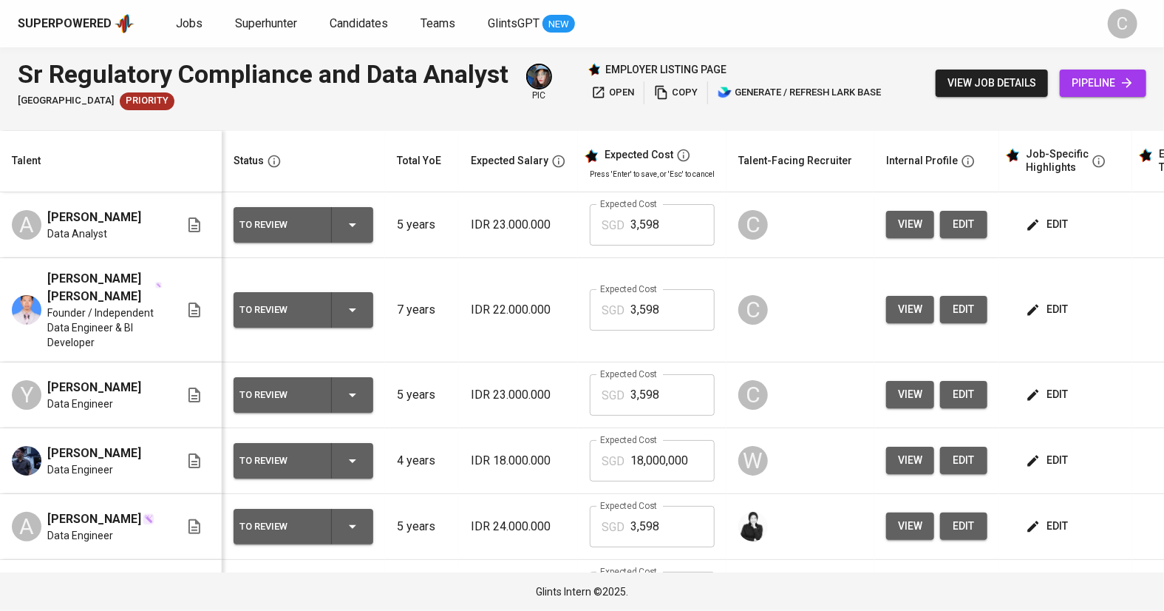
click at [1041, 215] on span "edit" at bounding box center [1048, 224] width 39 height 18
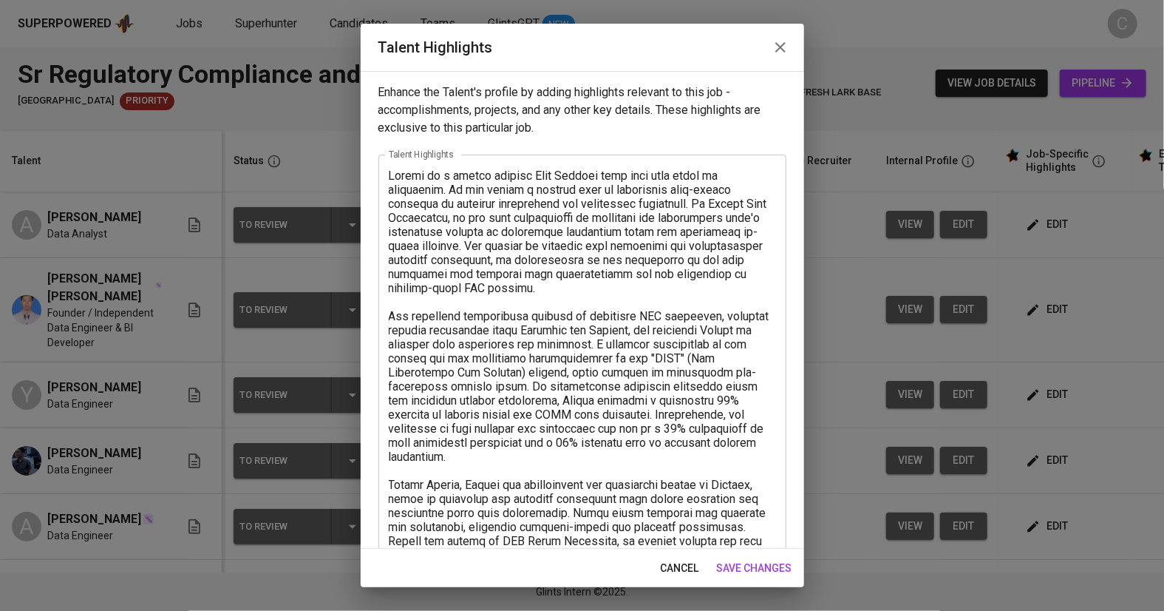
scroll to position [192, 0]
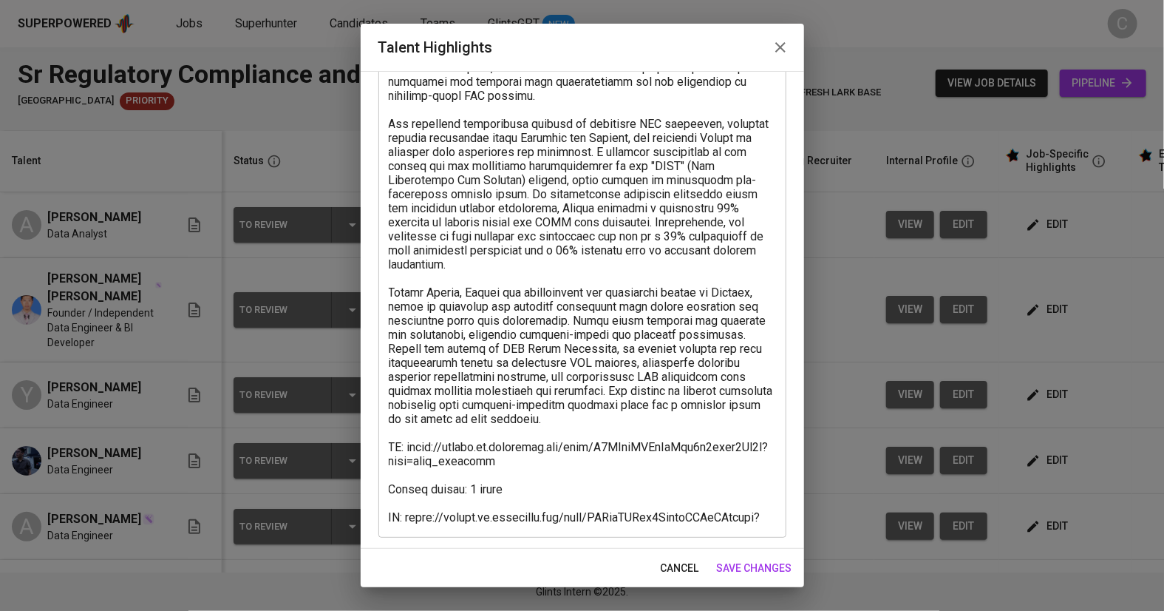
click at [411, 494] on textarea at bounding box center [582, 250] width 387 height 548
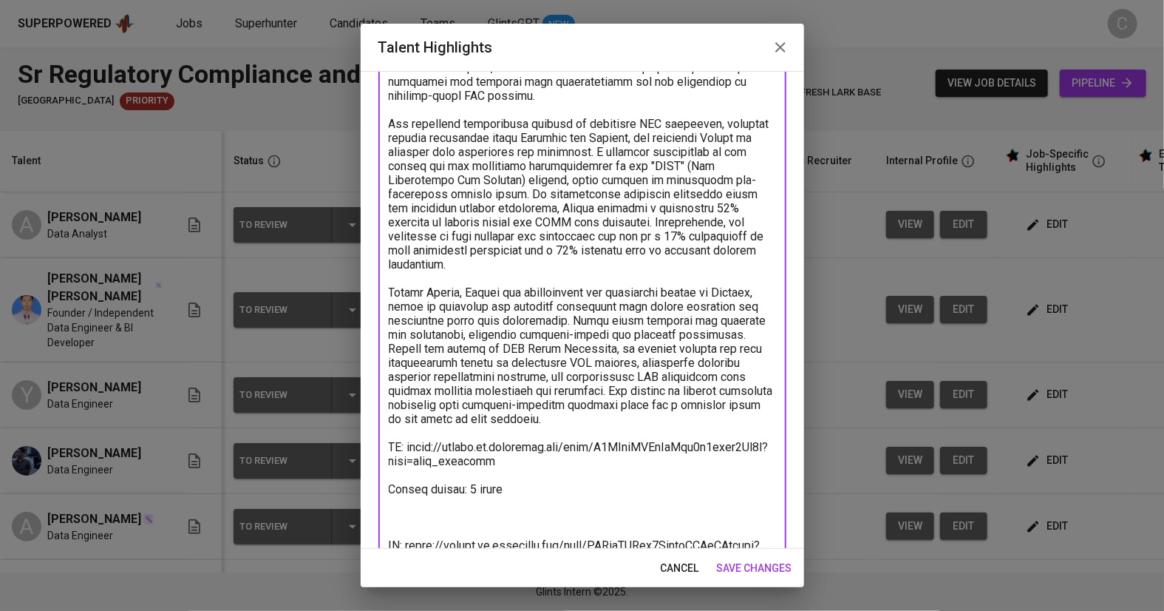
paste textarea "[Salary Breakdown] Total Pricing Monthly 3.597,79 SGD Basic Salary 2.813,01 SGD…"
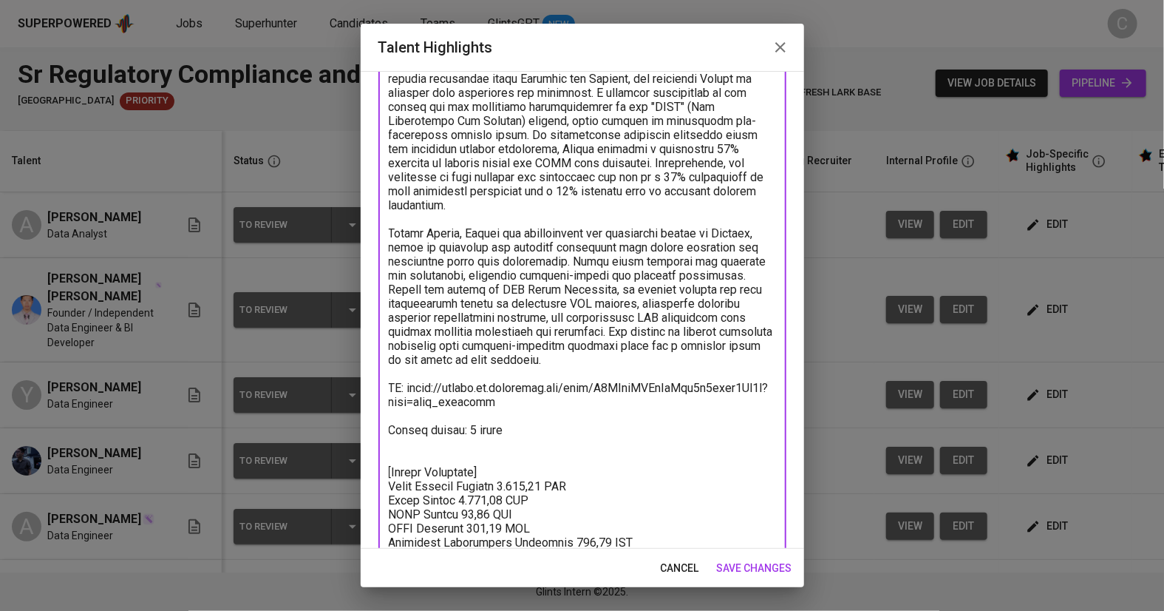
click at [400, 446] on textarea at bounding box center [582, 254] width 387 height 674
type textarea "Ashhab is a highly skilled Data Analyst with over five years of experience. He …"
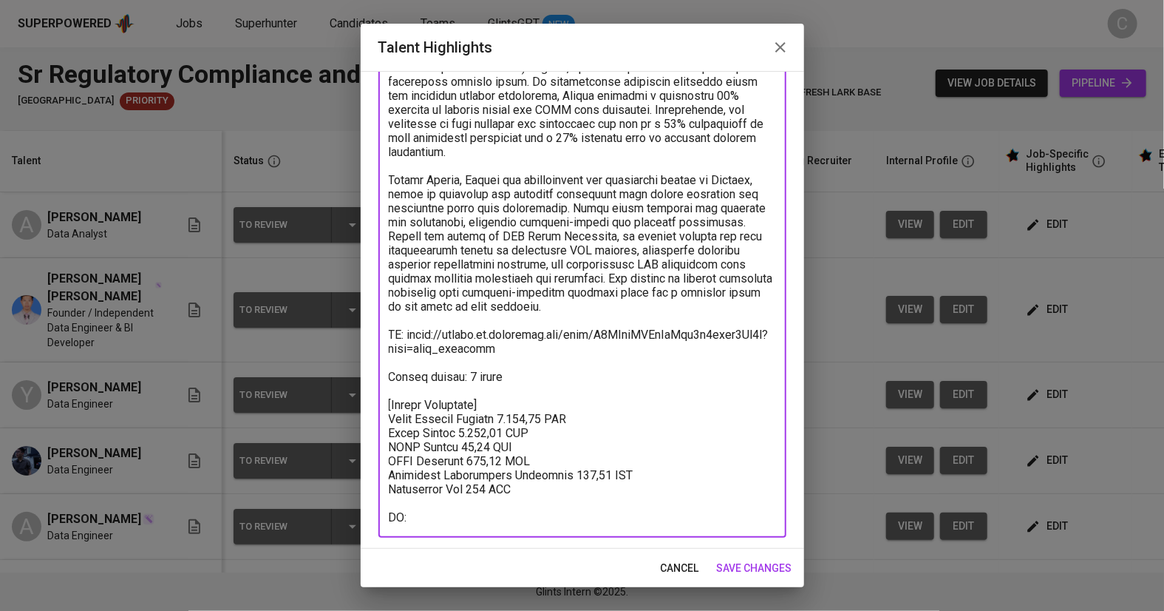
click at [761, 574] on span "save changes" at bounding box center [754, 568] width 75 height 18
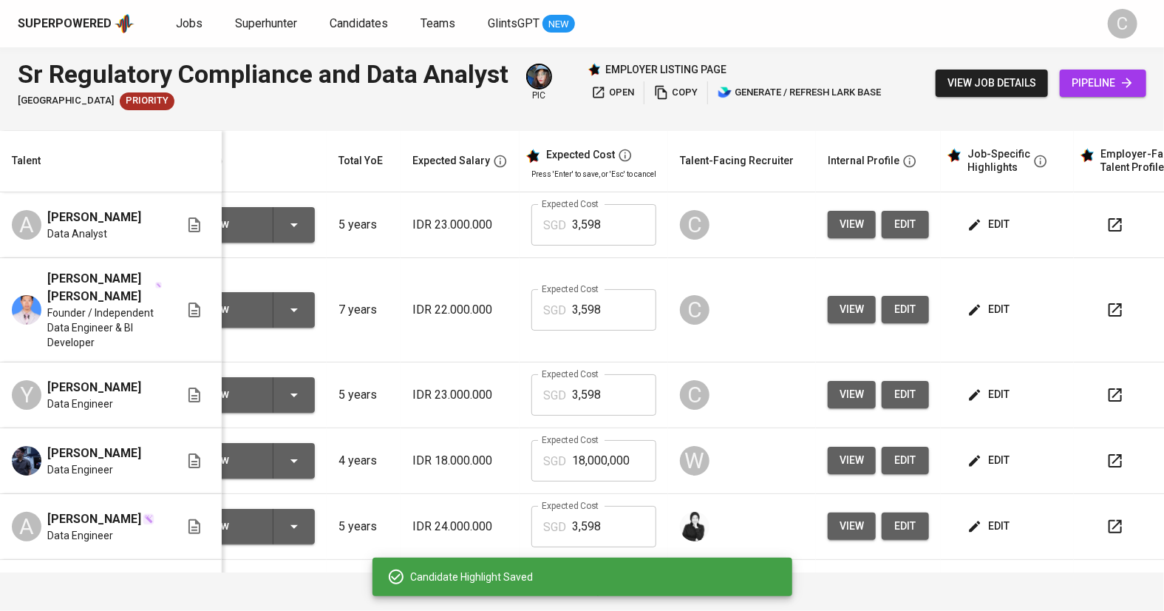
scroll to position [0, 111]
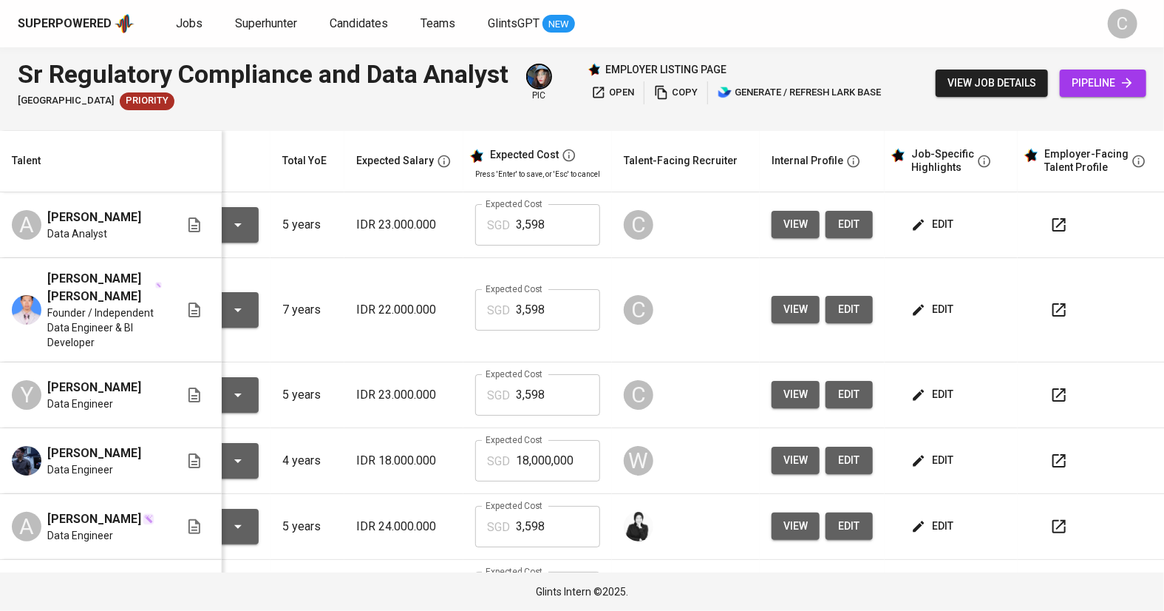
click at [1058, 216] on icon "button" at bounding box center [1059, 225] width 18 height 18
click at [1065, 292] on button "button" at bounding box center [1058, 309] width 35 height 35
click at [942, 192] on td "edit" at bounding box center [951, 225] width 133 height 66
click at [945, 215] on span "edit" at bounding box center [933, 224] width 39 height 18
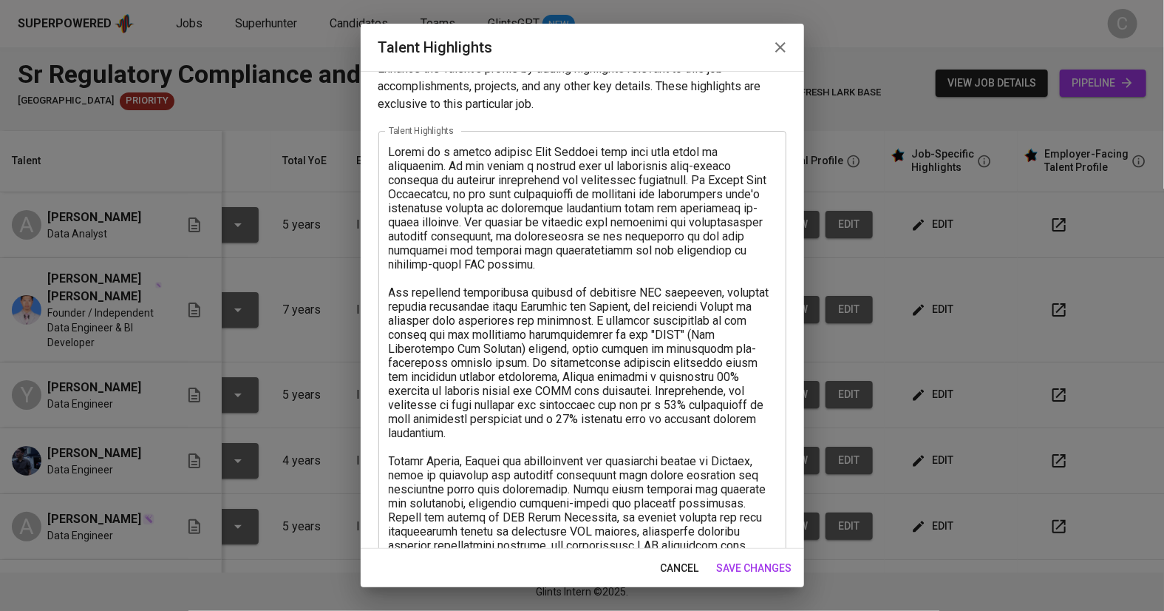
scroll to position [21, 0]
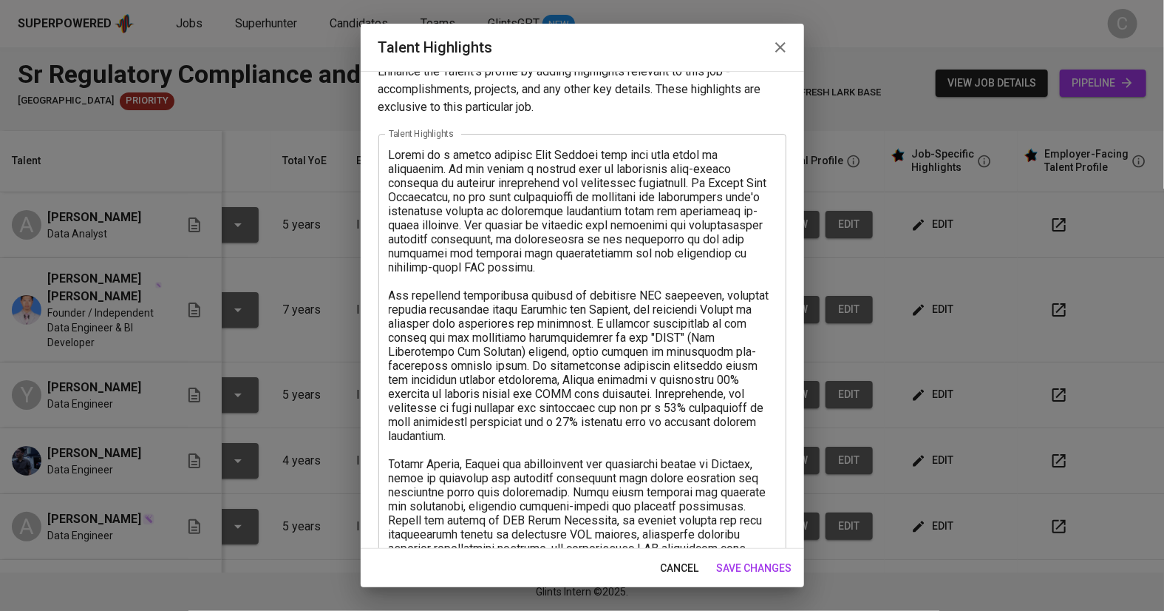
click at [729, 450] on textarea at bounding box center [582, 478] width 387 height 660
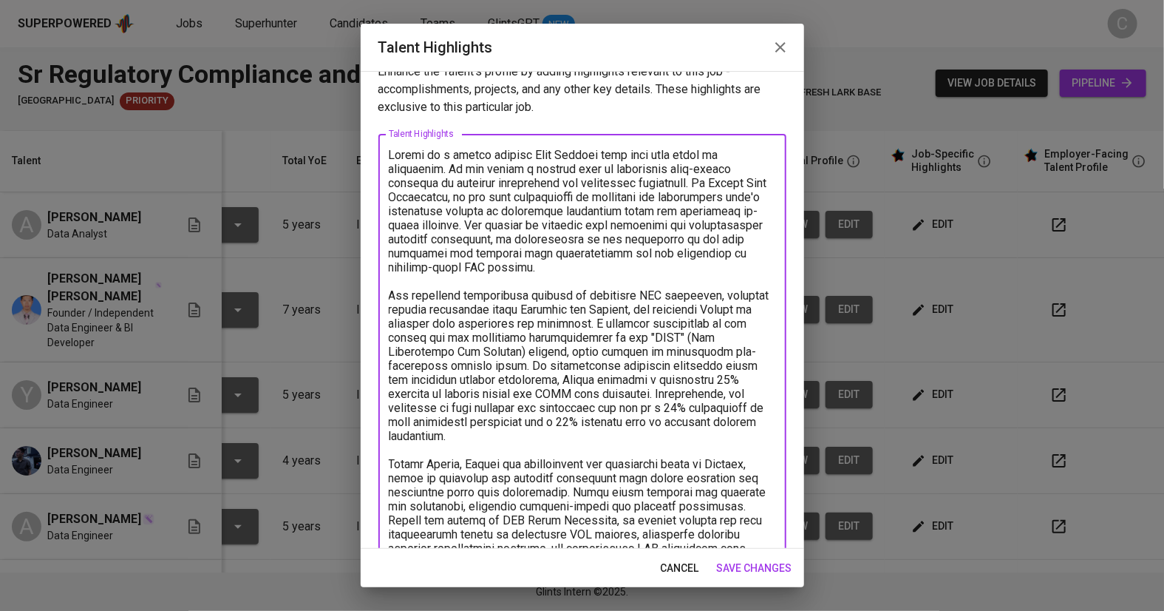
type textarea "Ashhab is a highly skilled Data Analyst with over five years of experience. He …"
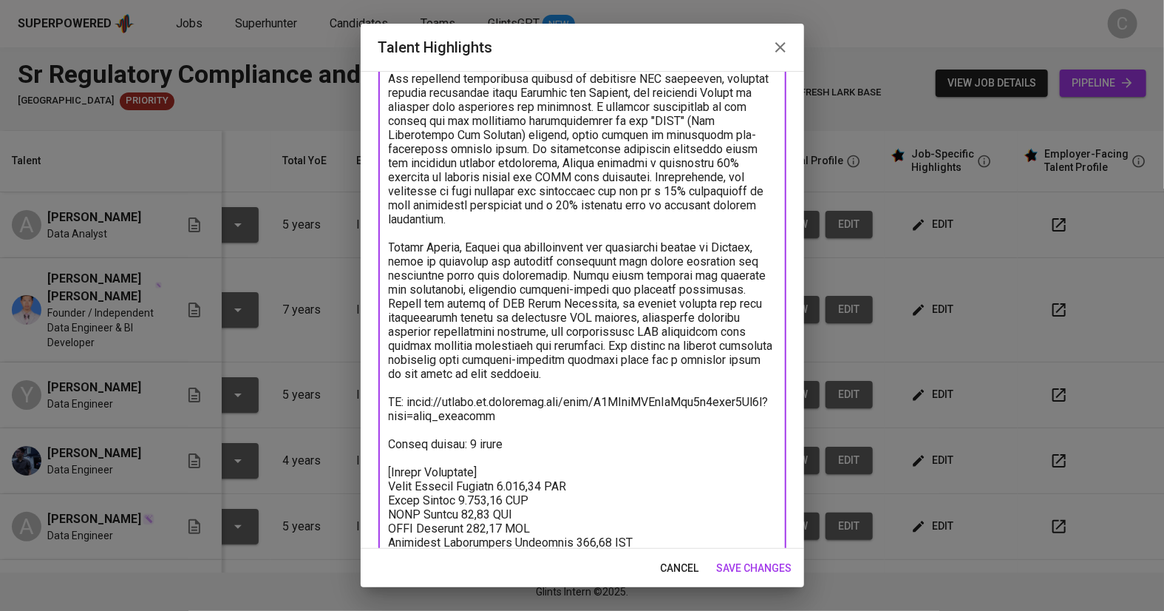
scroll to position [239, 0]
click at [748, 569] on span "save changes" at bounding box center [754, 568] width 75 height 18
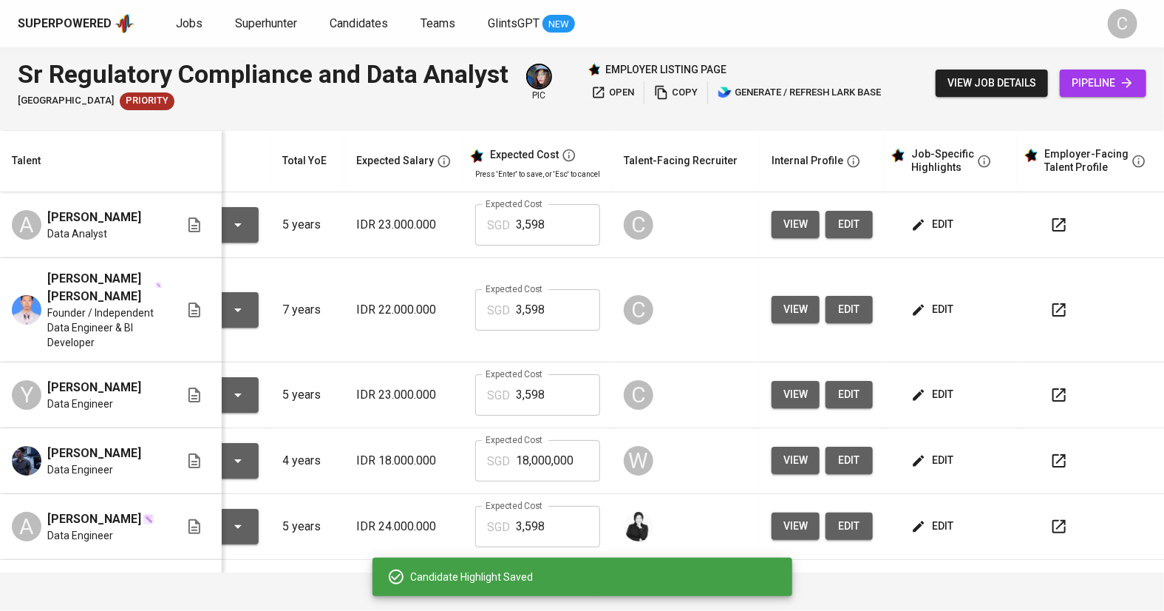
click at [920, 211] on button "edit" at bounding box center [933, 224] width 51 height 27
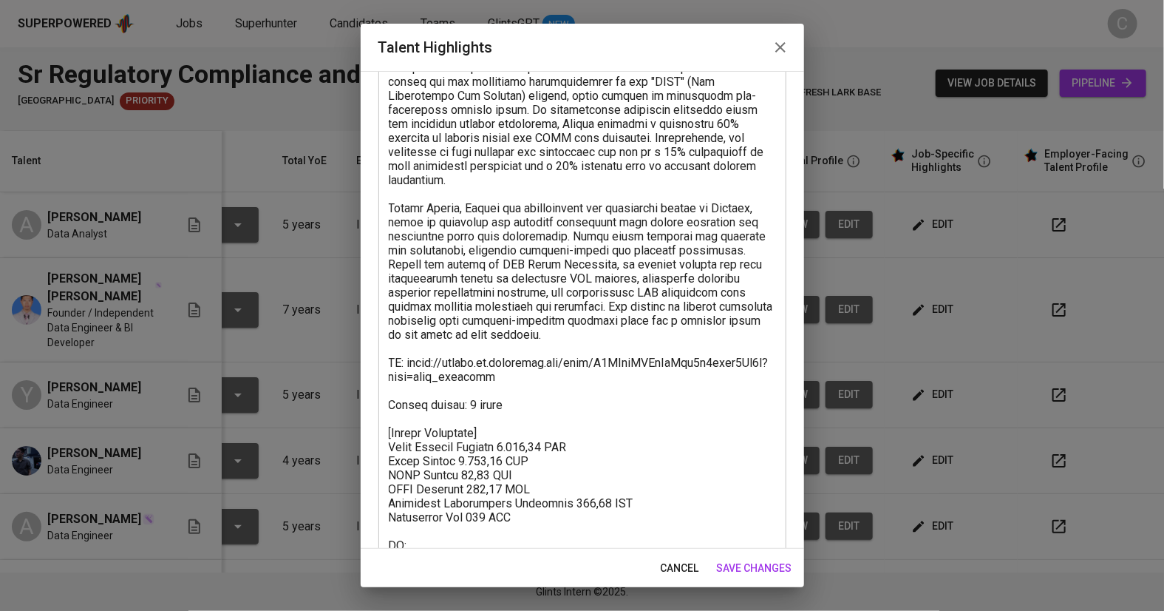
scroll to position [277, 0]
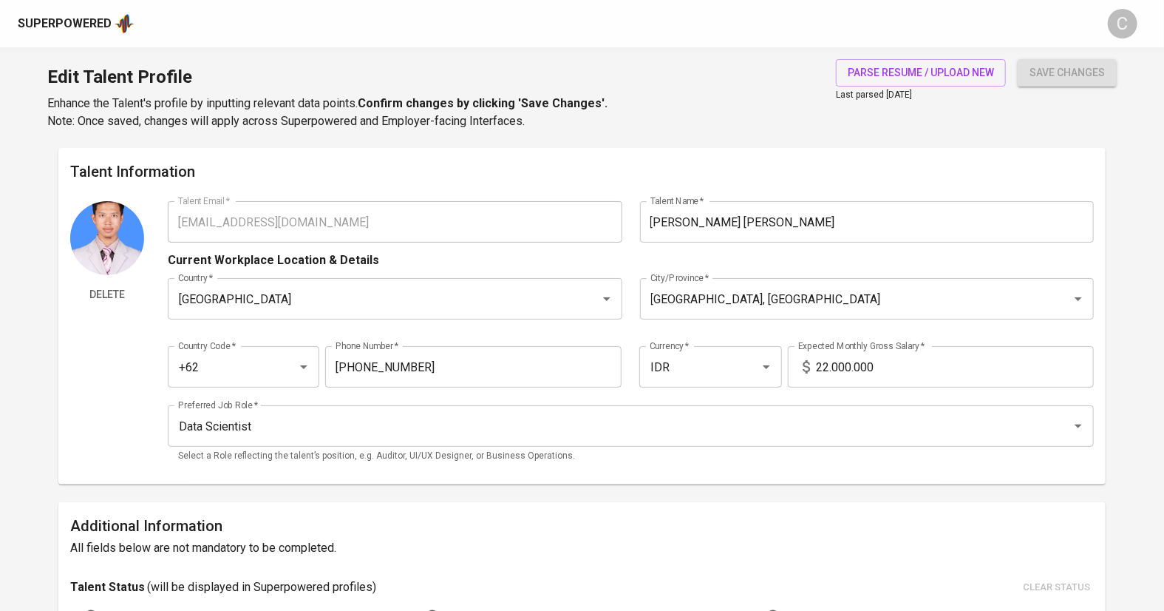
type input "[EMAIL_ADDRESS][DOMAIN_NAME]"
type input "[PERSON_NAME] [PERSON_NAME]"
type input "[GEOGRAPHIC_DATA]"
type input "[GEOGRAPHIC_DATA], [GEOGRAPHIC_DATA]"
type input "+62"
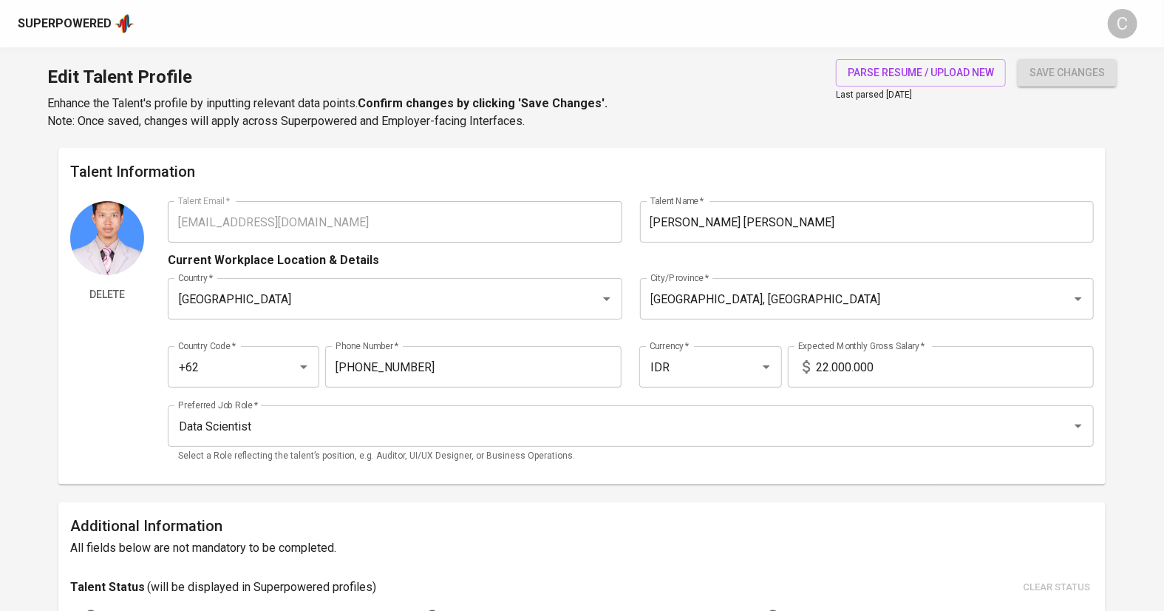
type input "[PHONE_NUMBER]"
type input "IDR"
type input "Data Scientist"
radio input "true"
type input "7"
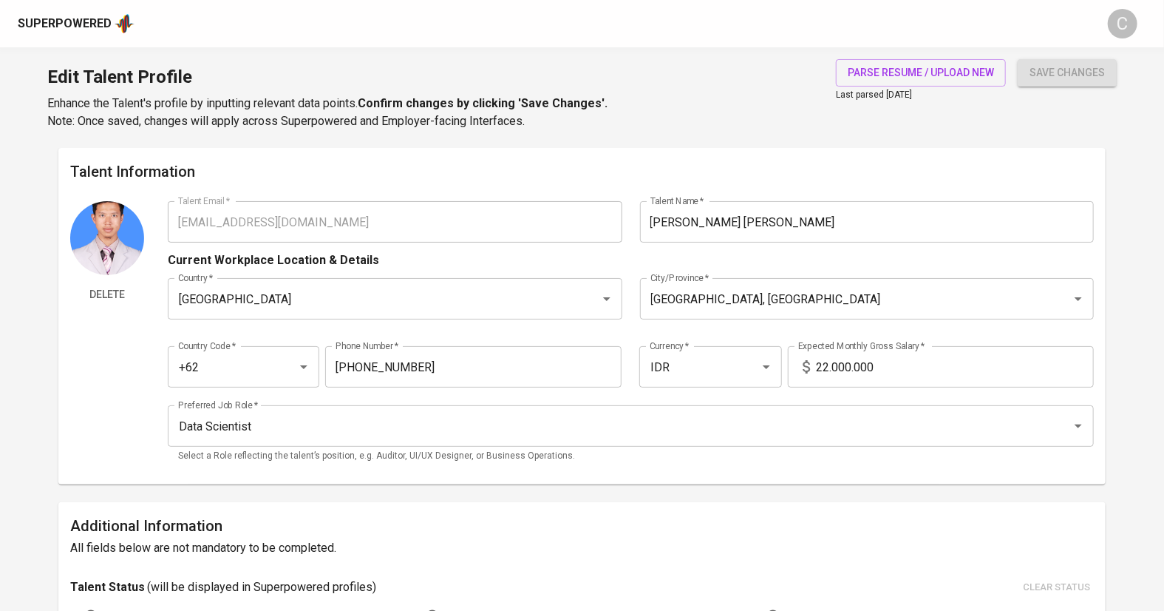
type input "Immediately Available"
type input "https://github.com/mwildanah"
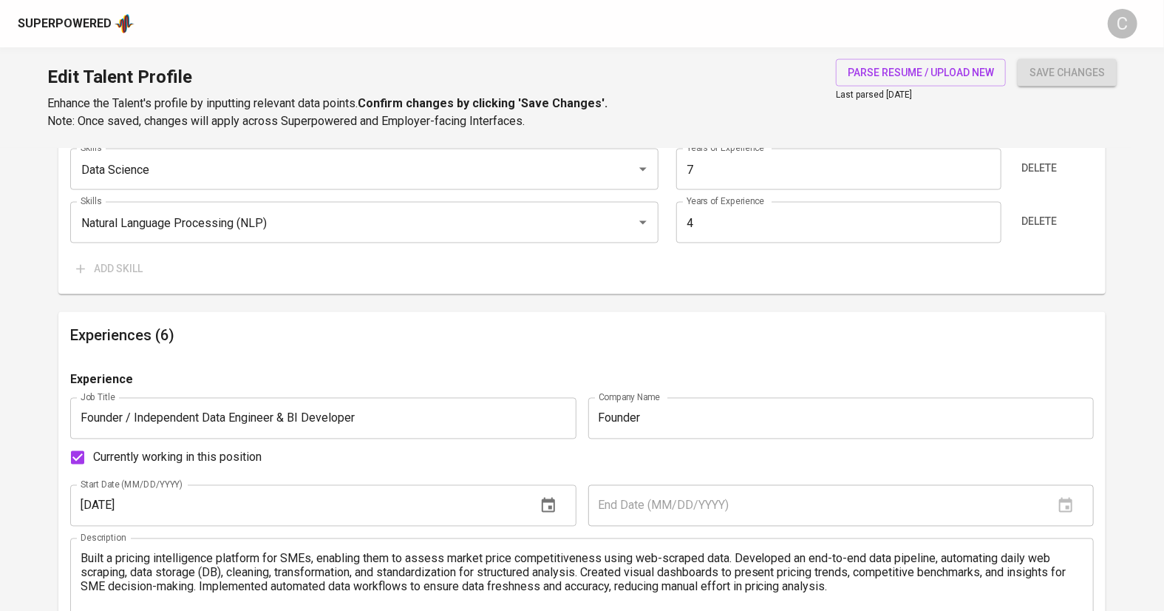
scroll to position [1243, 0]
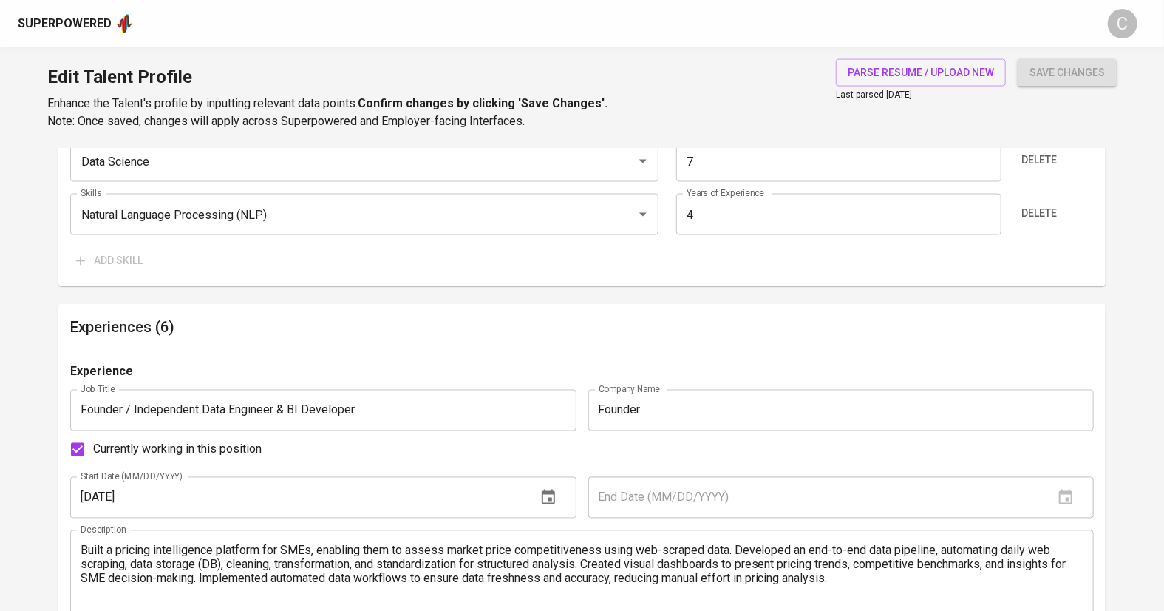
click at [139, 409] on input "Founder / Independent Data Engineer & BI Developer" at bounding box center [323, 410] width 506 height 41
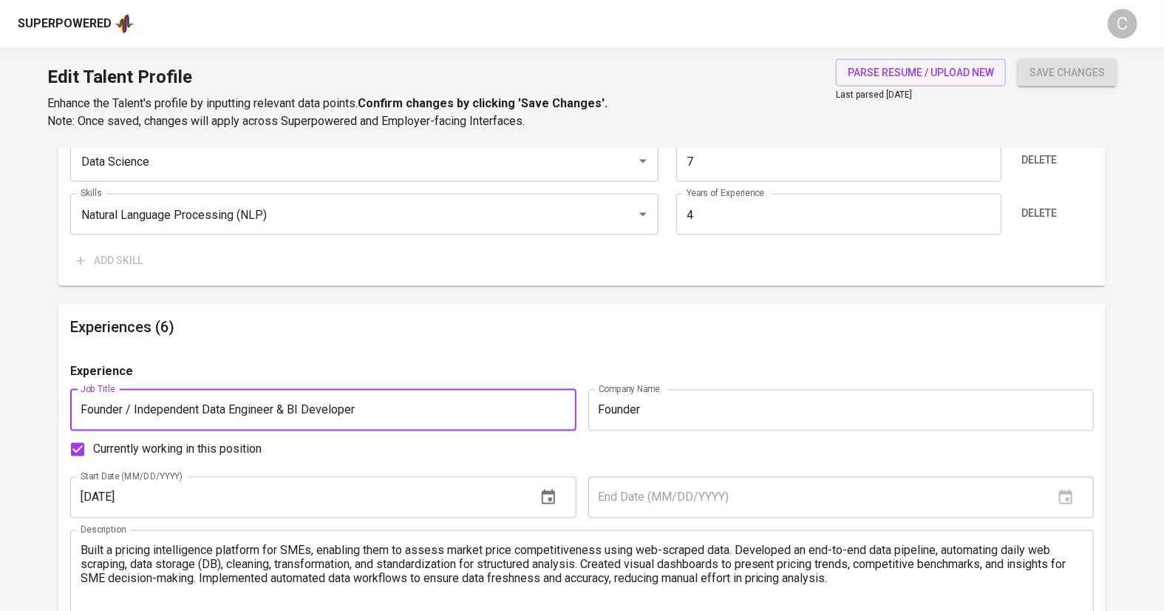
click at [133, 409] on input "Founder / Independent Data Engineer & BI Developer" at bounding box center [323, 410] width 506 height 41
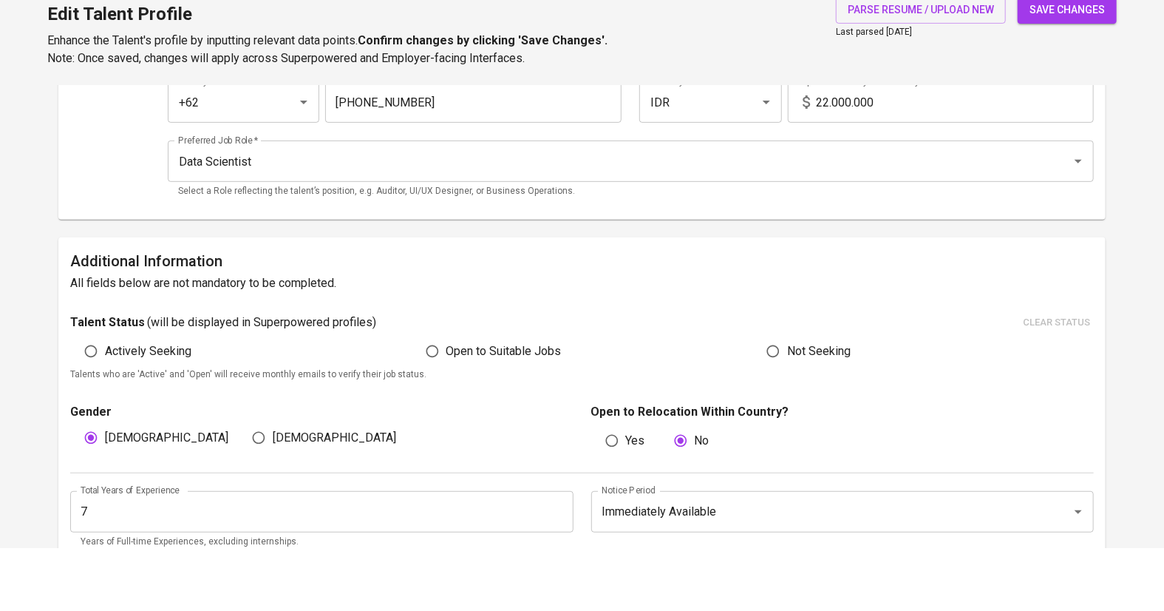
scroll to position [230, 0]
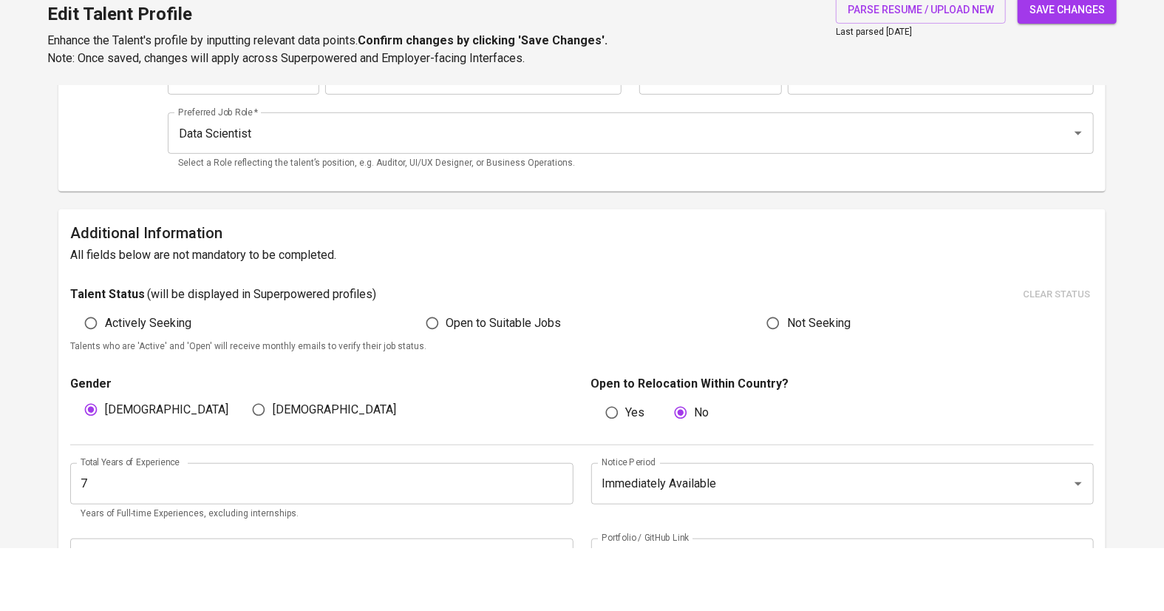
type input "Independent Data Engineer & BI Developer"
click at [690, 548] on input "Immediately Available" at bounding box center [822, 546] width 449 height 28
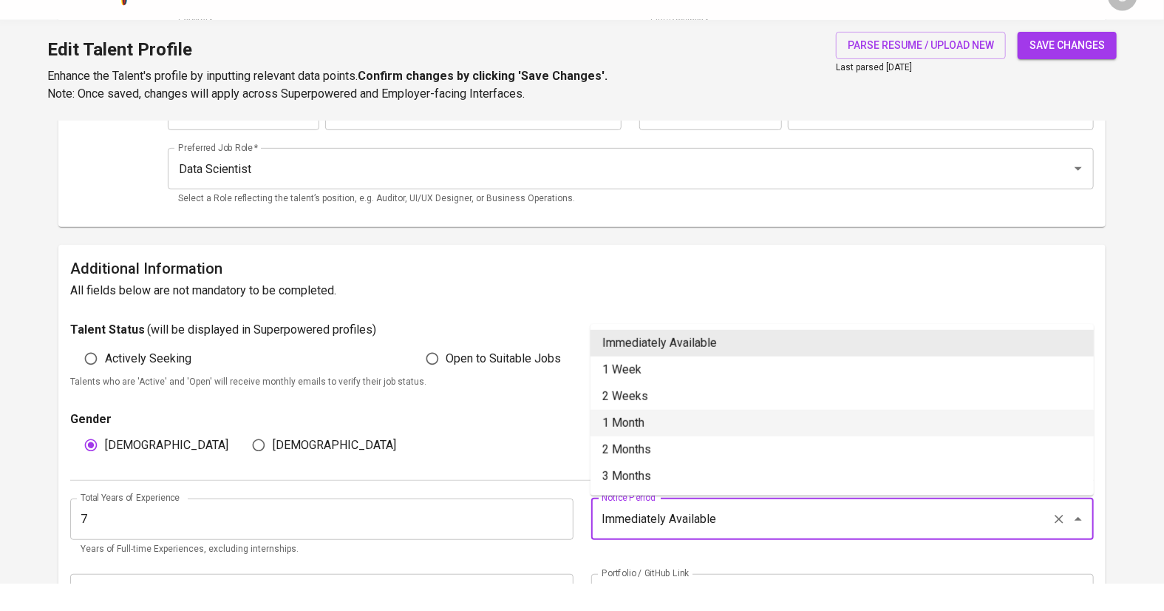
click at [647, 443] on li "1 Month" at bounding box center [842, 450] width 503 height 27
type input "1 Month"
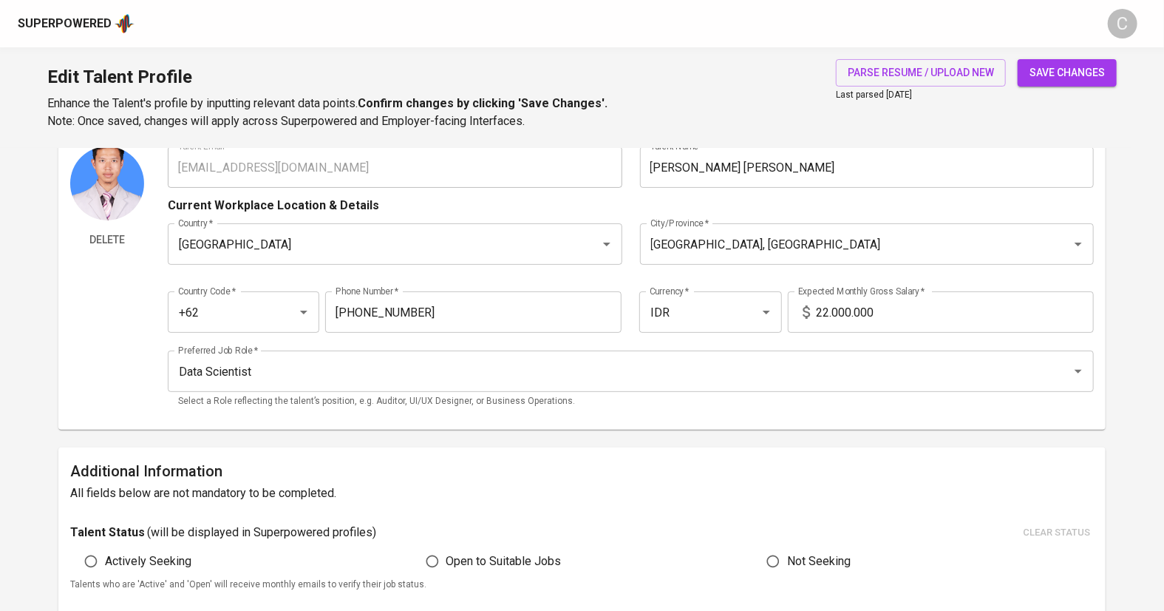
scroll to position [0, 0]
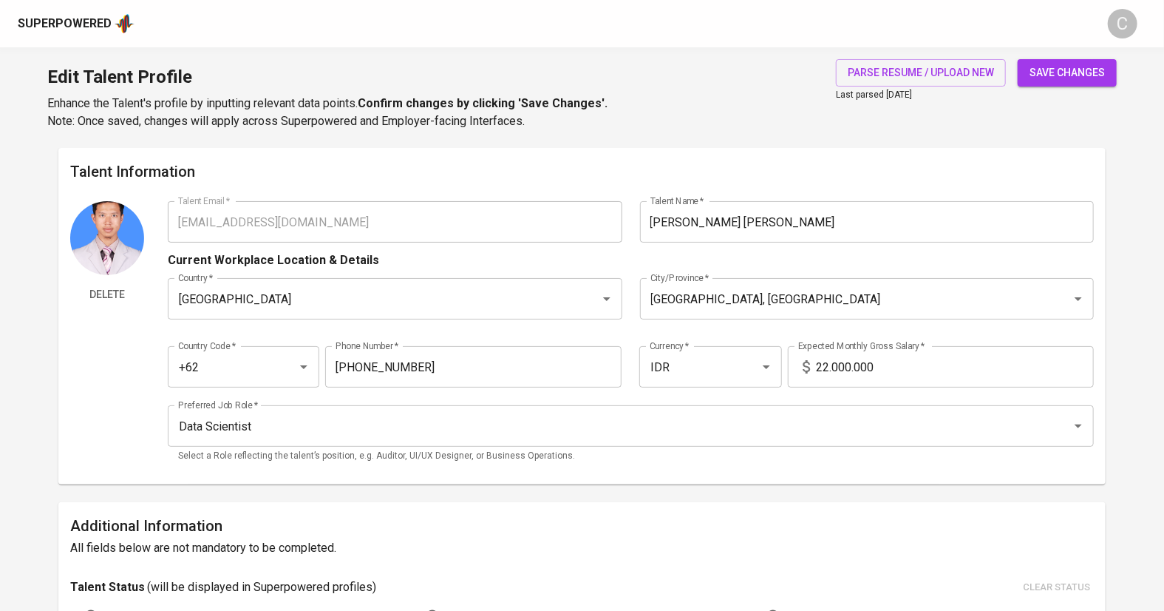
click at [789, 214] on input "Muhammad Wildan ABDUL HAKIM" at bounding box center [867, 221] width 455 height 41
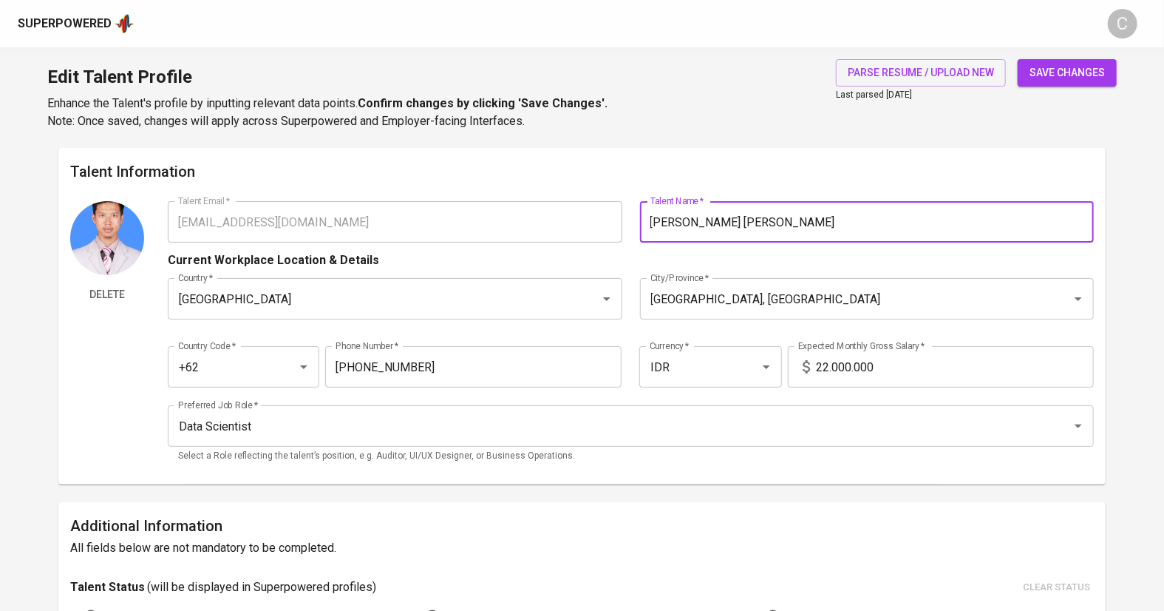
type input "Muhammad Wildan Abdul Hakim"
click at [828, 368] on input "22.000.000" at bounding box center [955, 366] width 278 height 41
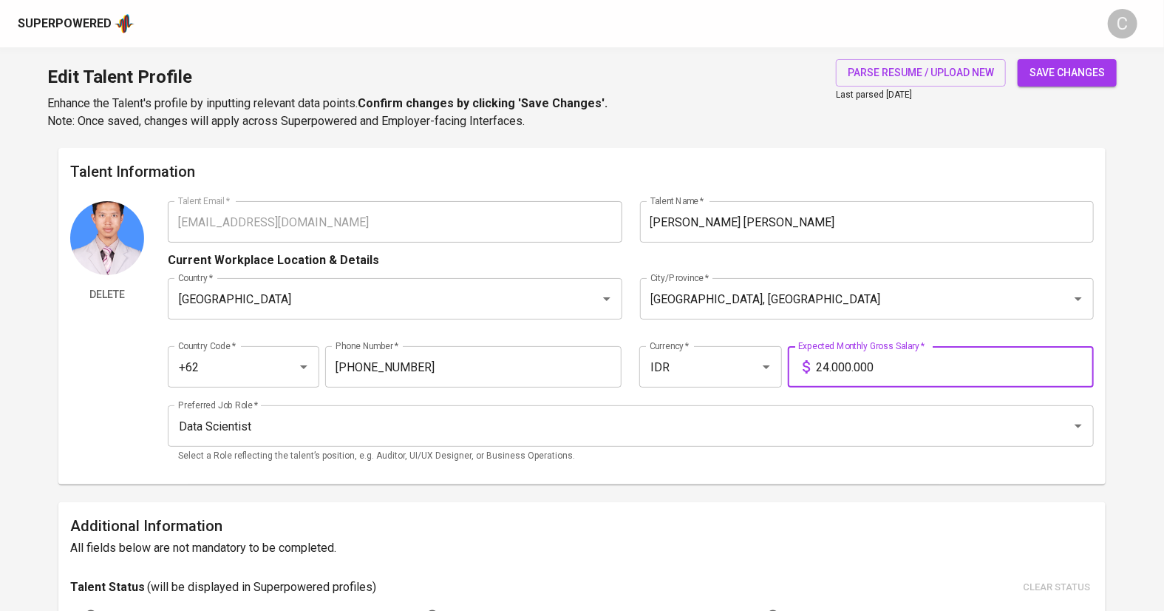
type input "24.000.000"
click at [1055, 69] on span "save changes" at bounding box center [1067, 73] width 75 height 18
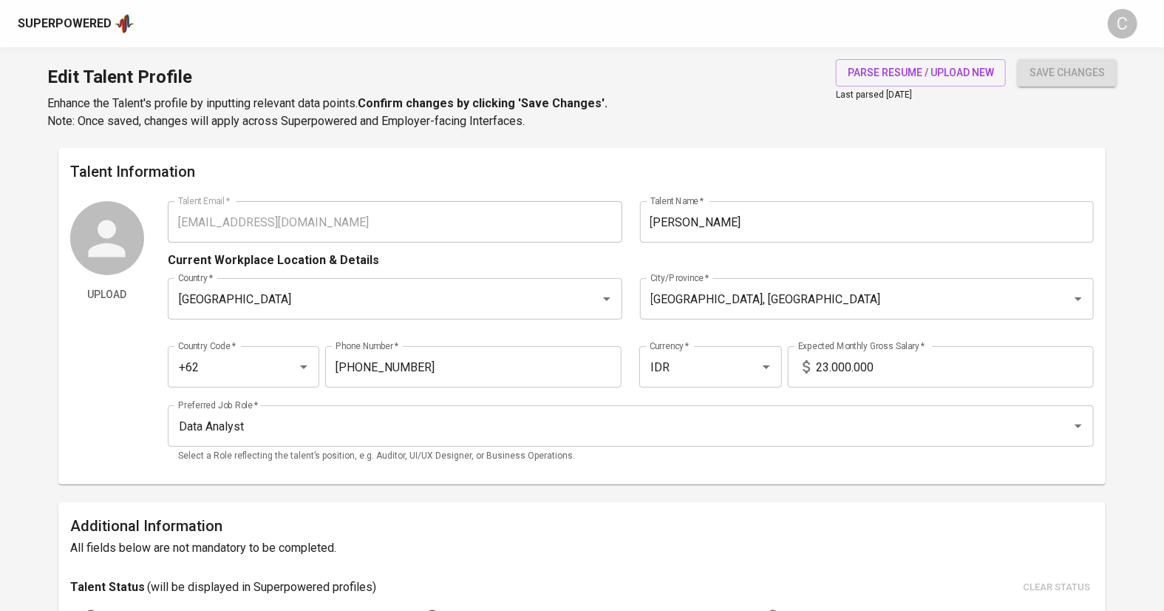
type input "[EMAIL_ADDRESS][DOMAIN_NAME]"
type input "[PERSON_NAME]"
type input "[GEOGRAPHIC_DATA]"
type input "[GEOGRAPHIC_DATA], [GEOGRAPHIC_DATA]"
type input "+62"
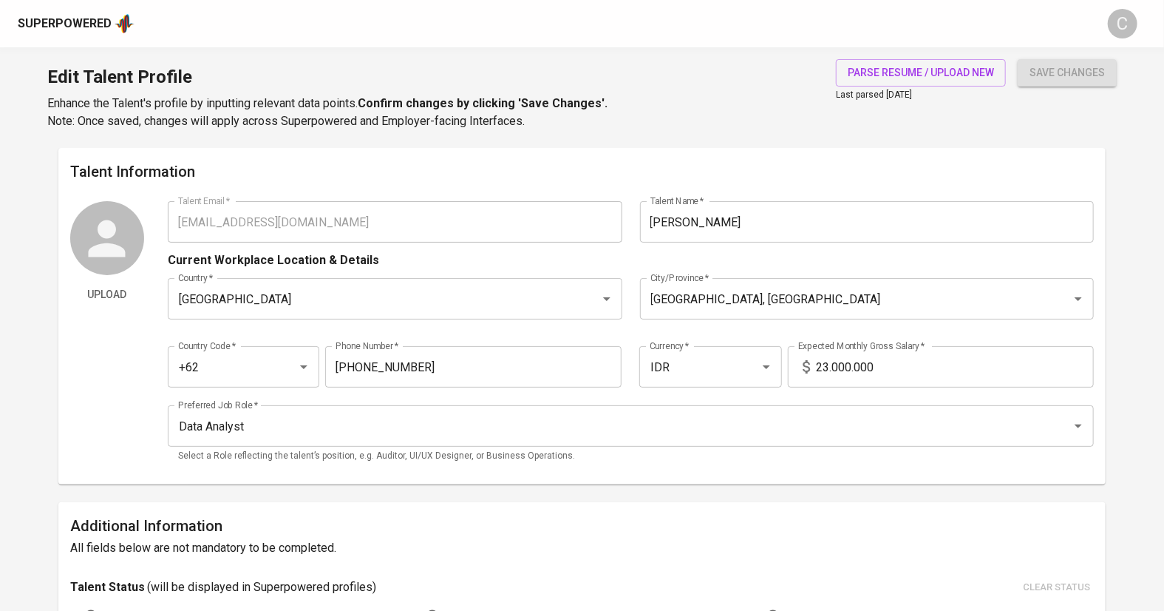
type input "[PHONE_NUMBER]"
type input "IDR"
type input "Data Analyst"
radio input "true"
type input "5"
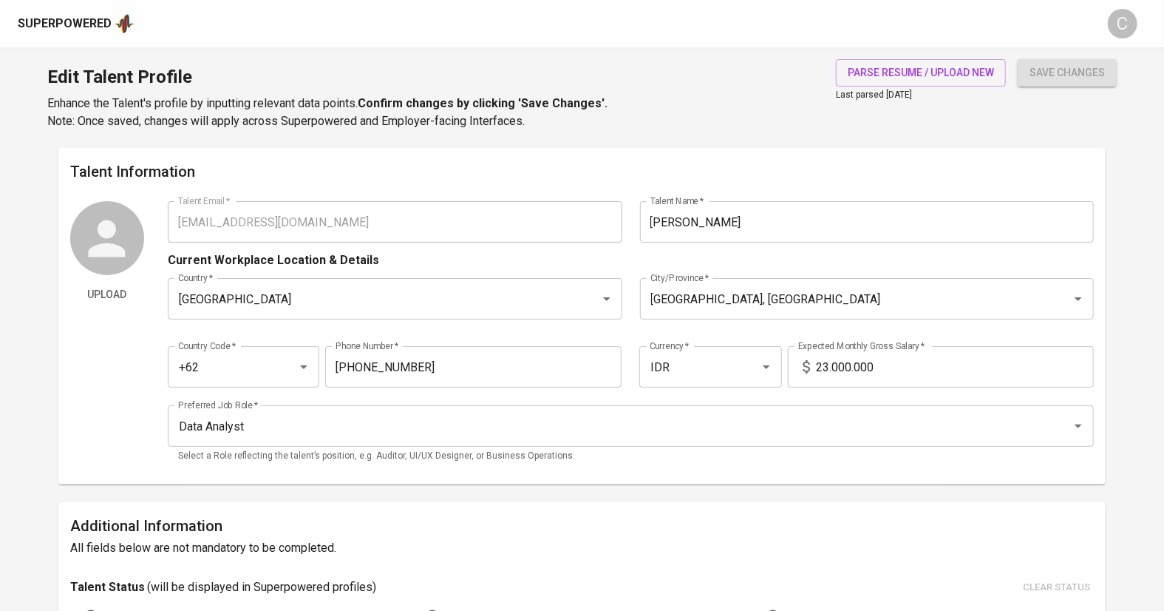
type input "Immediately Available"
type input "[URL][DOMAIN_NAME][PERSON_NAME]"
type input "[URL][DOMAIN_NAME][DOMAIN_NAME]"
click at [826, 364] on input "23.000.000" at bounding box center [955, 366] width 278 height 41
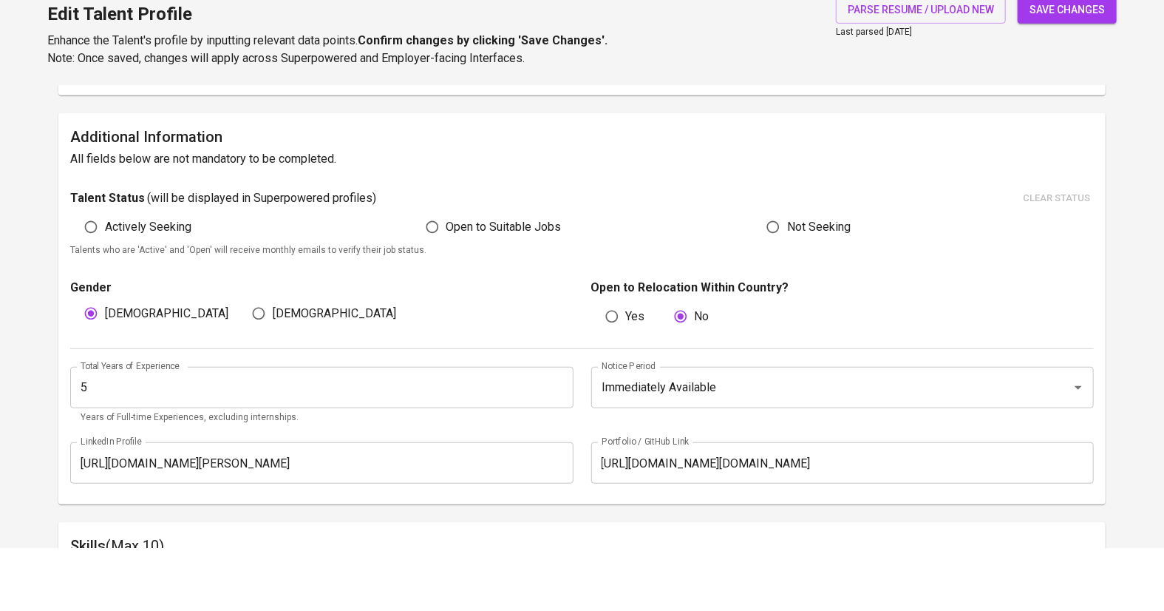
scroll to position [327, 0]
type input "24.000.000"
click at [745, 452] on input "Immediately Available" at bounding box center [822, 449] width 449 height 28
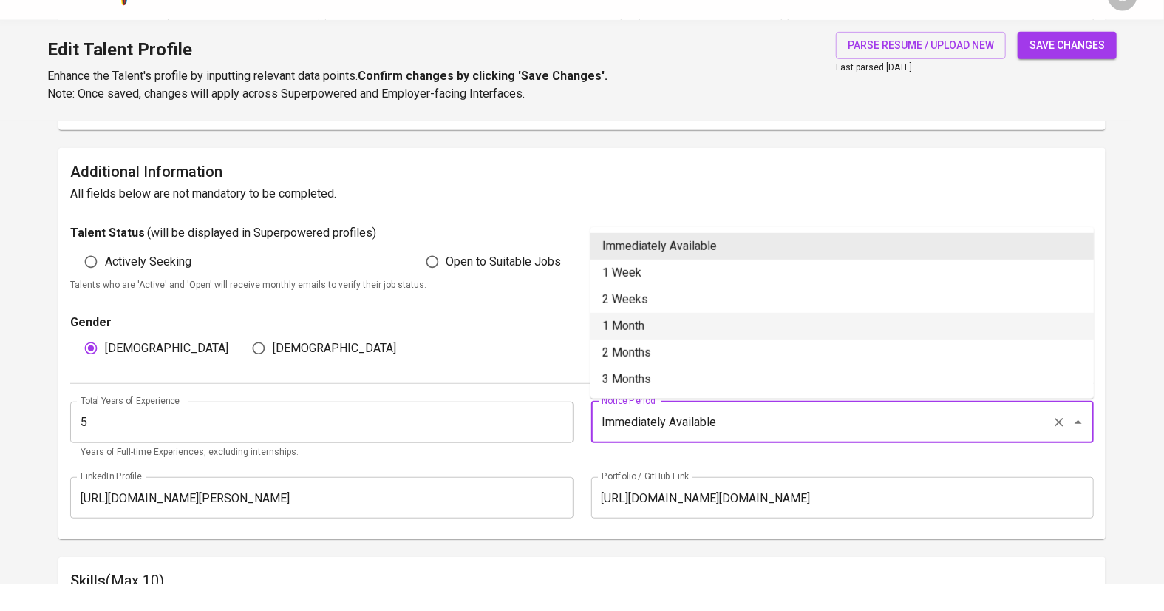
click at [633, 353] on li "1 Month" at bounding box center [842, 353] width 503 height 27
type input "1 Month"
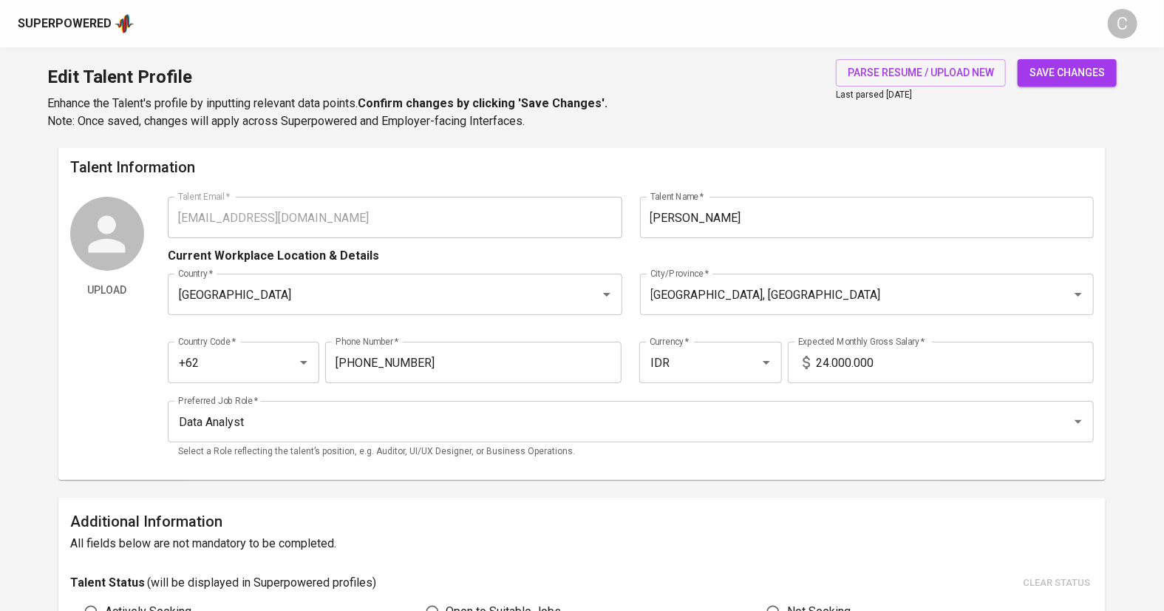
scroll to position [0, 0]
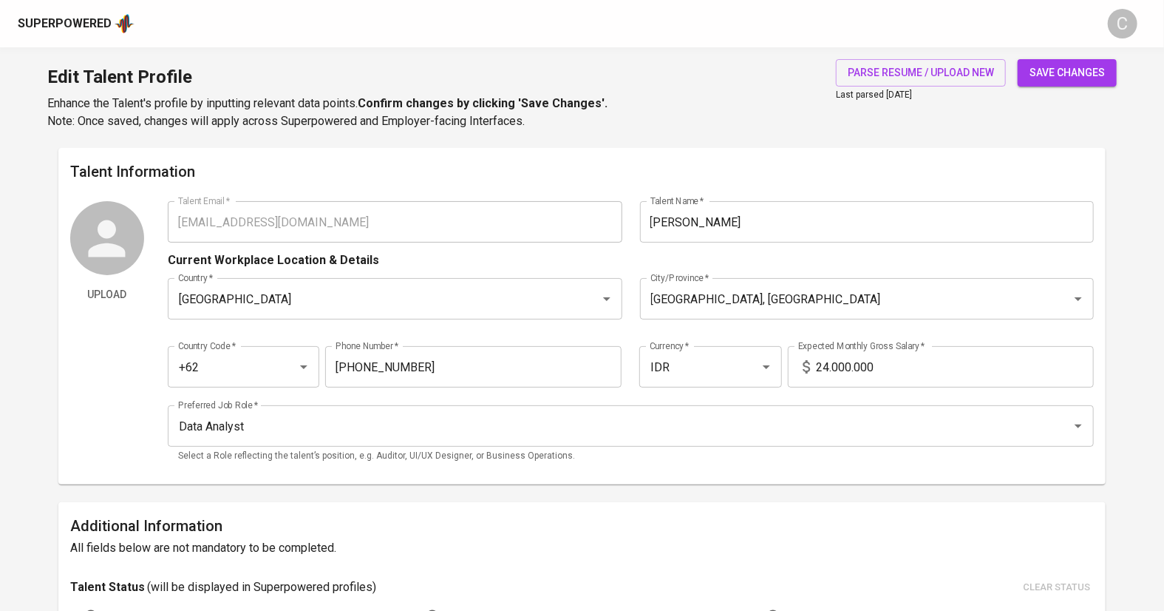
click at [1058, 75] on span "save changes" at bounding box center [1067, 73] width 75 height 18
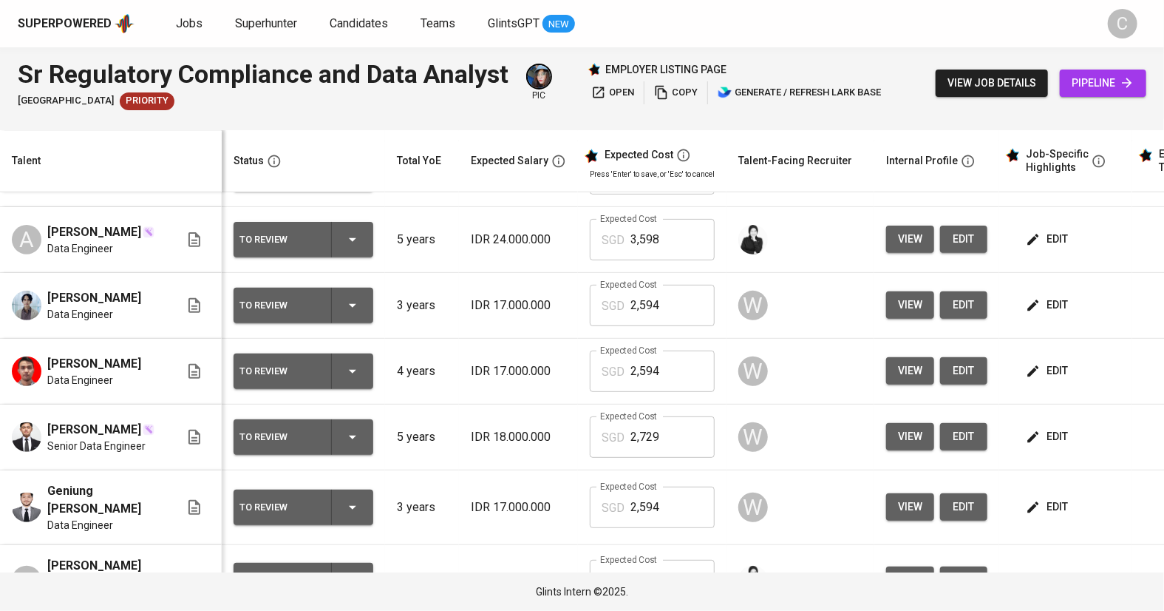
scroll to position [275, 0]
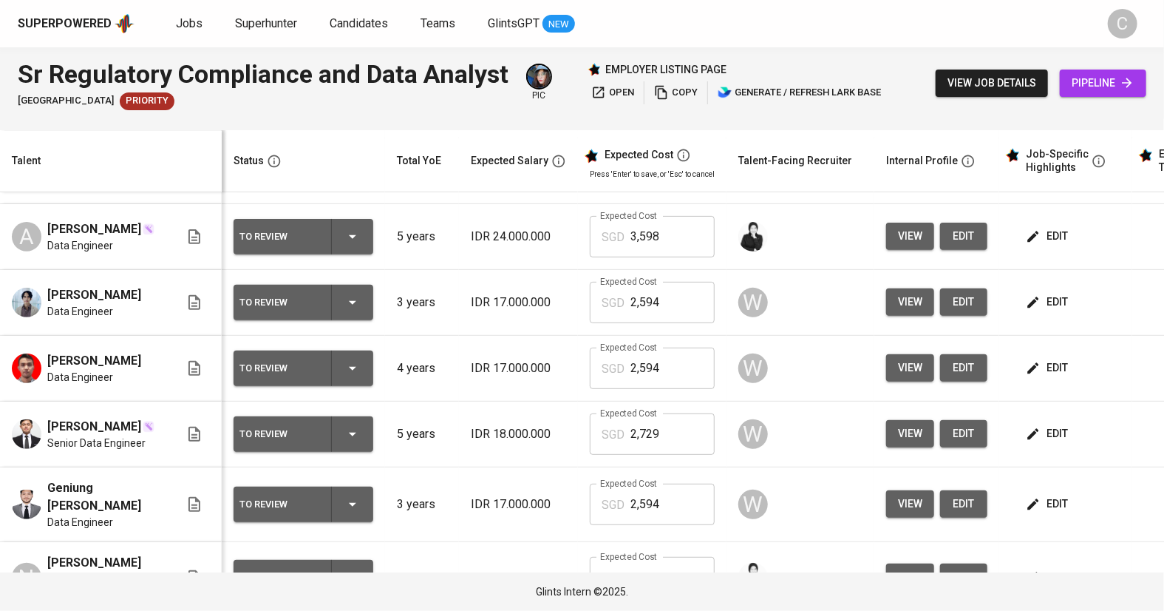
click at [327, 171] on th "Status" at bounding box center [303, 161] width 163 height 61
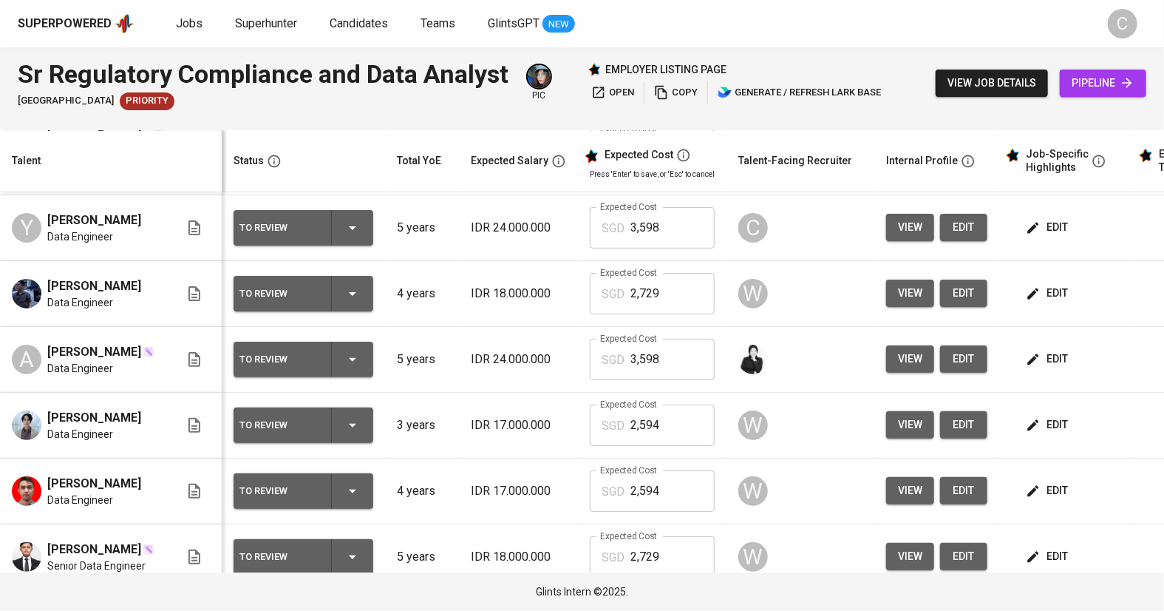
scroll to position [0, 0]
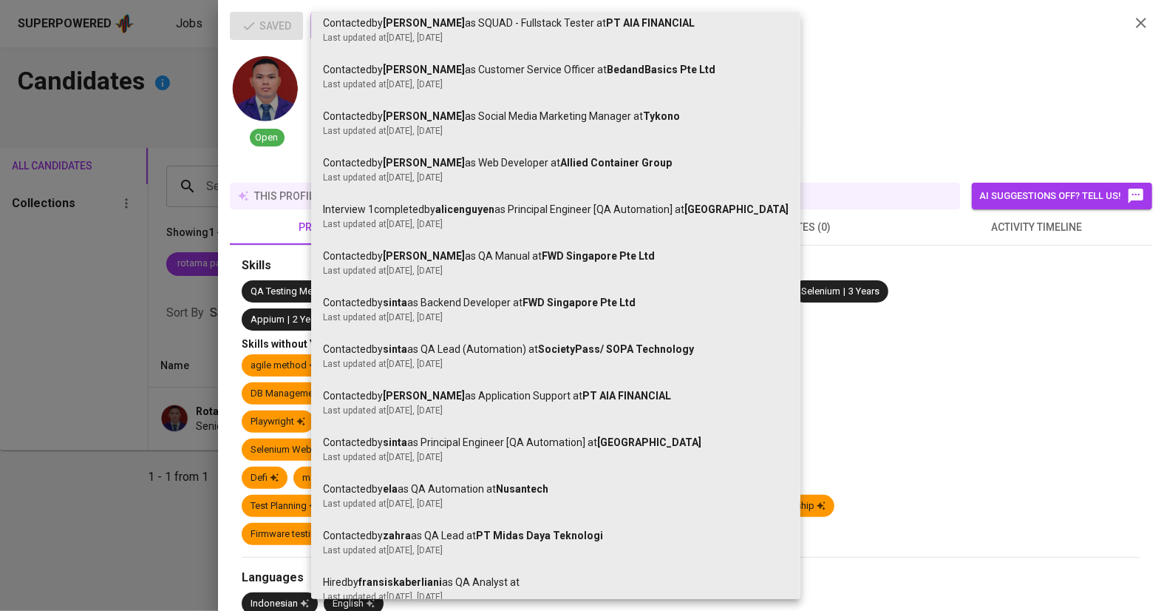
scroll to position [259, 0]
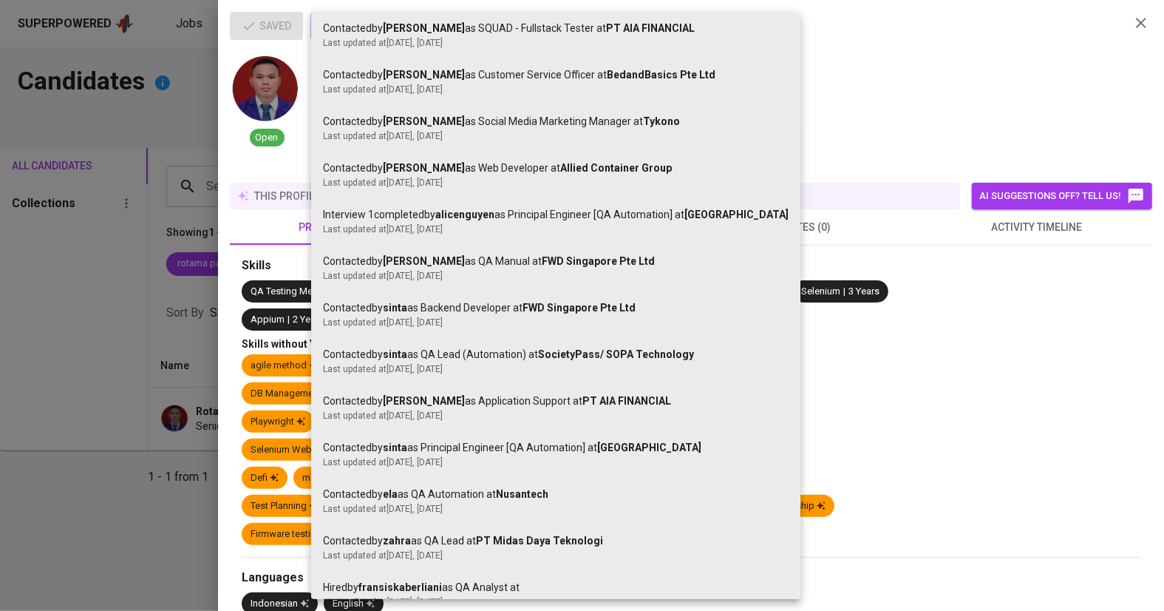
click at [418, 418] on div "Last updated at Jan 24, 2024 , 2 years ago" at bounding box center [556, 415] width 466 height 13
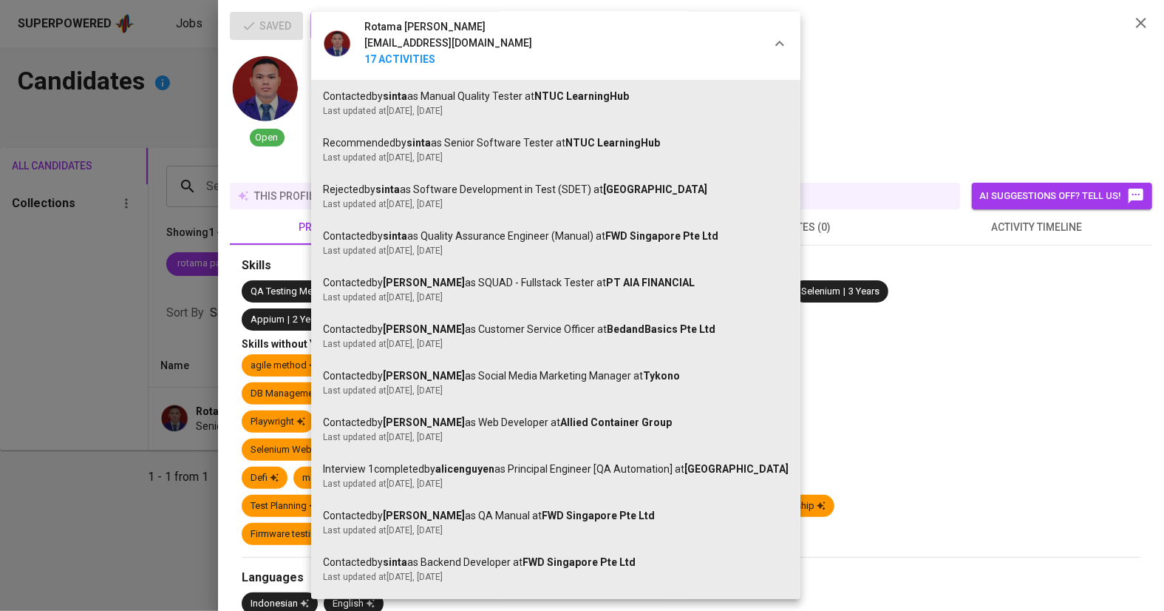
scroll to position [0, 0]
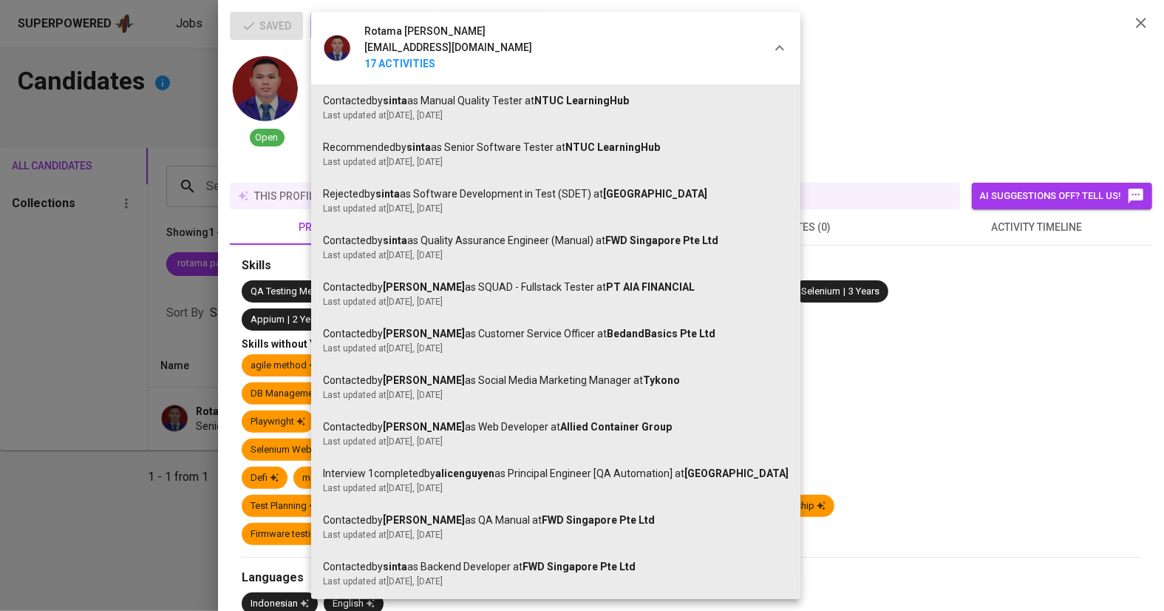
click at [93, 429] on div at bounding box center [582, 305] width 1164 height 611
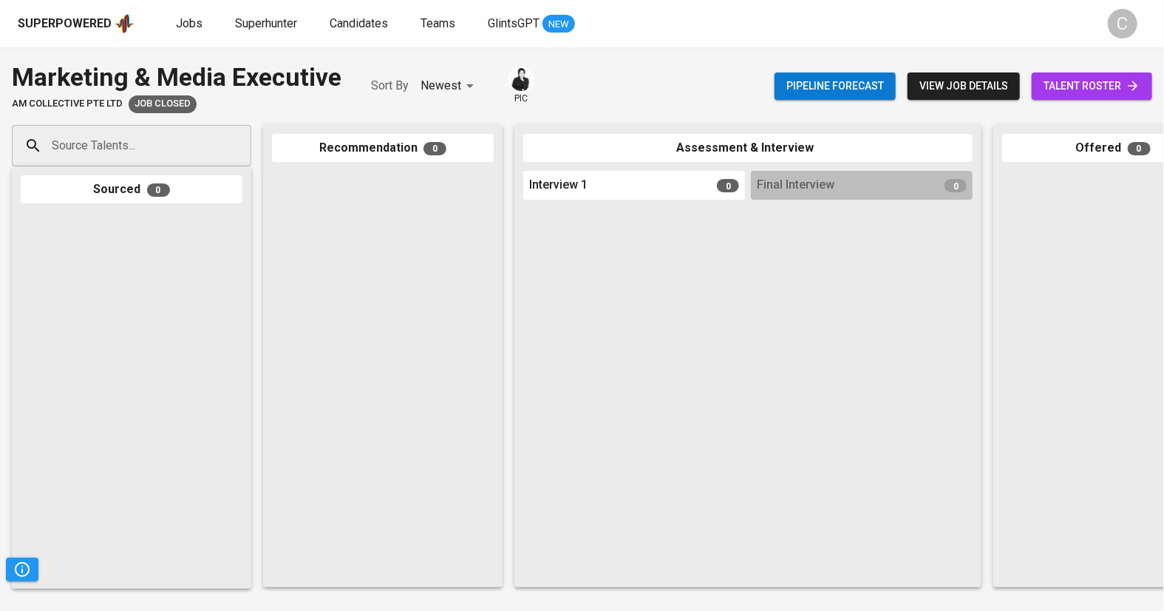
click at [1086, 81] on span "talent roster" at bounding box center [1092, 86] width 97 height 18
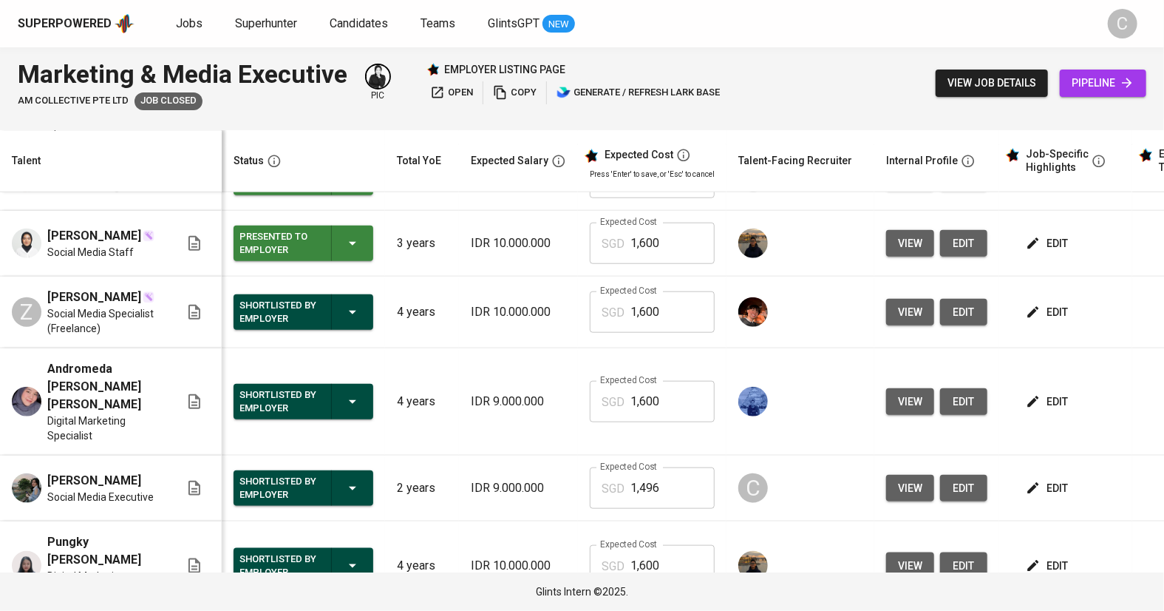
scroll to position [72, 0]
click at [1081, 89] on span "pipeline" at bounding box center [1103, 83] width 63 height 18
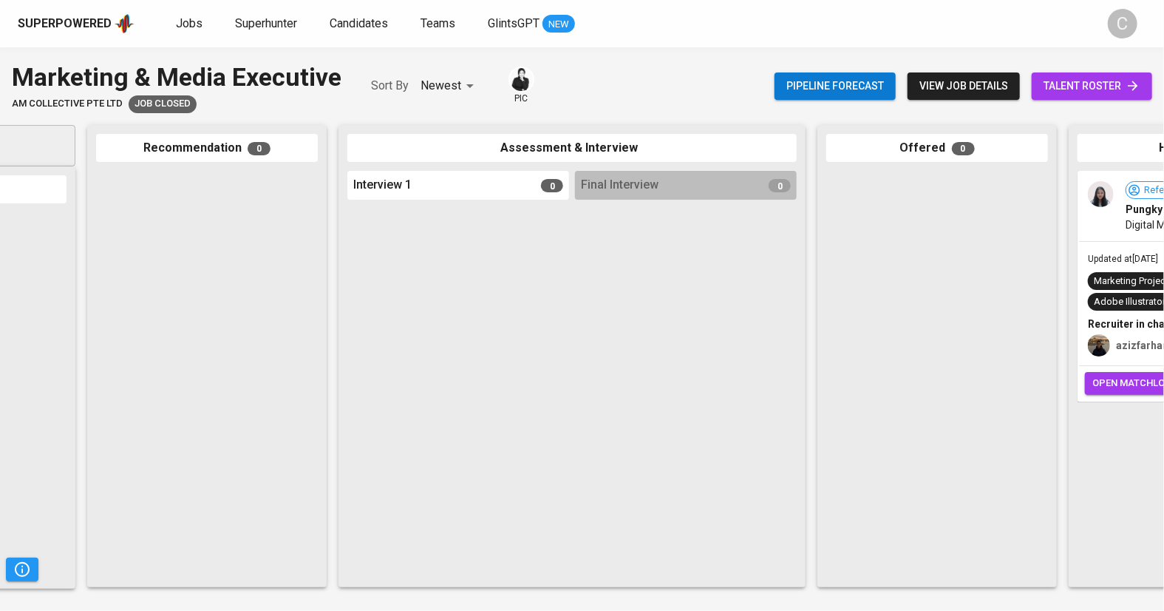
scroll to position [0, 595]
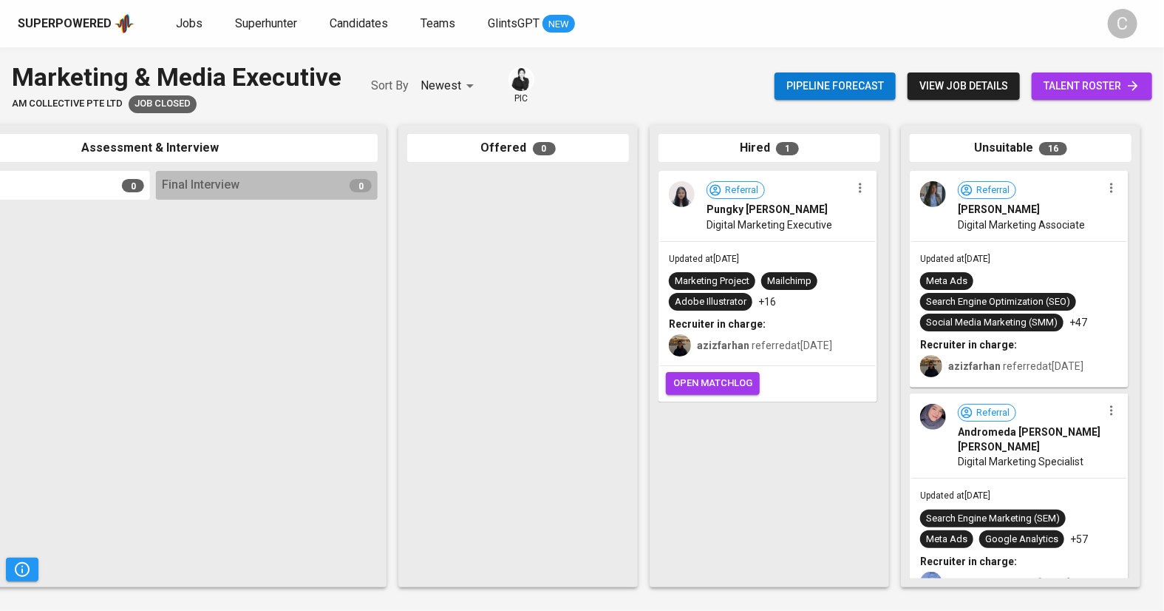
click at [1072, 86] on span "talent roster" at bounding box center [1092, 86] width 97 height 18
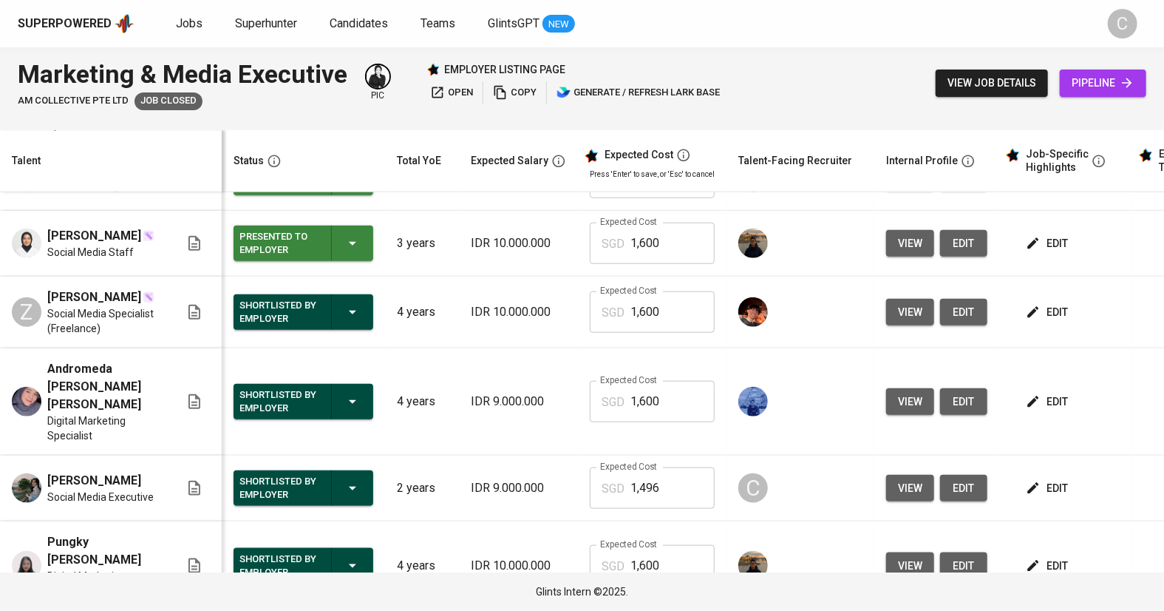
scroll to position [72, 0]
click at [912, 475] on button "view" at bounding box center [910, 488] width 48 height 27
click at [898, 479] on span "view" at bounding box center [910, 488] width 24 height 18
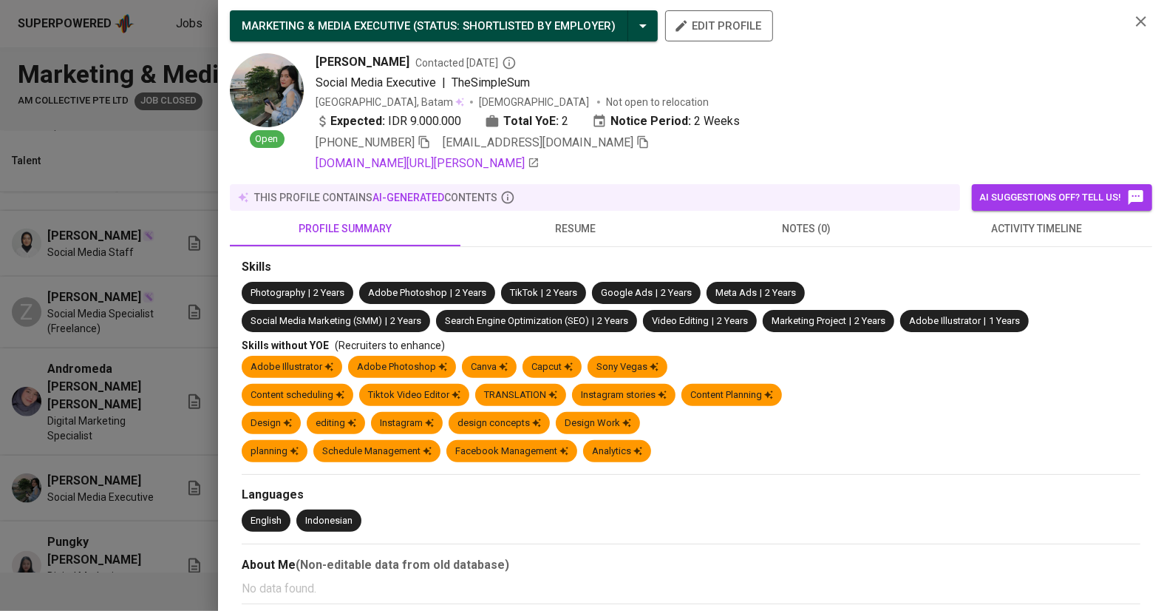
scroll to position [0, 0]
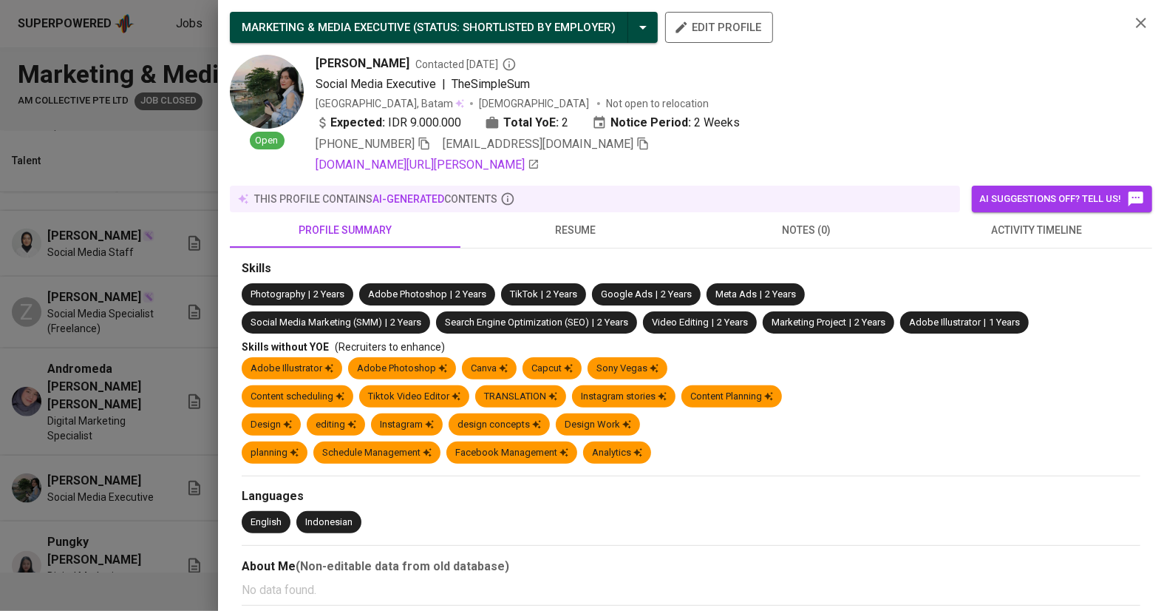
click at [171, 333] on div at bounding box center [582, 305] width 1164 height 611
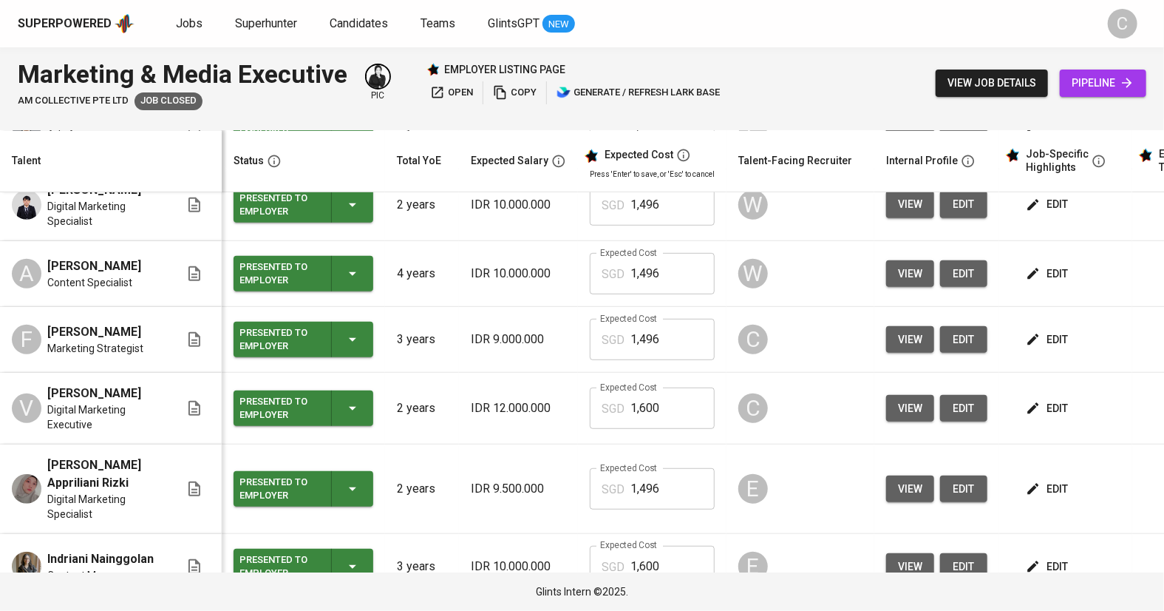
scroll to position [381, 0]
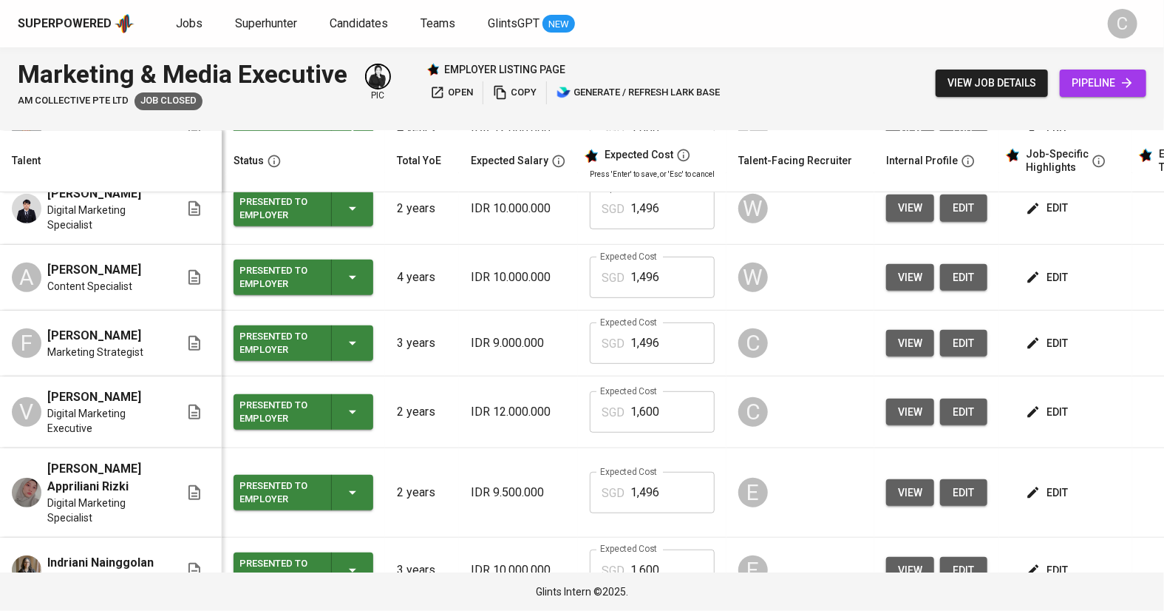
click at [899, 334] on span "view" at bounding box center [910, 343] width 24 height 18
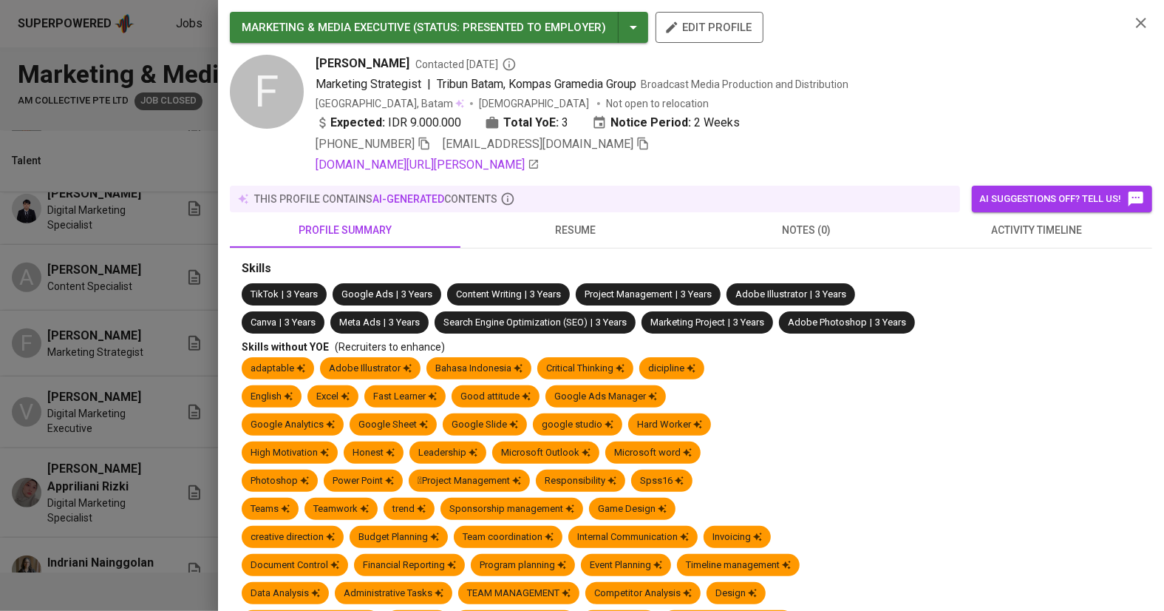
click at [885, 274] on div "Skills" at bounding box center [691, 268] width 899 height 17
click at [118, 347] on div at bounding box center [582, 305] width 1164 height 611
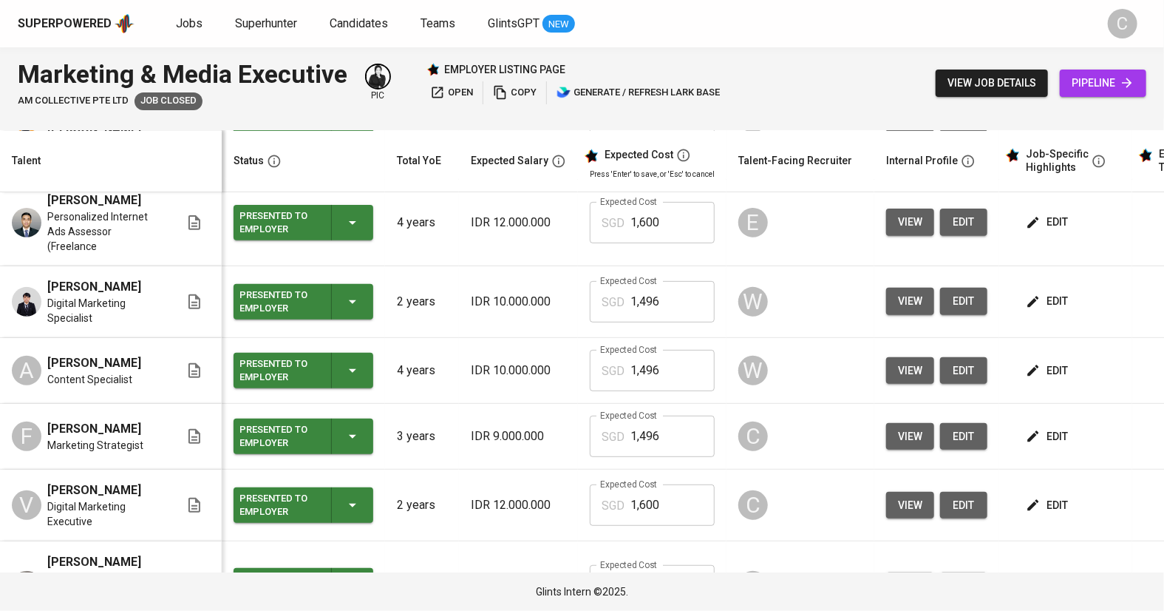
scroll to position [288, 0]
click at [900, 495] on span "view" at bounding box center [910, 504] width 24 height 18
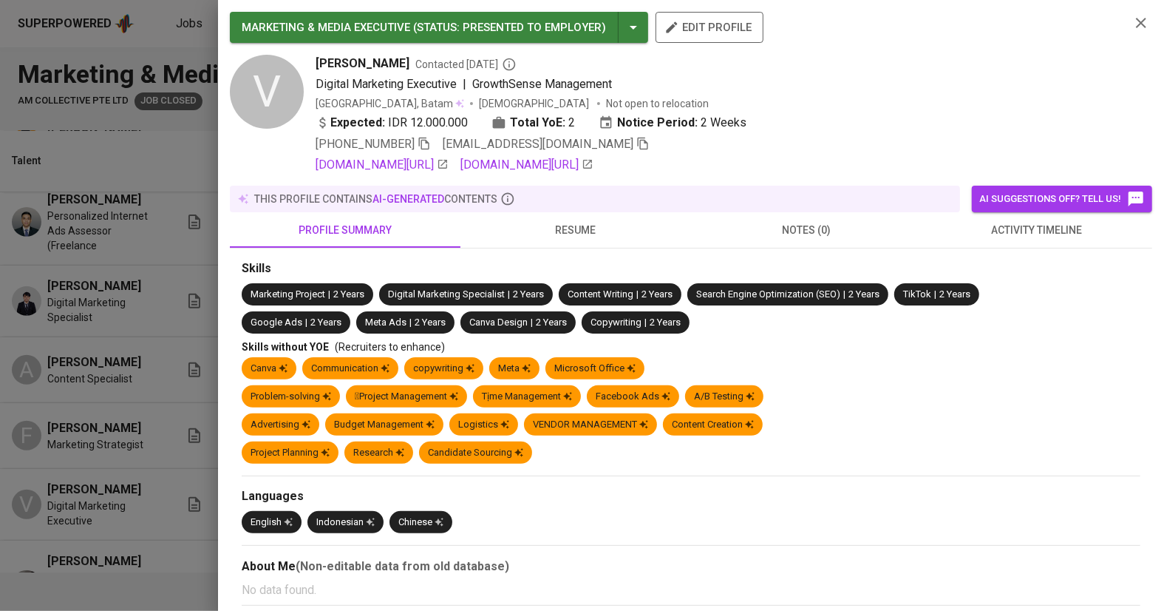
click at [636, 148] on icon "button" at bounding box center [642, 143] width 13 height 13
click at [14, 310] on div at bounding box center [582, 305] width 1164 height 611
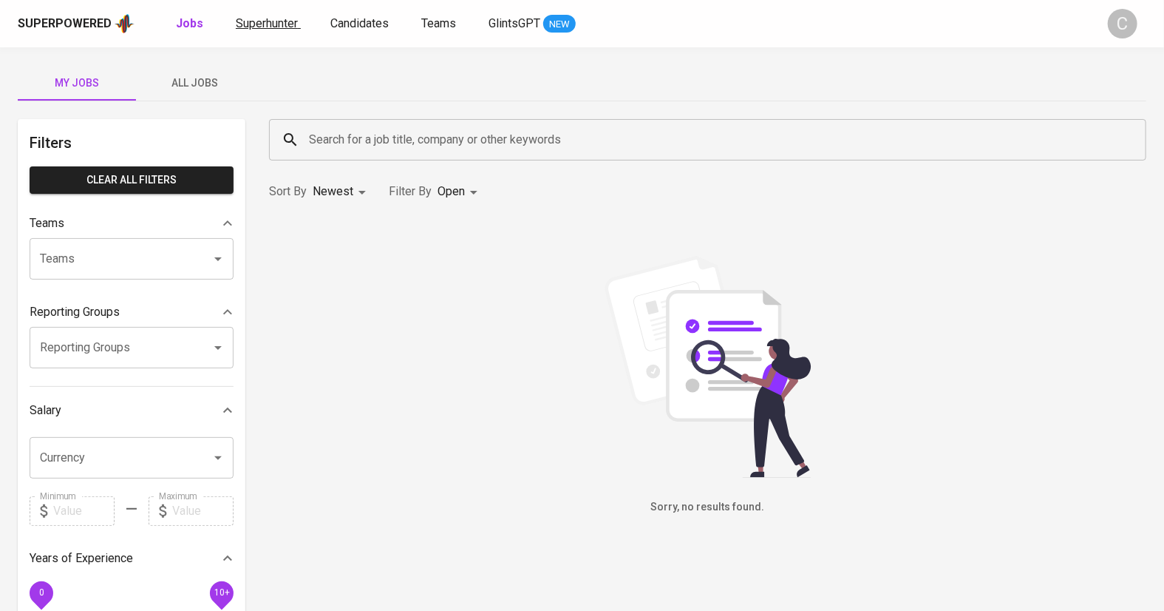
click at [284, 26] on span "Superhunter" at bounding box center [267, 23] width 62 height 14
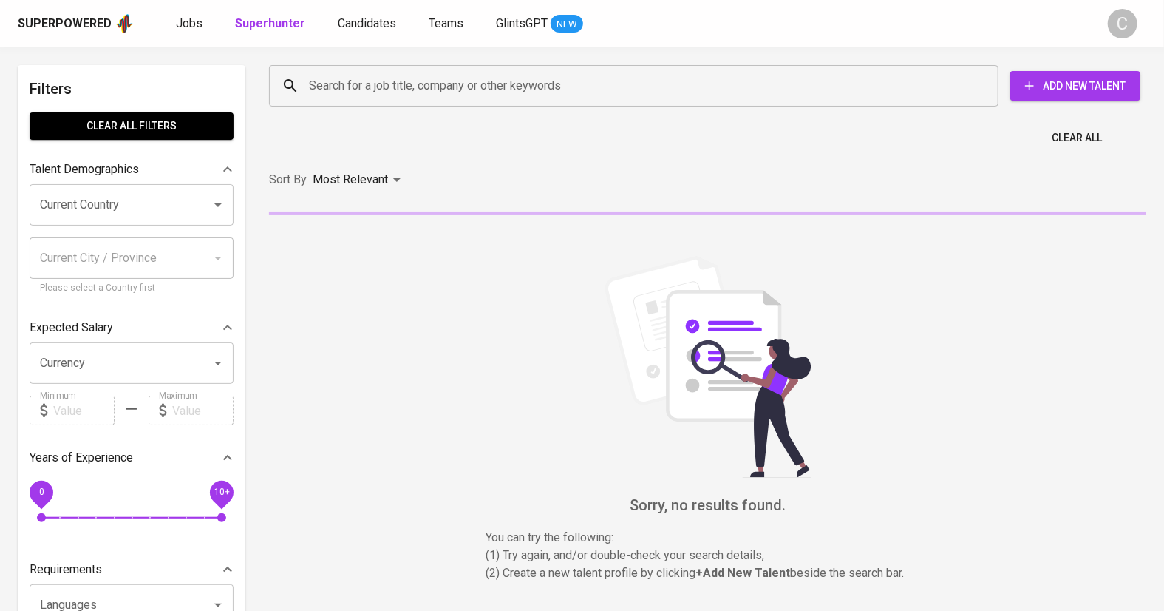
click at [344, 82] on input "Search for a job title, company or other keywords" at bounding box center [637, 86] width 664 height 28
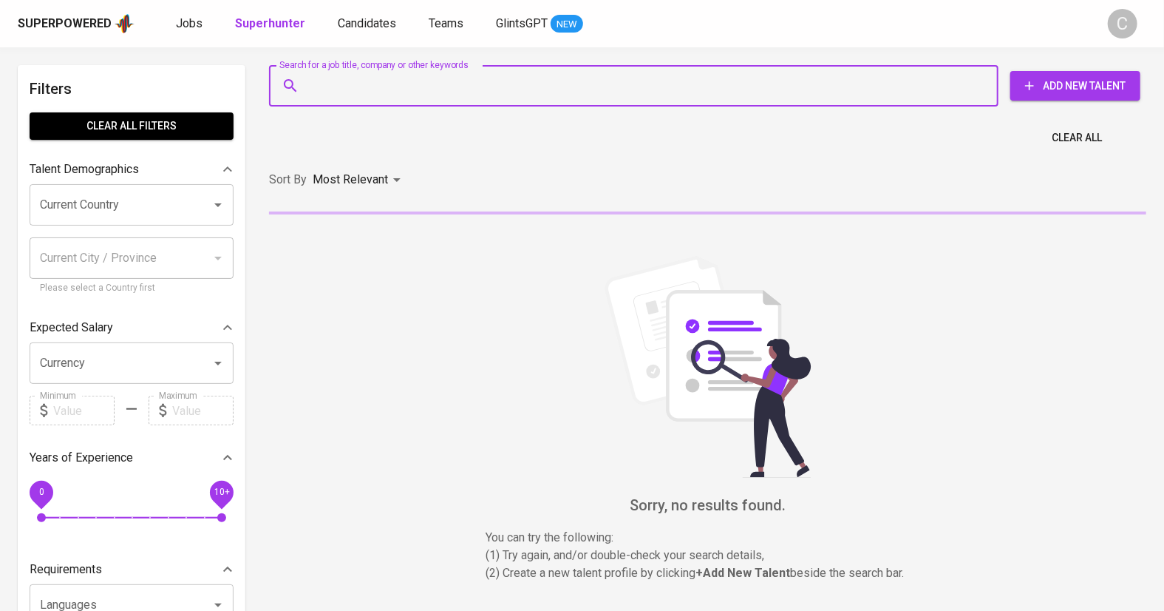
paste input "[EMAIL_ADDRESS][DOMAIN_NAME]"
type input "[EMAIL_ADDRESS][DOMAIN_NAME]"
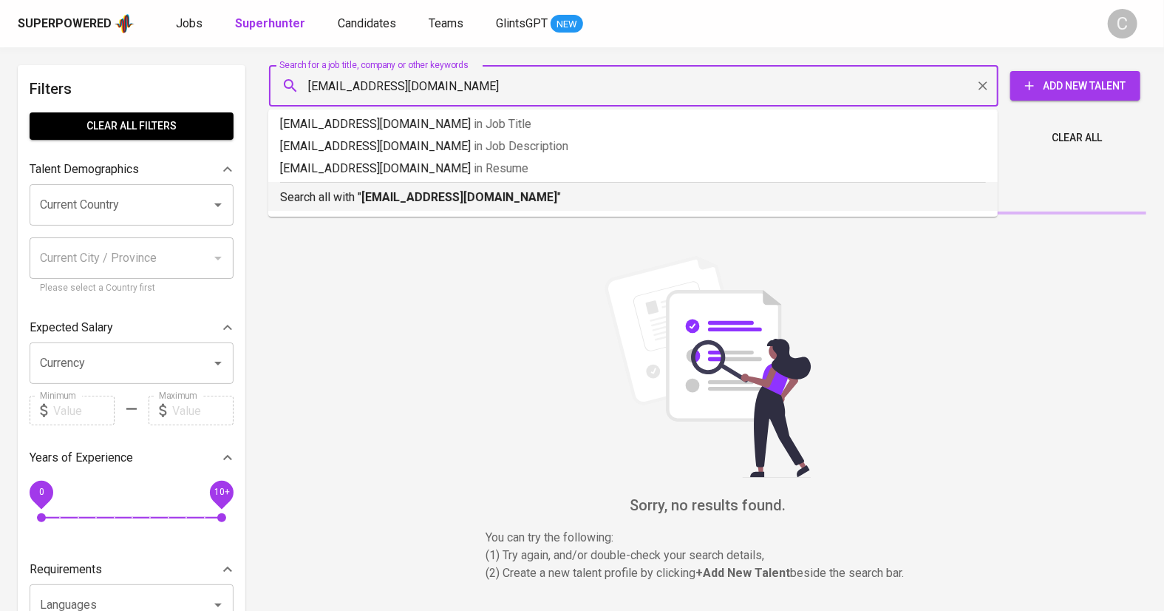
click at [398, 203] on b "[EMAIL_ADDRESS][DOMAIN_NAME]" at bounding box center [459, 197] width 196 height 14
click at [398, 194] on div "Most Relevant" at bounding box center [359, 179] width 93 height 27
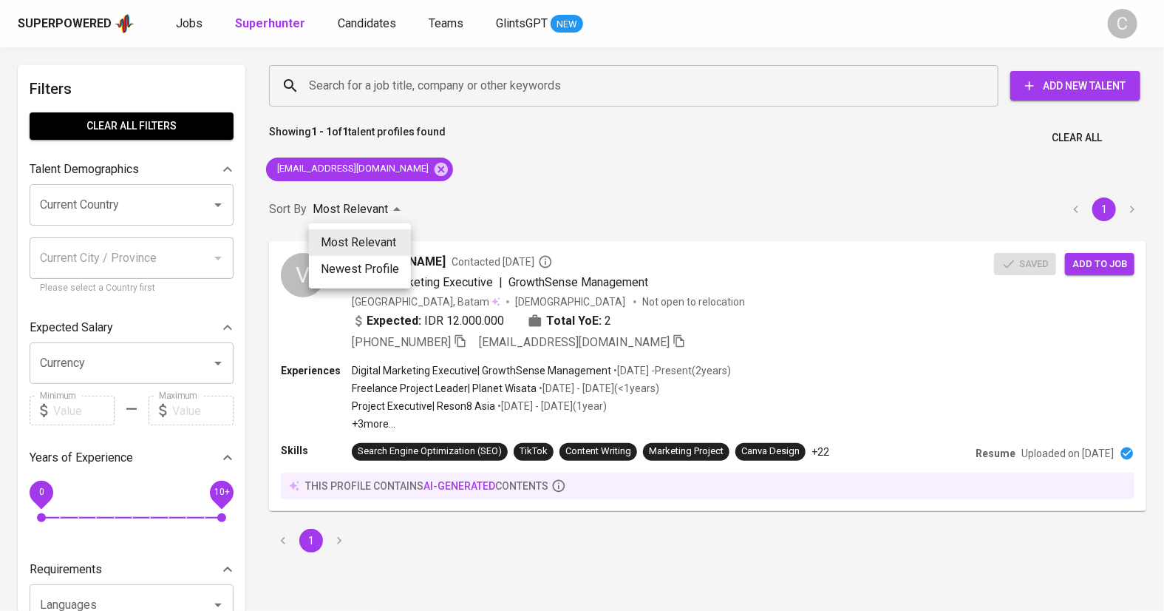
click at [1106, 271] on div at bounding box center [582, 305] width 1164 height 611
click at [1089, 258] on span "Add to job" at bounding box center [1100, 263] width 55 height 17
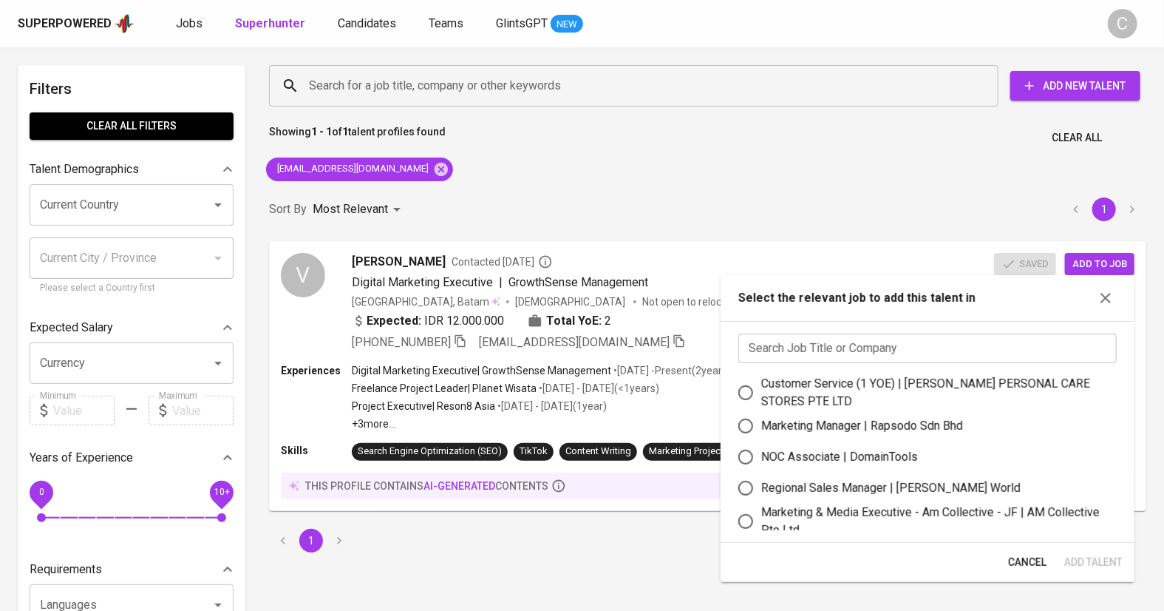
click at [831, 519] on div "Marketing & Media Executive - Am Collective - JF | AM Collective Pte Ltd" at bounding box center [933, 520] width 344 height 35
click at [761, 519] on input "Marketing & Media Executive - Am Collective - JF | AM Collective Pte Ltd" at bounding box center [745, 521] width 31 height 31
radio input "true"
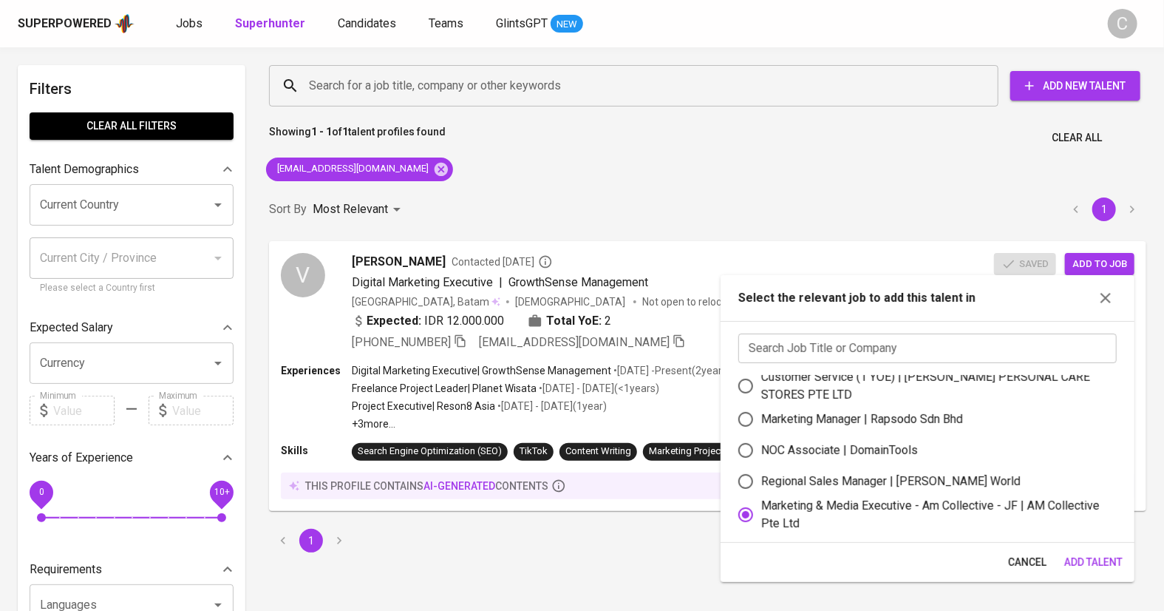
click at [1087, 560] on span "Add Talent" at bounding box center [1093, 562] width 58 height 18
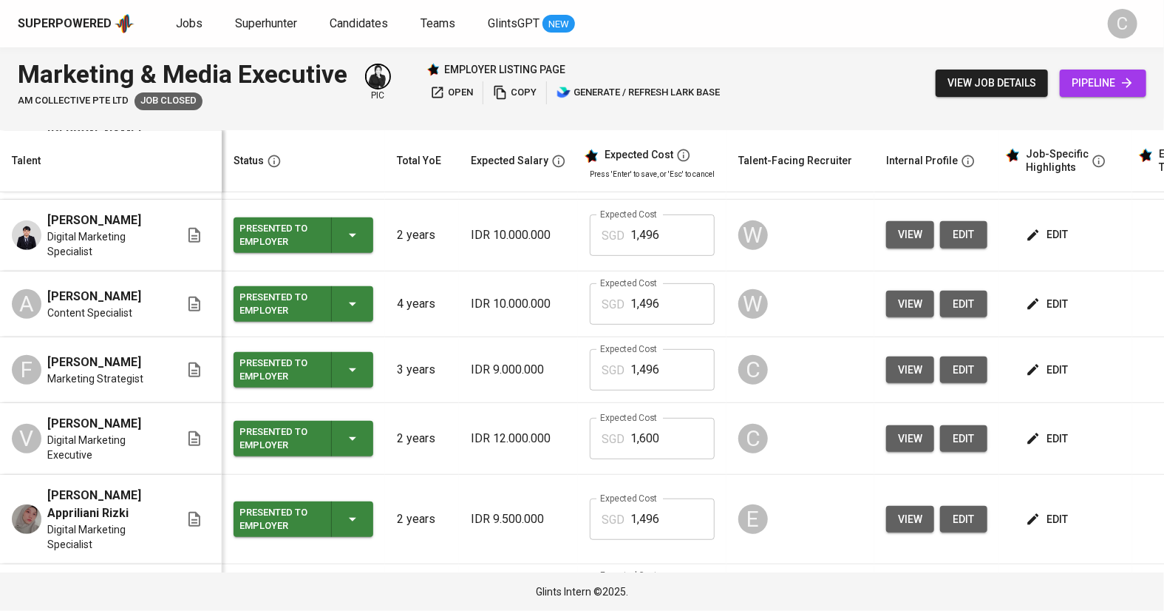
scroll to position [356, 0]
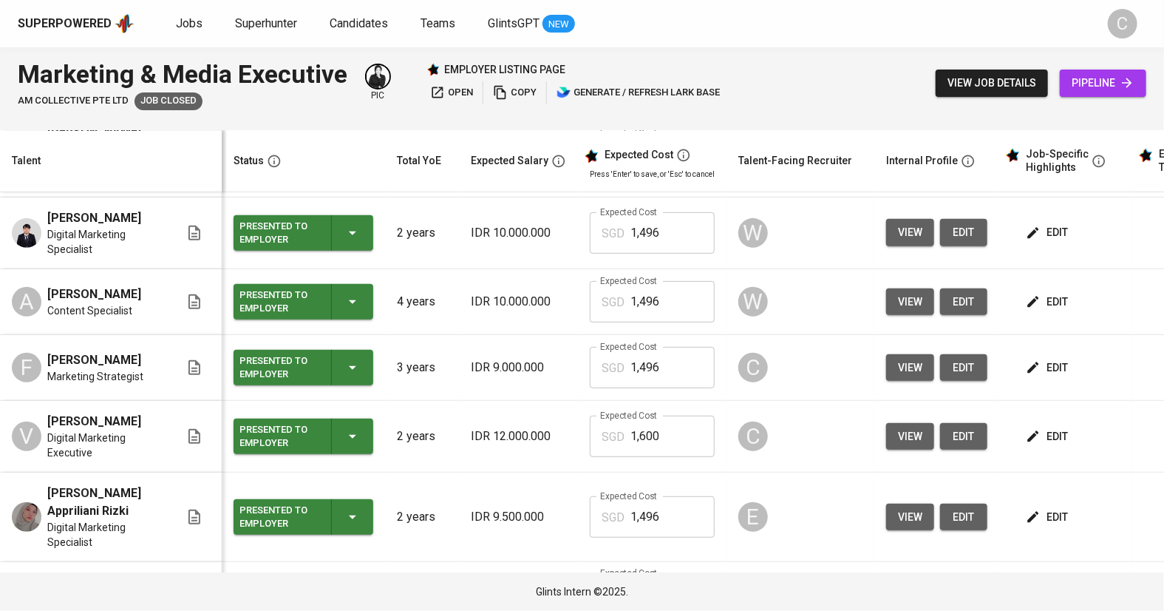
click at [1041, 441] on span "edit" at bounding box center [1048, 436] width 39 height 18
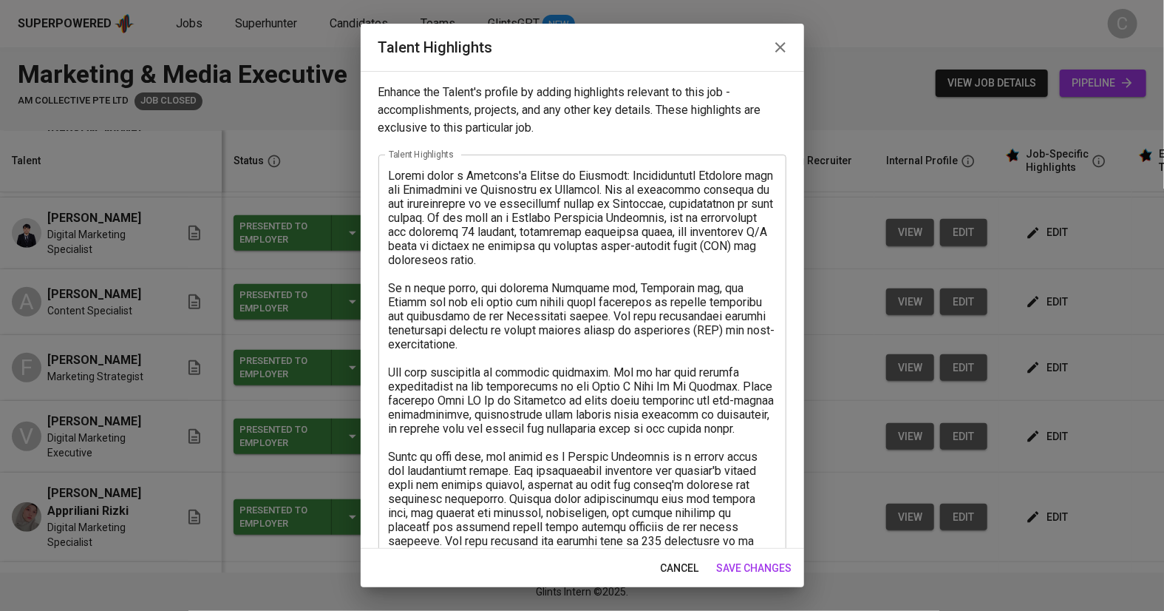
click at [584, 412] on textarea at bounding box center [582, 541] width 387 height 744
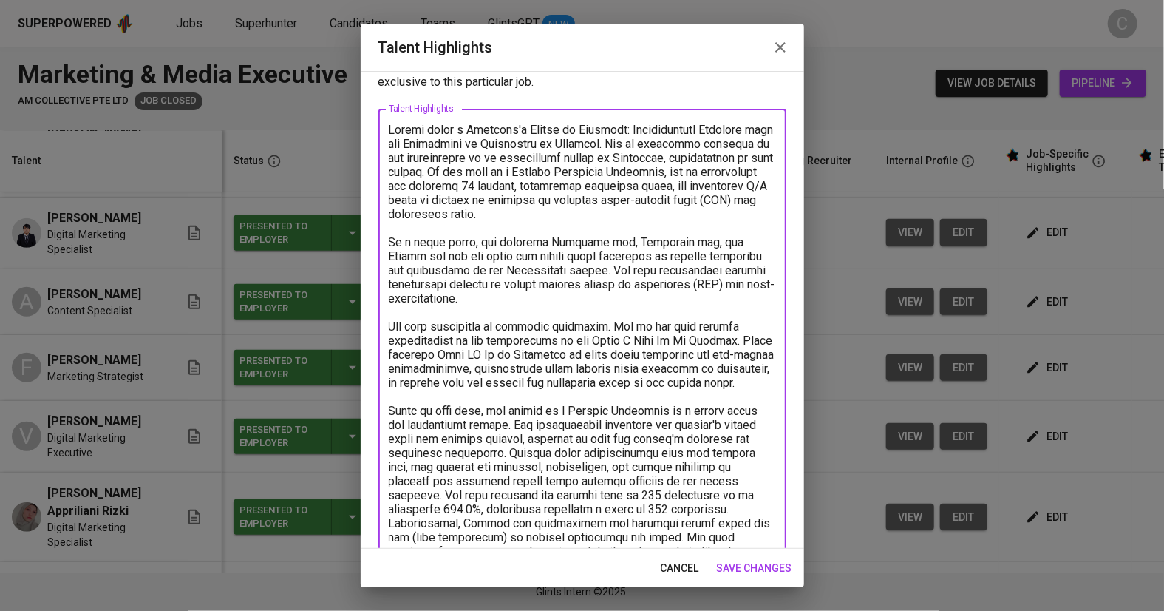
scroll to position [42, 0]
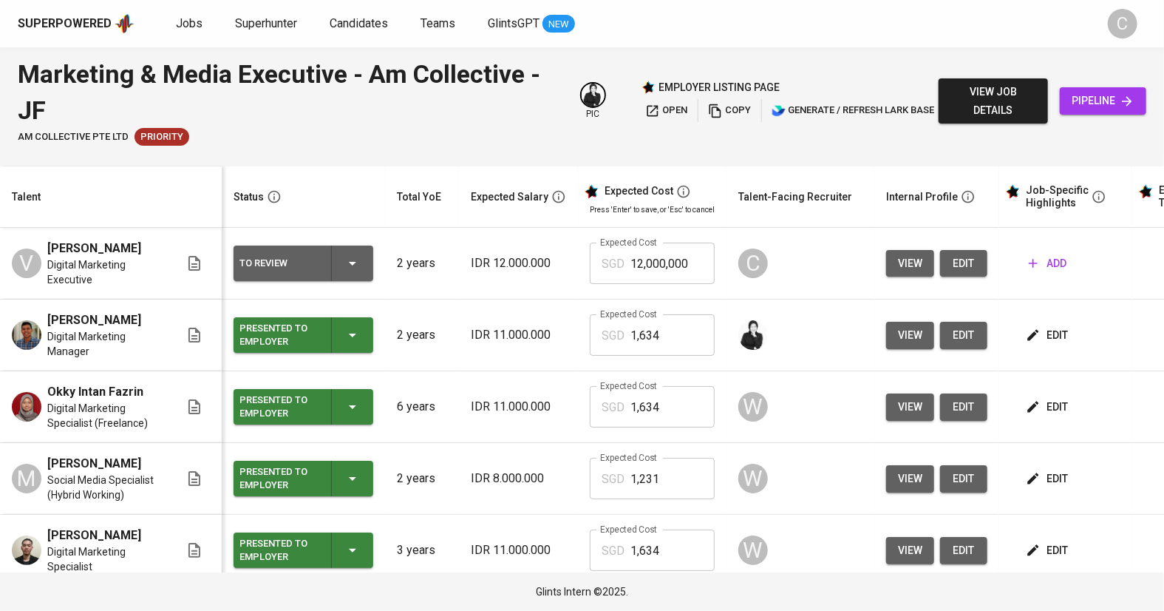
click at [1042, 262] on span "add" at bounding box center [1048, 263] width 38 height 18
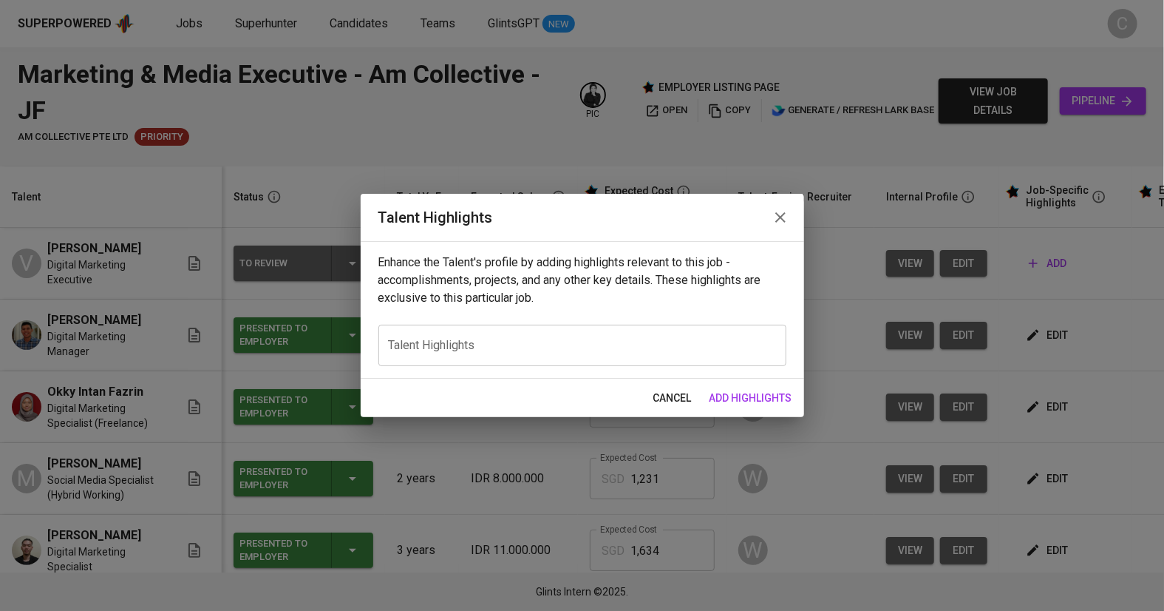
click at [622, 364] on div "x Talent Highlights" at bounding box center [582, 344] width 408 height 41
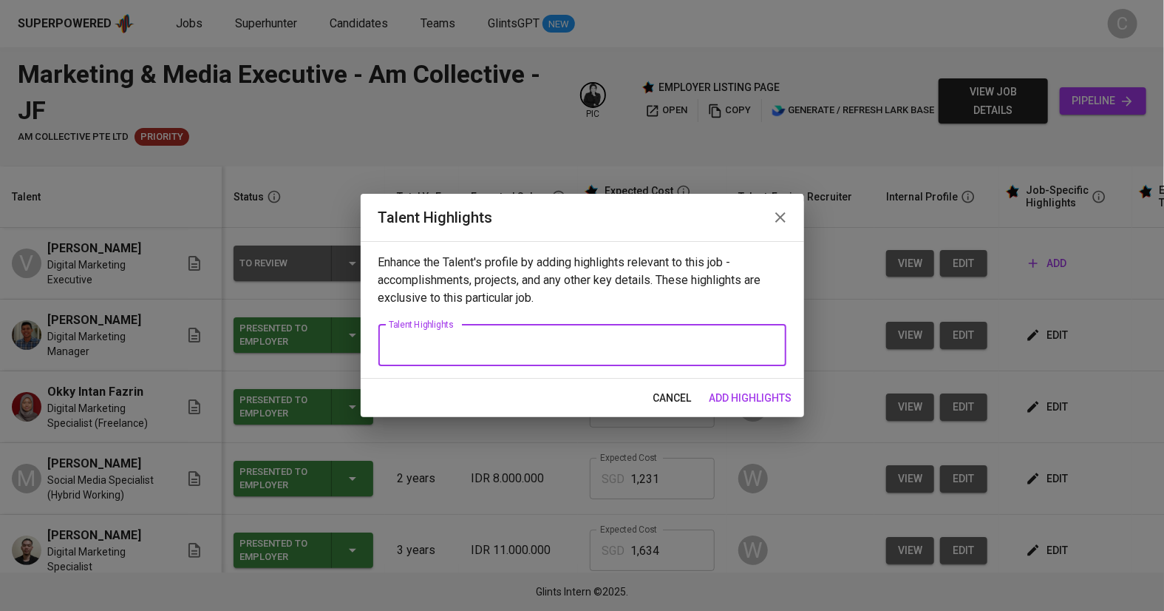
paste textarea "[PERSON_NAME] holds a Bachelor's Degree in Commerce: International Business fro…"
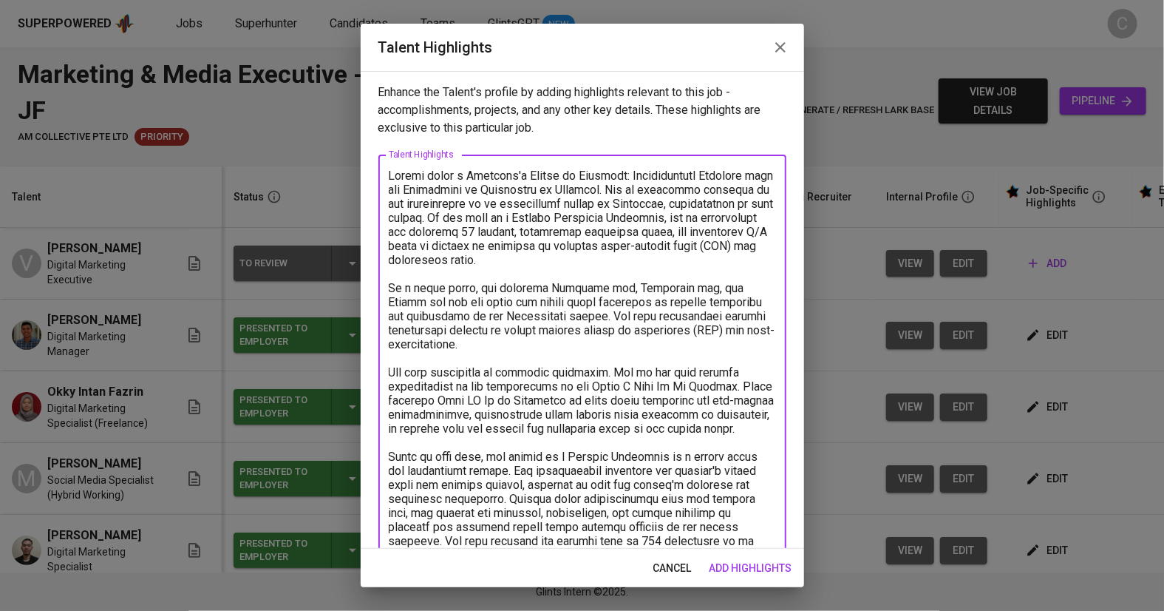
scroll to position [364, 0]
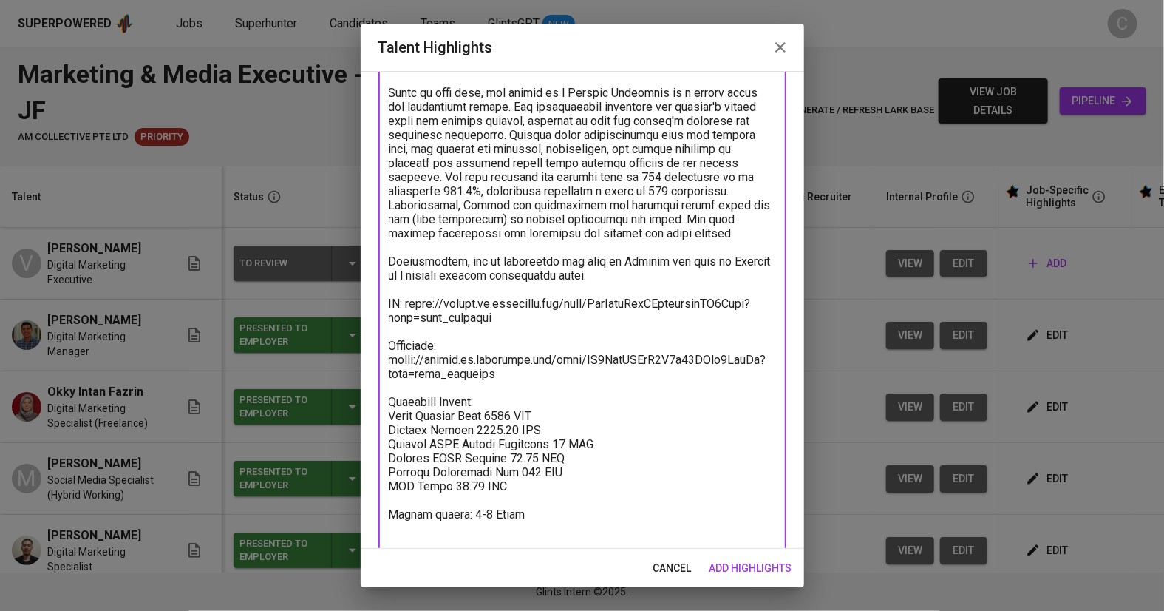
click at [528, 514] on textarea at bounding box center [582, 177] width 387 height 744
drag, startPoint x: 528, startPoint y: 514, endPoint x: 387, endPoint y: 425, distance: 166.7
click at [387, 425] on div "x Talent Highlights" at bounding box center [582, 177] width 408 height 772
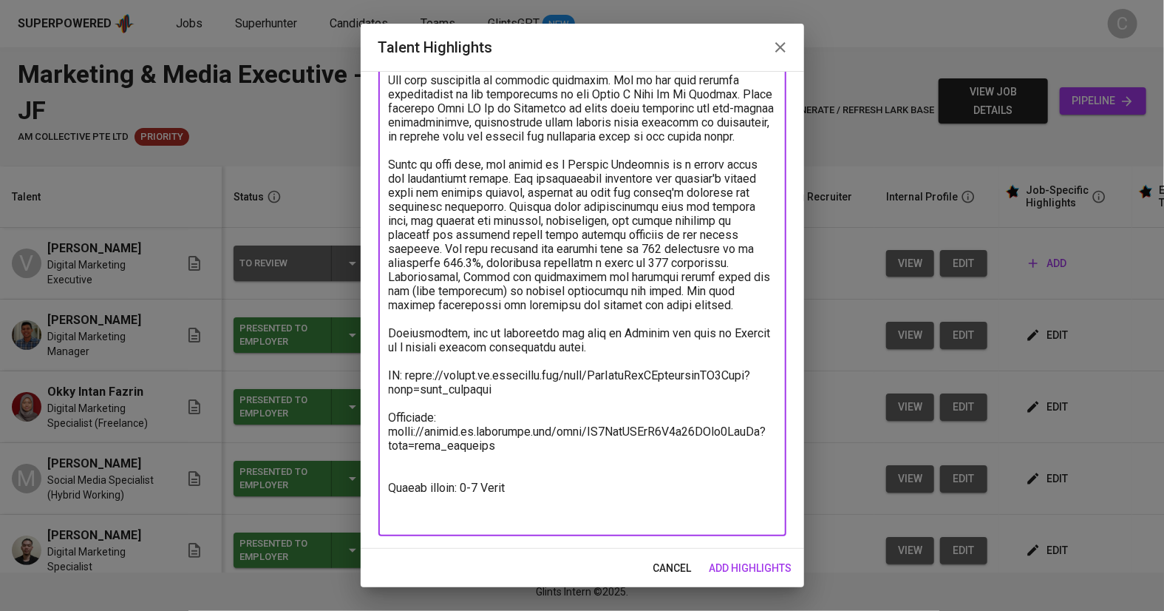
scroll to position [290, 0]
click at [526, 508] on textarea at bounding box center [582, 201] width 387 height 646
click at [531, 521] on textarea at bounding box center [582, 201] width 387 height 646
click at [511, 407] on textarea at bounding box center [582, 201] width 387 height 646
click at [510, 418] on textarea at bounding box center [582, 201] width 387 height 646
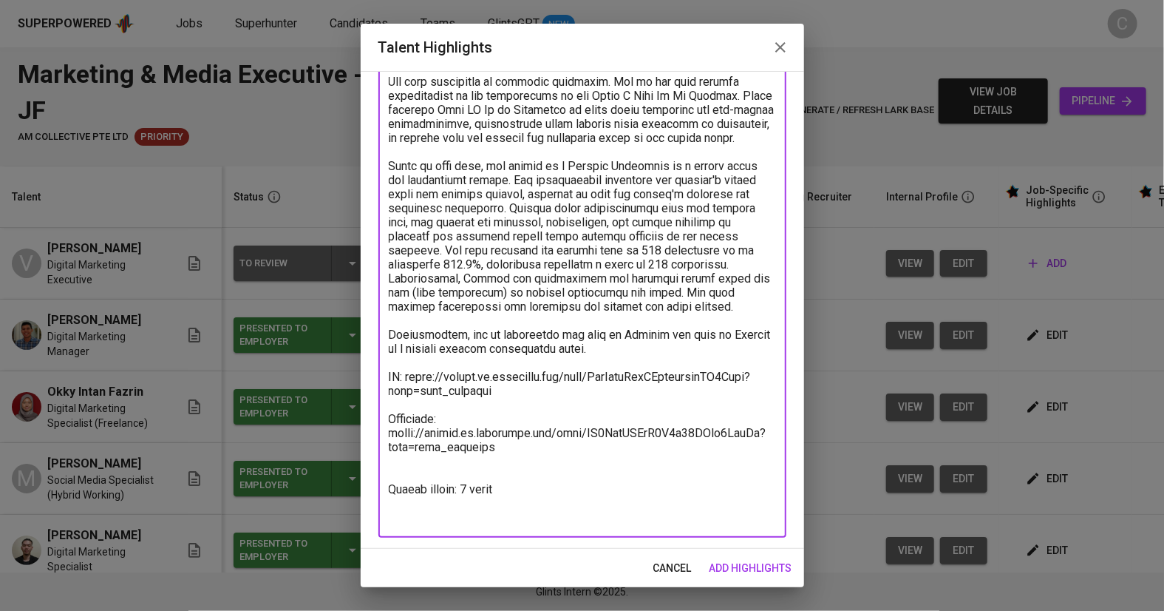
drag, startPoint x: 510, startPoint y: 418, endPoint x: 388, endPoint y: 407, distance: 122.5
click at [389, 407] on textarea at bounding box center [582, 201] width 387 height 646
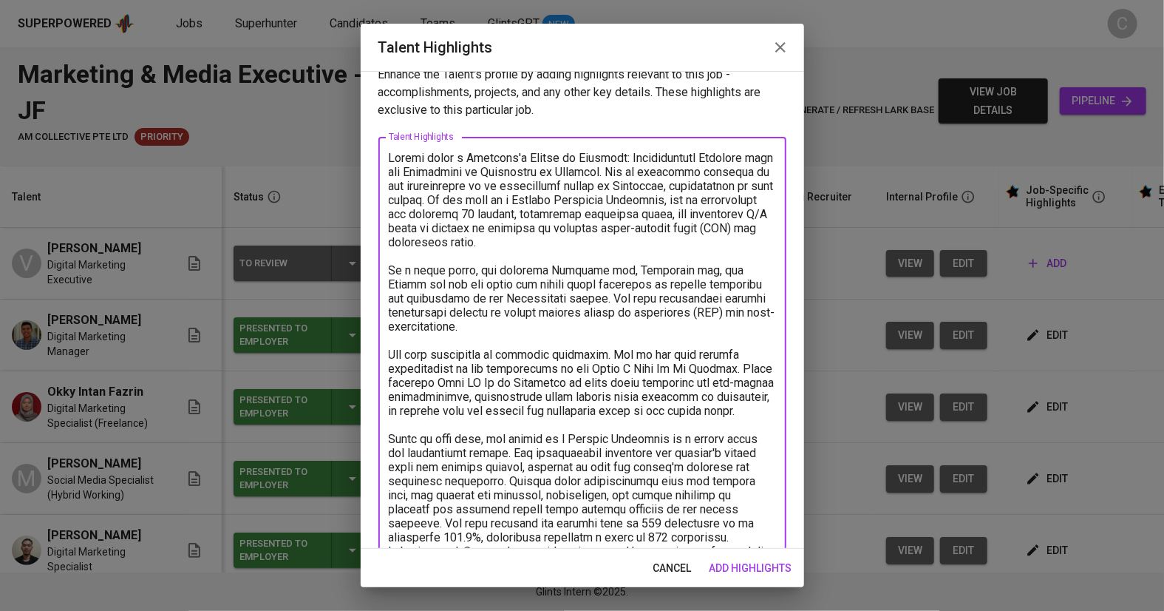
scroll to position [0, 0]
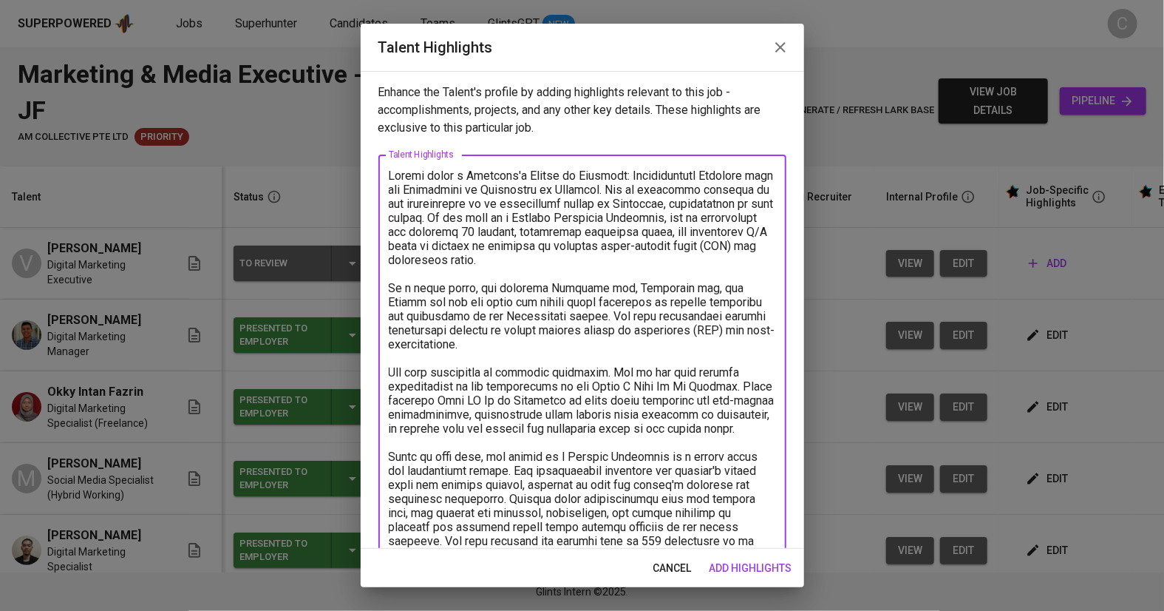
click at [636, 189] on textarea at bounding box center [582, 478] width 387 height 618
click at [667, 192] on textarea at bounding box center [582, 478] width 387 height 618
click at [659, 191] on textarea at bounding box center [582, 478] width 387 height 618
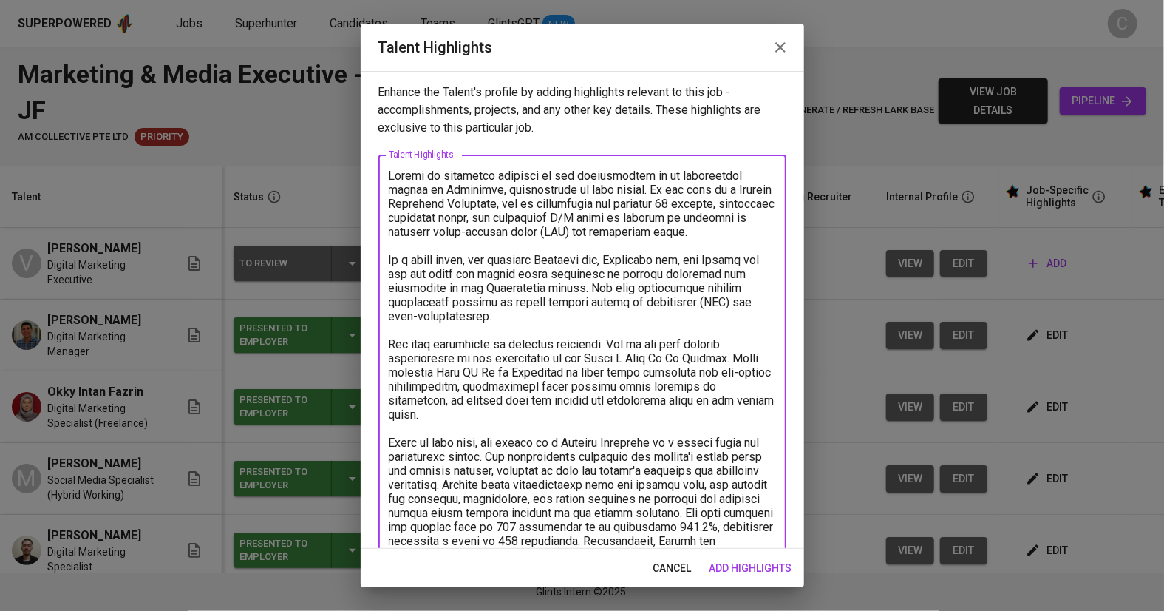
click at [653, 188] on textarea at bounding box center [582, 464] width 387 height 590
click at [633, 209] on textarea at bounding box center [582, 464] width 387 height 590
click at [620, 205] on textarea at bounding box center [582, 464] width 387 height 590
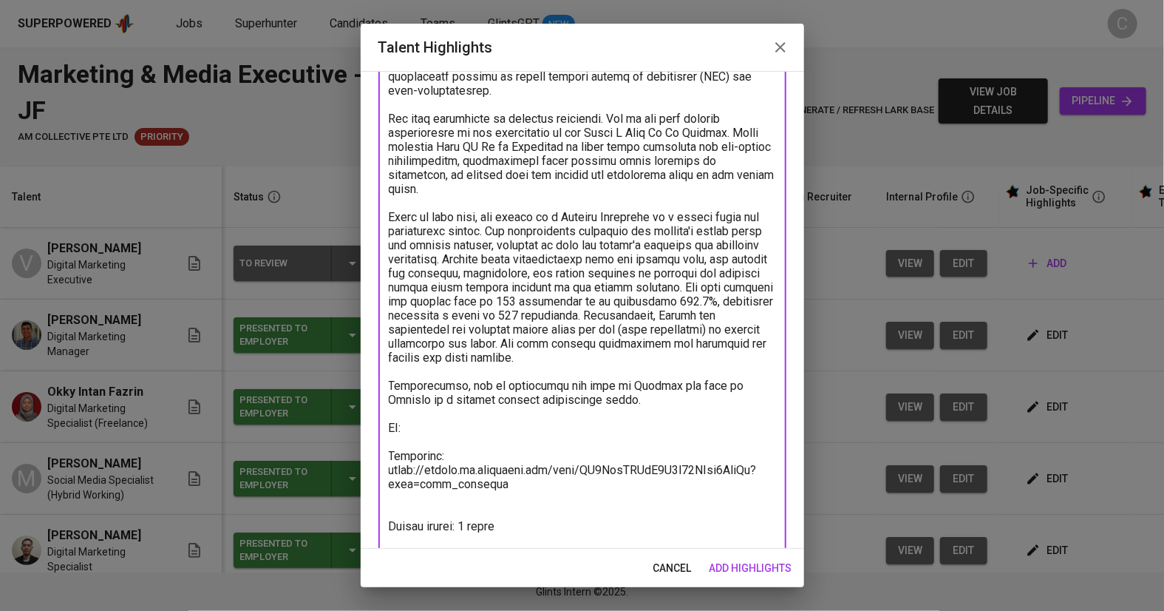
scroll to position [249, 0]
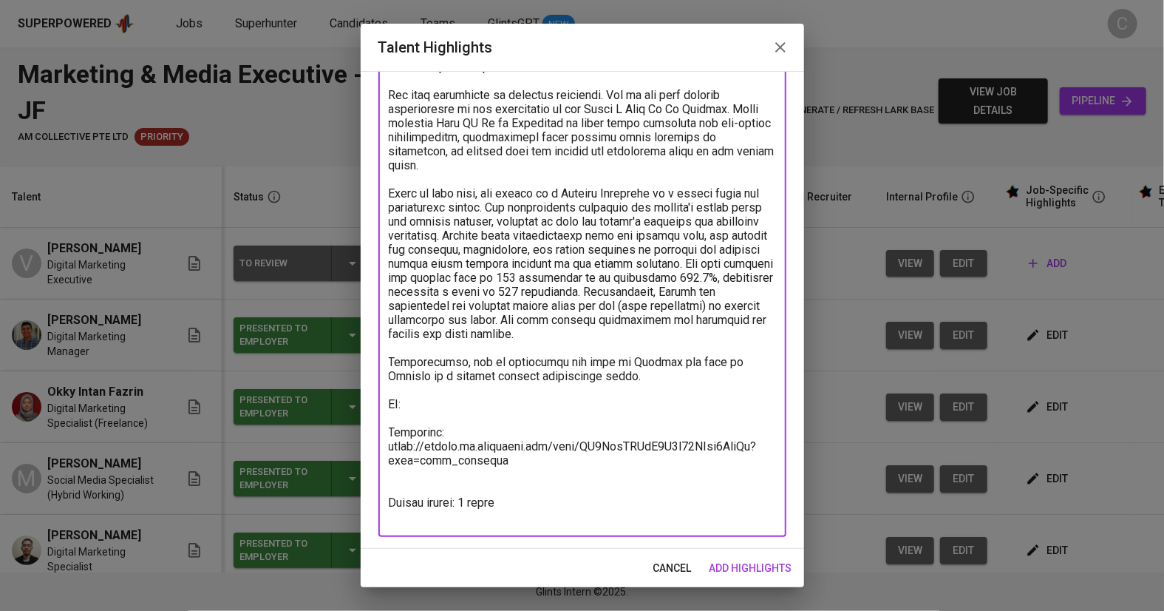
click at [181, 0] on html "Superpowered Jobs Superhunter Candidates Teams GlintsGPT NEW C Marketing & Medi…" at bounding box center [582, 305] width 1164 height 611
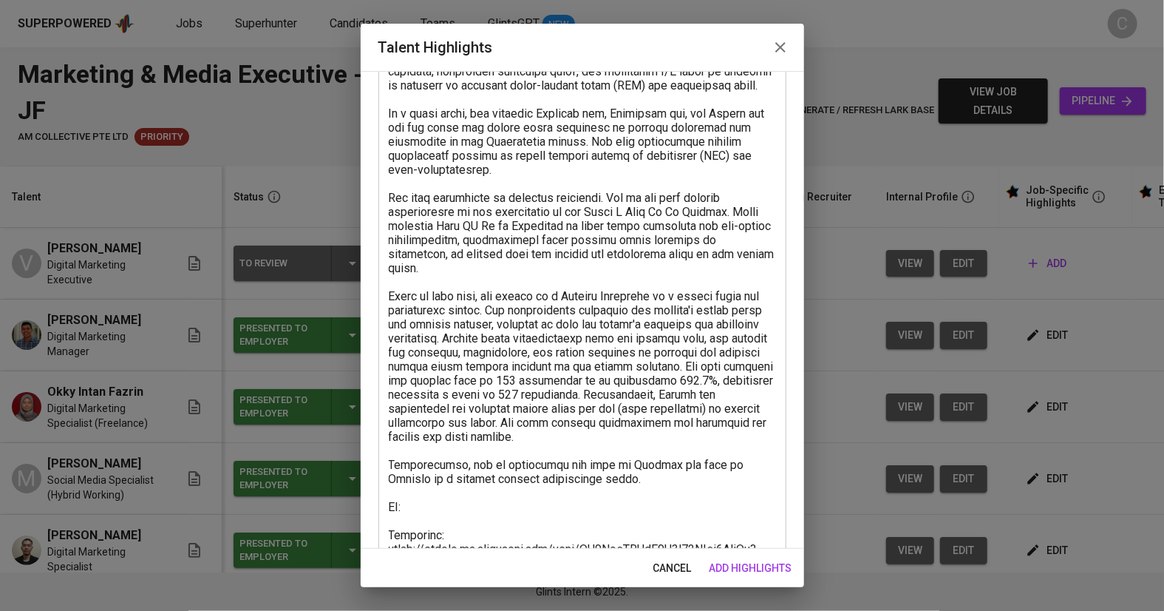
scroll to position [146, 0]
click at [439, 537] on textarea at bounding box center [582, 324] width 387 height 604
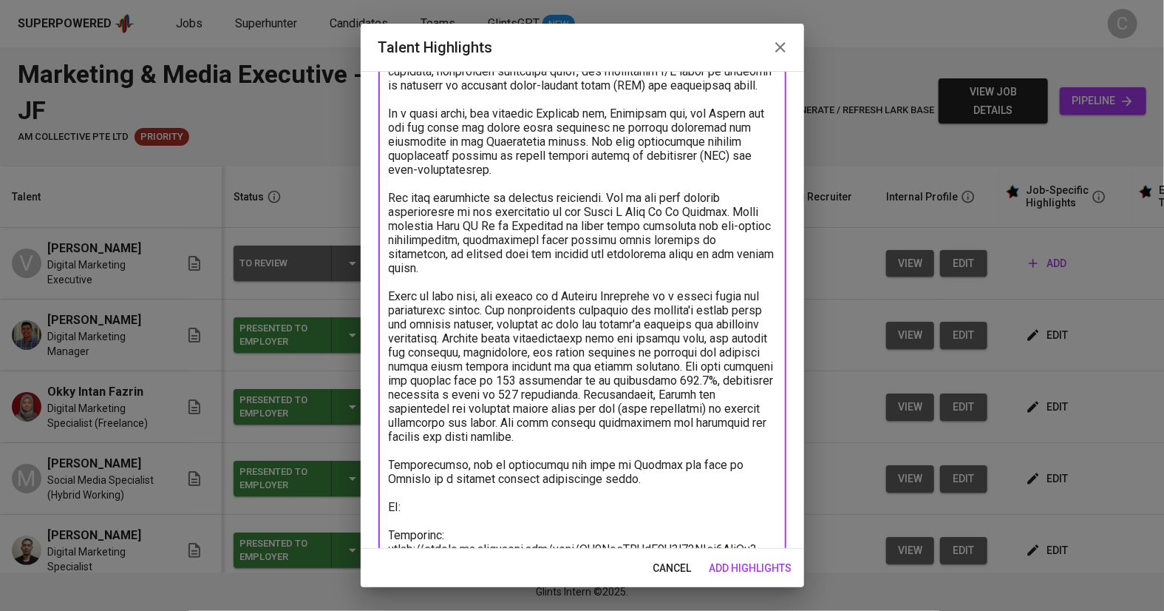
click at [436, 528] on textarea at bounding box center [582, 324] width 387 height 604
click at [424, 521] on textarea at bounding box center [582, 324] width 387 height 604
paste textarea "https://glints.sg.larksuite.com/wiki/GnjkwxiABiXjuFkggwQlKSTDgMg?from=from_copy…"
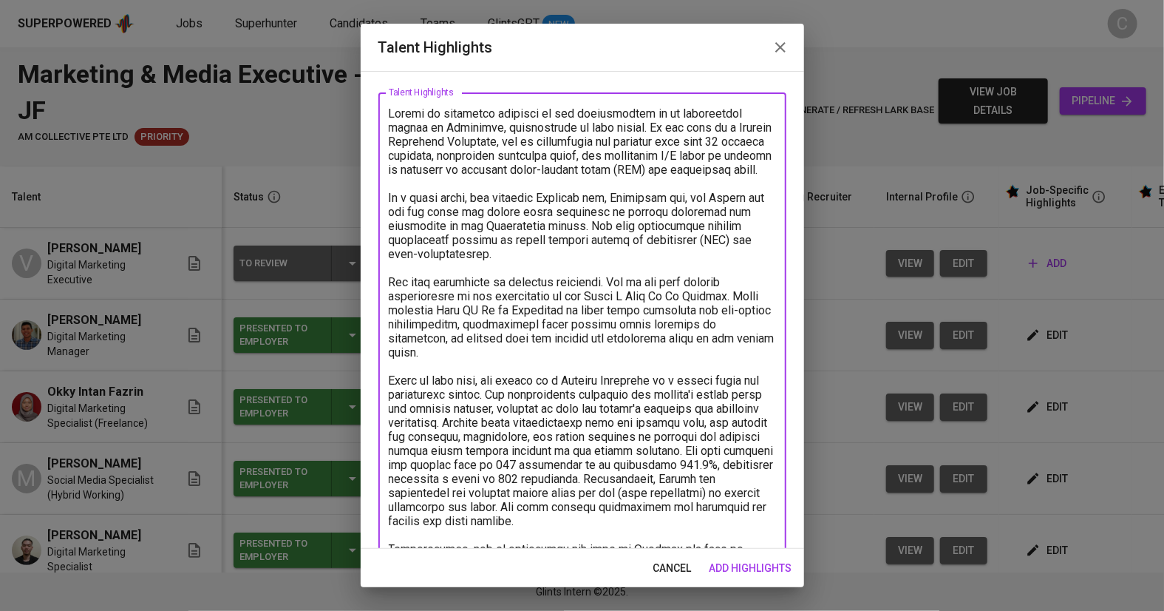
scroll to position [59, 0]
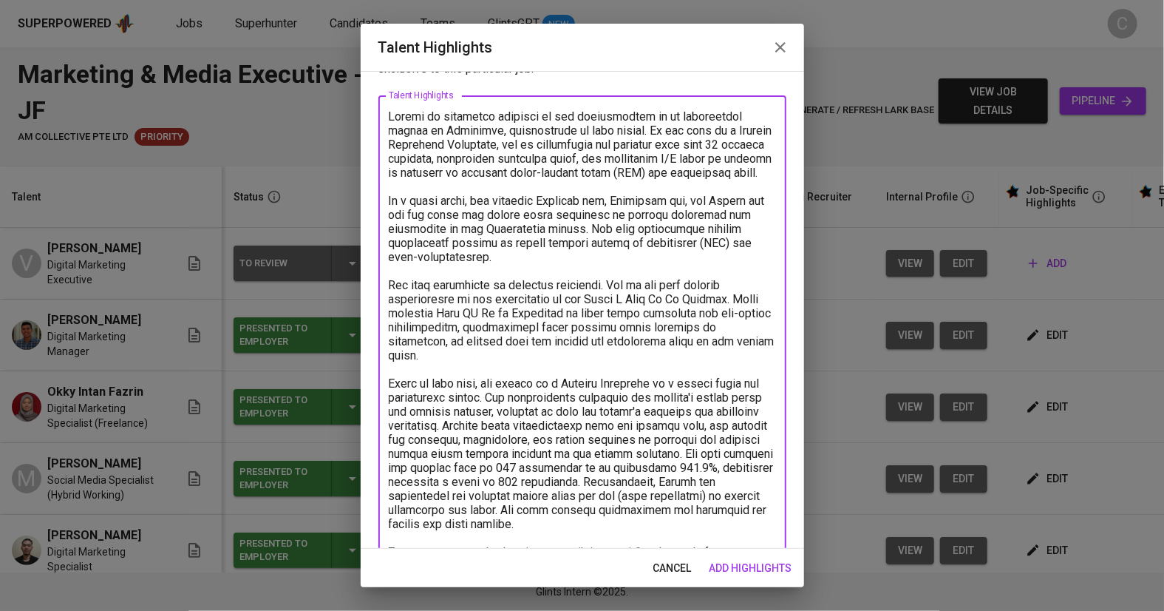
click at [456, 229] on textarea at bounding box center [582, 425] width 387 height 632
click at [452, 229] on textarea at bounding box center [582, 425] width 387 height 632
click at [666, 229] on textarea at bounding box center [582, 425] width 387 height 632
click at [671, 231] on textarea at bounding box center [582, 425] width 387 height 632
click at [674, 226] on textarea at bounding box center [582, 425] width 387 height 632
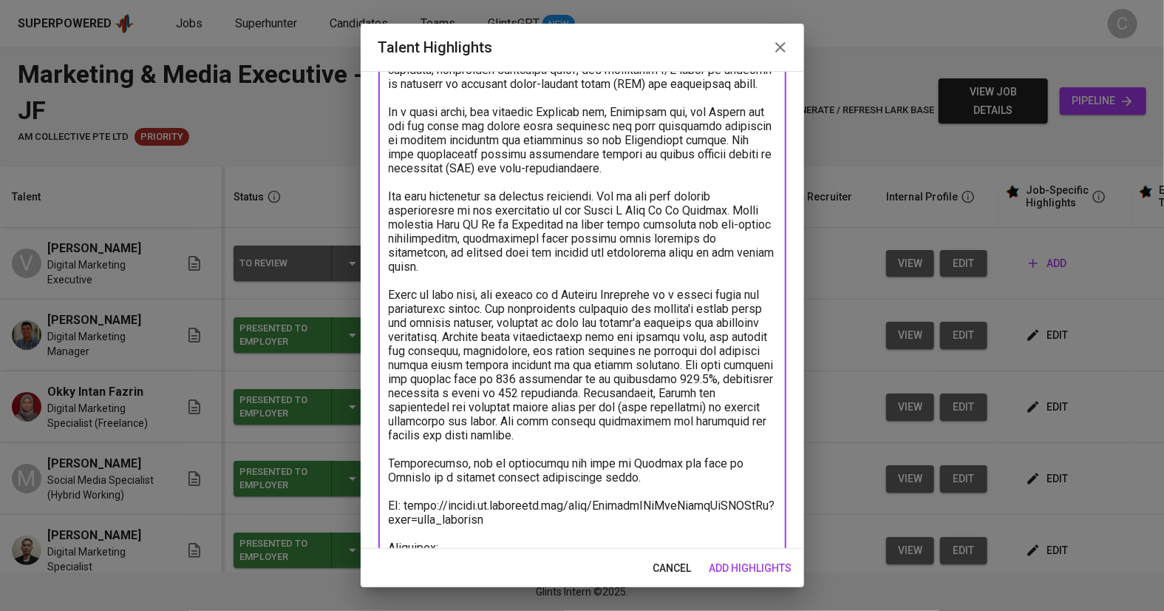
scroll to position [277, 0]
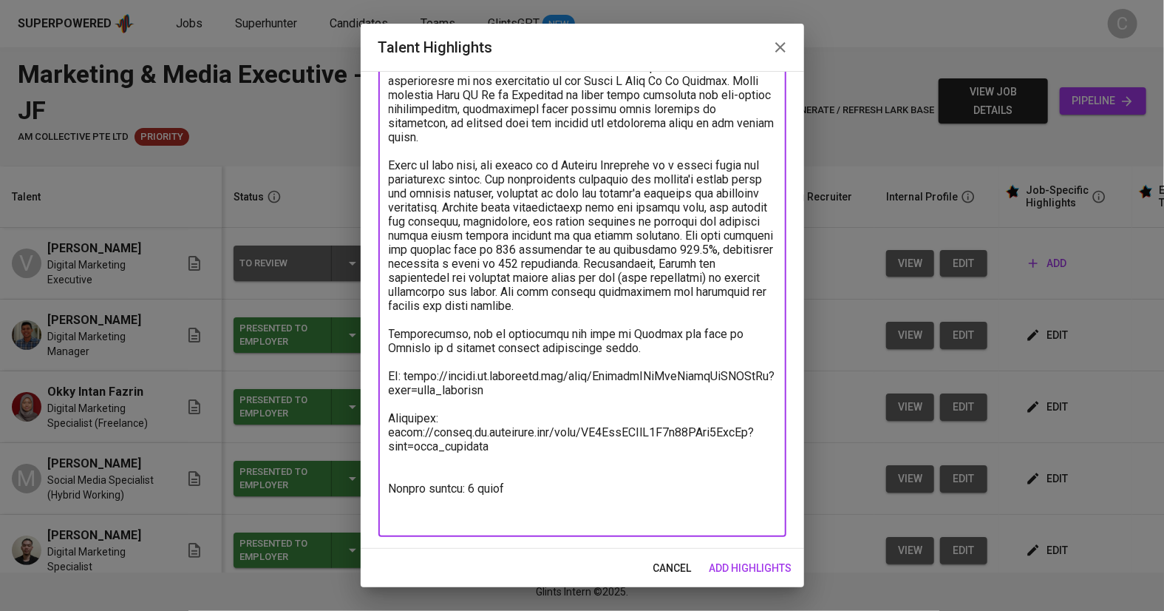
click at [432, 498] on textarea at bounding box center [582, 207] width 387 height 632
click at [530, 516] on textarea at bounding box center [582, 207] width 387 height 632
type textarea "Vivien is currently employed at the headquarters of an advertising agency in Si…"
click at [736, 575] on span "add highlights" at bounding box center [751, 568] width 83 height 18
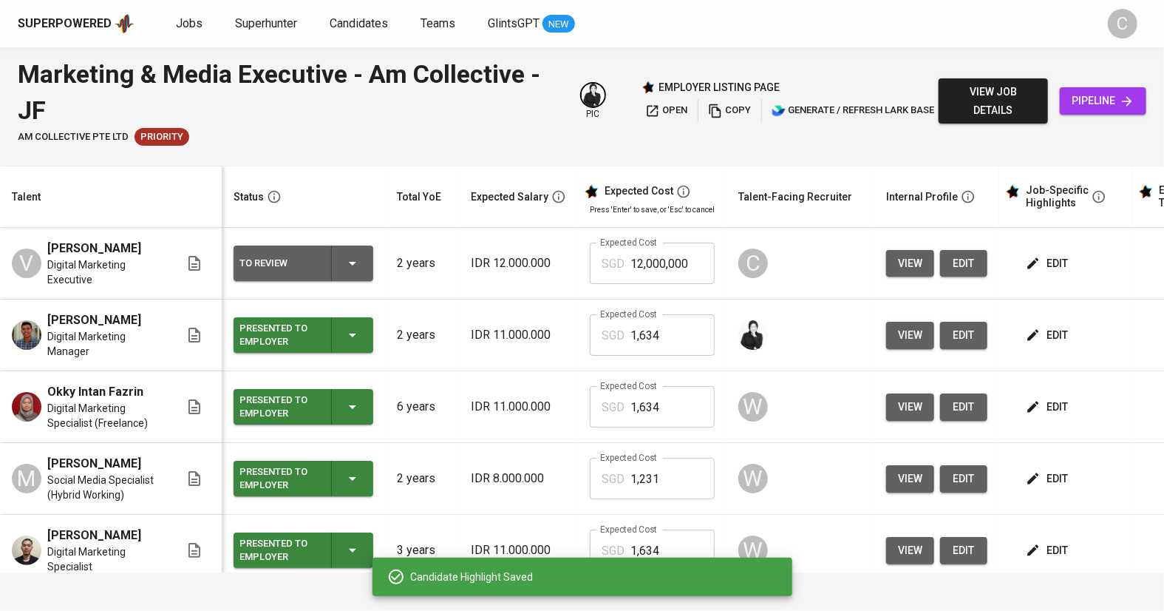
click at [659, 111] on span "open" at bounding box center [666, 110] width 43 height 17
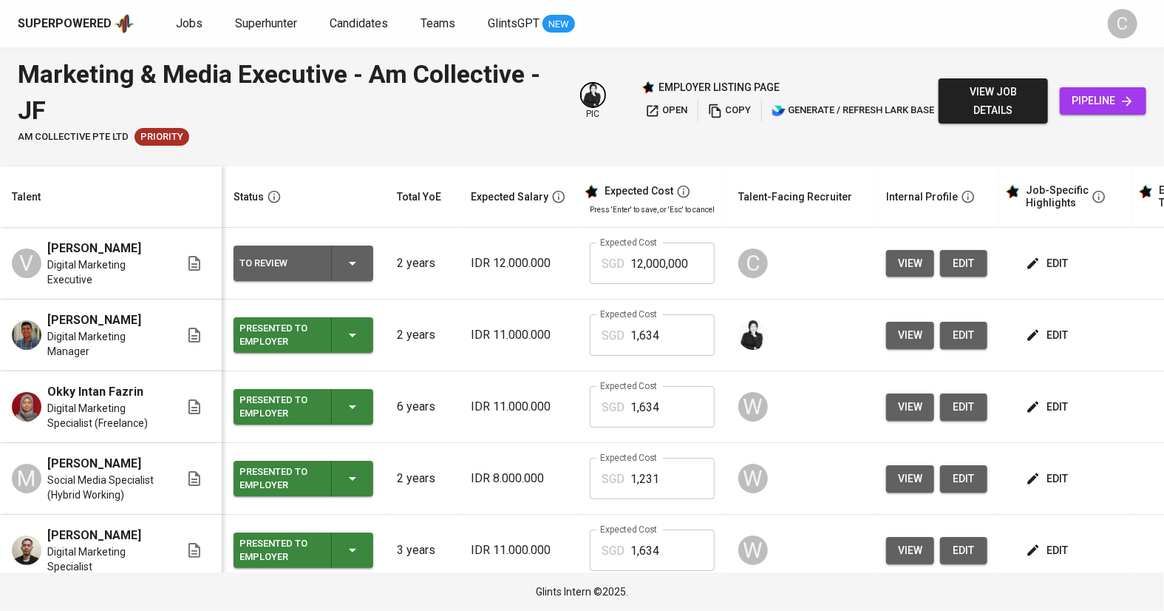
click at [963, 263] on span "edit" at bounding box center [964, 263] width 24 height 18
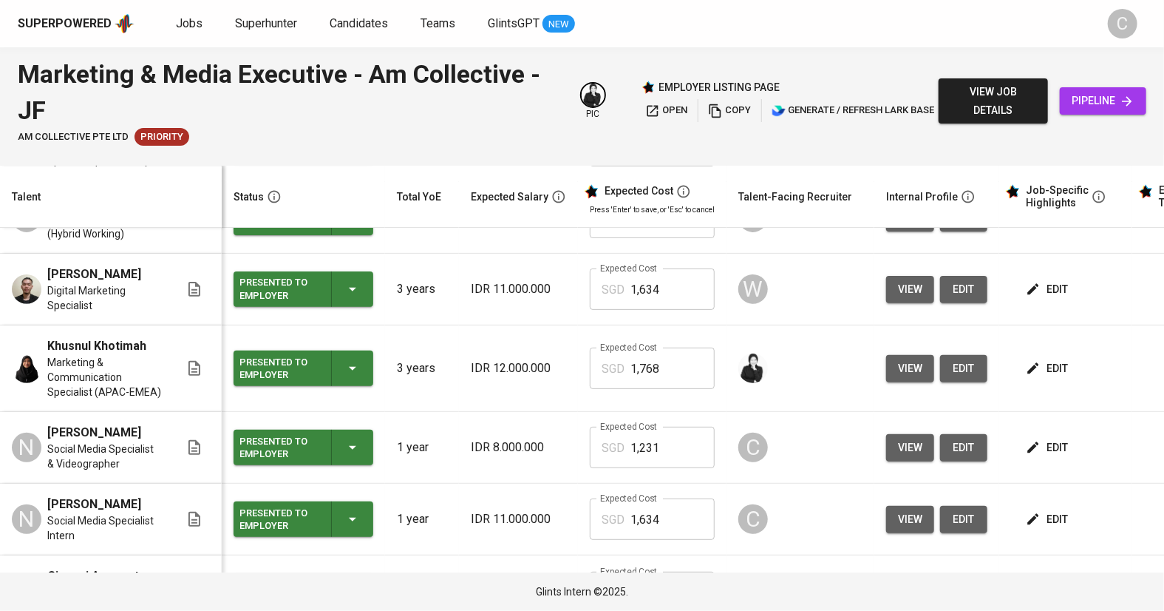
scroll to position [72, 0]
click at [671, 120] on button "open" at bounding box center [667, 110] width 50 height 23
click at [677, 571] on input "1,903" at bounding box center [672, 591] width 84 height 41
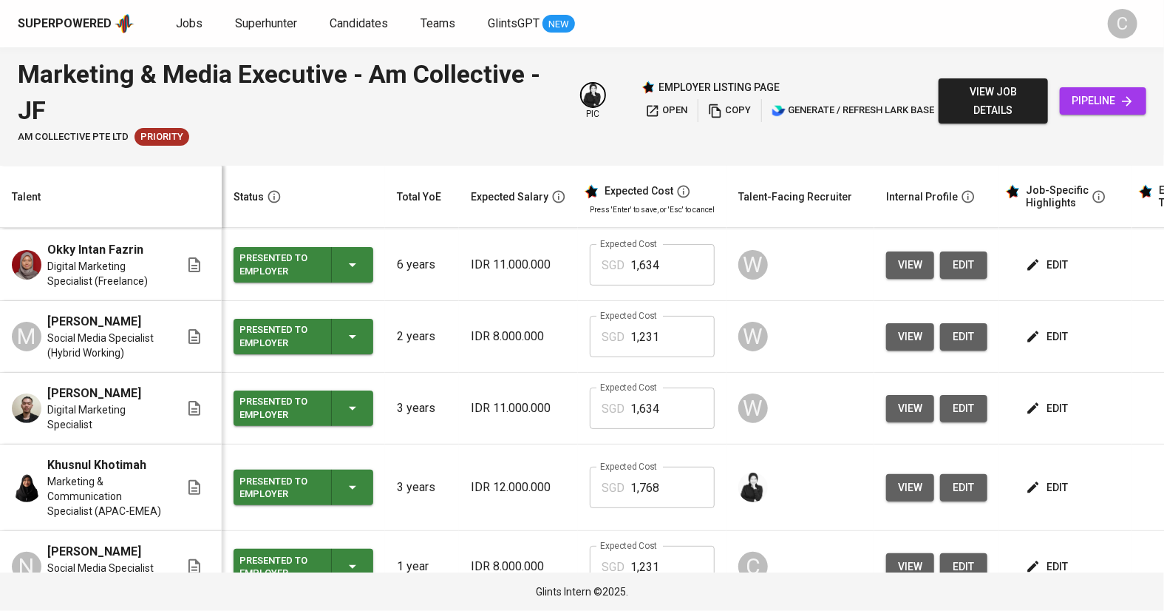
scroll to position [0, 0]
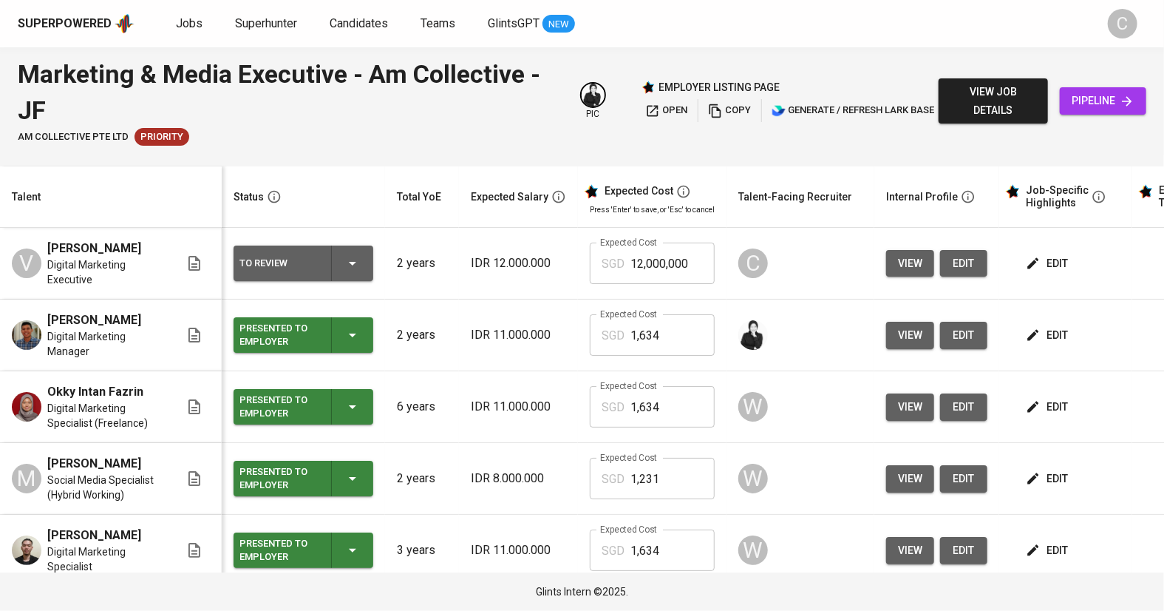
click at [687, 242] on input "12,000,000" at bounding box center [672, 262] width 84 height 41
type input "1"
paste input "1,903"
type input "1,903"
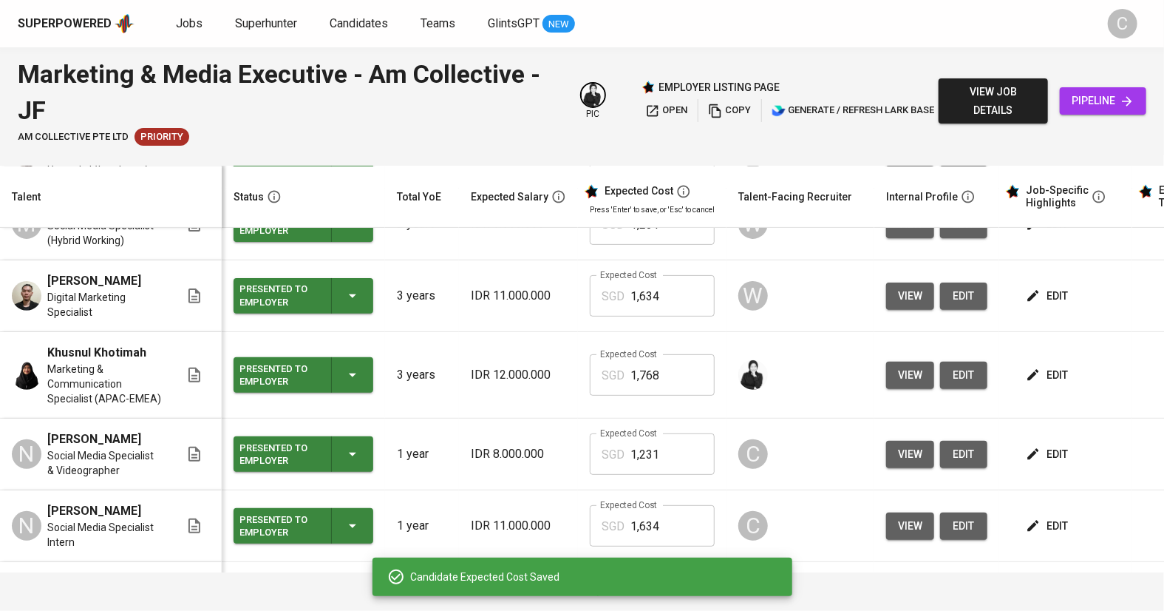
scroll to position [261, 0]
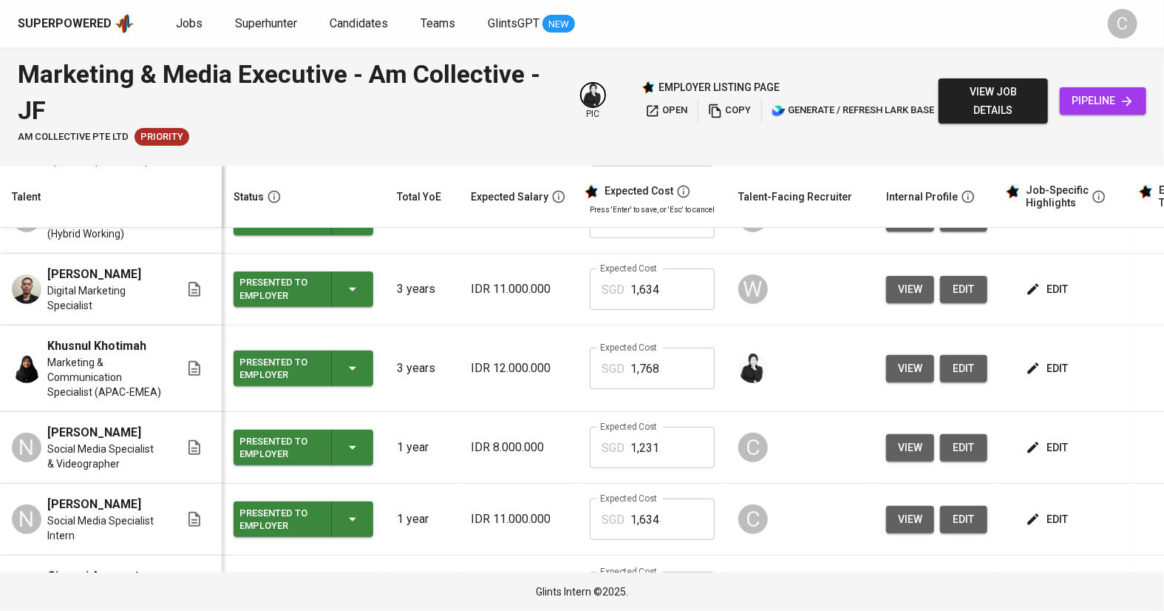
click at [1032, 585] on icon "button" at bounding box center [1033, 592] width 15 height 15
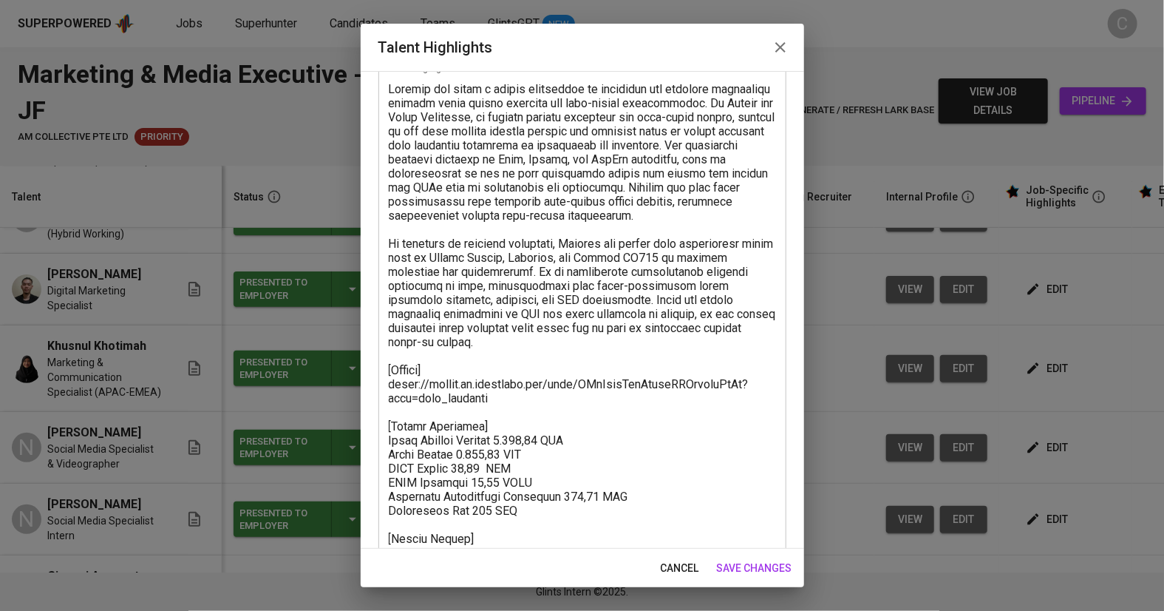
scroll to position [151, 0]
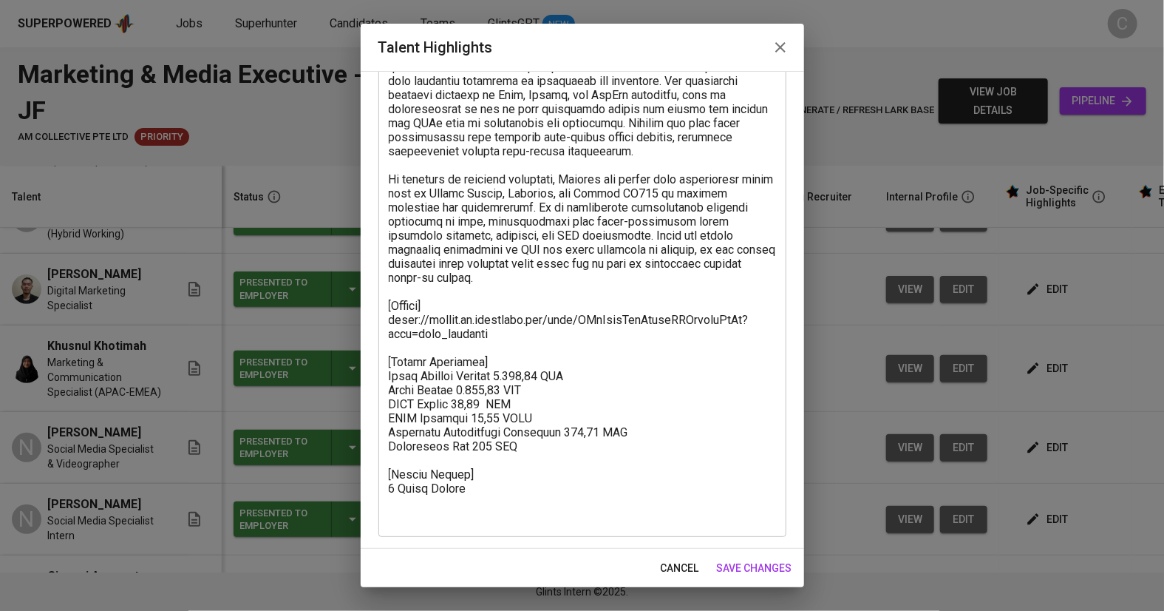
click at [528, 449] on textarea at bounding box center [582, 271] width 387 height 506
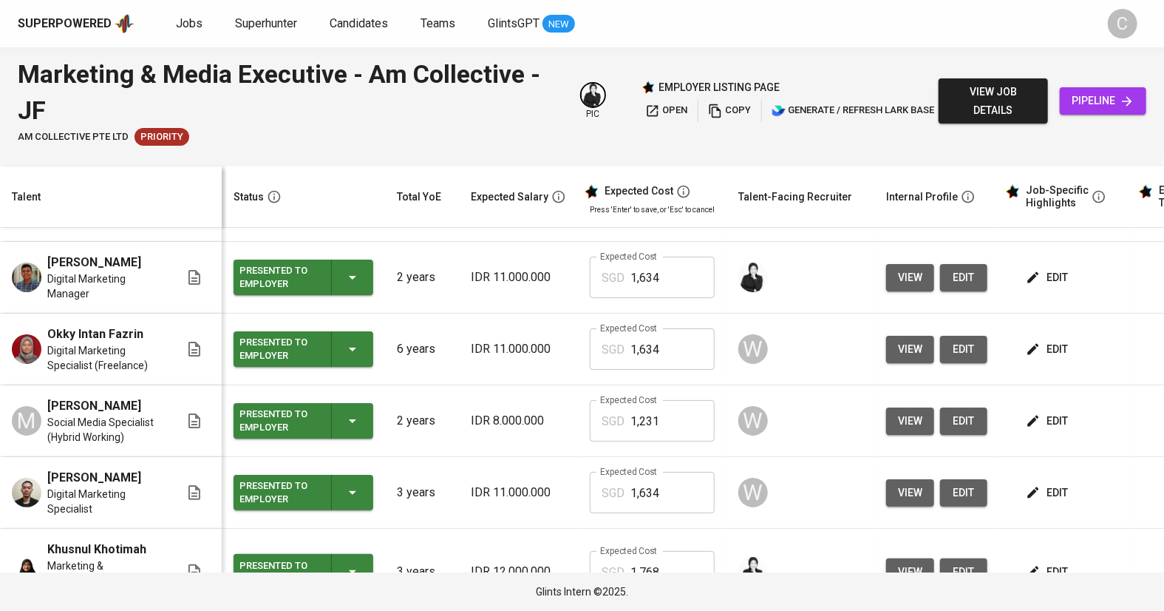
scroll to position [0, 0]
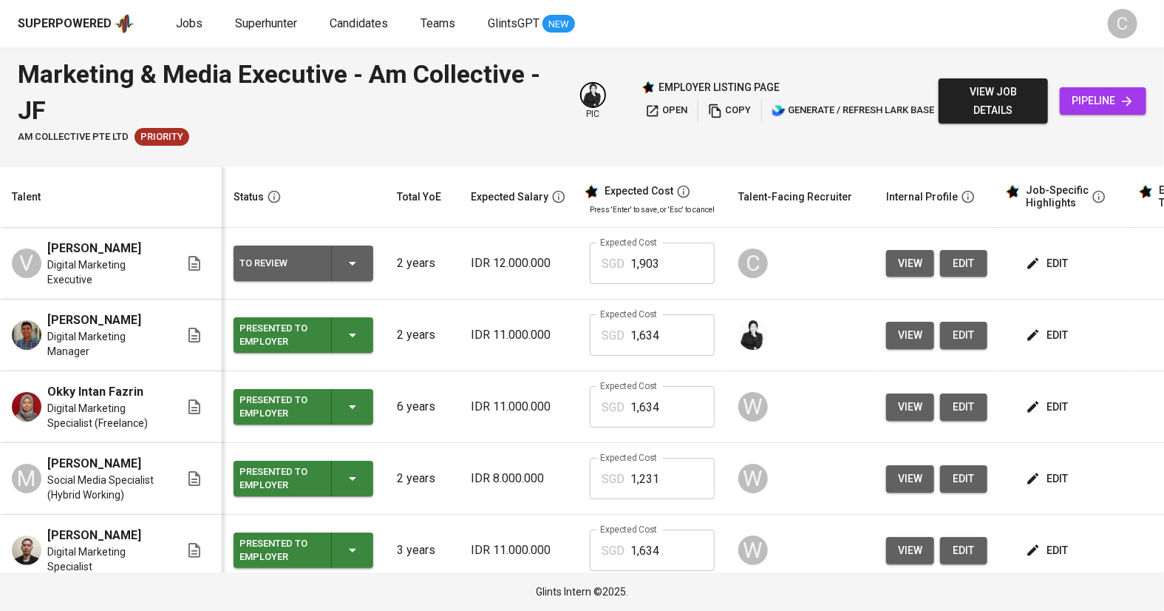
click at [1055, 254] on span "edit" at bounding box center [1048, 263] width 39 height 18
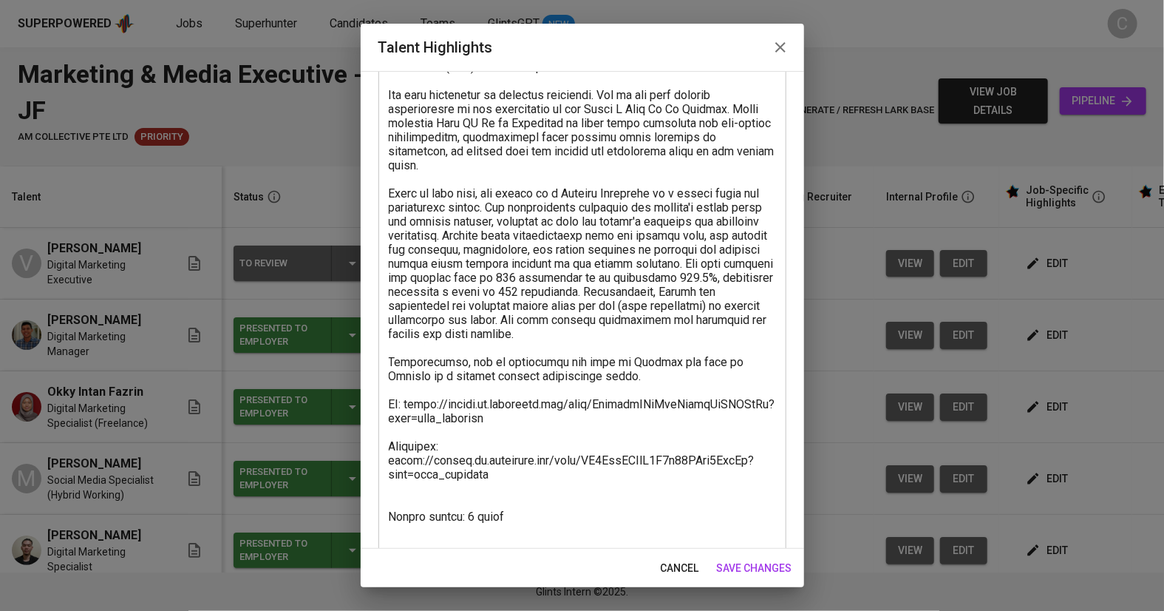
scroll to position [277, 0]
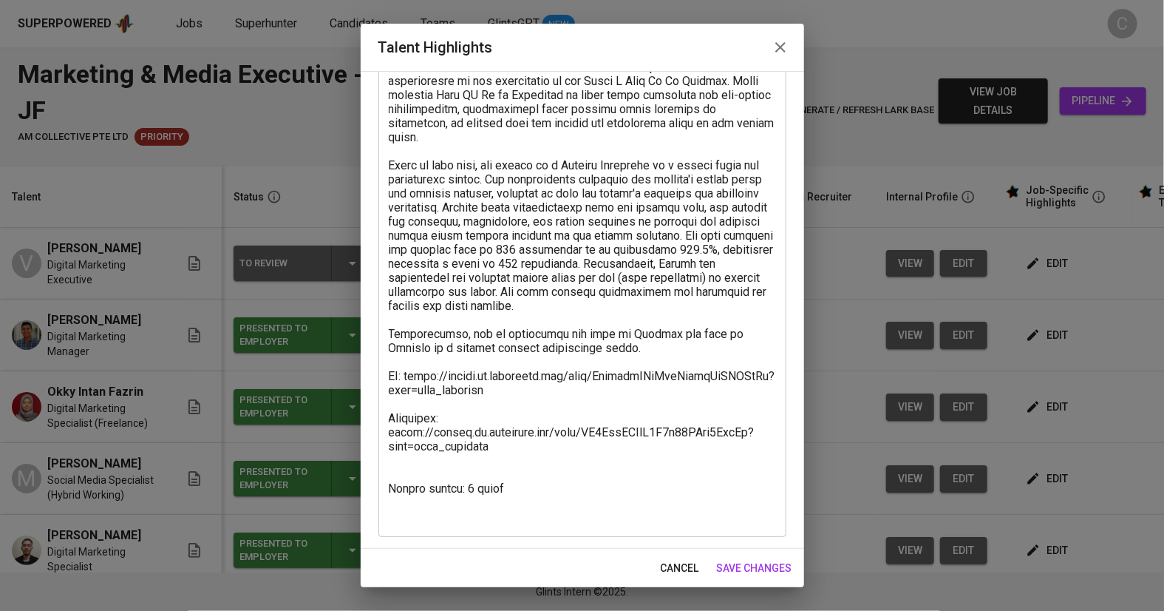
click at [432, 499] on textarea at bounding box center [582, 207] width 387 height 632
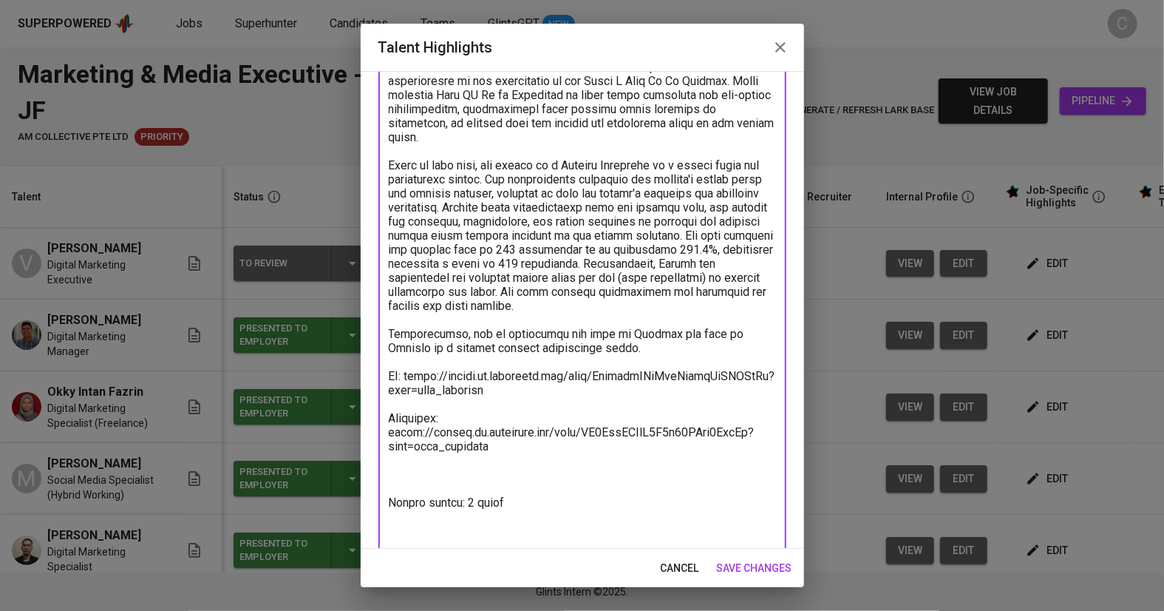
paste textarea "[Salary Breakdown] Total Pricing Monthly 1.903,33 SGD Basic Salary 1.441,05 SGD…"
type textarea "Vivien is currently employed at the headquarters of an advertising agency in Si…"
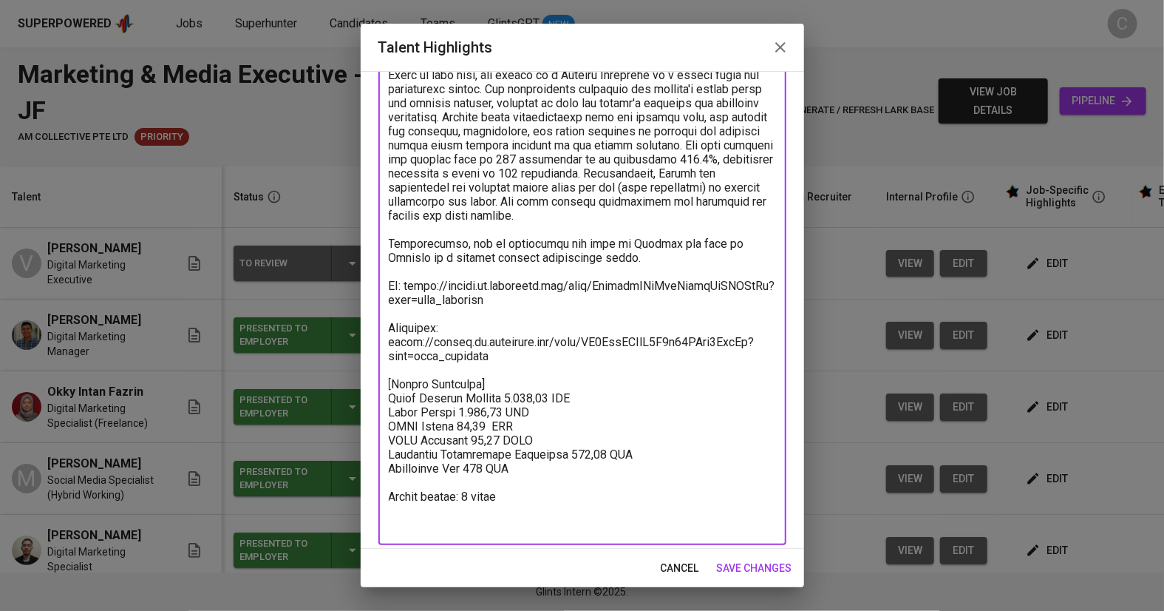
scroll to position [375, 0]
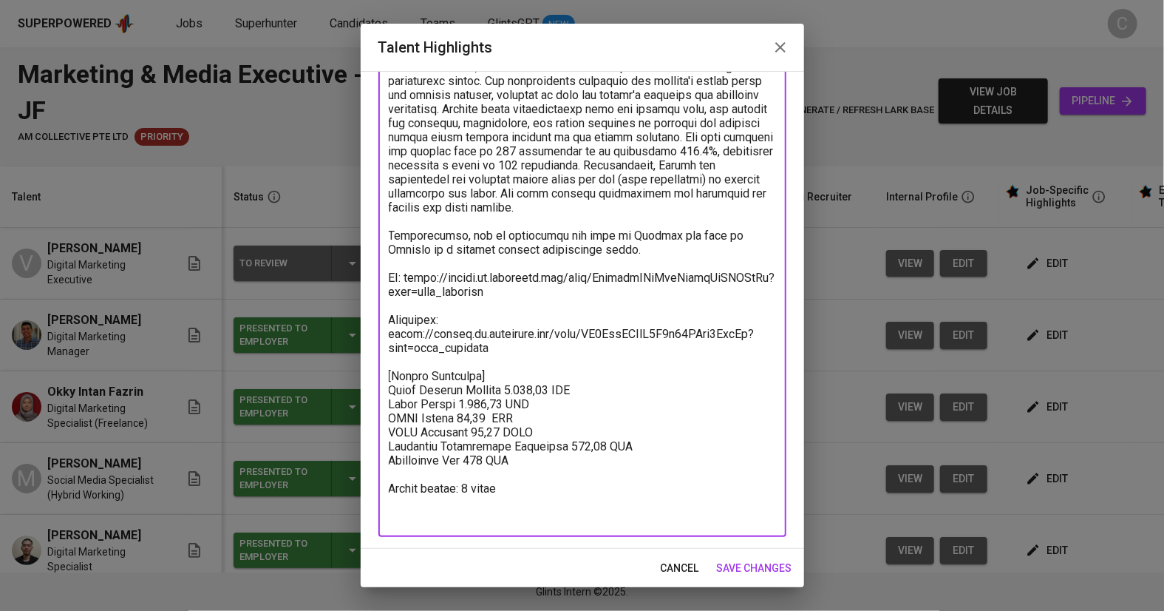
click at [752, 574] on span "save changes" at bounding box center [754, 568] width 75 height 18
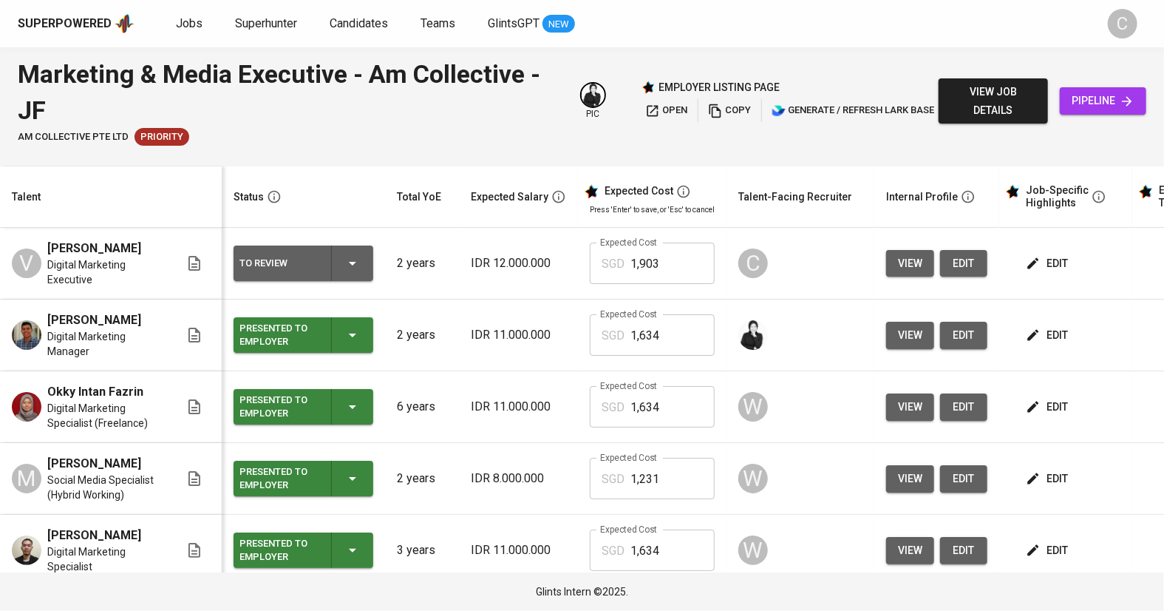
click at [966, 254] on span "edit" at bounding box center [964, 263] width 24 height 18
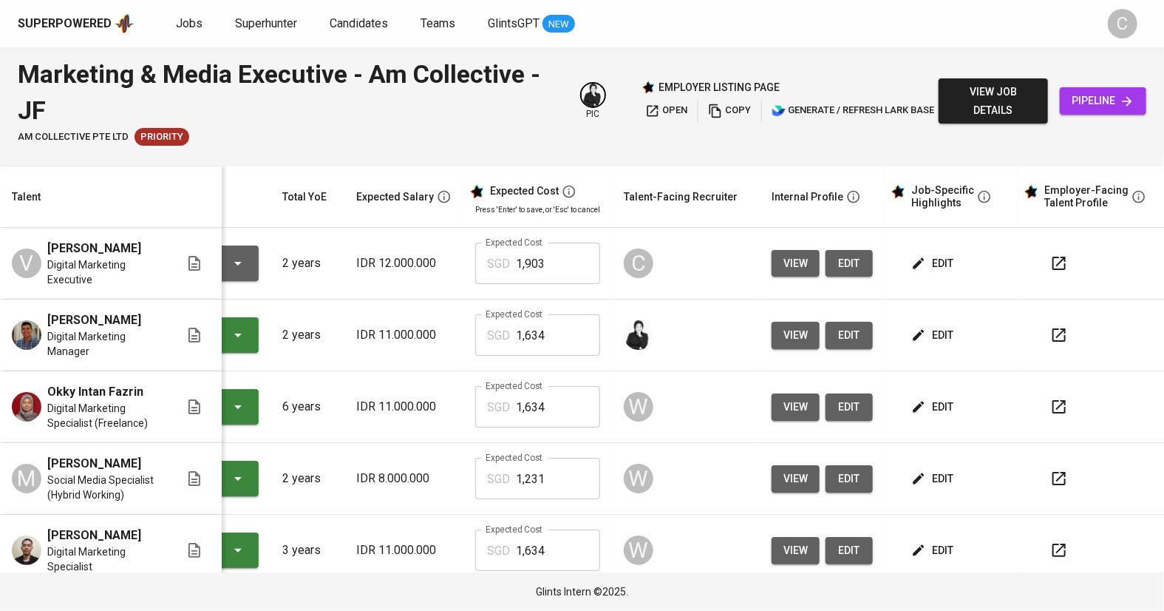
click at [1041, 245] on button "button" at bounding box center [1058, 262] width 35 height 35
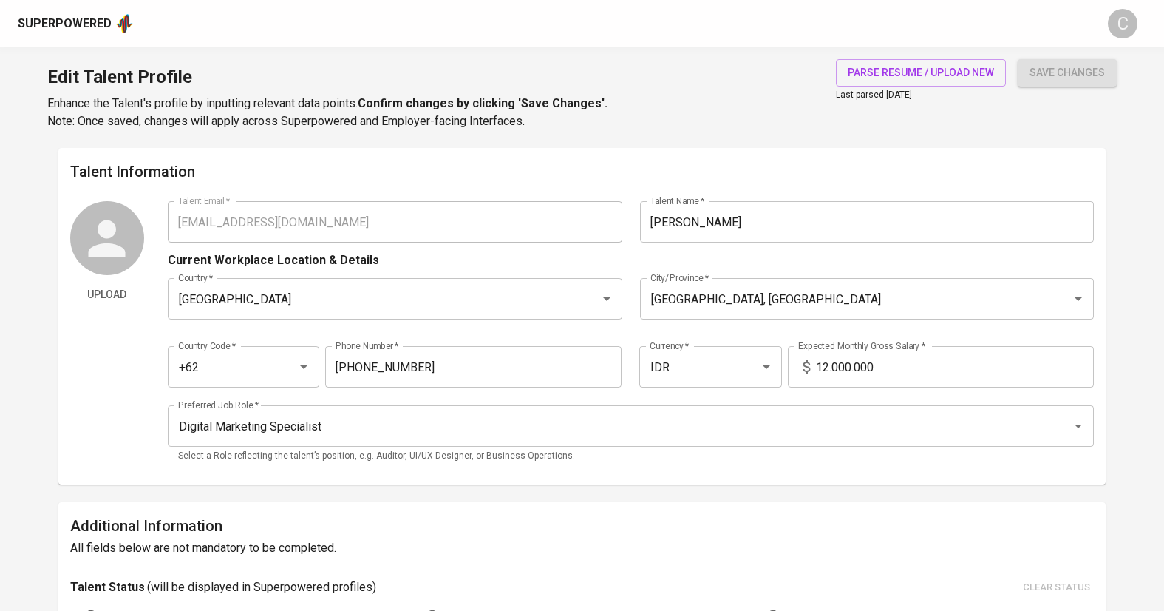
type input "[EMAIL_ADDRESS][DOMAIN_NAME]"
type input "[PERSON_NAME]"
type input "[GEOGRAPHIC_DATA]"
type input "[GEOGRAPHIC_DATA], [GEOGRAPHIC_DATA]"
type input "+62"
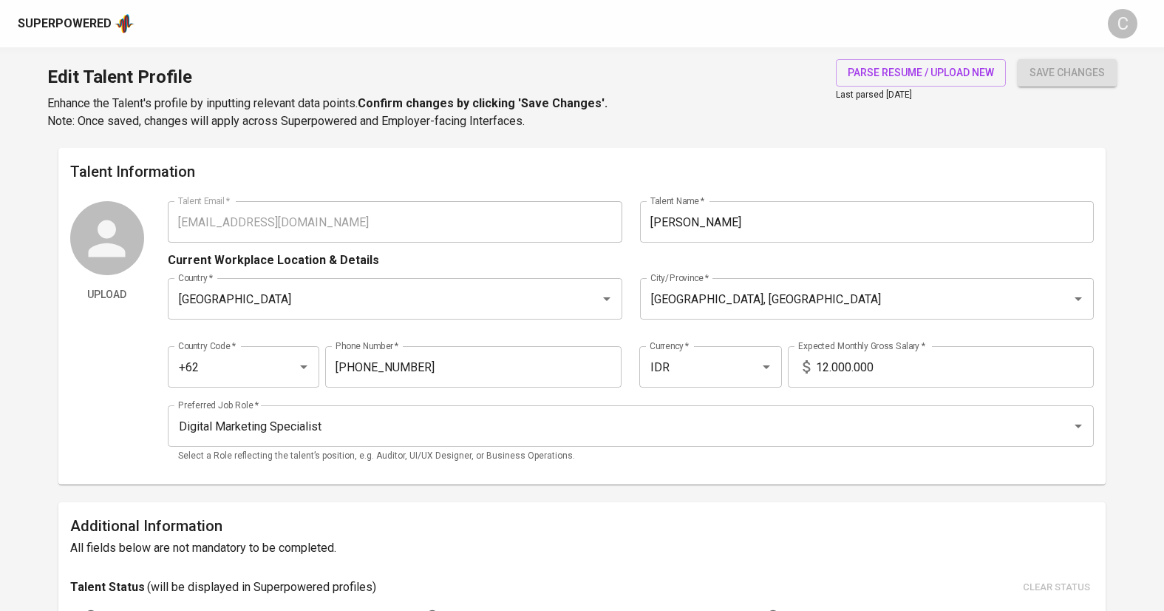
type input "[PHONE_NUMBER]"
type input "IDR"
type input "Digital Marketing Specialist"
radio input "true"
type input "2"
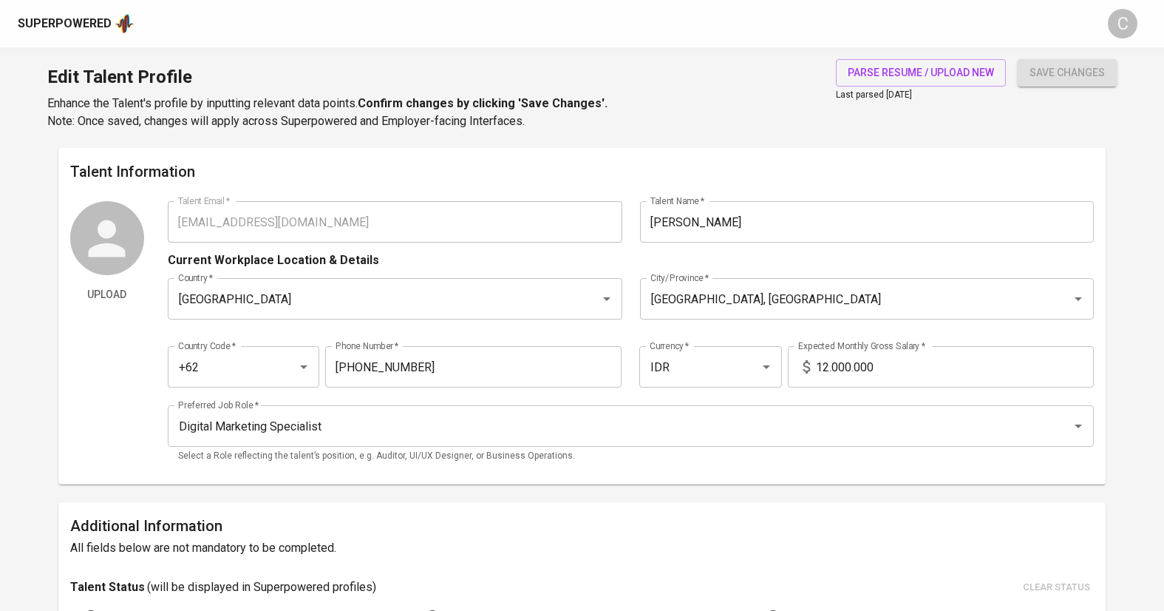
type input "2 Weeks"
type input "[URL][DOMAIN_NAME]"
click at [831, 366] on input "12.000.000" at bounding box center [955, 366] width 278 height 41
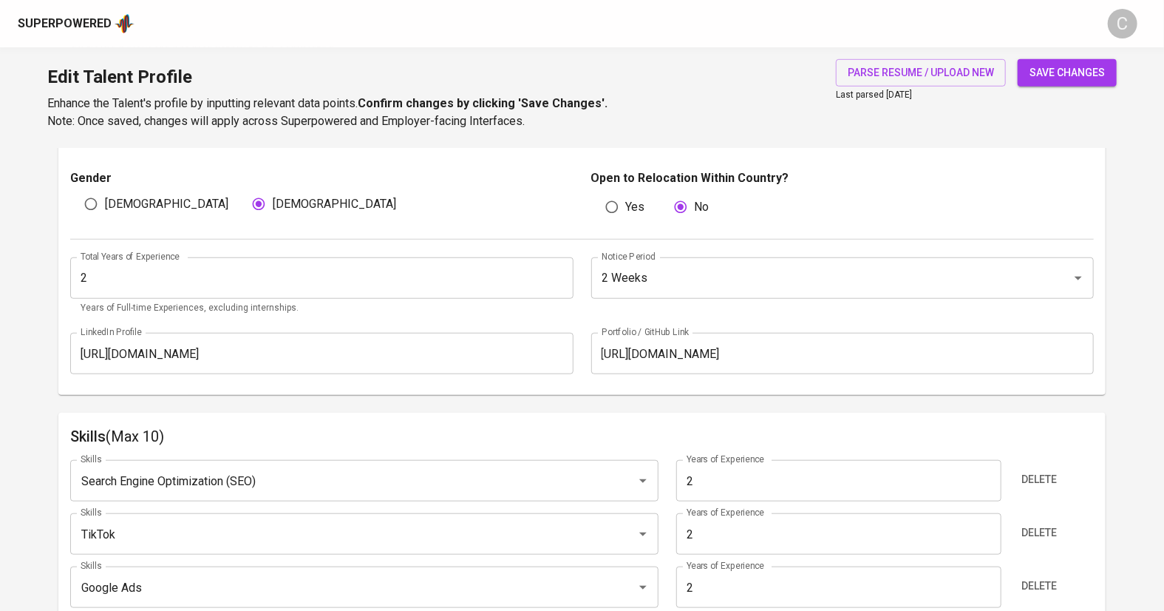
scroll to position [497, 0]
type input "13.000.000"
click at [719, 285] on input "2 Weeks" at bounding box center [822, 279] width 449 height 28
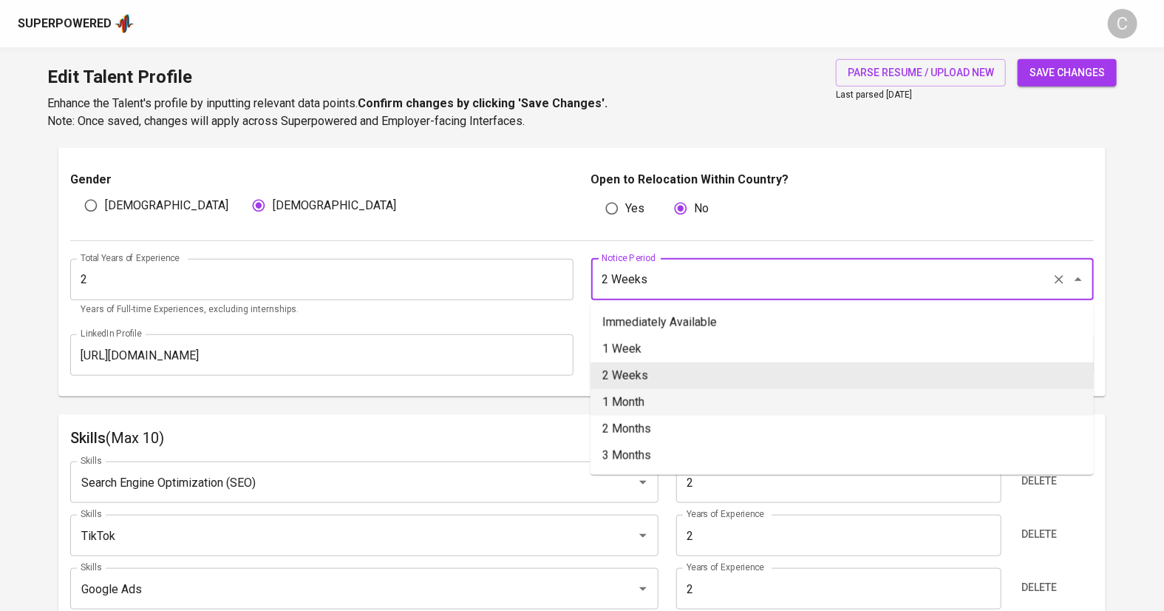
click at [640, 412] on li "1 Month" at bounding box center [842, 402] width 503 height 27
type input "1 Month"
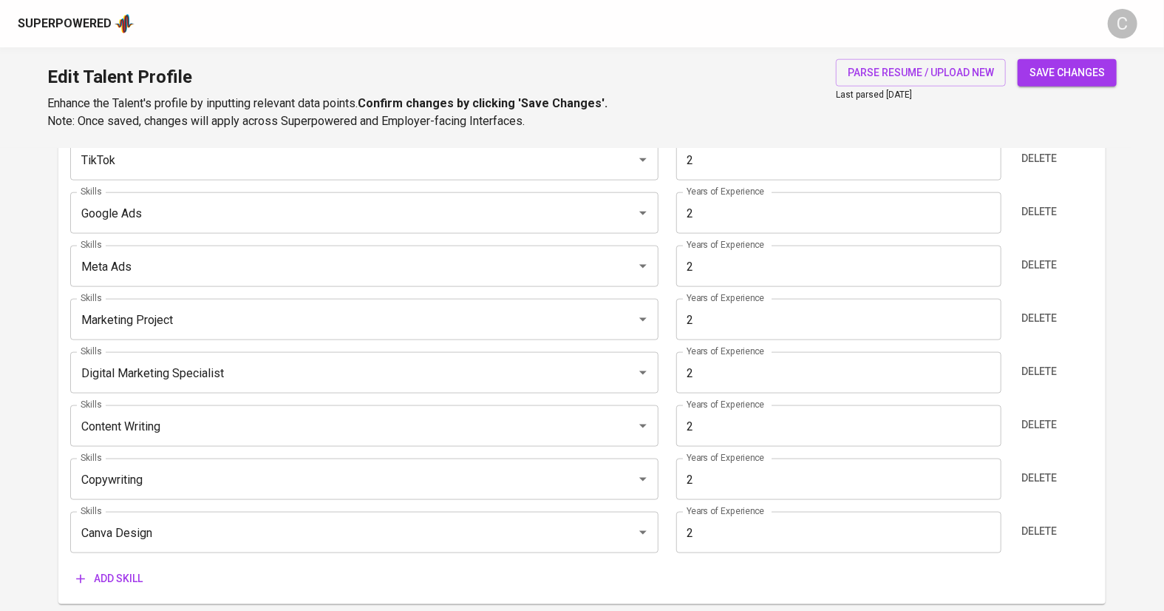
scroll to position [880, 0]
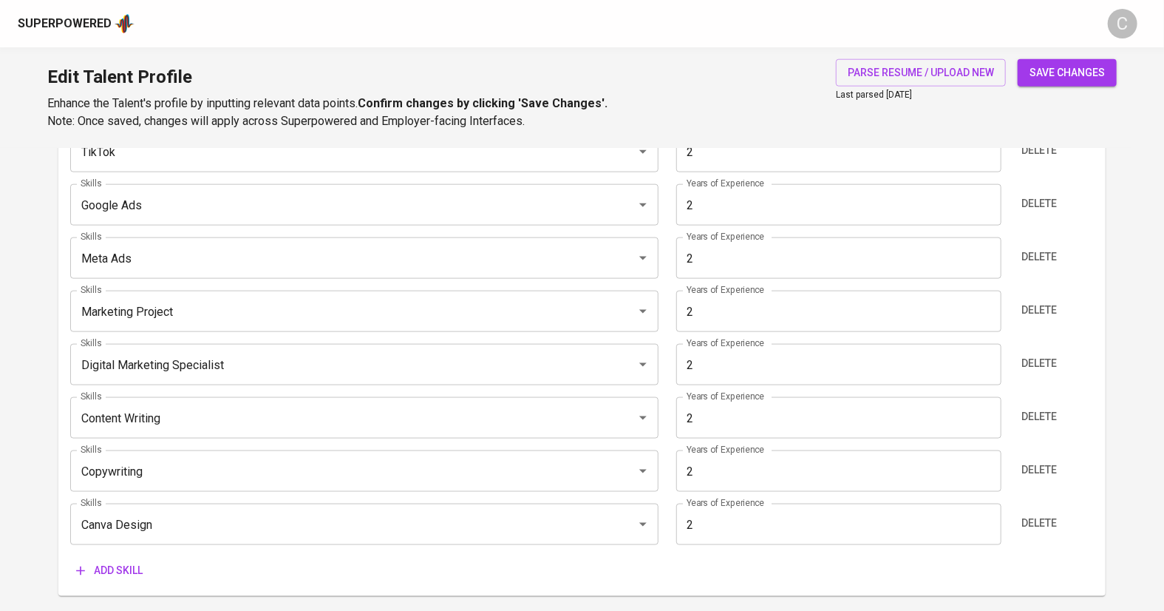
click at [120, 571] on span "Add skill" at bounding box center [109, 570] width 67 height 18
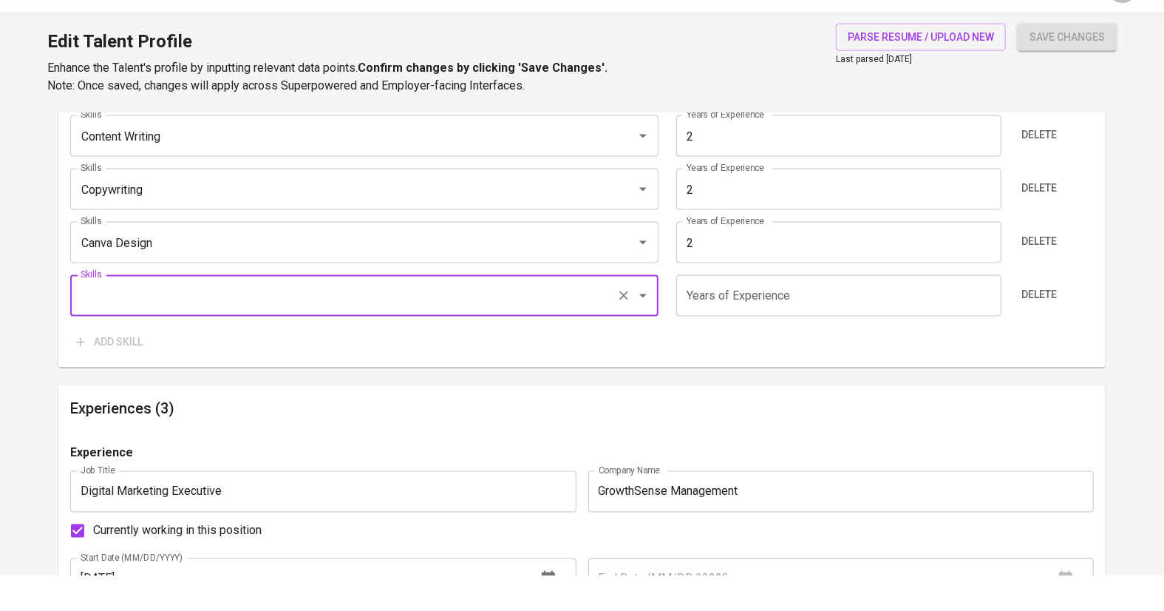
scroll to position [1135, 0]
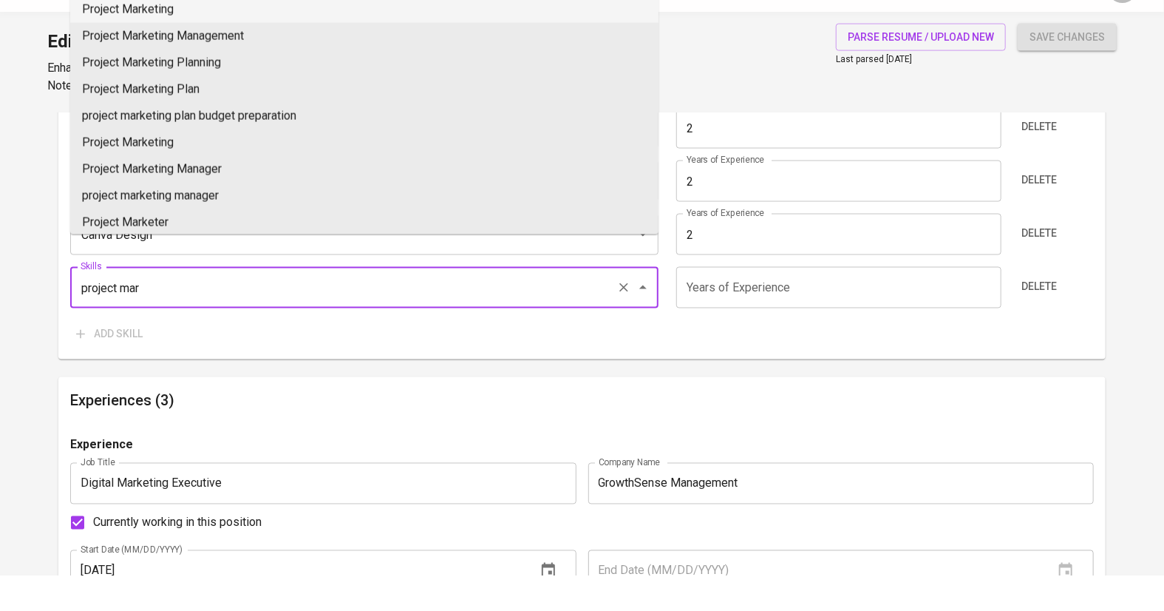
click at [112, 43] on li "Project Marketing" at bounding box center [364, 45] width 588 height 27
type input "Project Marketing"
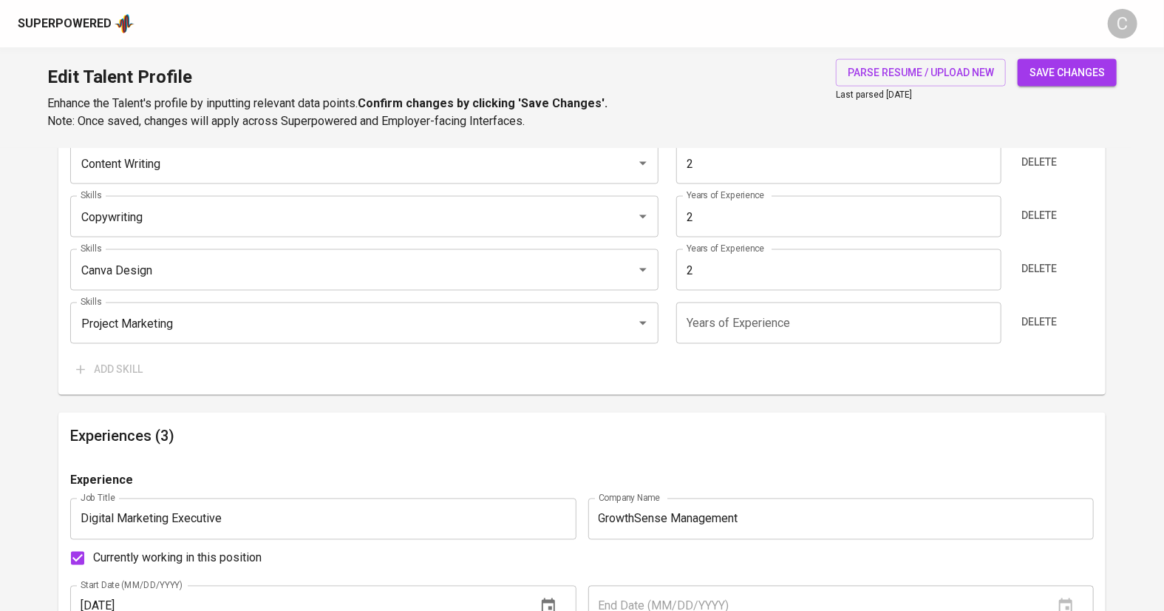
click at [171, 273] on input "Canva Design" at bounding box center [344, 270] width 534 height 28
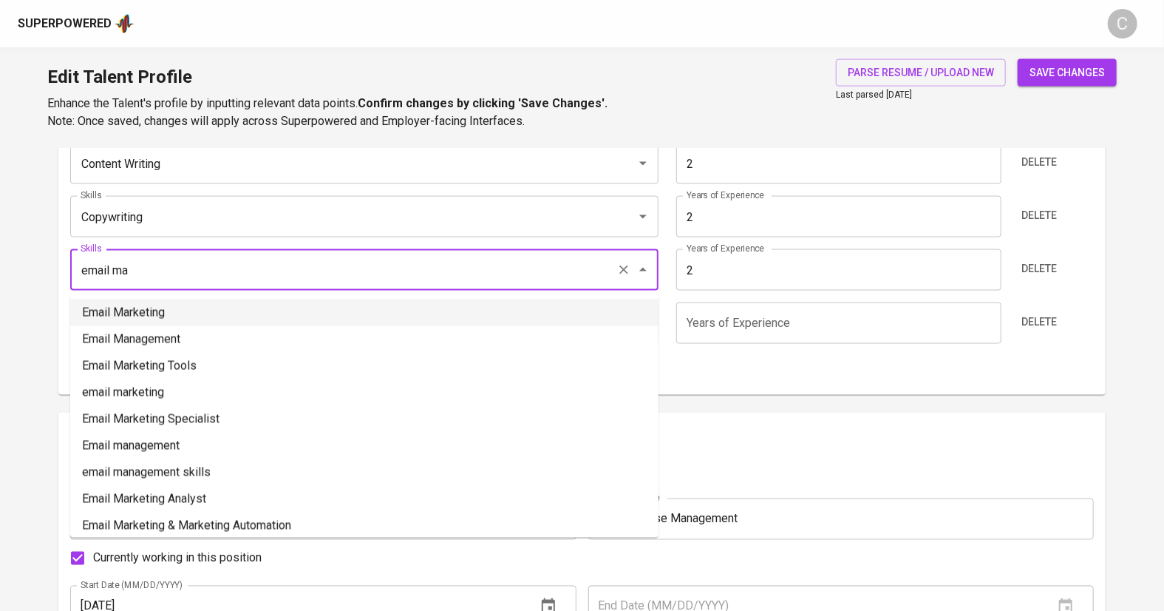
click at [166, 315] on li "Email Marketing" at bounding box center [364, 312] width 588 height 27
type input "Email Marketing"
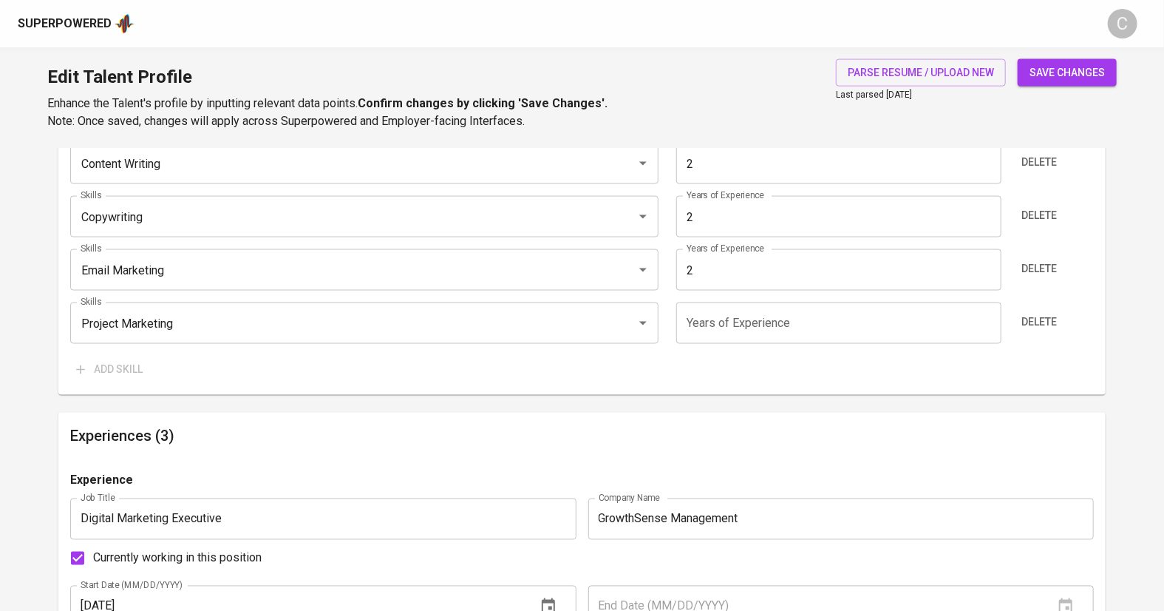
click at [728, 337] on input "number" at bounding box center [838, 322] width 325 height 41
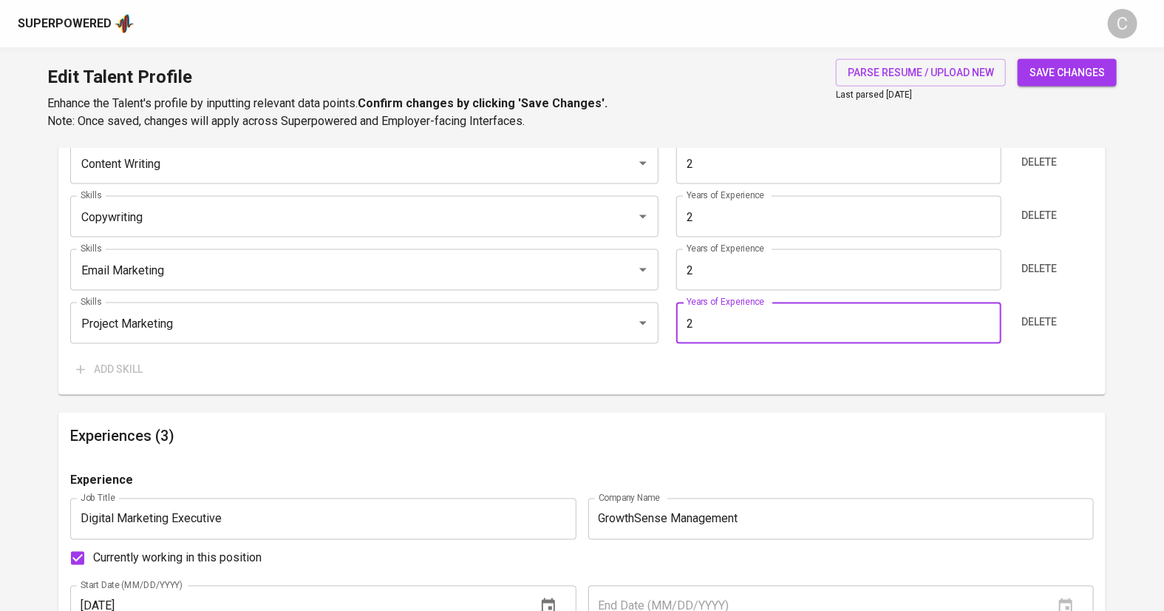
type input "2"
click at [750, 365] on div "Add skill" at bounding box center [582, 369] width 1024 height 27
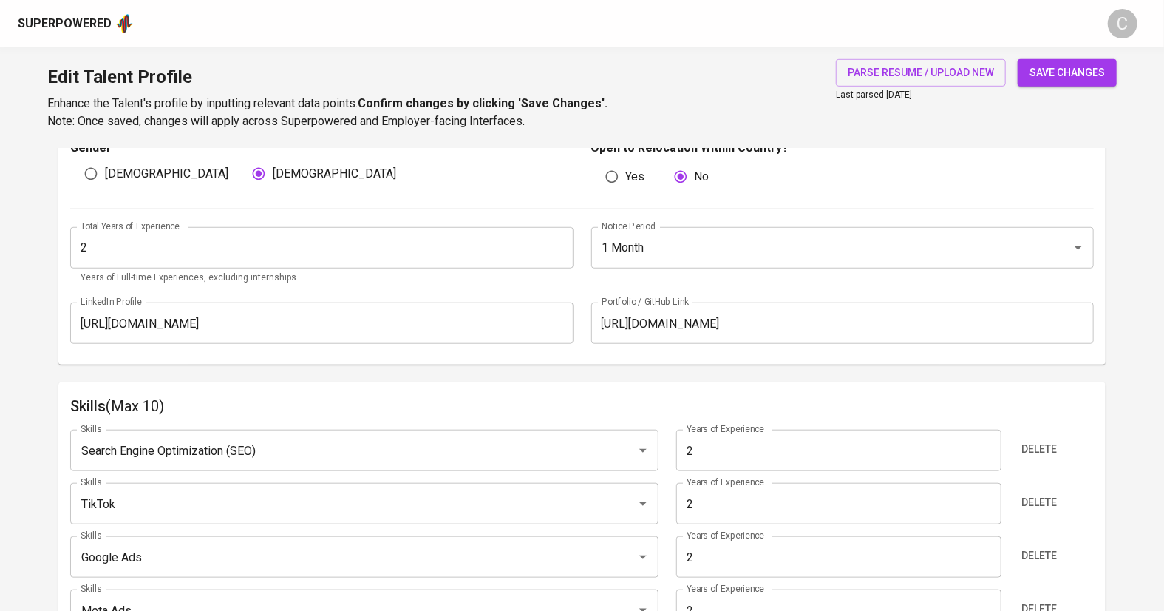
scroll to position [526, 0]
click at [1051, 69] on span "save changes" at bounding box center [1067, 73] width 75 height 18
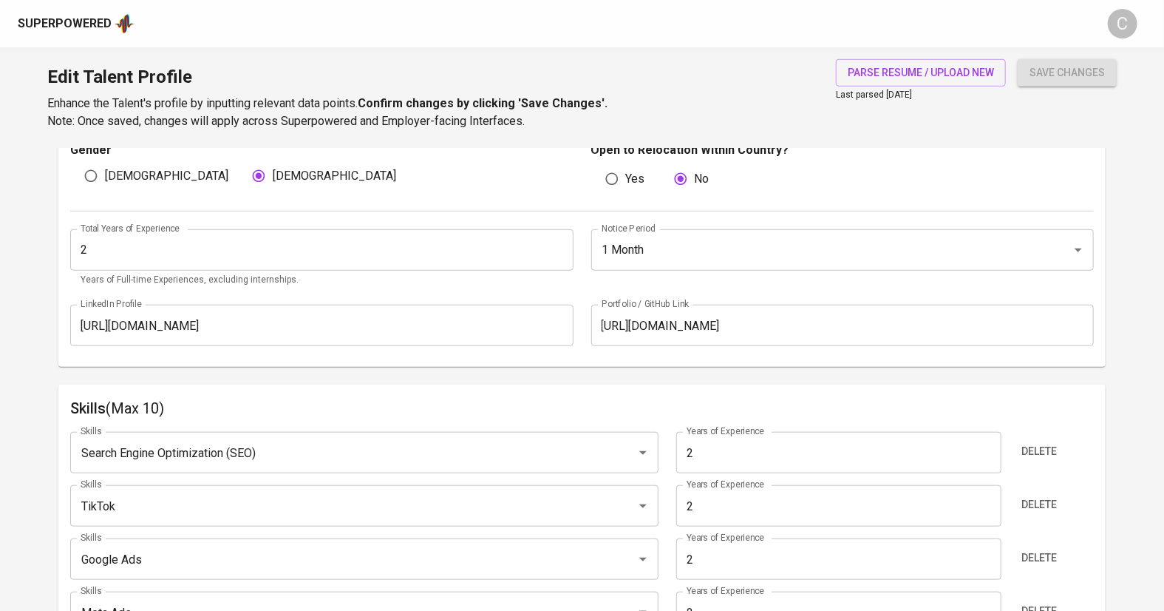
type input "Project Marketing"
type input "Email Marketing"
type input "Search Engine Optimization (SEO)"
type input "TikTok"
type input "Google Ads"
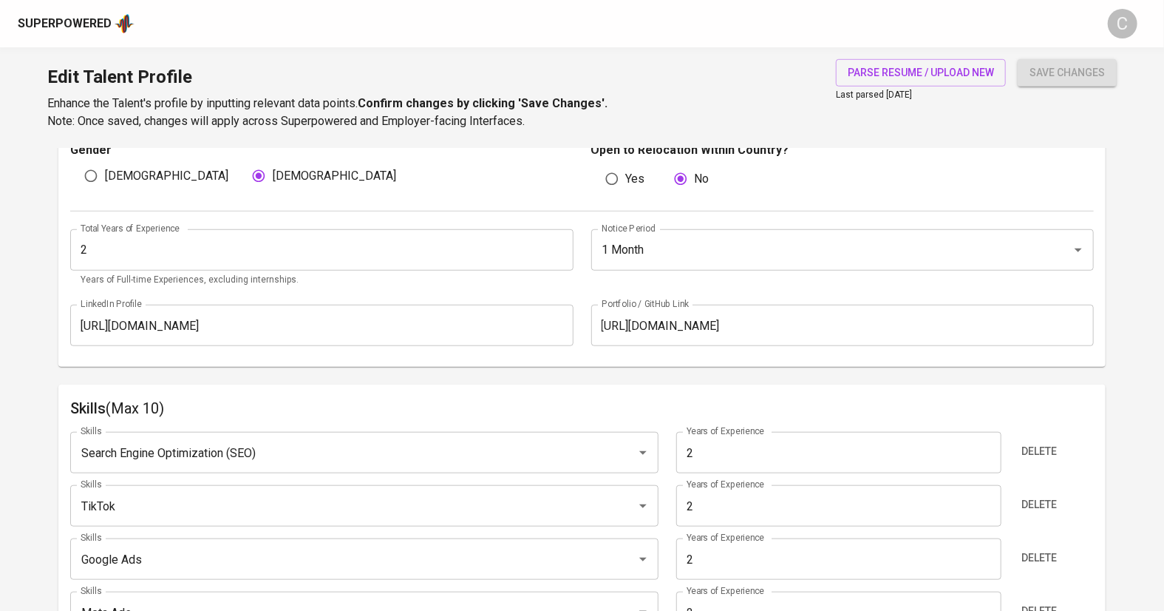
type input "Meta Ads"
type input "Marketing Project"
type input "Digital Marketing Specialist"
type input "Content Writing"
type input "Copywriting"
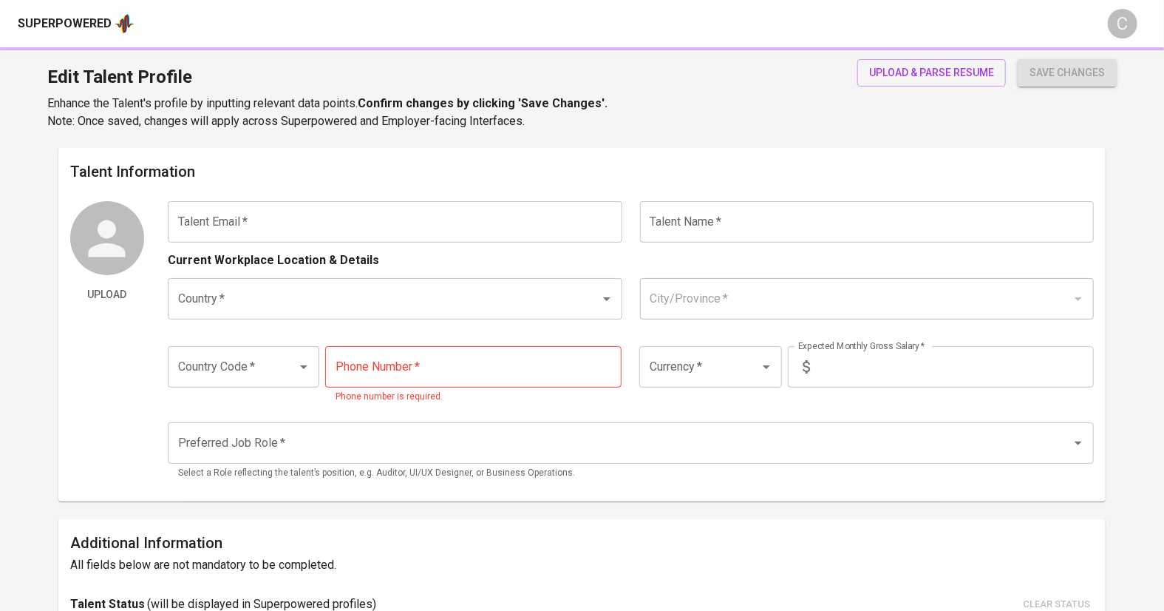
type input "[EMAIL_ADDRESS][DOMAIN_NAME]"
type input "[PERSON_NAME]"
type input "[GEOGRAPHIC_DATA]"
type input "[GEOGRAPHIC_DATA], [GEOGRAPHIC_DATA]"
type input "+62"
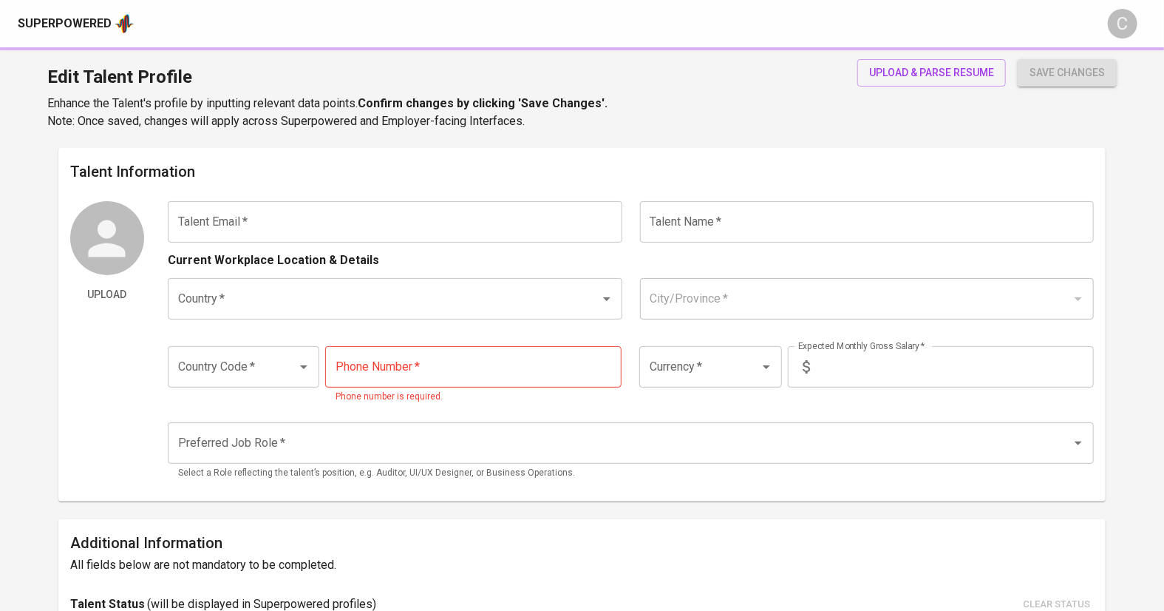
type input "[PHONE_NUMBER]"
type input "IDR"
type input "Digital Marketing Specialist"
radio input "true"
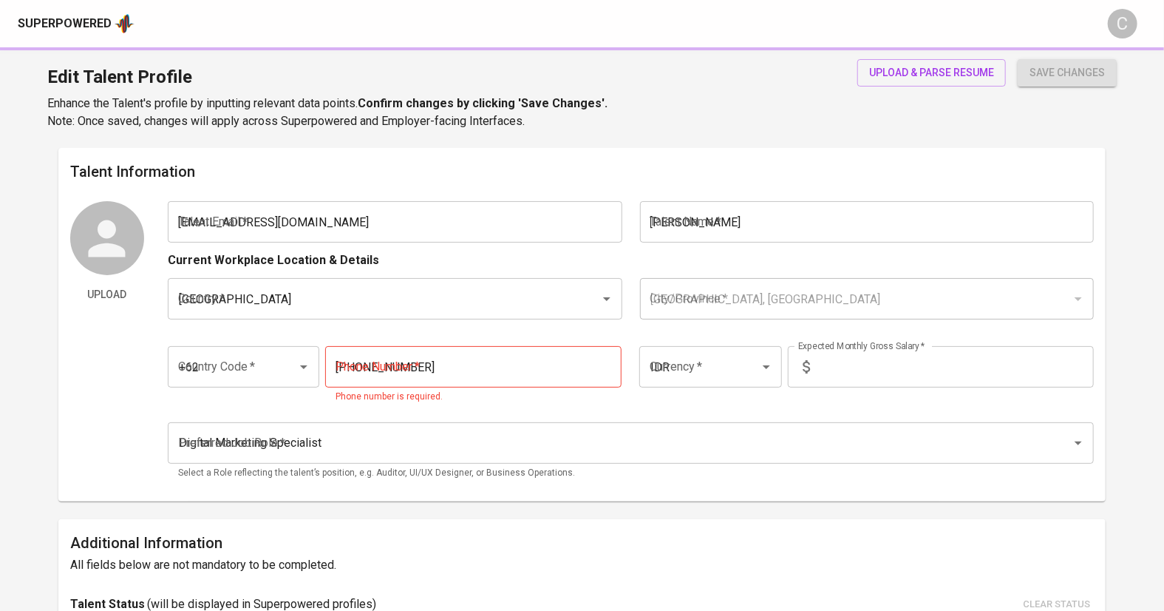
type input "2"
type input "1 Month"
type input "[URL][DOMAIN_NAME]"
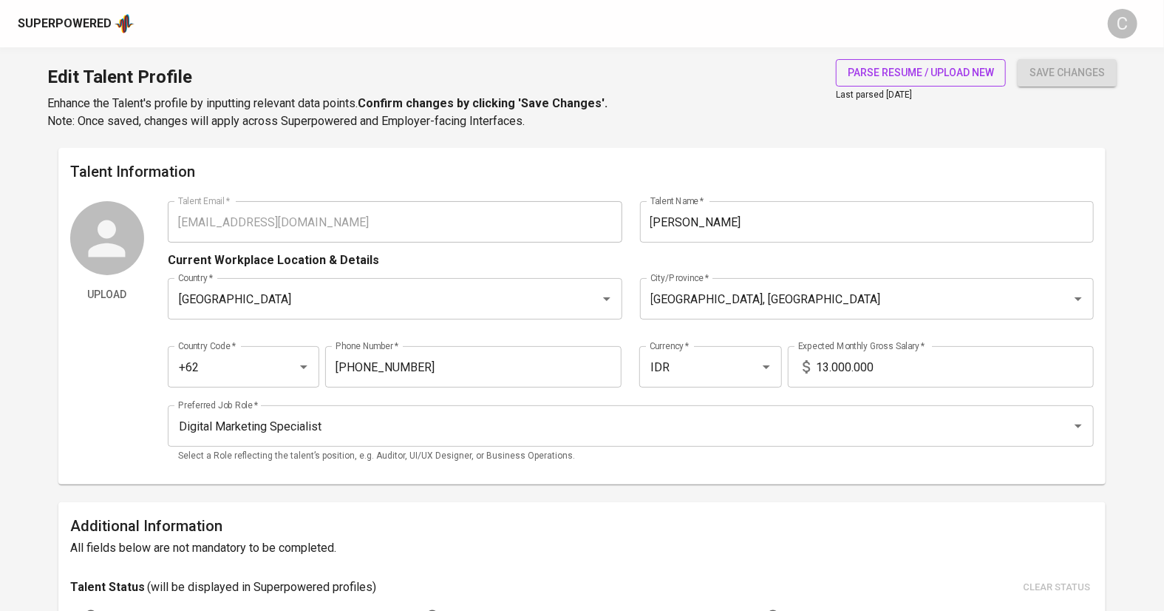
click at [938, 75] on span "parse resume / upload new" at bounding box center [921, 73] width 146 height 18
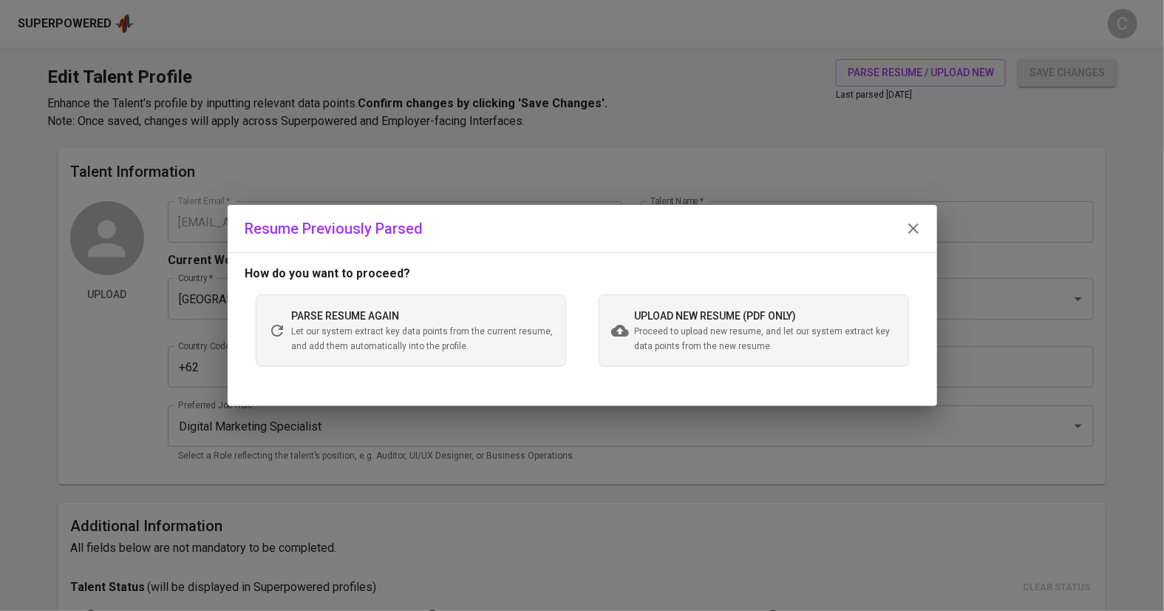
click at [677, 318] on span "upload new resume (pdf only)" at bounding box center [716, 316] width 162 height 12
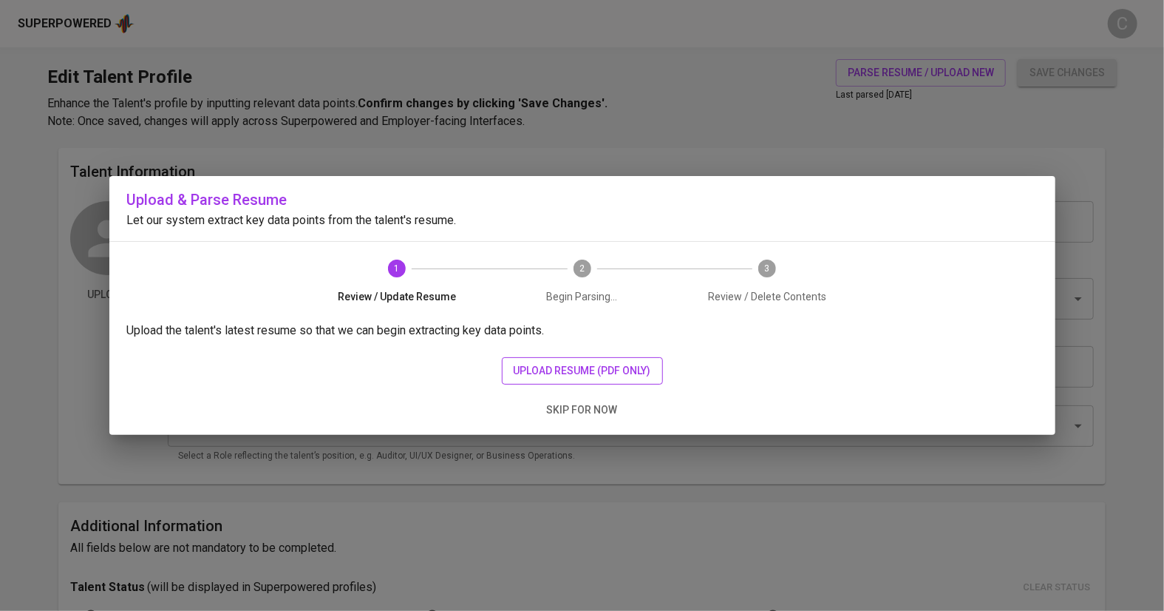
click at [578, 361] on span "upload resume (pdf only)" at bounding box center [582, 370] width 137 height 18
